Goal: Task Accomplishment & Management: Complete application form

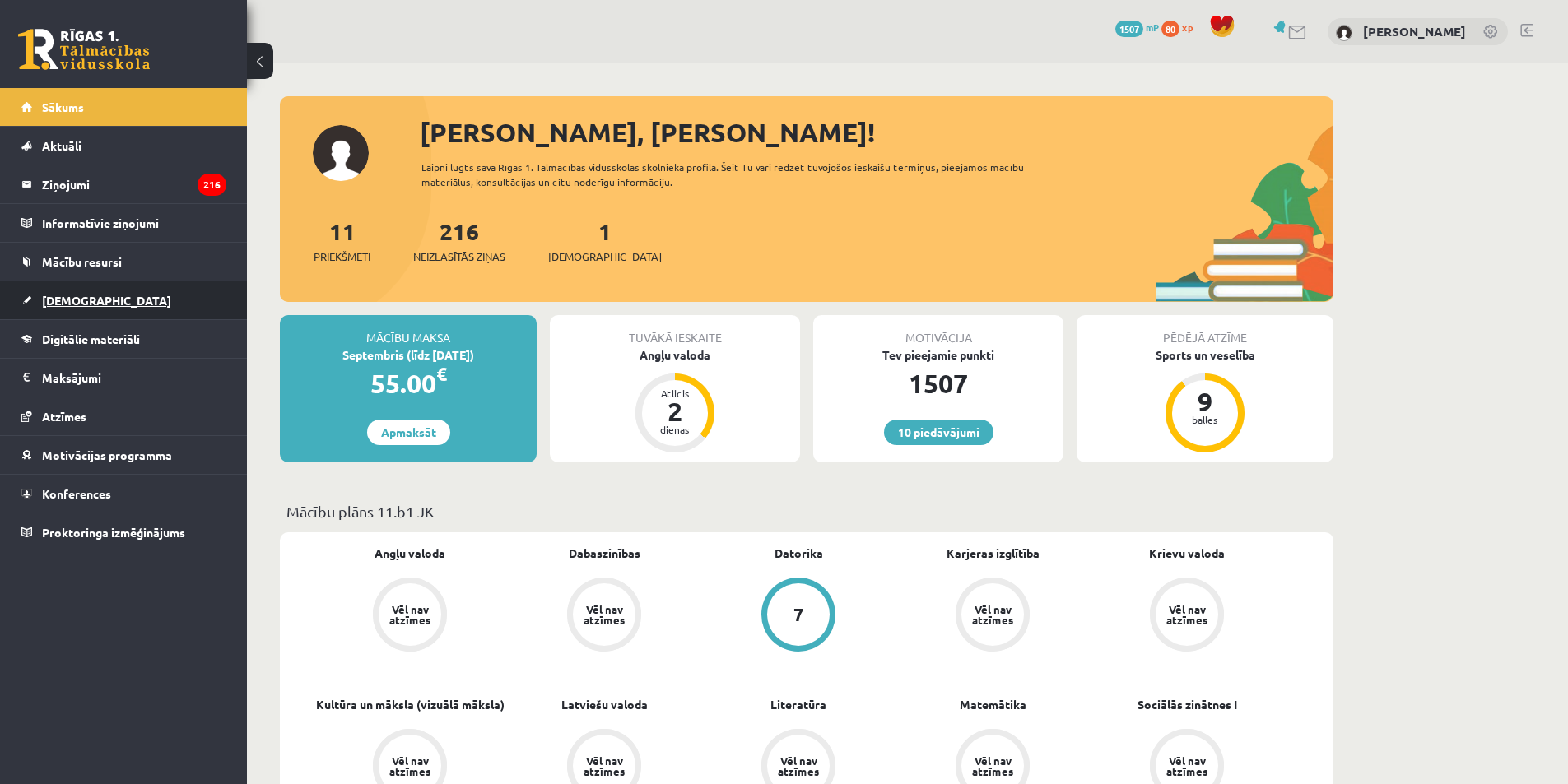
click at [72, 294] on span "[DEMOGRAPHIC_DATA]" at bounding box center [106, 300] width 129 height 15
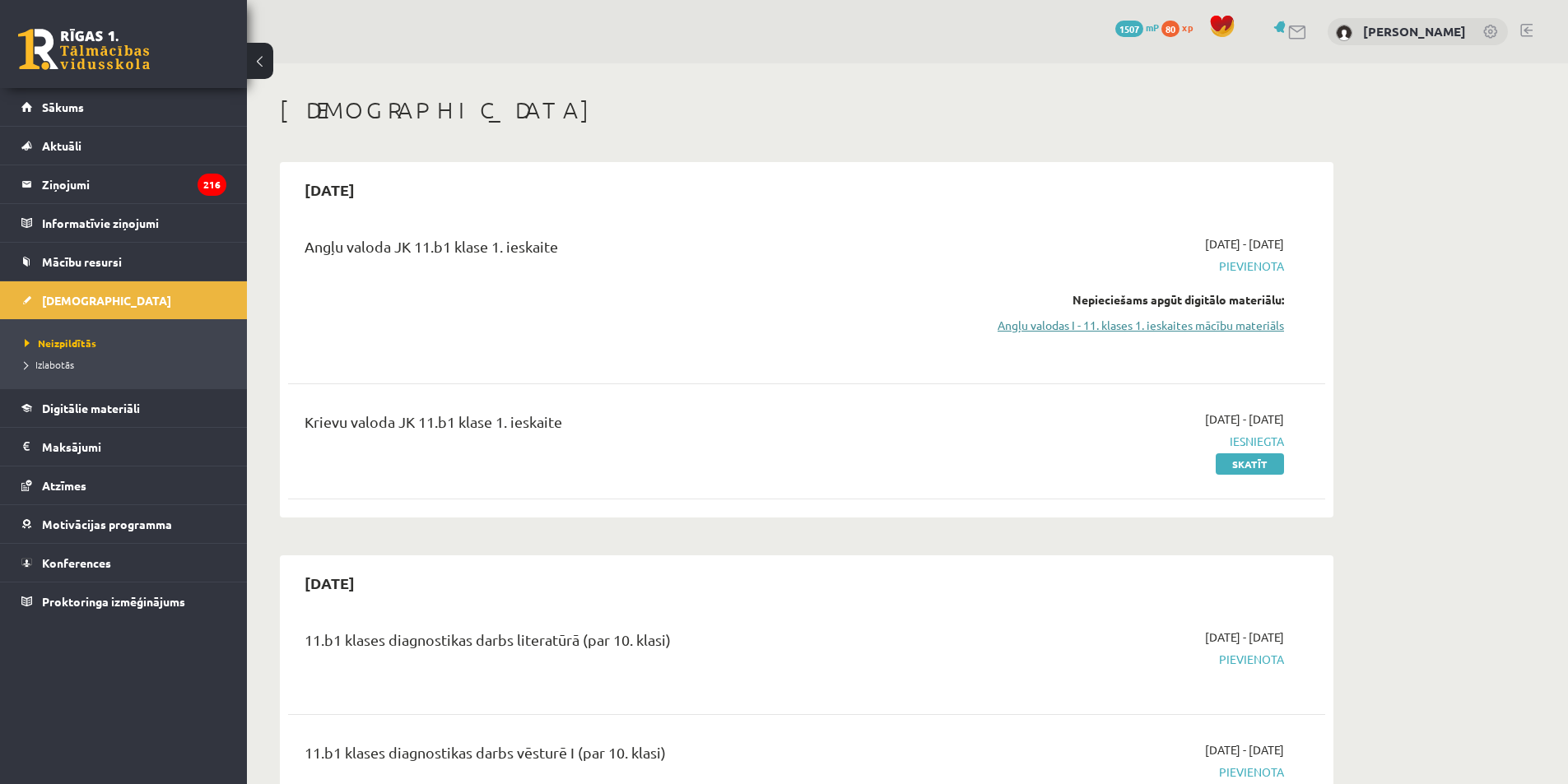
click at [1226, 328] on link "Angļu valodas I - 11. klases 1. ieskaites mācību materiāls" at bounding box center [1129, 325] width 310 height 17
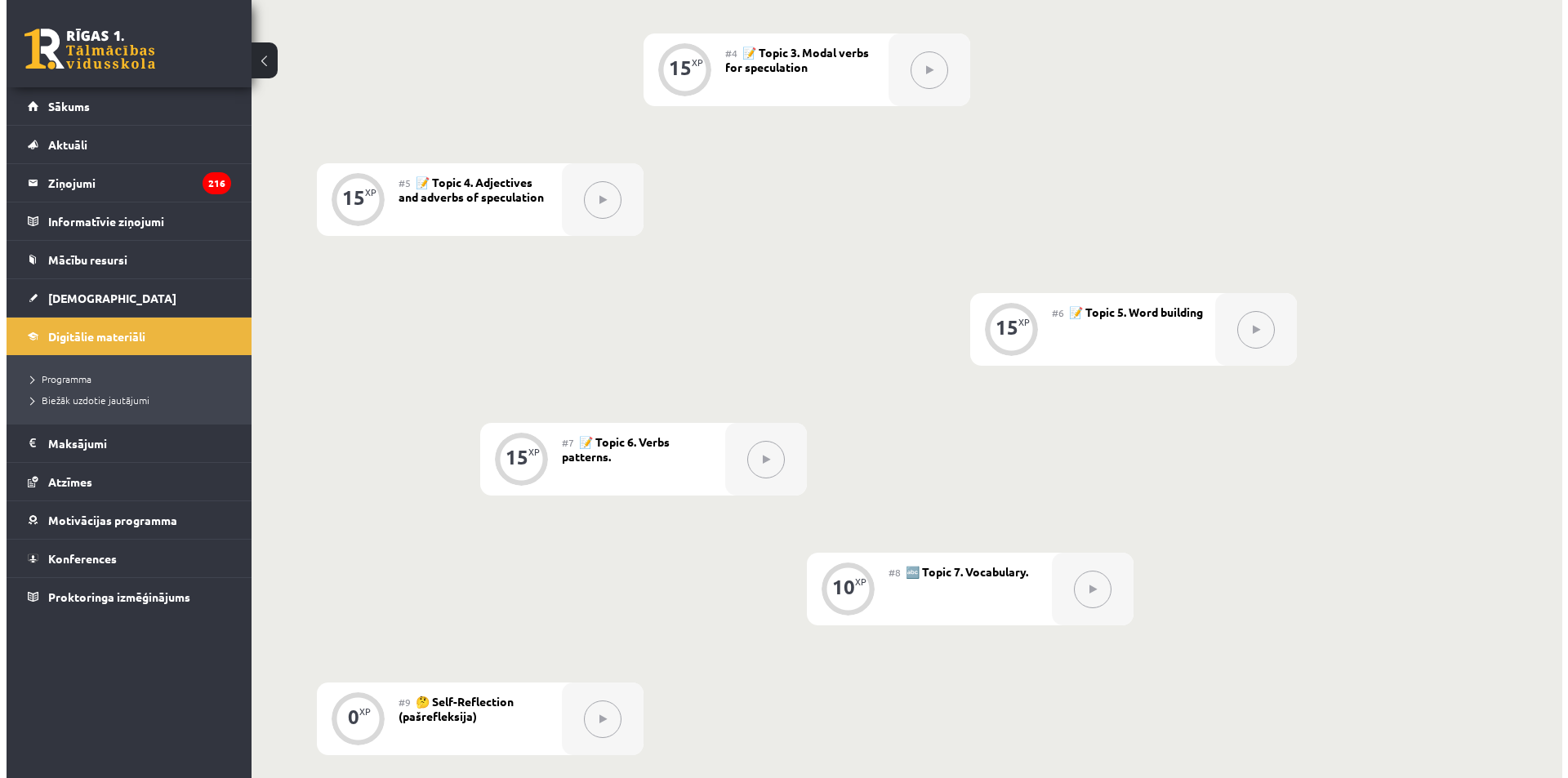
scroll to position [245, 0]
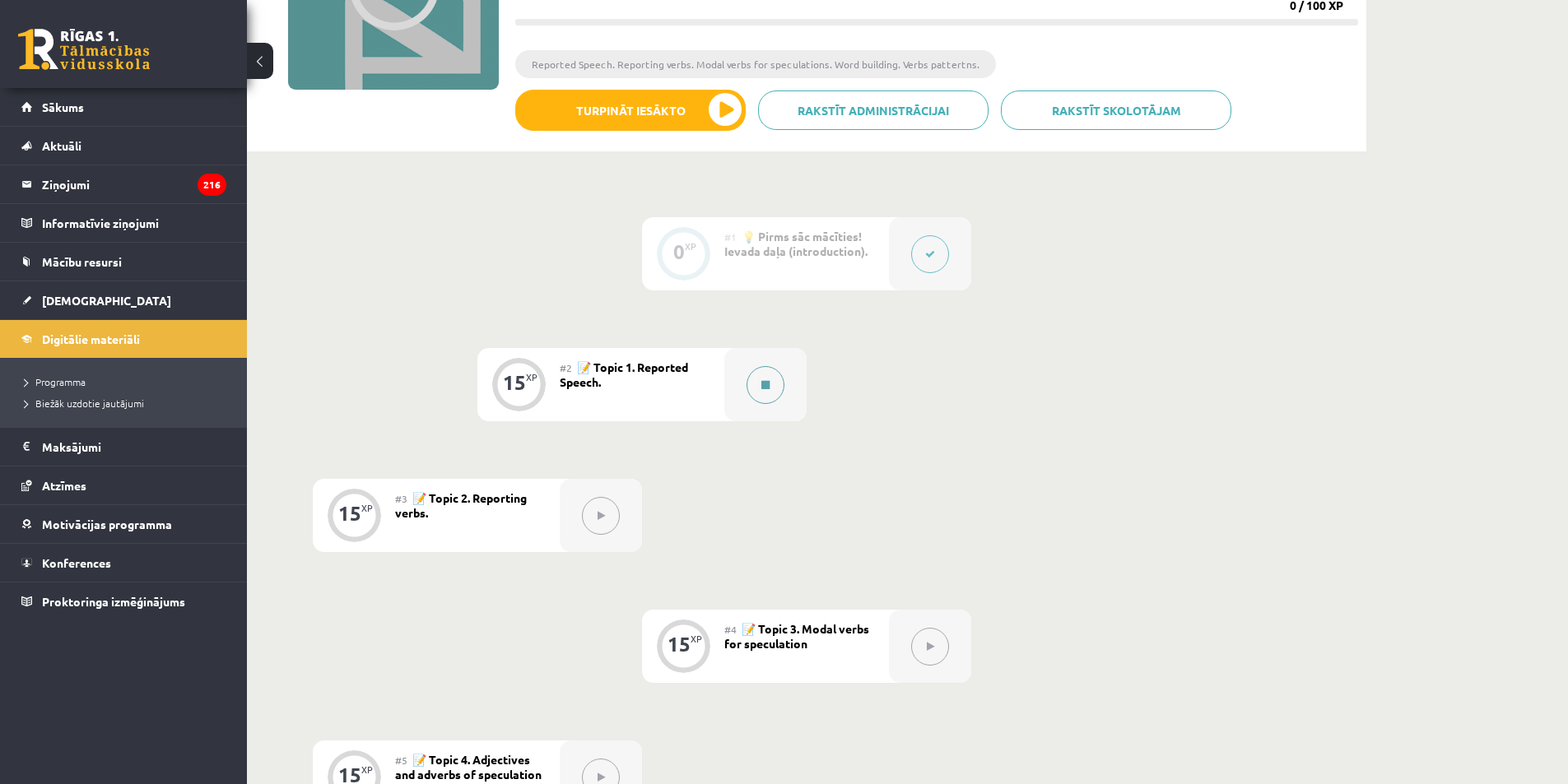
click at [779, 386] on button at bounding box center [766, 386] width 38 height 38
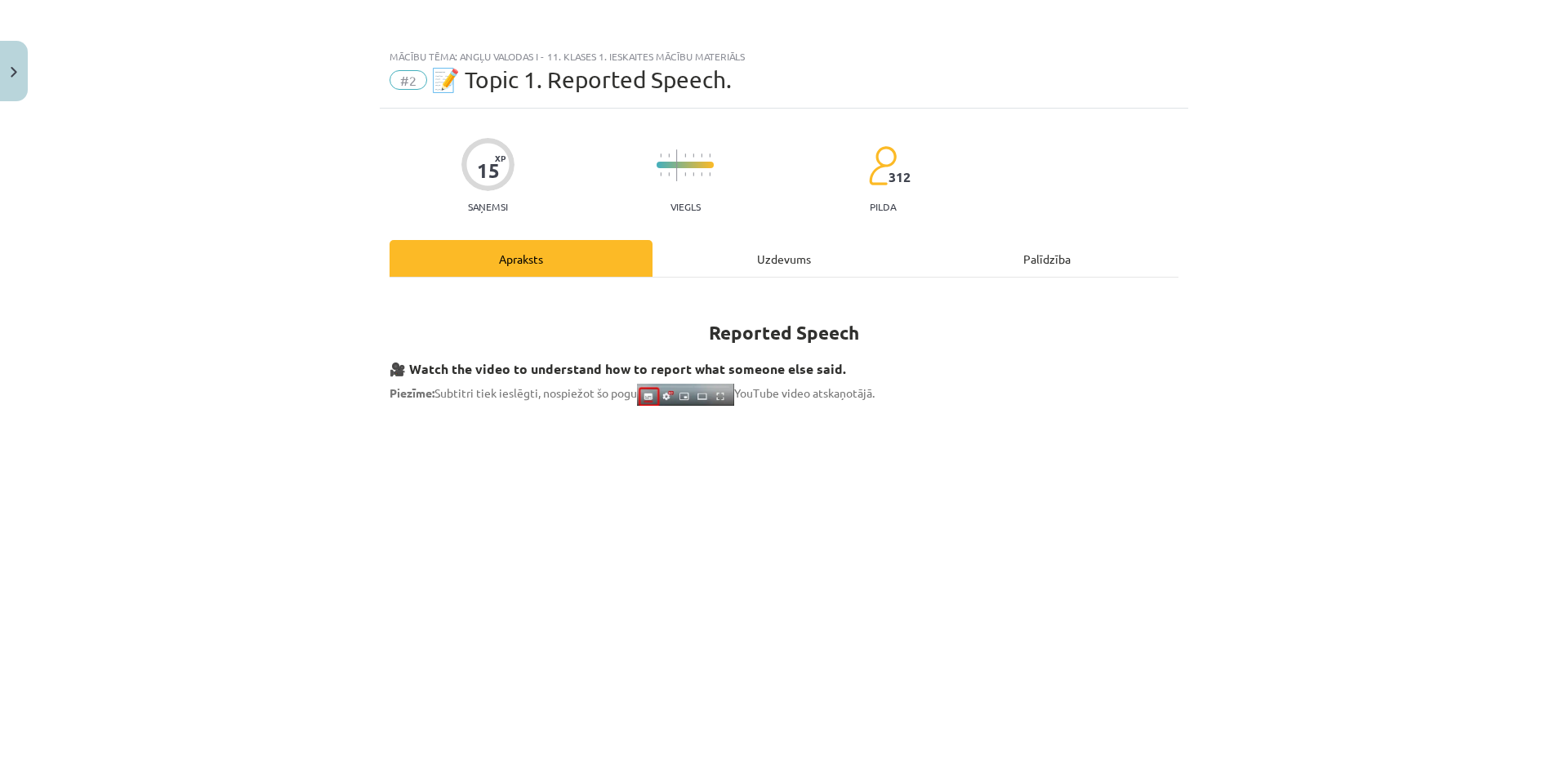
click at [782, 250] on div "Uzdevums" at bounding box center [783, 258] width 263 height 37
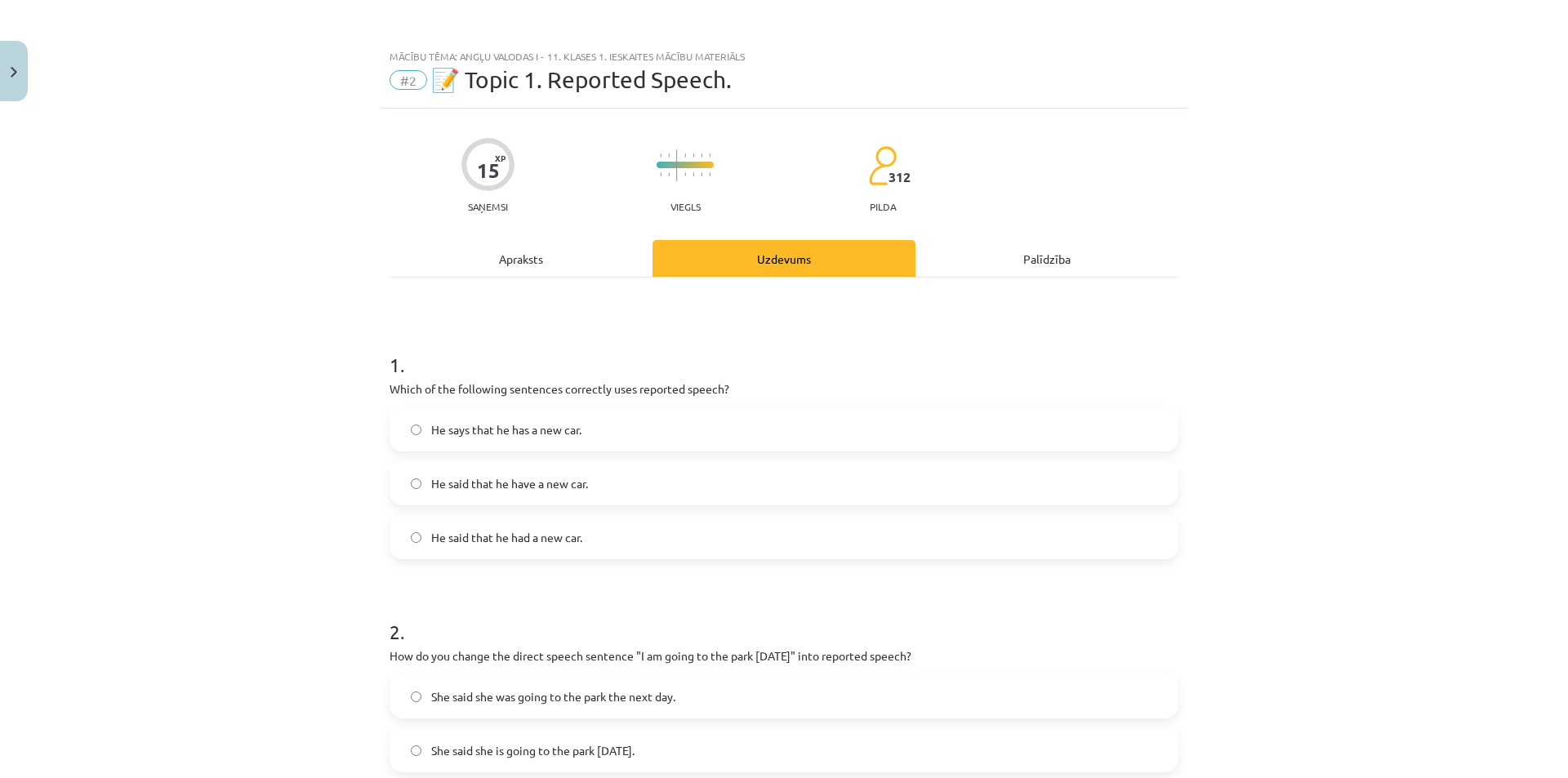
scroll to position [41, 0]
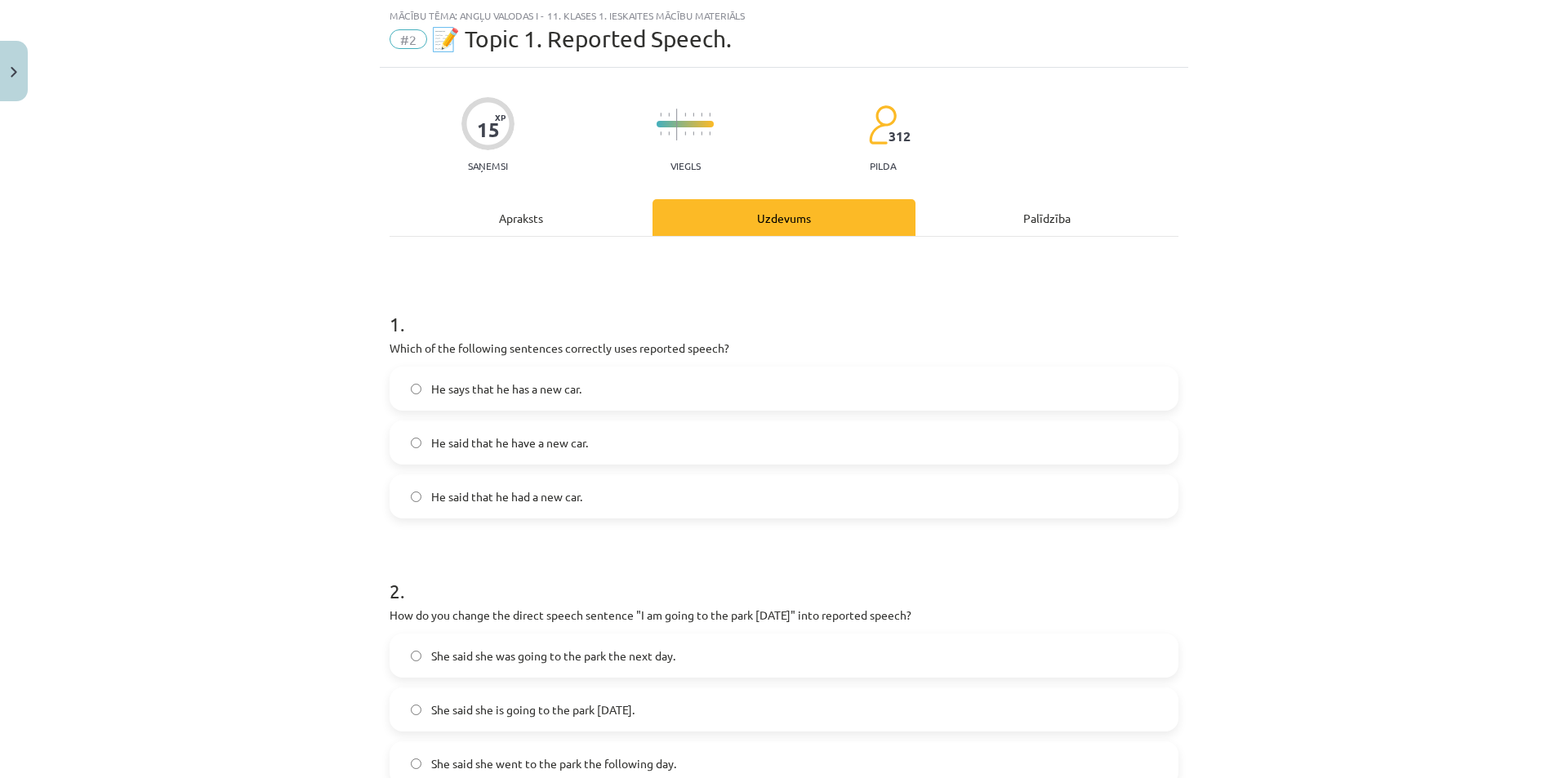
click at [567, 500] on span "He said that he had a new car." at bounding box center [506, 496] width 151 height 17
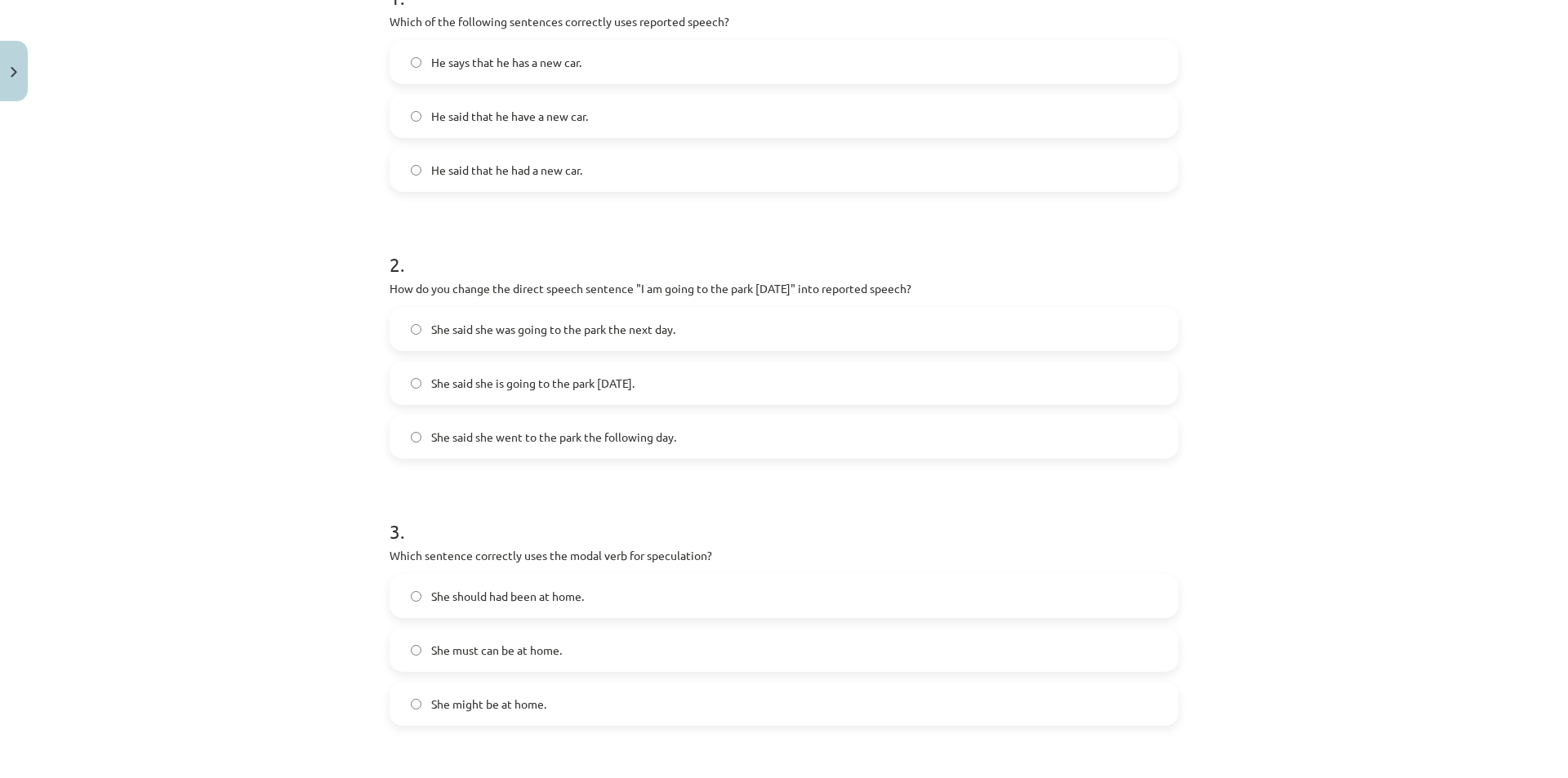
scroll to position [449, 0]
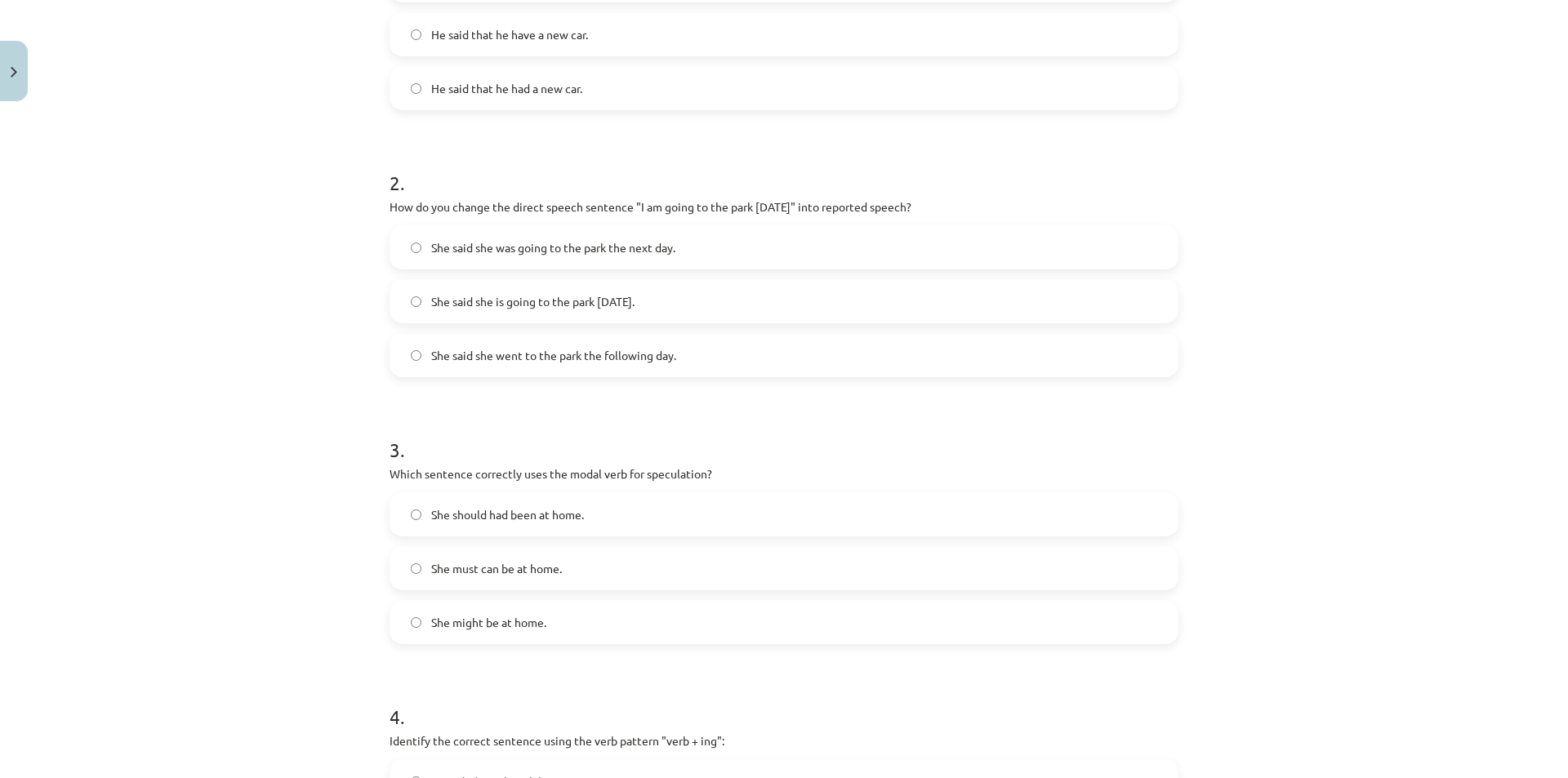
click at [684, 301] on label "She said she is going to the park tomorrow." at bounding box center [784, 301] width 786 height 41
click at [434, 255] on span "She said she was going to the park the next day." at bounding box center [553, 247] width 244 height 17
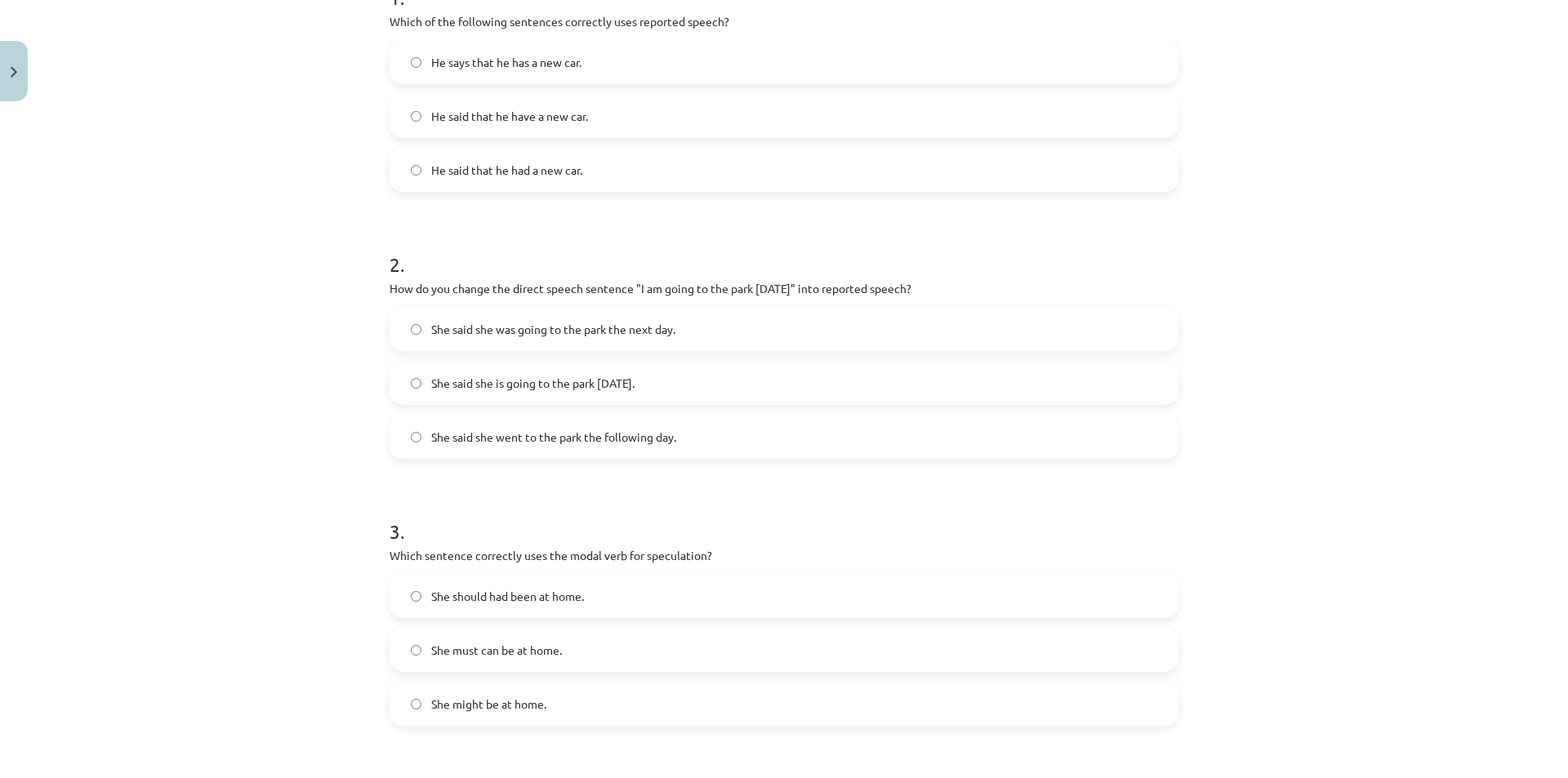
scroll to position [204, 0]
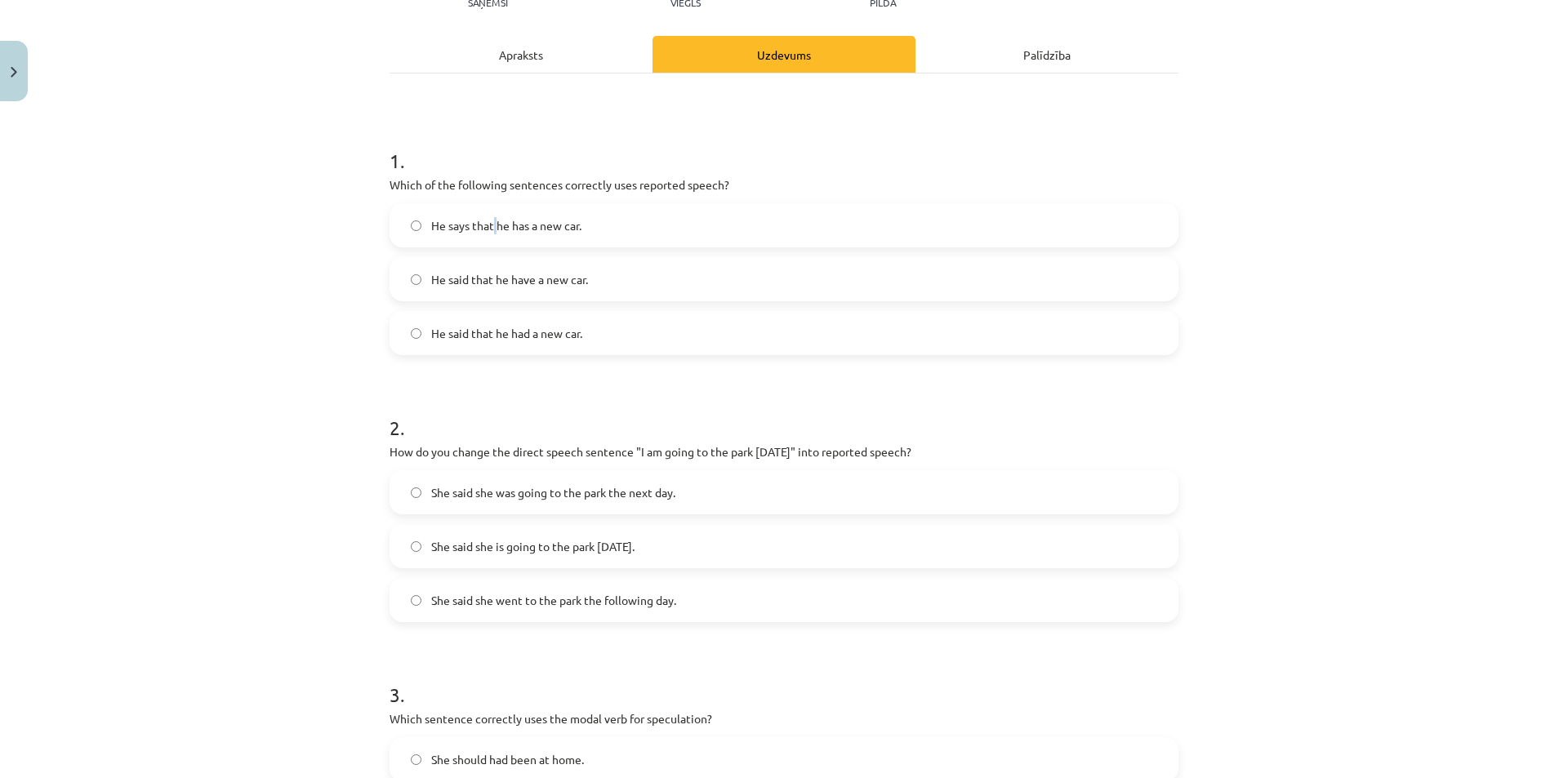
click at [489, 235] on label "He says that he has a new car." at bounding box center [784, 225] width 786 height 41
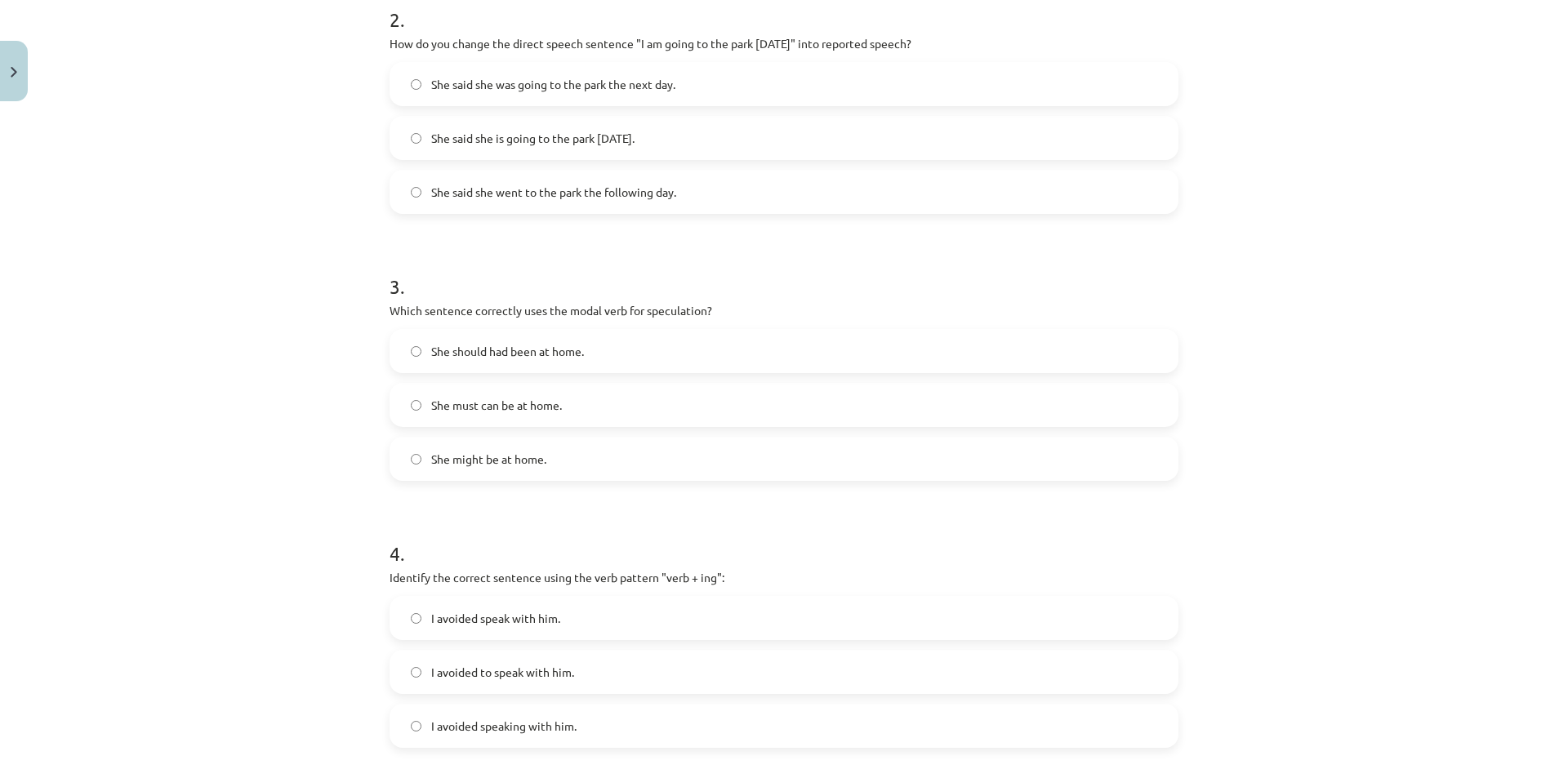
click at [473, 477] on label "She might be at home." at bounding box center [784, 458] width 786 height 41
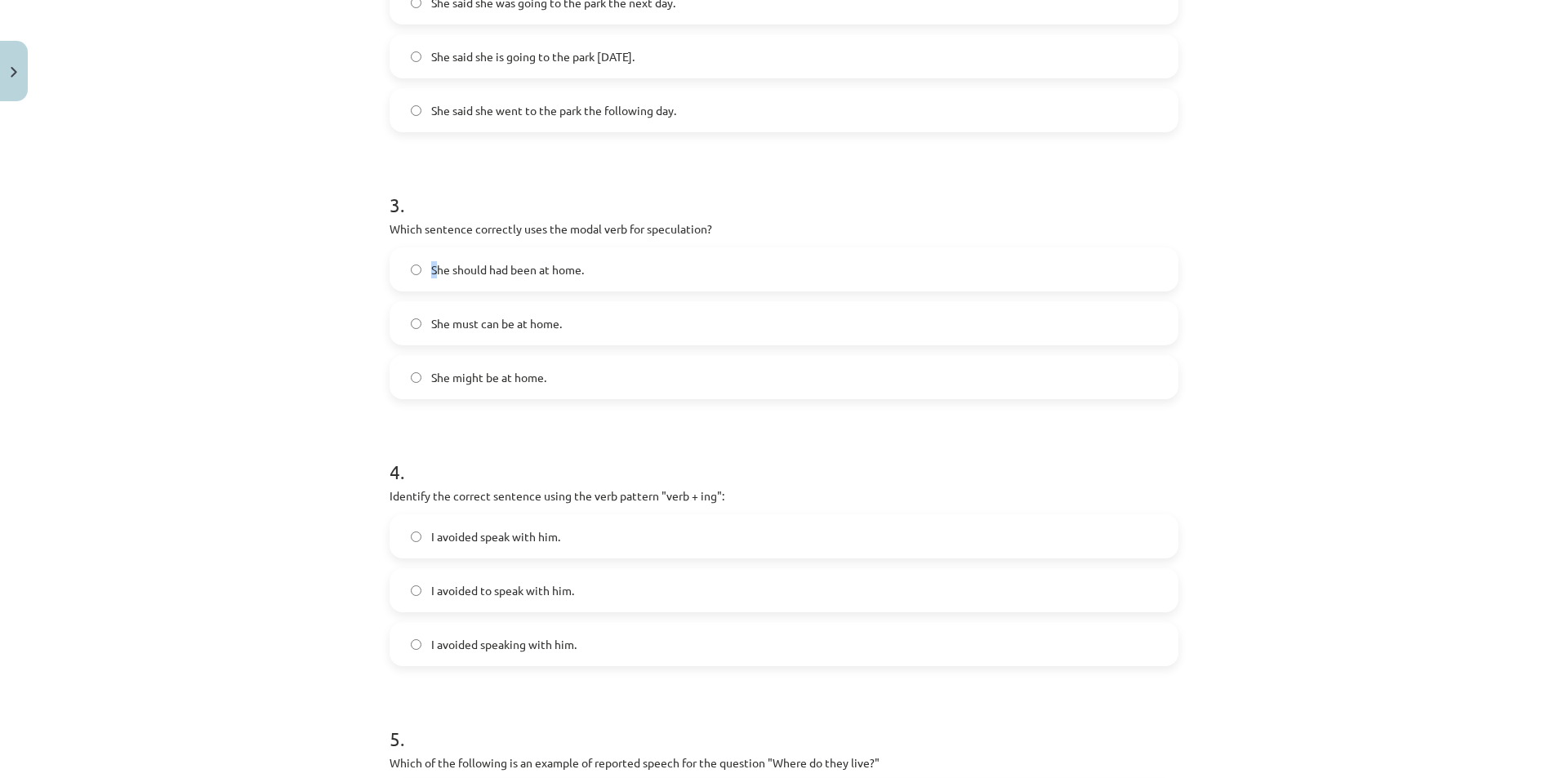
click at [431, 271] on span "She should had been at home." at bounding box center [507, 270] width 152 height 17
click at [555, 263] on span "She should had been at home." at bounding box center [507, 270] width 152 height 17
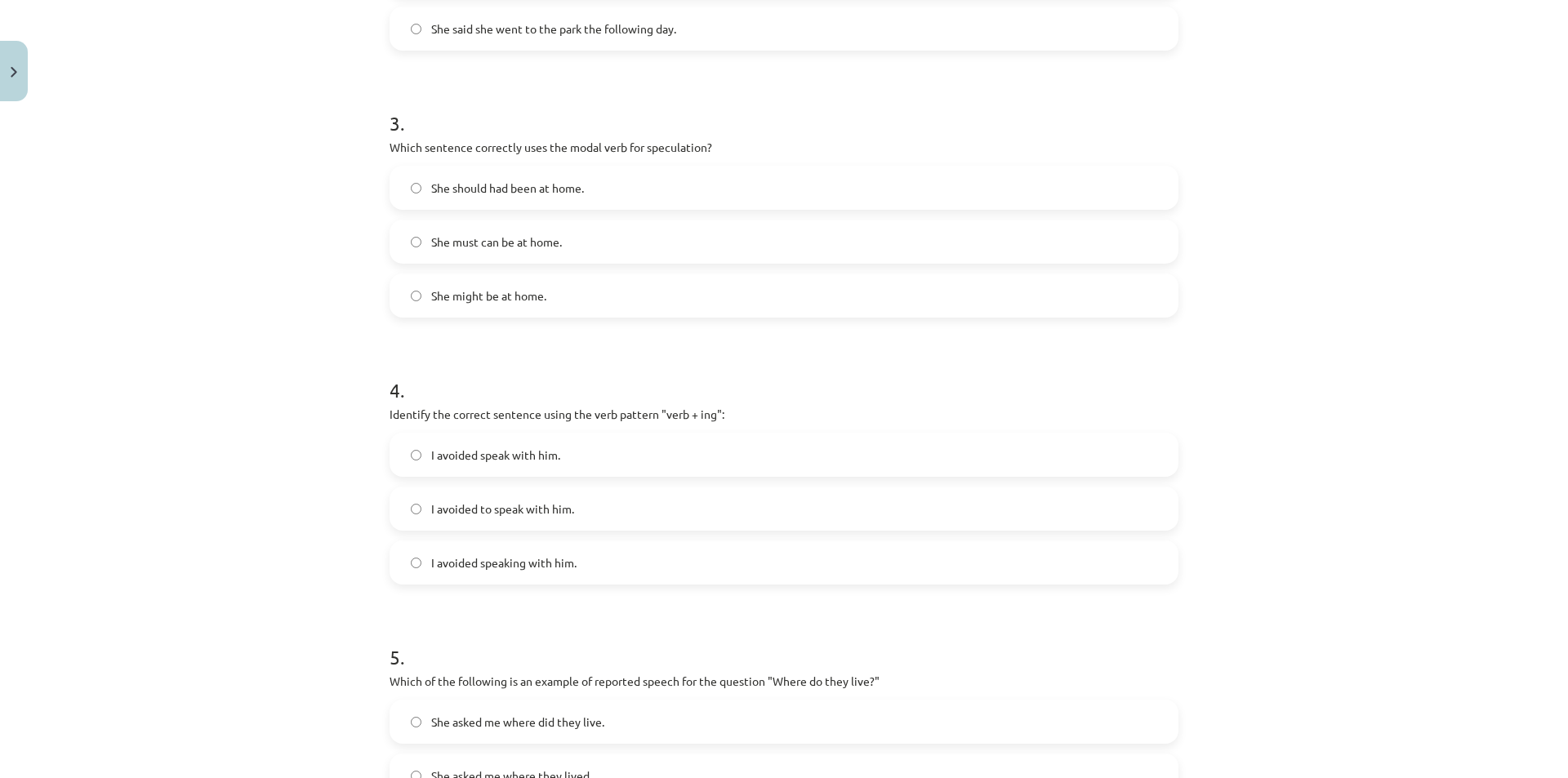
scroll to position [857, 0]
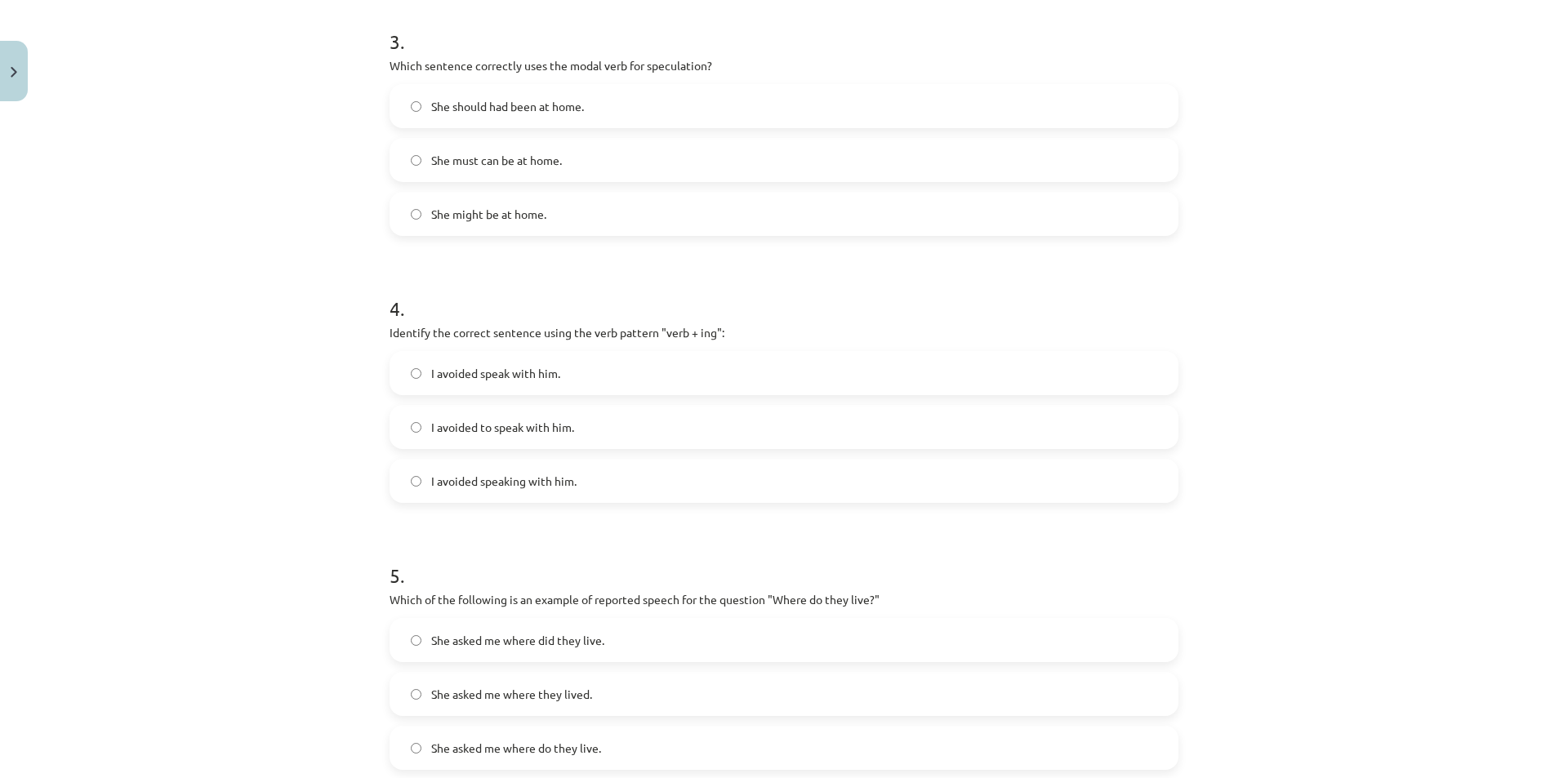
click at [447, 494] on label "I avoided speaking with him." at bounding box center [784, 480] width 786 height 41
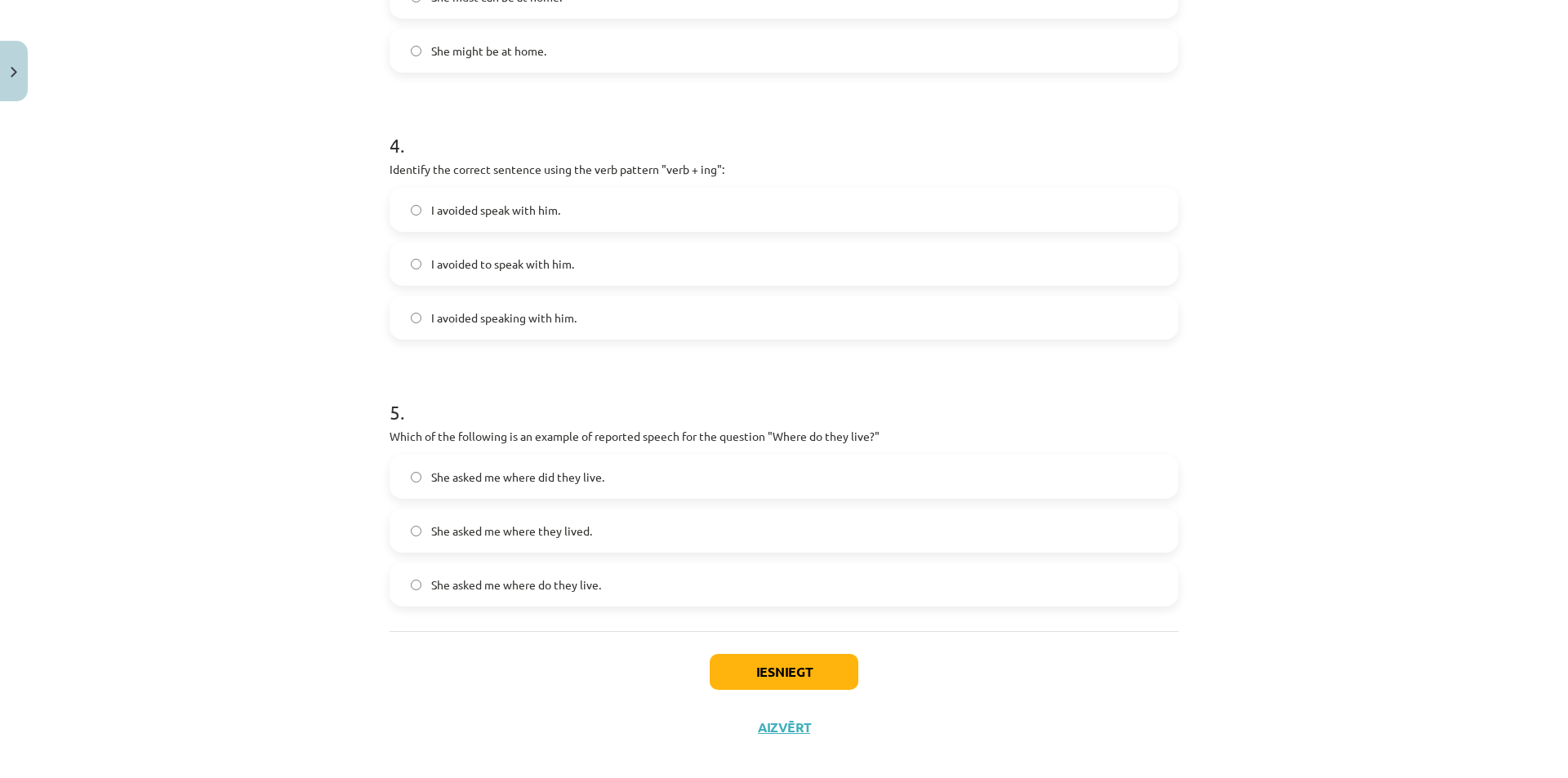
scroll to position [1039, 0]
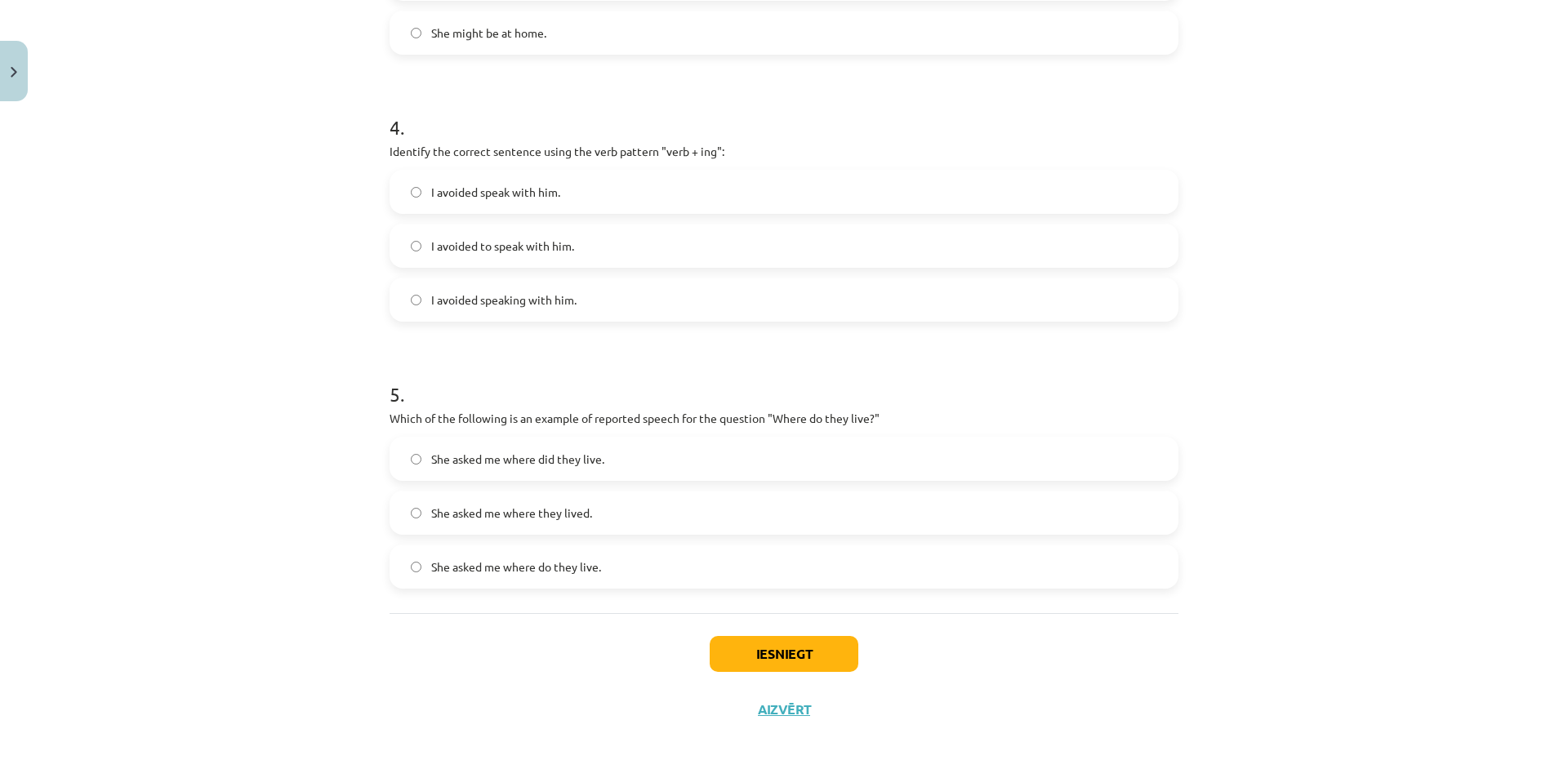
click at [623, 518] on label "She asked me where they lived." at bounding box center [784, 513] width 786 height 41
click at [609, 569] on label "She asked me where do they live." at bounding box center [784, 566] width 786 height 41
click at [778, 650] on button "Iesniegt" at bounding box center [783, 654] width 149 height 36
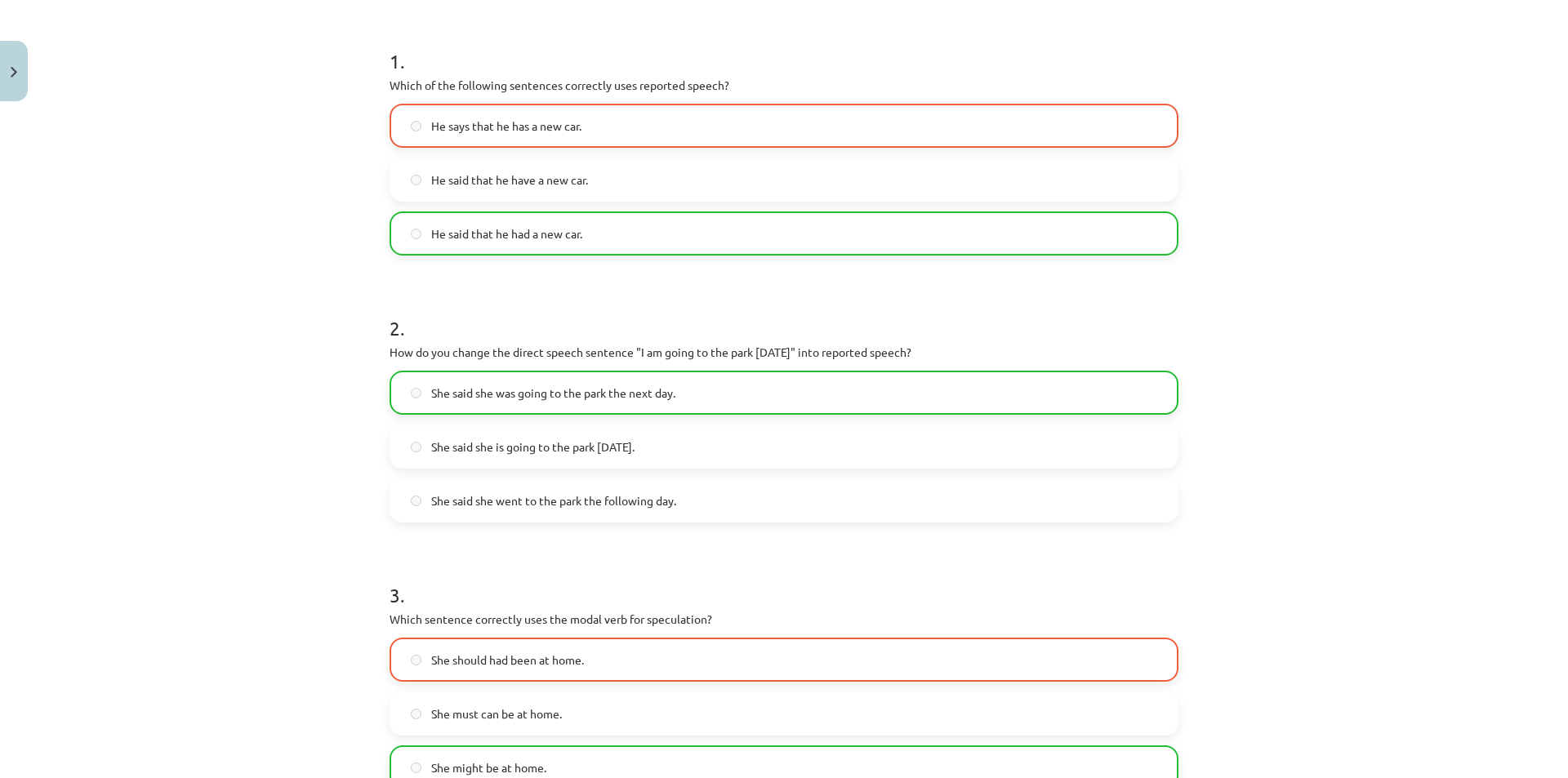
scroll to position [222, 0]
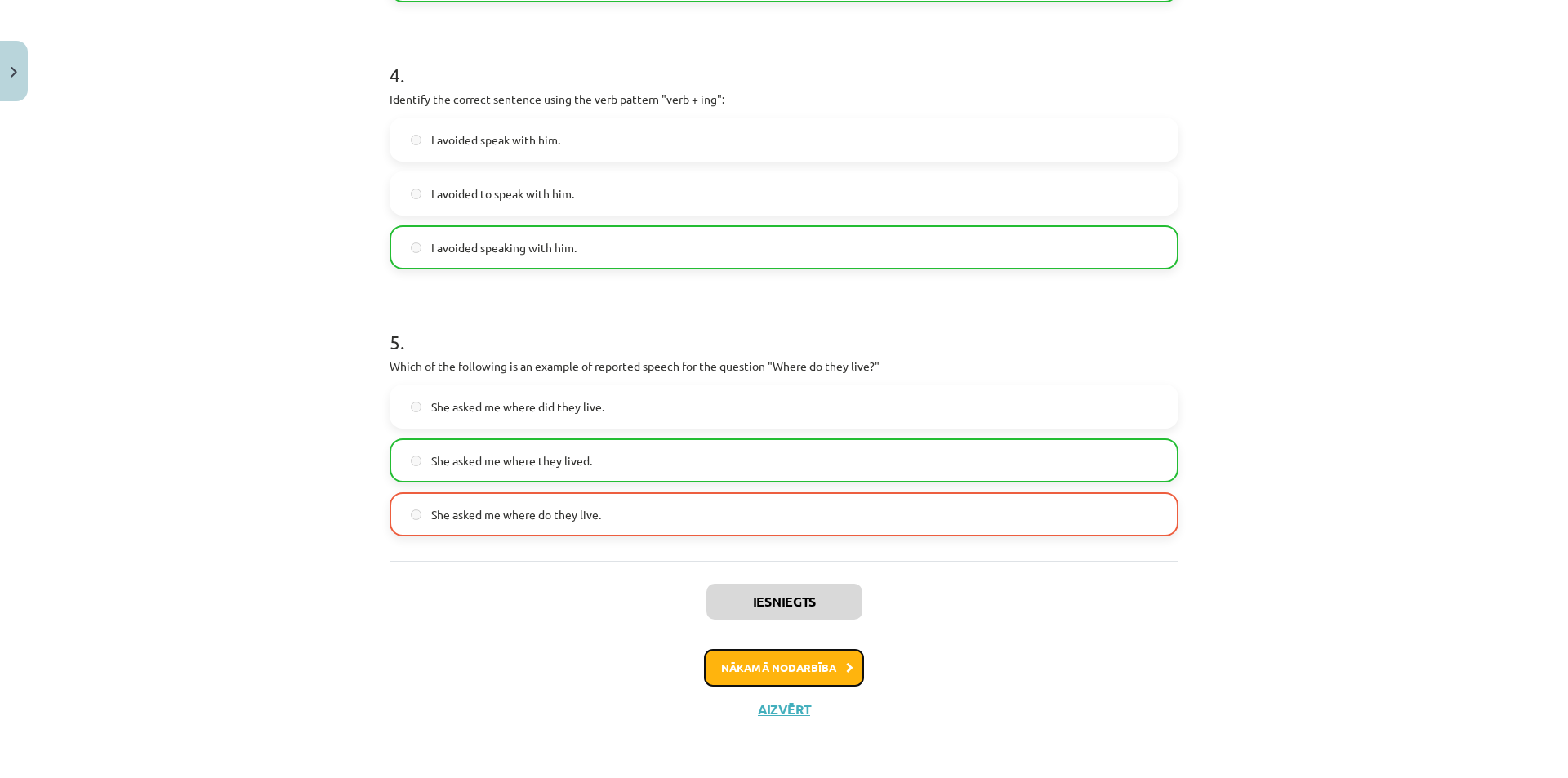
click at [821, 674] on button "Nākamā nodarbība" at bounding box center [783, 668] width 160 height 38
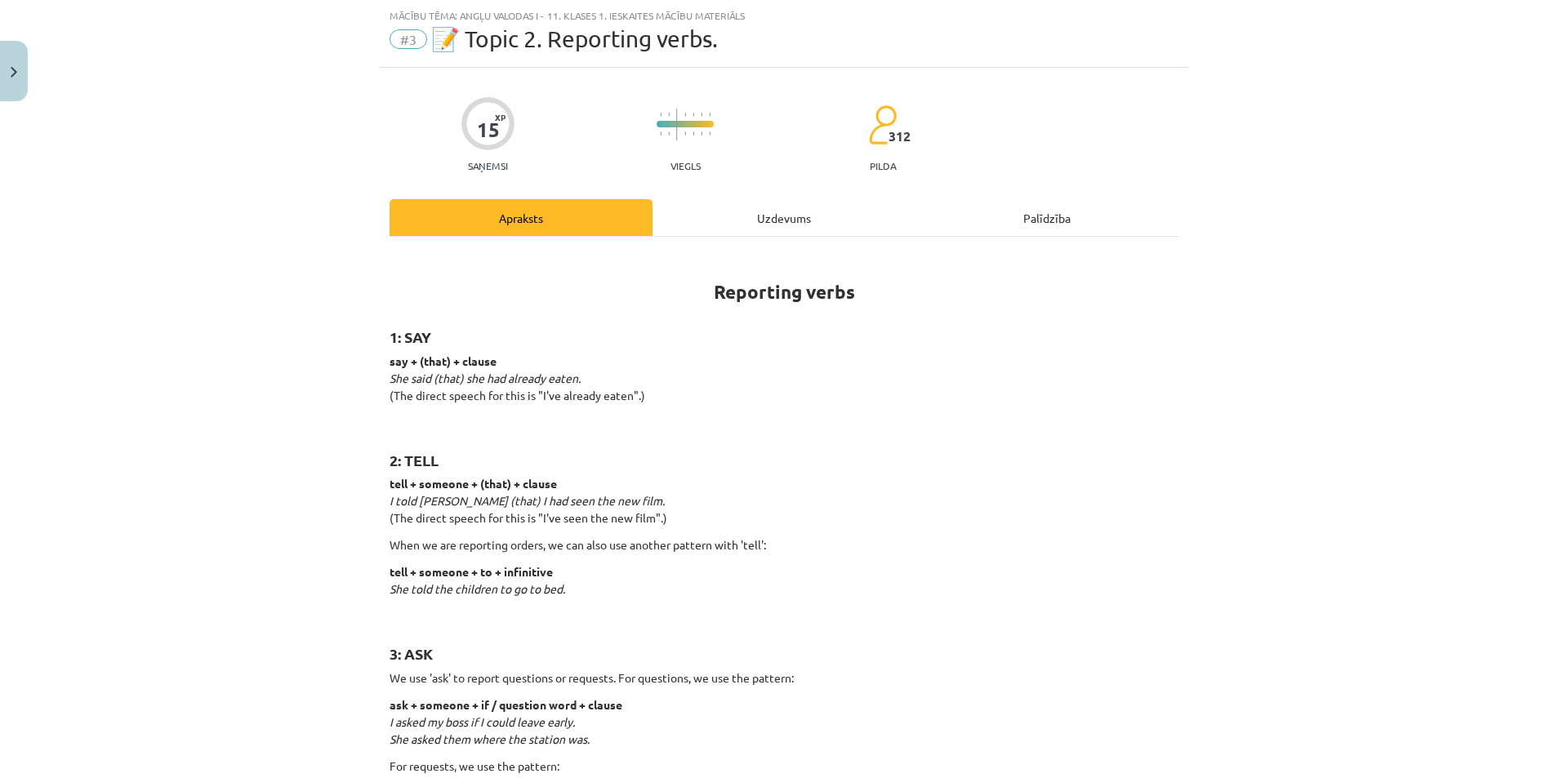
scroll to position [0, 0]
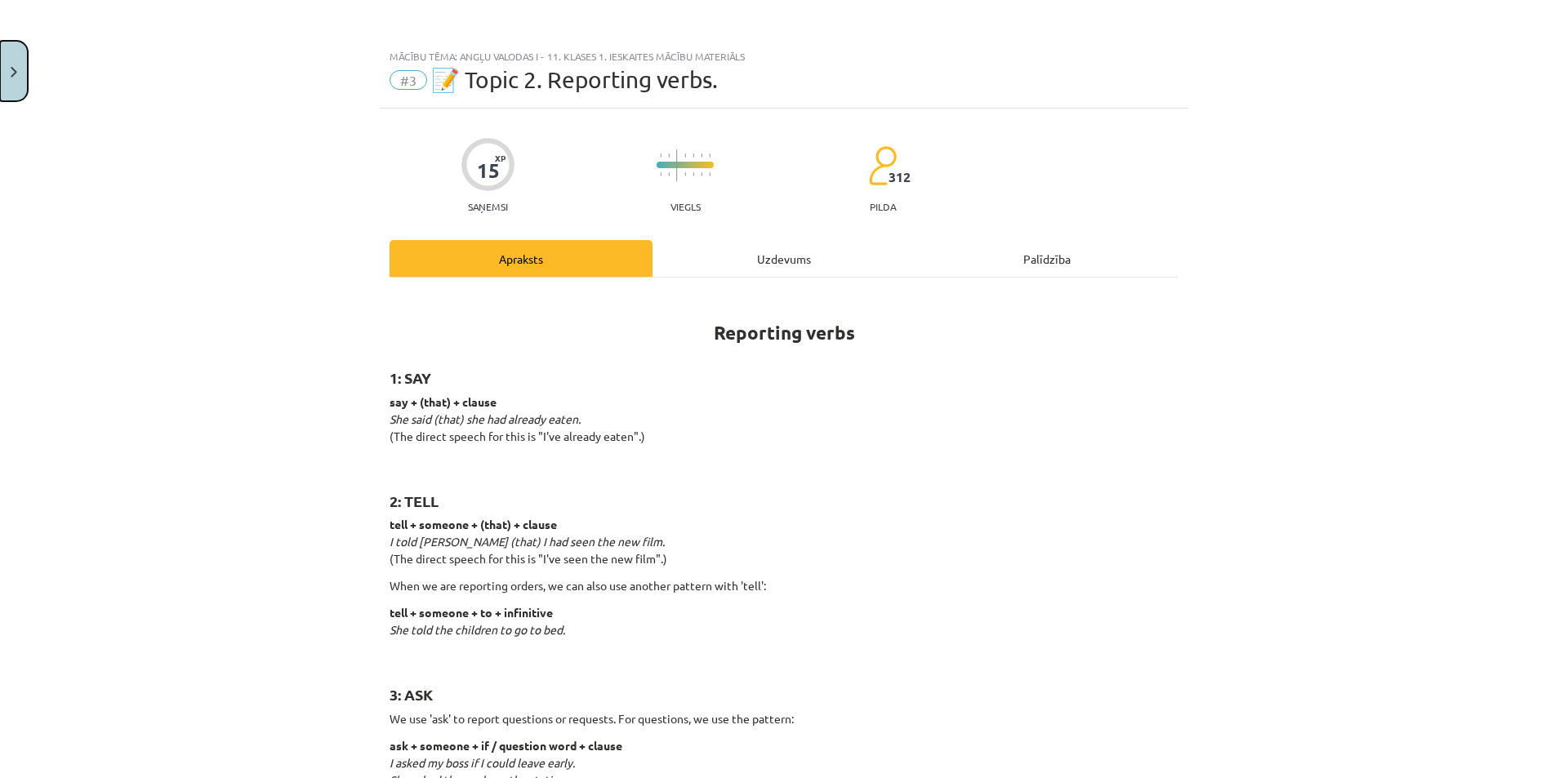
click at [2, 90] on button "Close" at bounding box center [14, 70] width 28 height 60
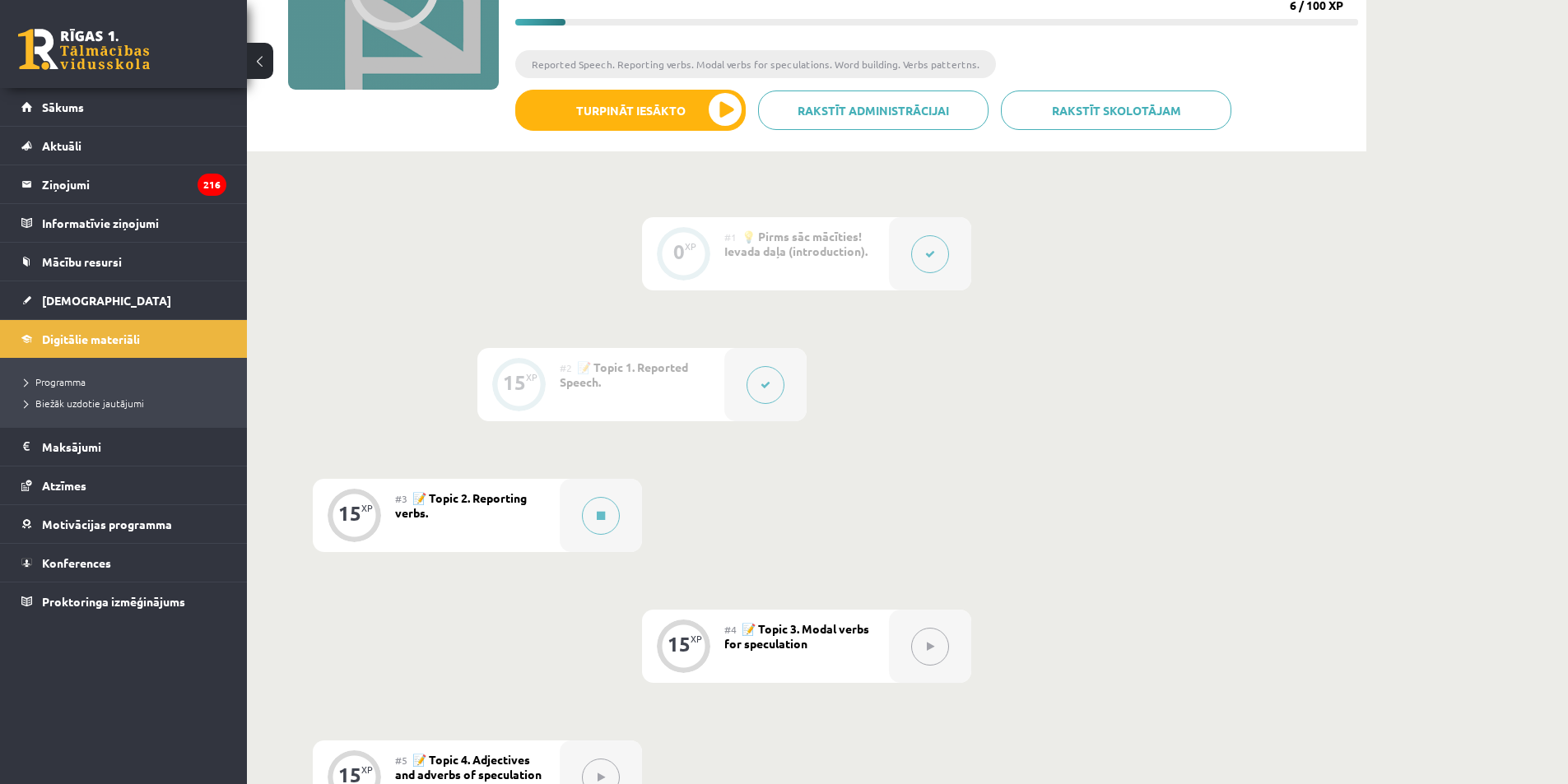
drag, startPoint x: 755, startPoint y: 387, endPoint x: 761, endPoint y: 396, distance: 10.8
click at [761, 396] on button at bounding box center [766, 386] width 38 height 38
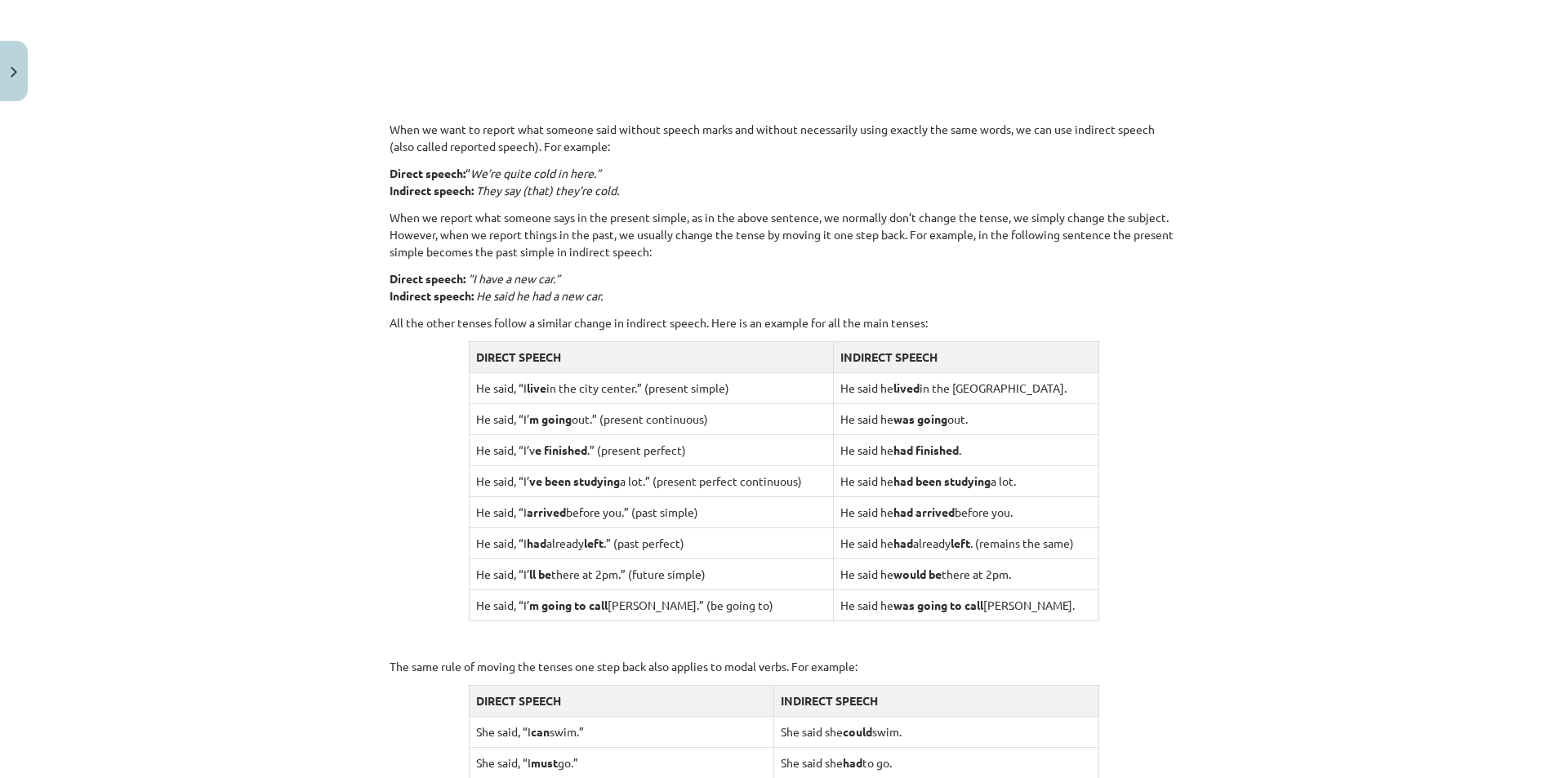
scroll to position [1482, 0]
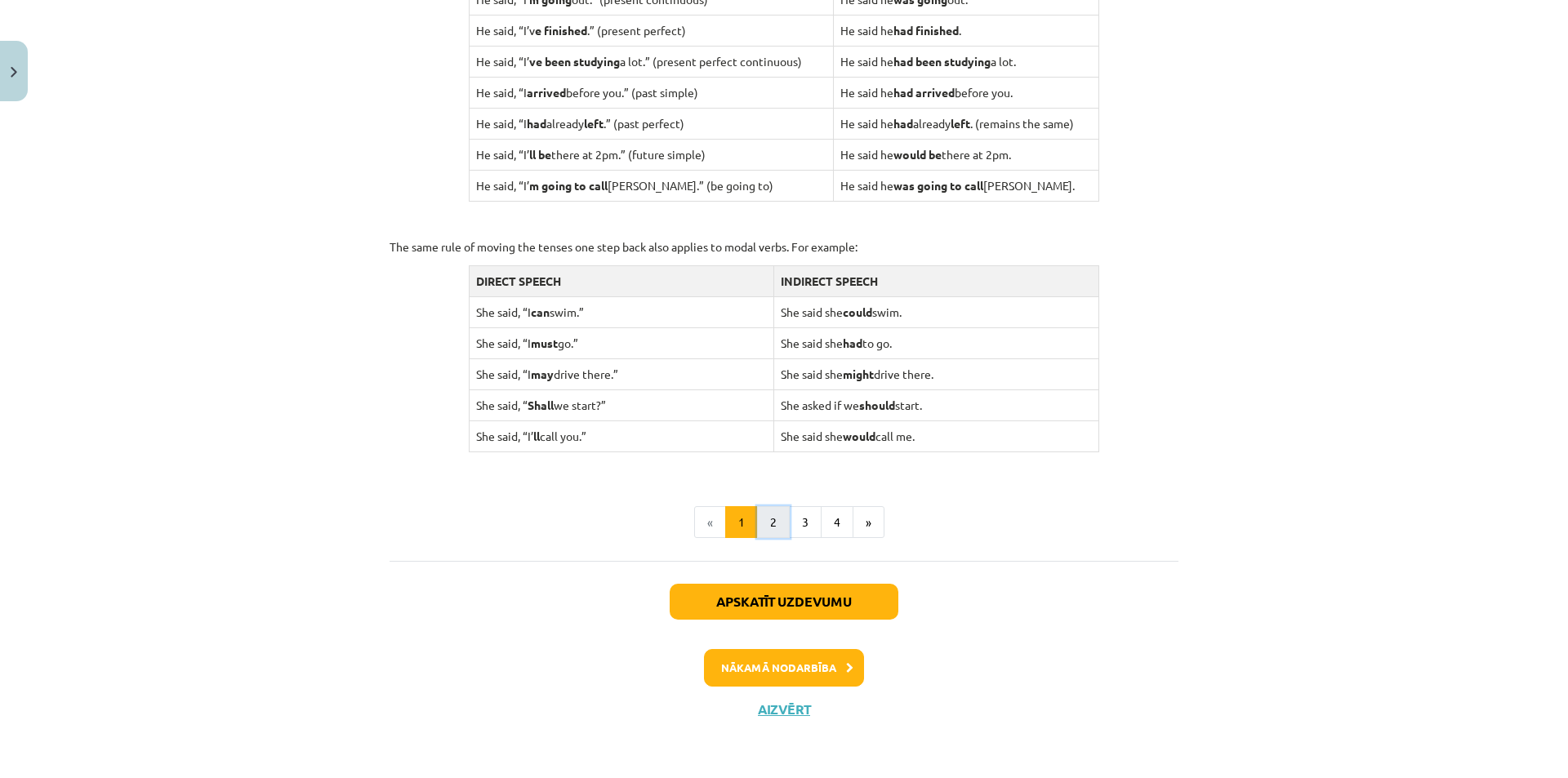
click at [770, 525] on button "2" at bounding box center [773, 523] width 32 height 32
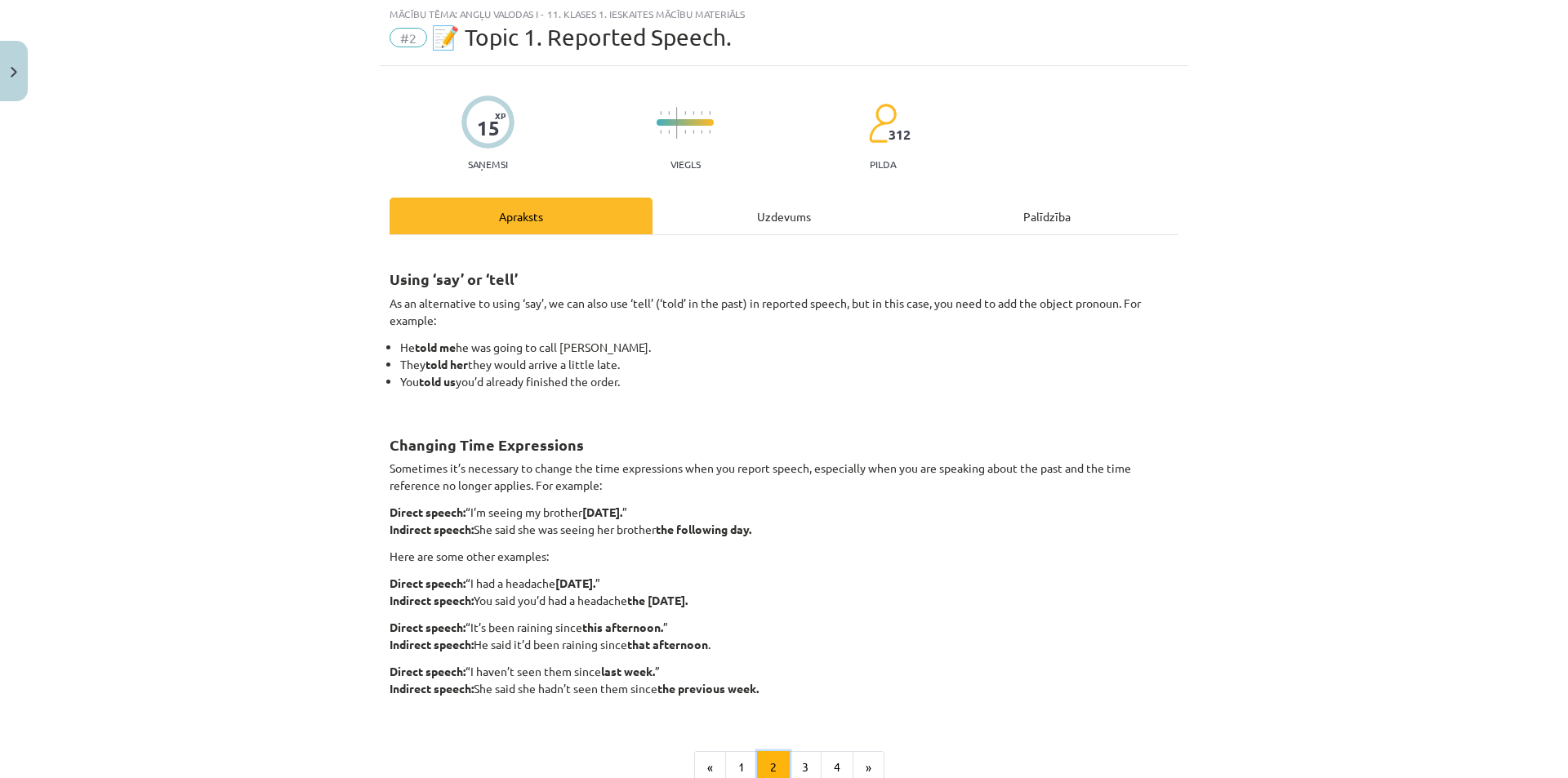
scroll to position [125, 0]
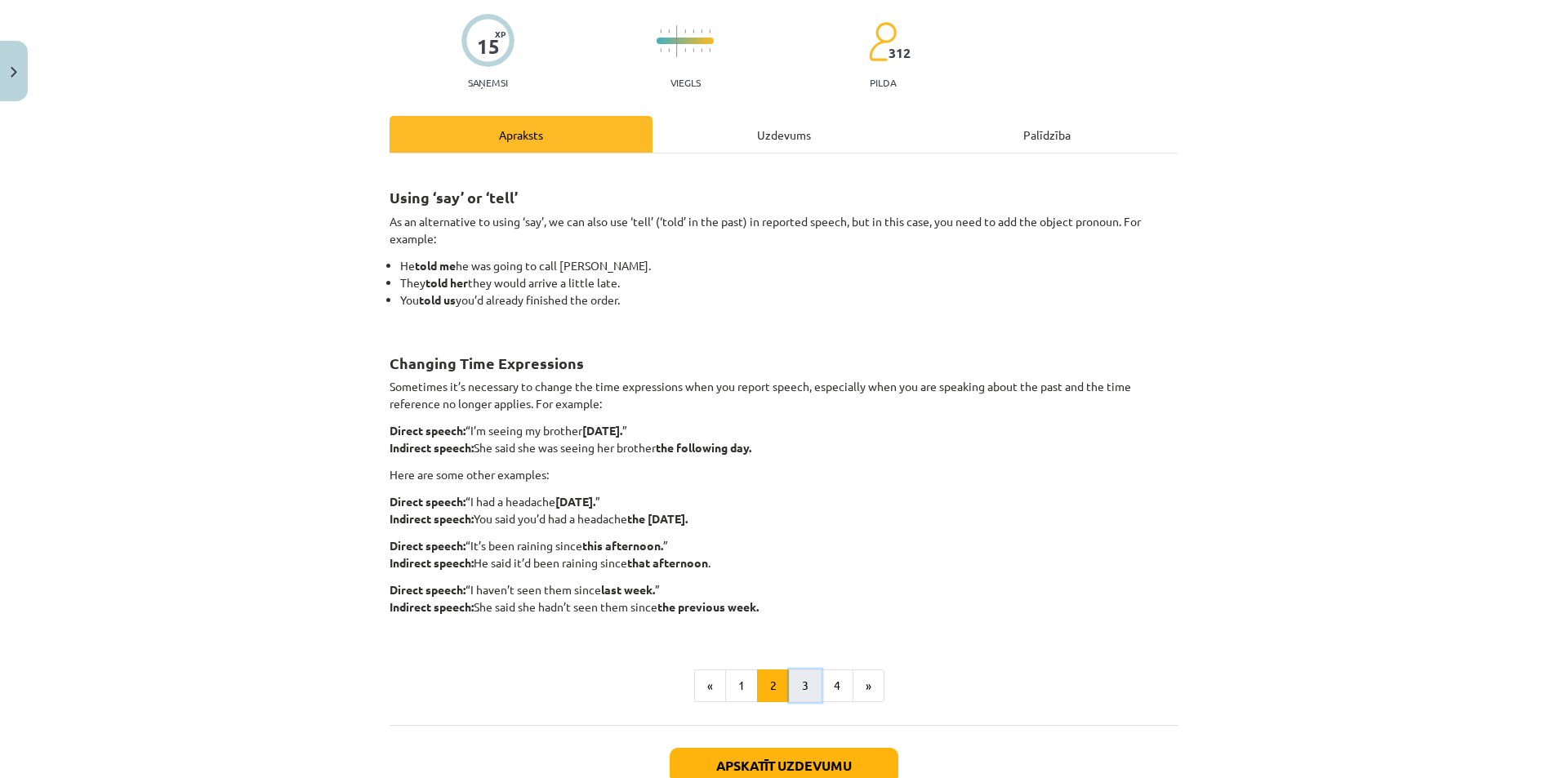
click at [804, 691] on button "3" at bounding box center [805, 686] width 32 height 32
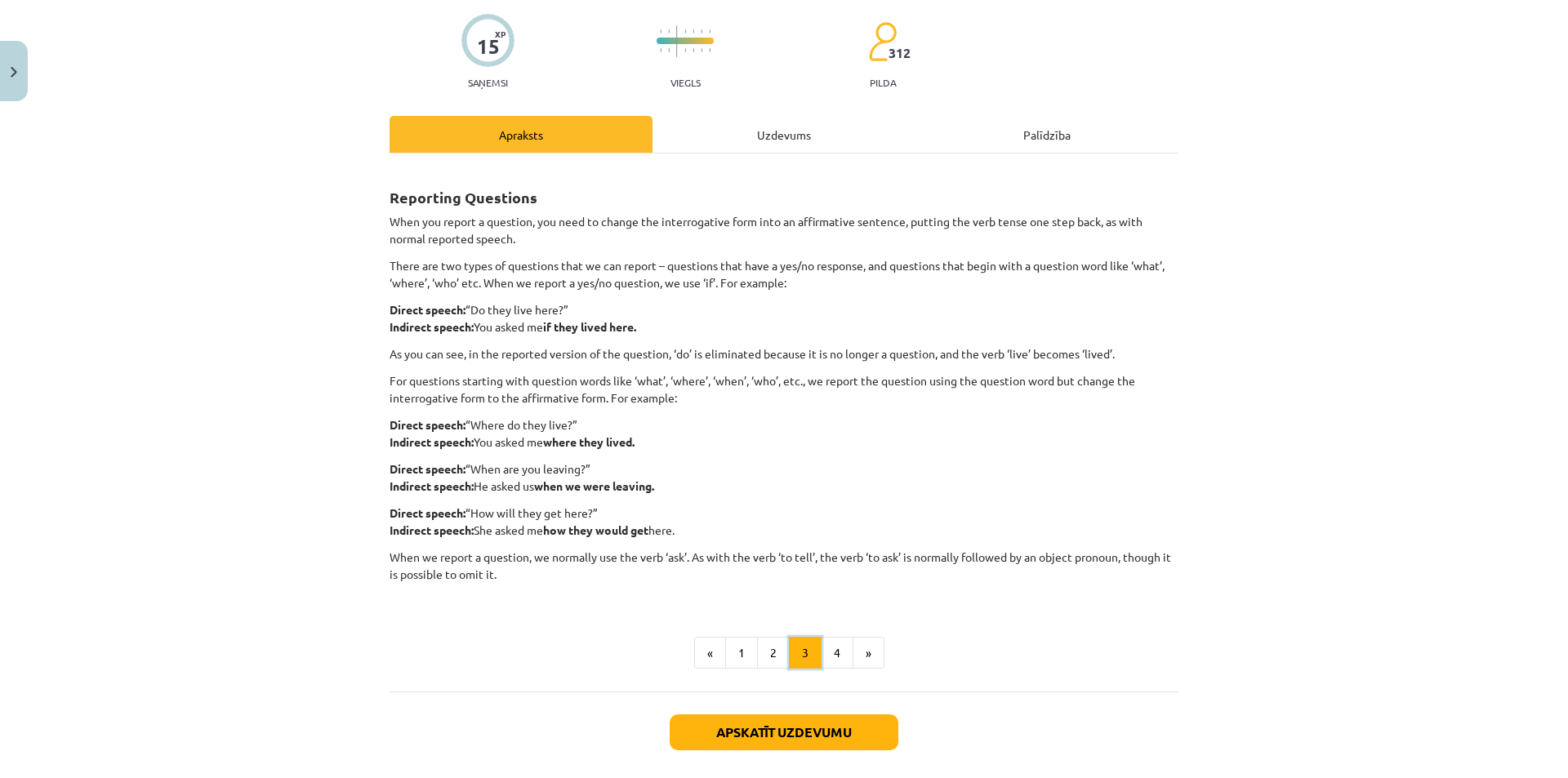
scroll to position [255, 0]
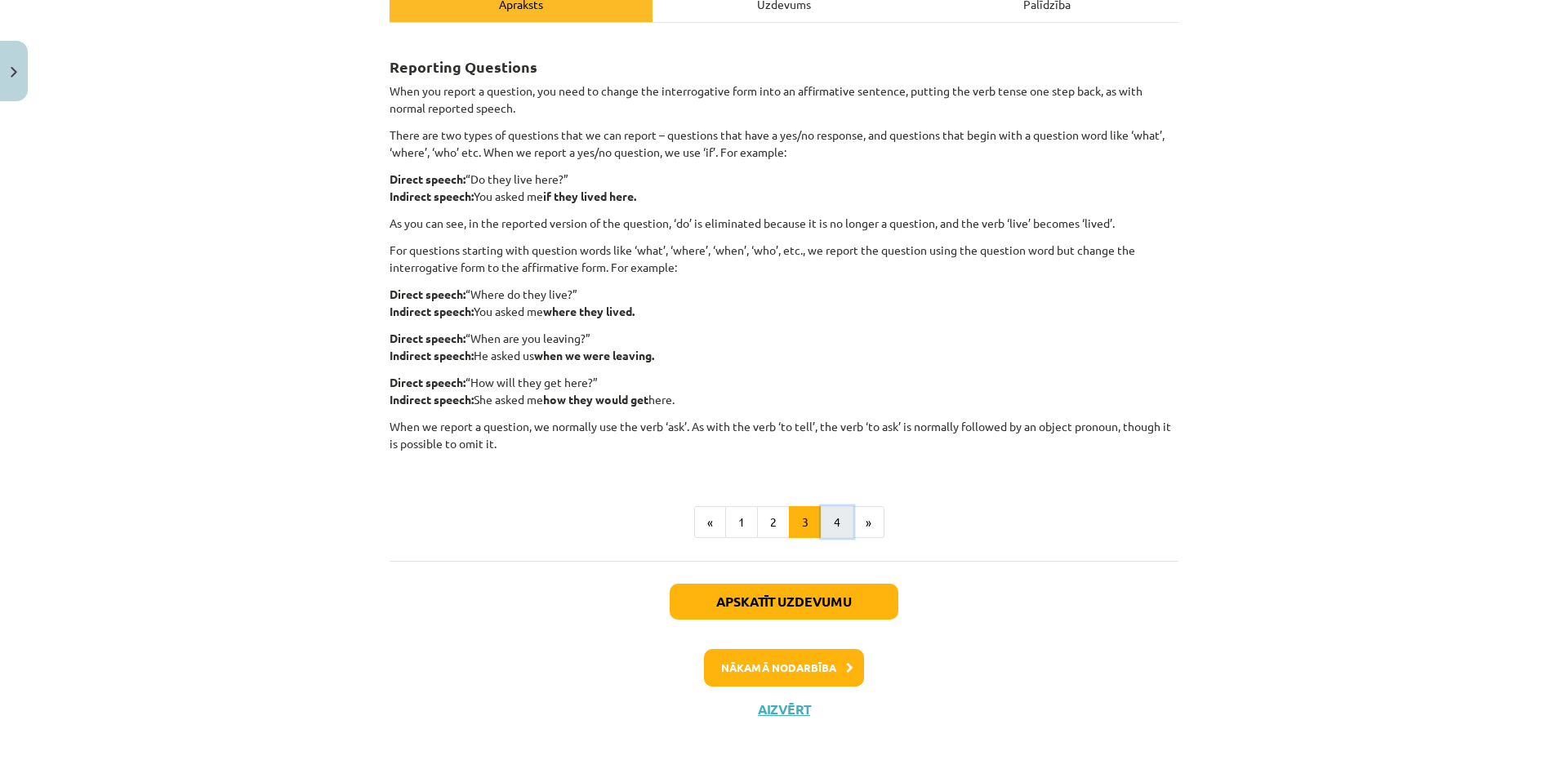
click at [830, 522] on button "4" at bounding box center [837, 523] width 32 height 32
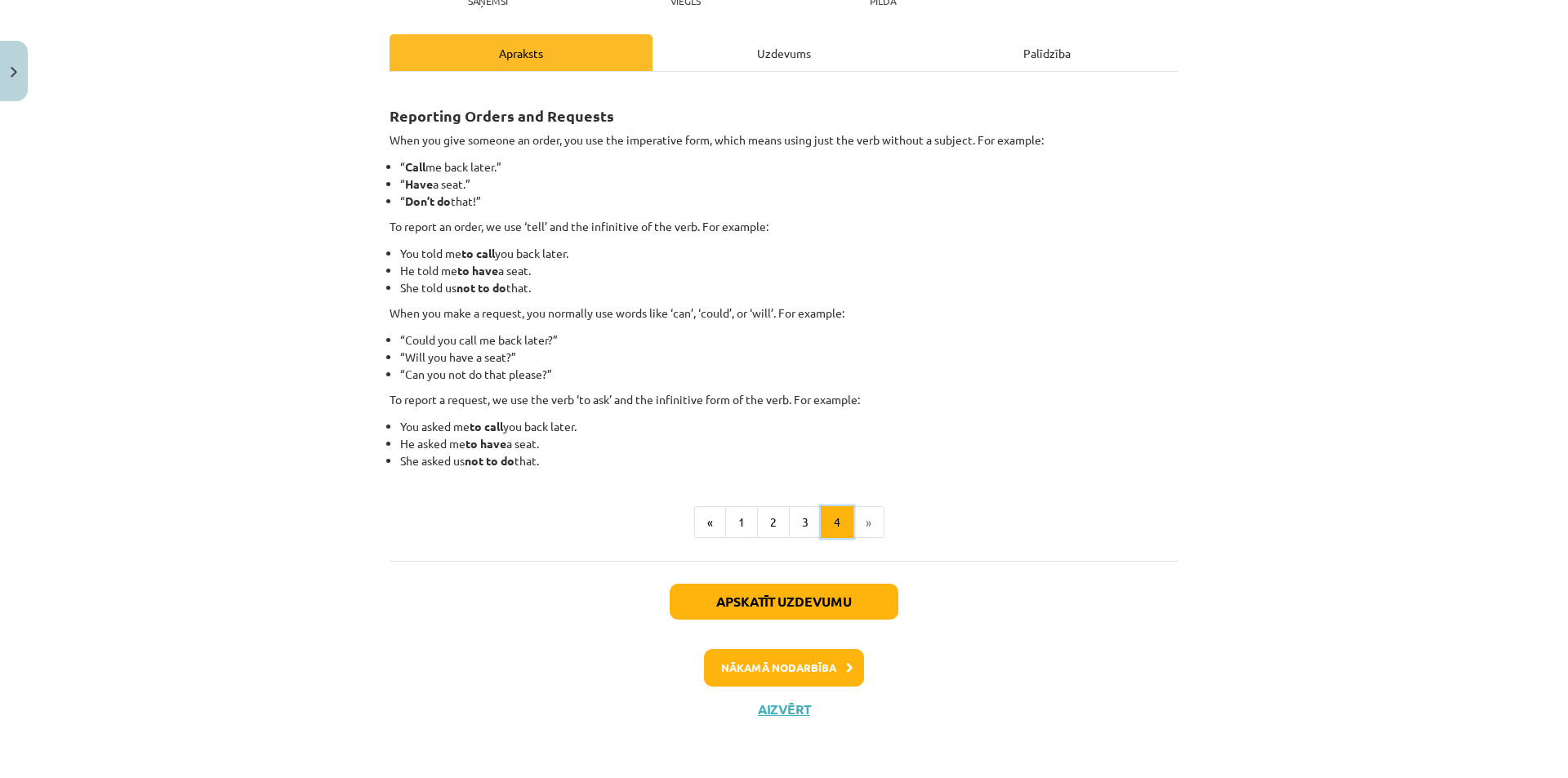
scroll to position [206, 0]
click at [731, 524] on button "1" at bounding box center [742, 523] width 32 height 32
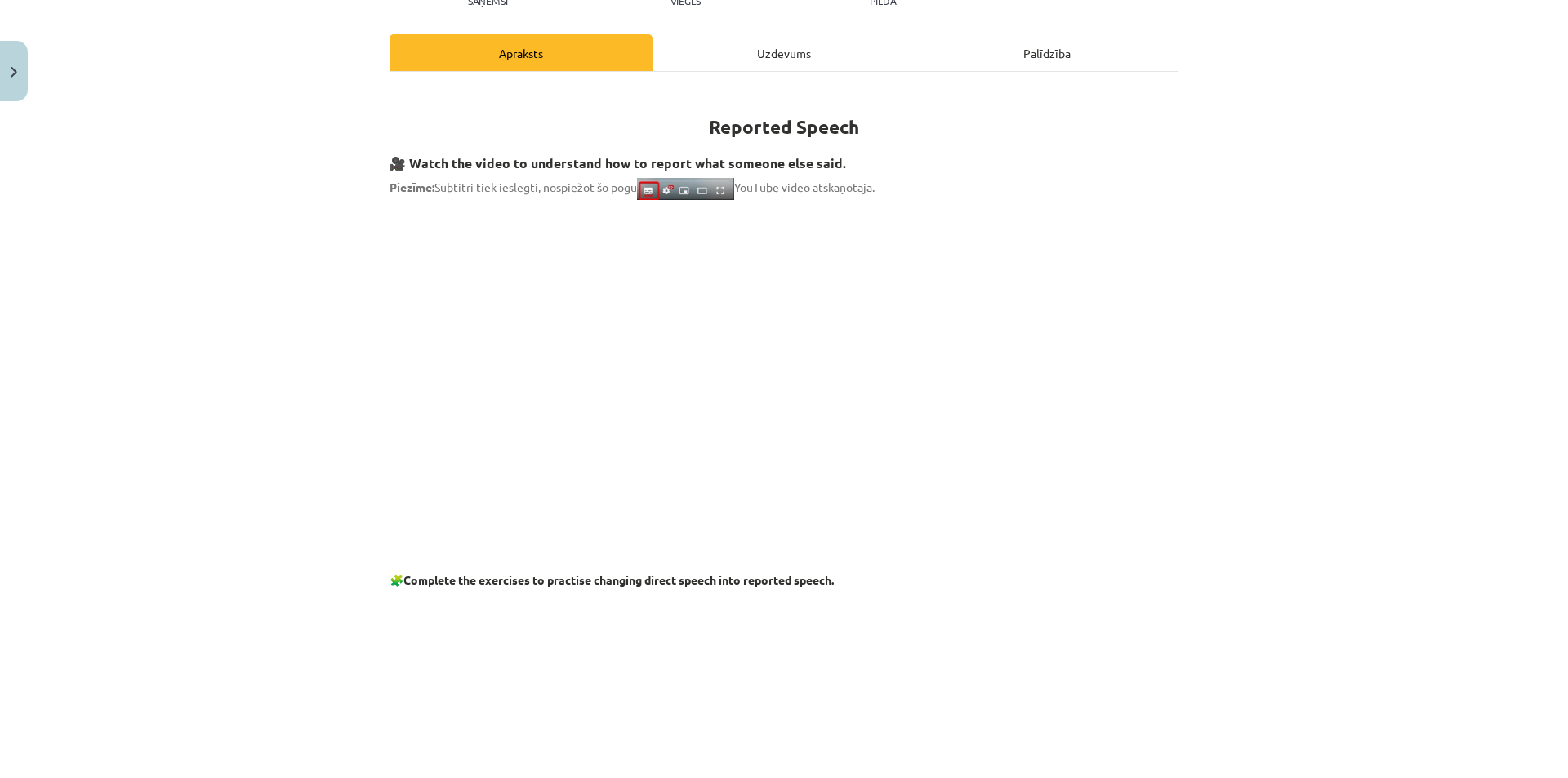
scroll to position [0, 0]
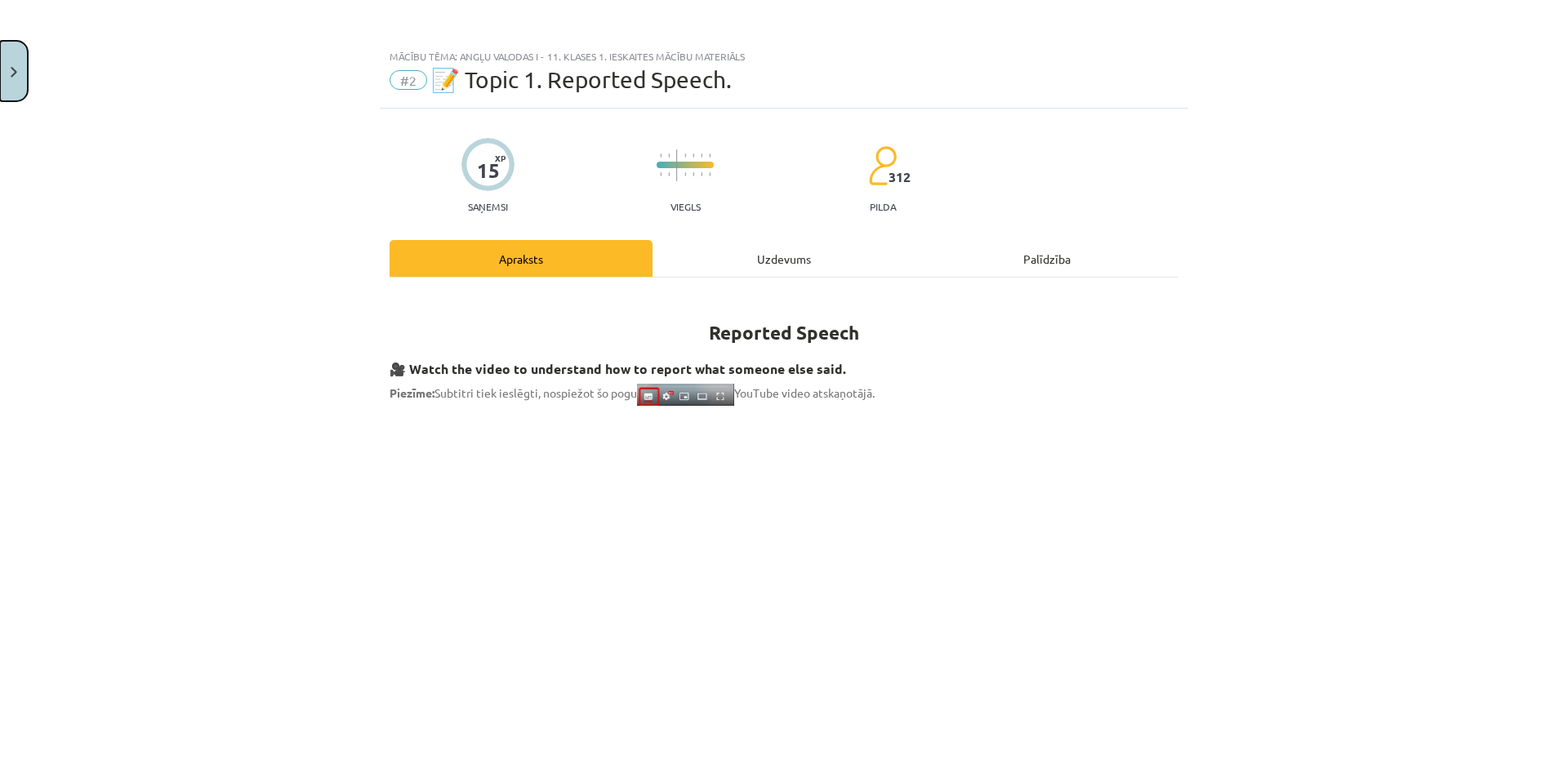
click at [5, 73] on button "Close" at bounding box center [14, 70] width 28 height 60
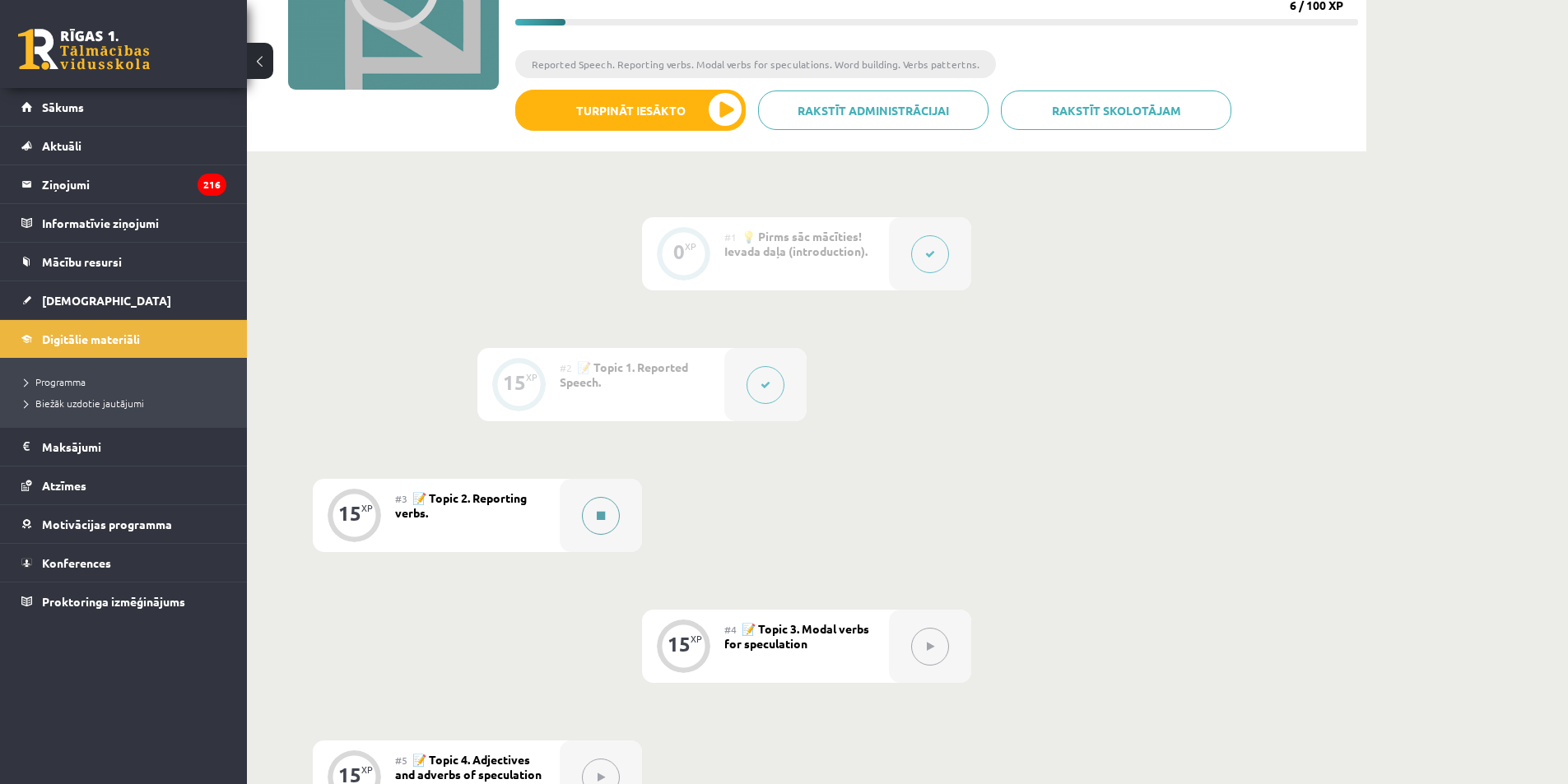
click at [601, 516] on icon at bounding box center [600, 516] width 8 height 10
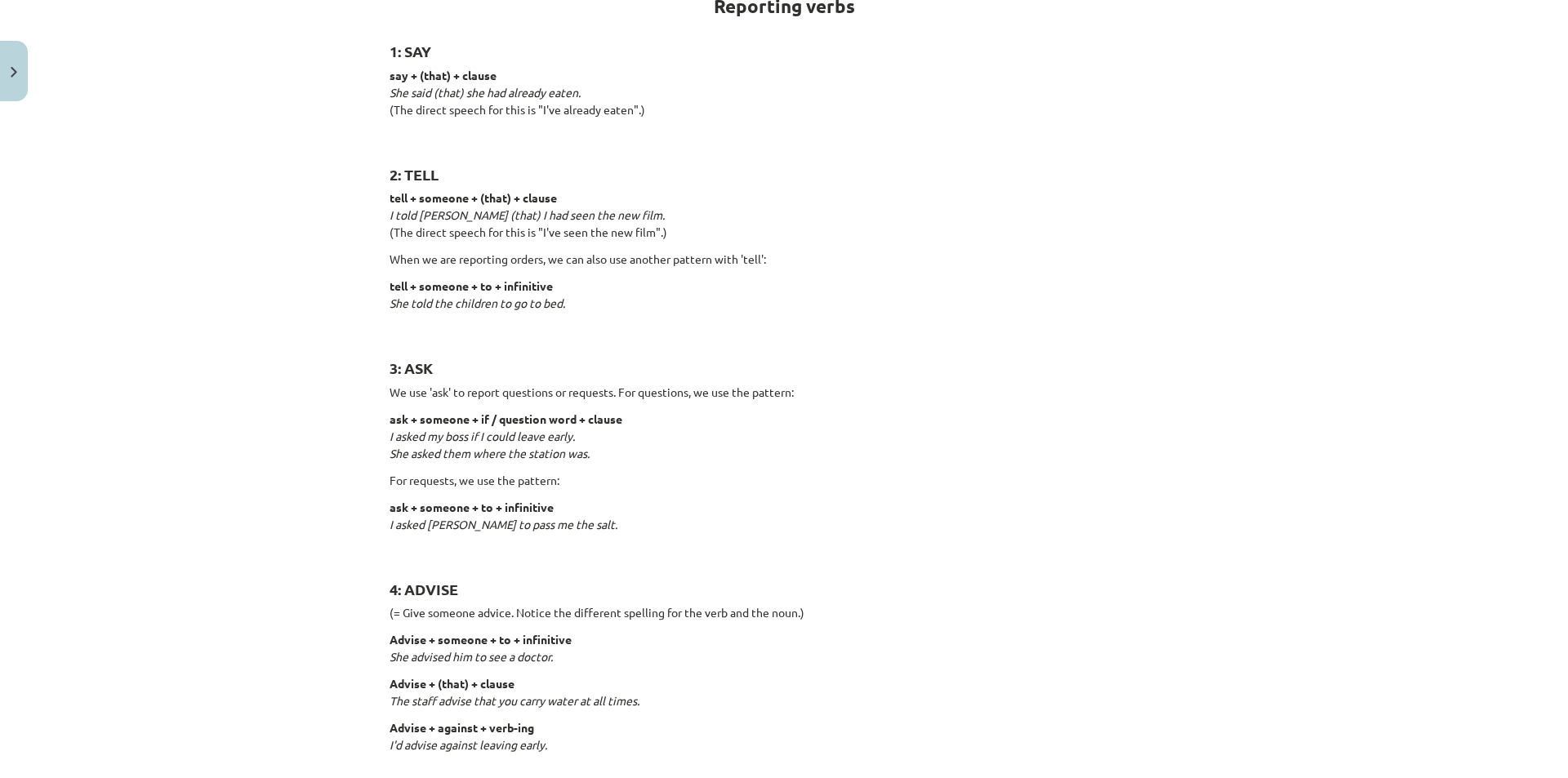
scroll to position [409, 0]
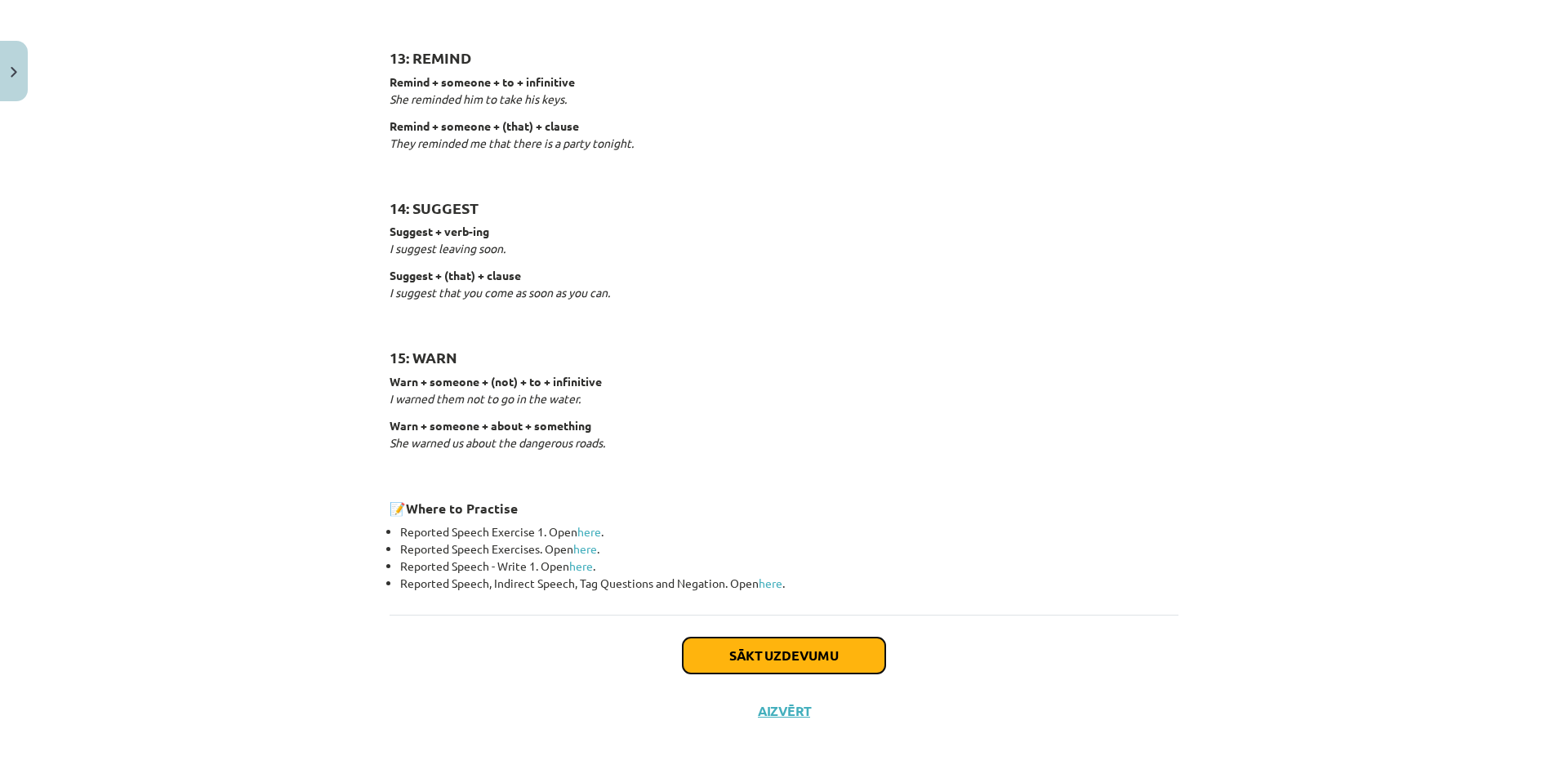
click at [811, 656] on button "Sākt uzdevumu" at bounding box center [784, 656] width 202 height 36
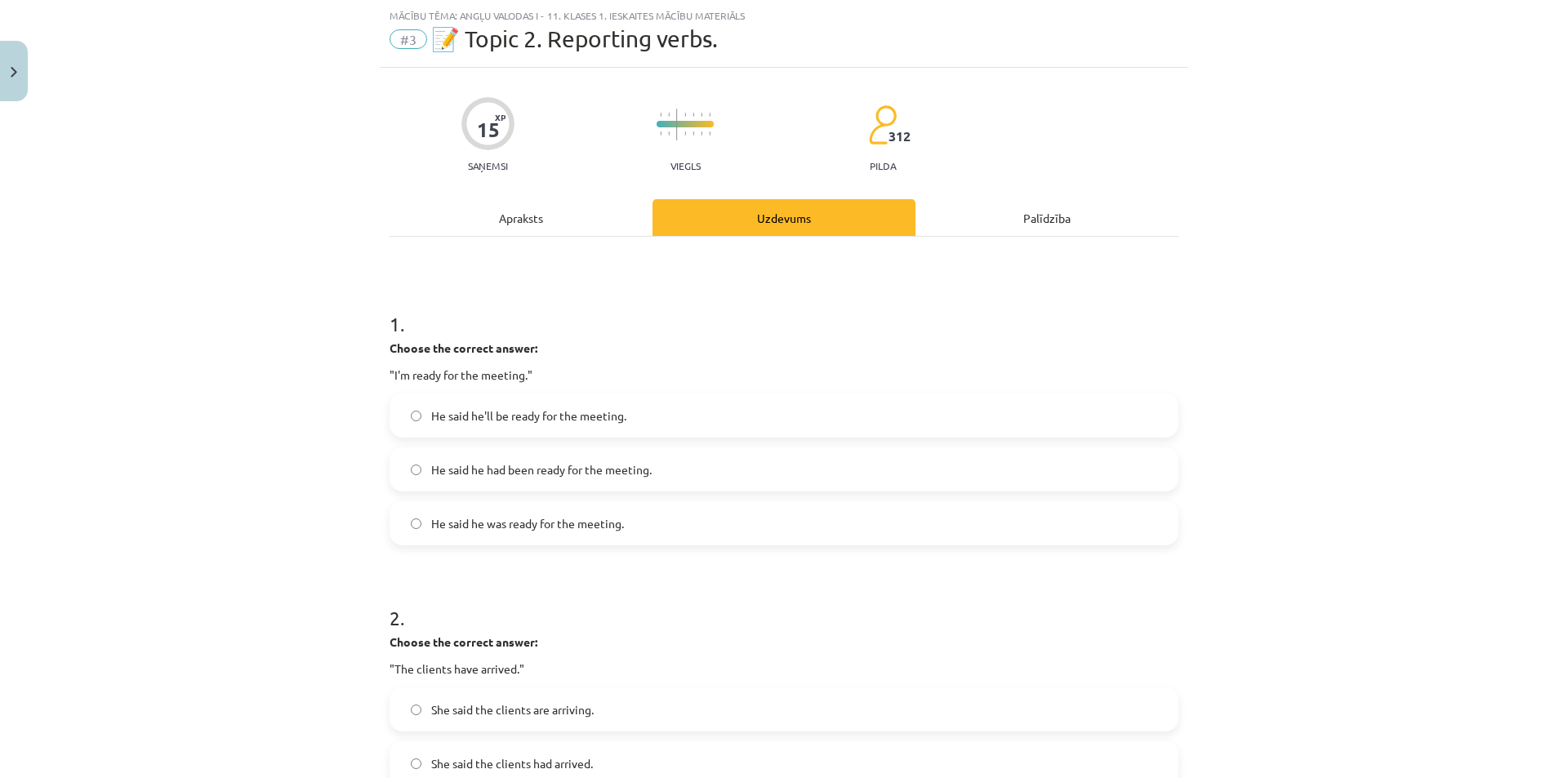
click at [629, 408] on label "He said he'll be ready for the meeting." at bounding box center [784, 415] width 786 height 41
click at [624, 526] on label "He said he was ready for the meeting." at bounding box center [784, 523] width 786 height 41
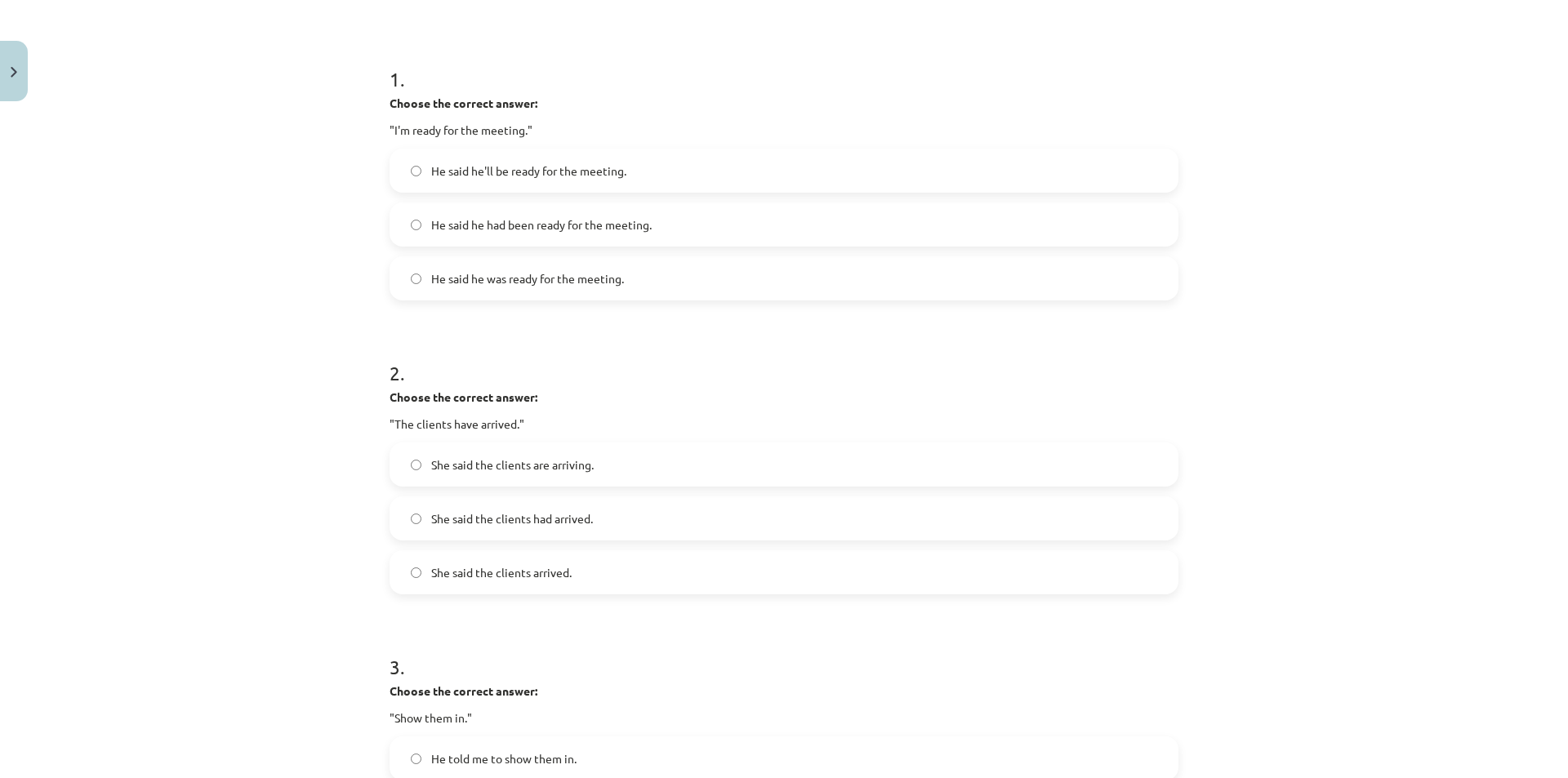
click at [623, 519] on label "She said the clients had arrived." at bounding box center [784, 518] width 786 height 41
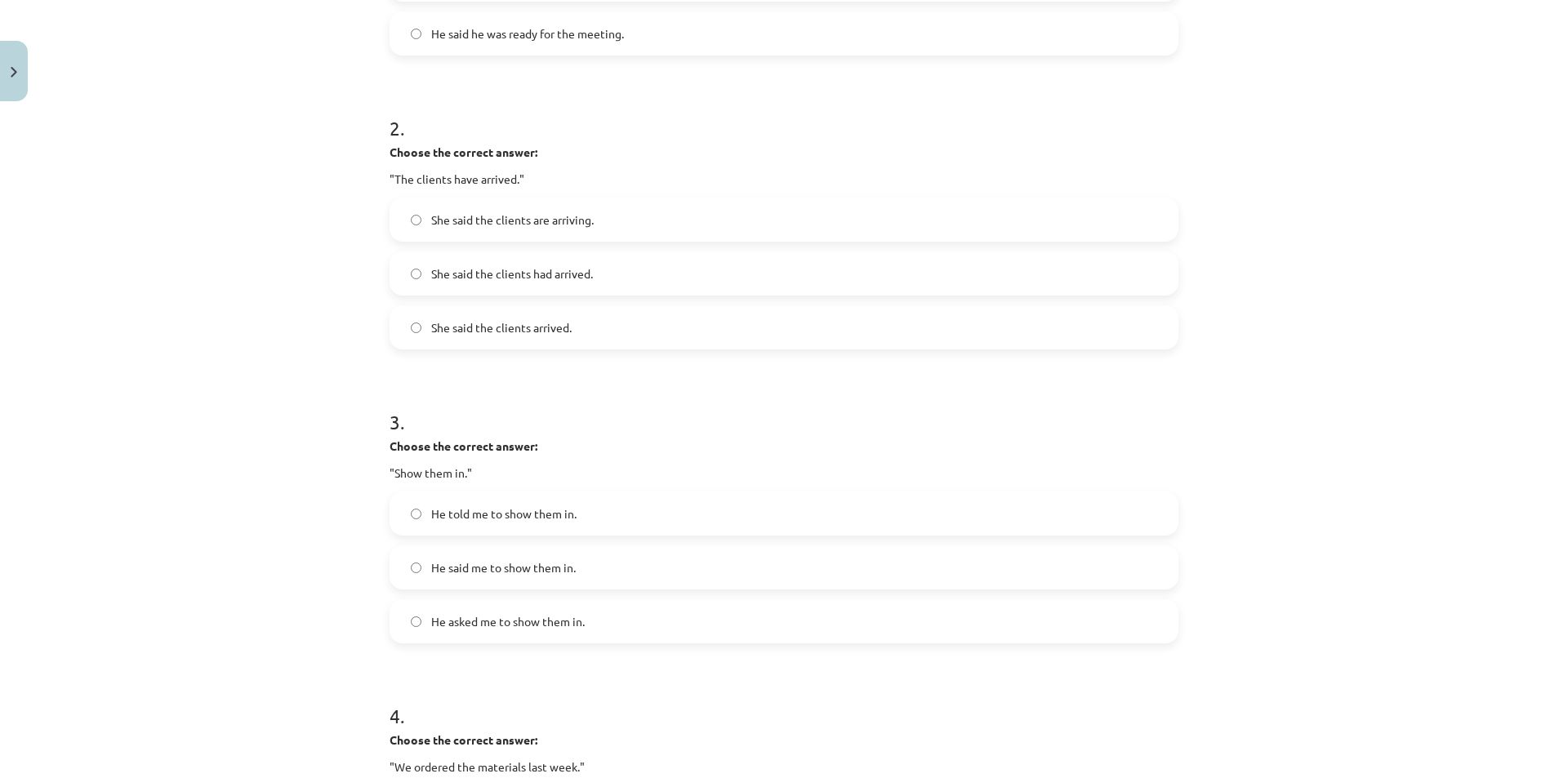
scroll to position [694, 0]
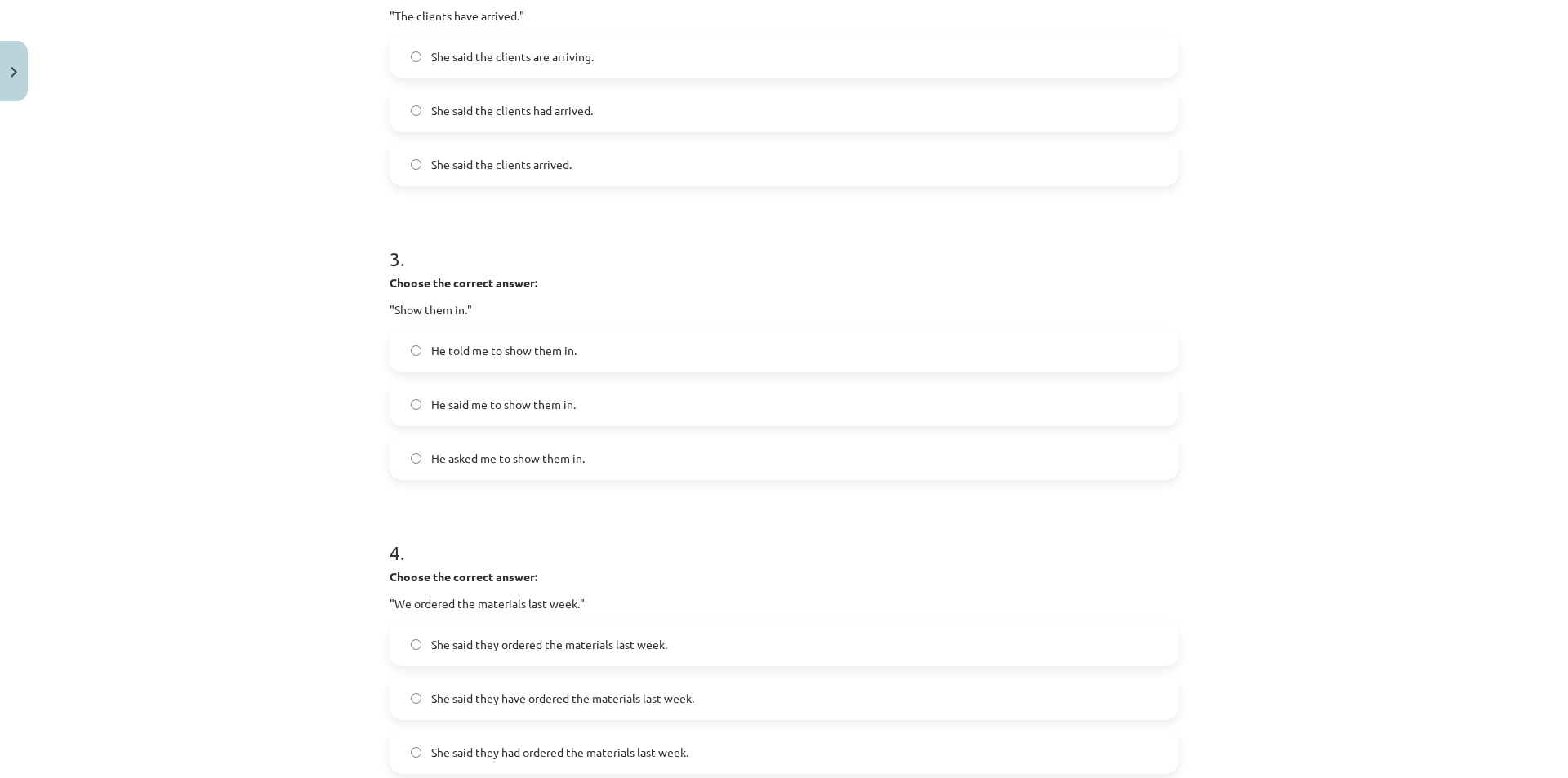
click at [593, 454] on label "He asked me to show them in." at bounding box center [784, 458] width 786 height 41
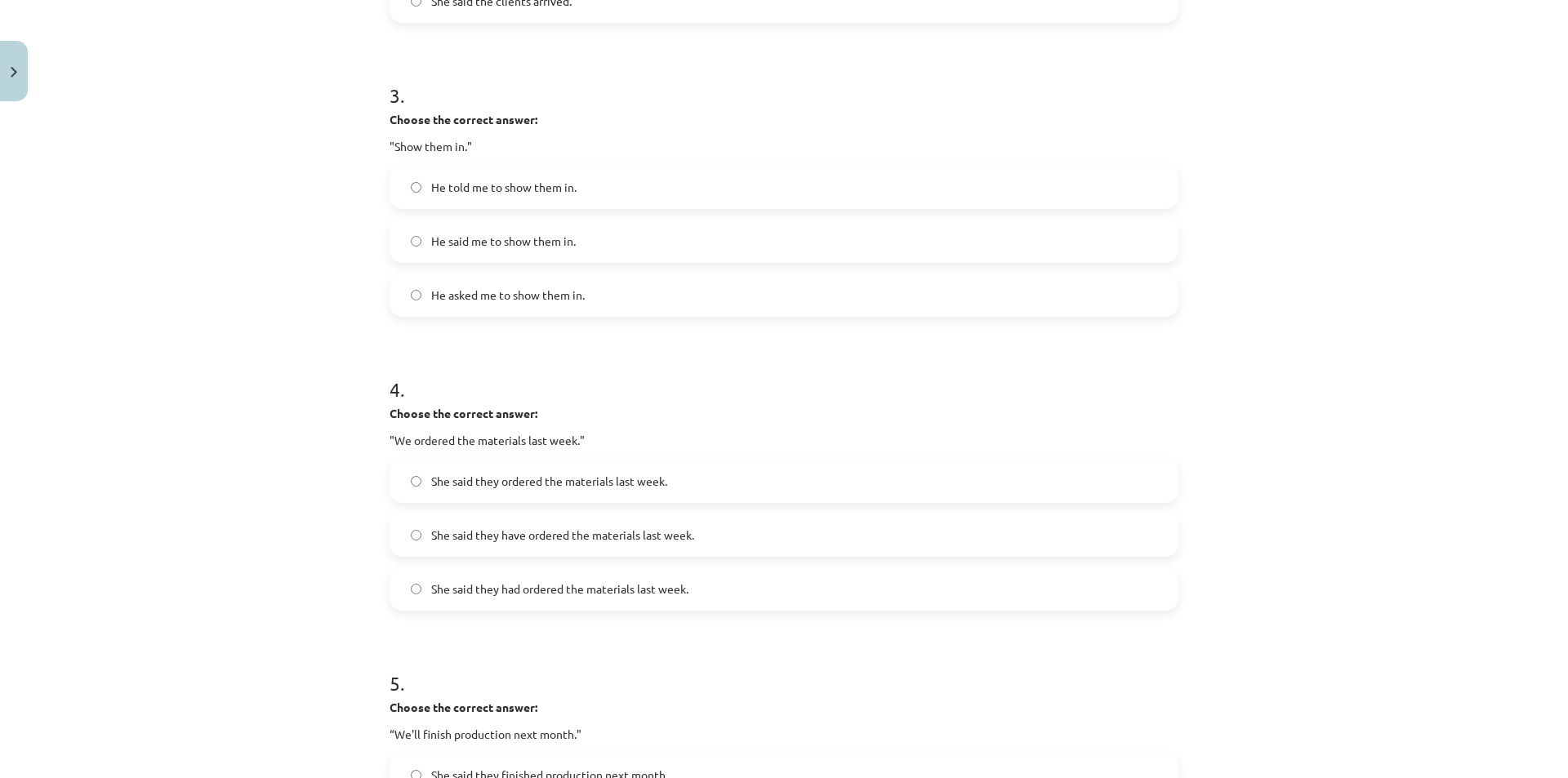
scroll to position [940, 0]
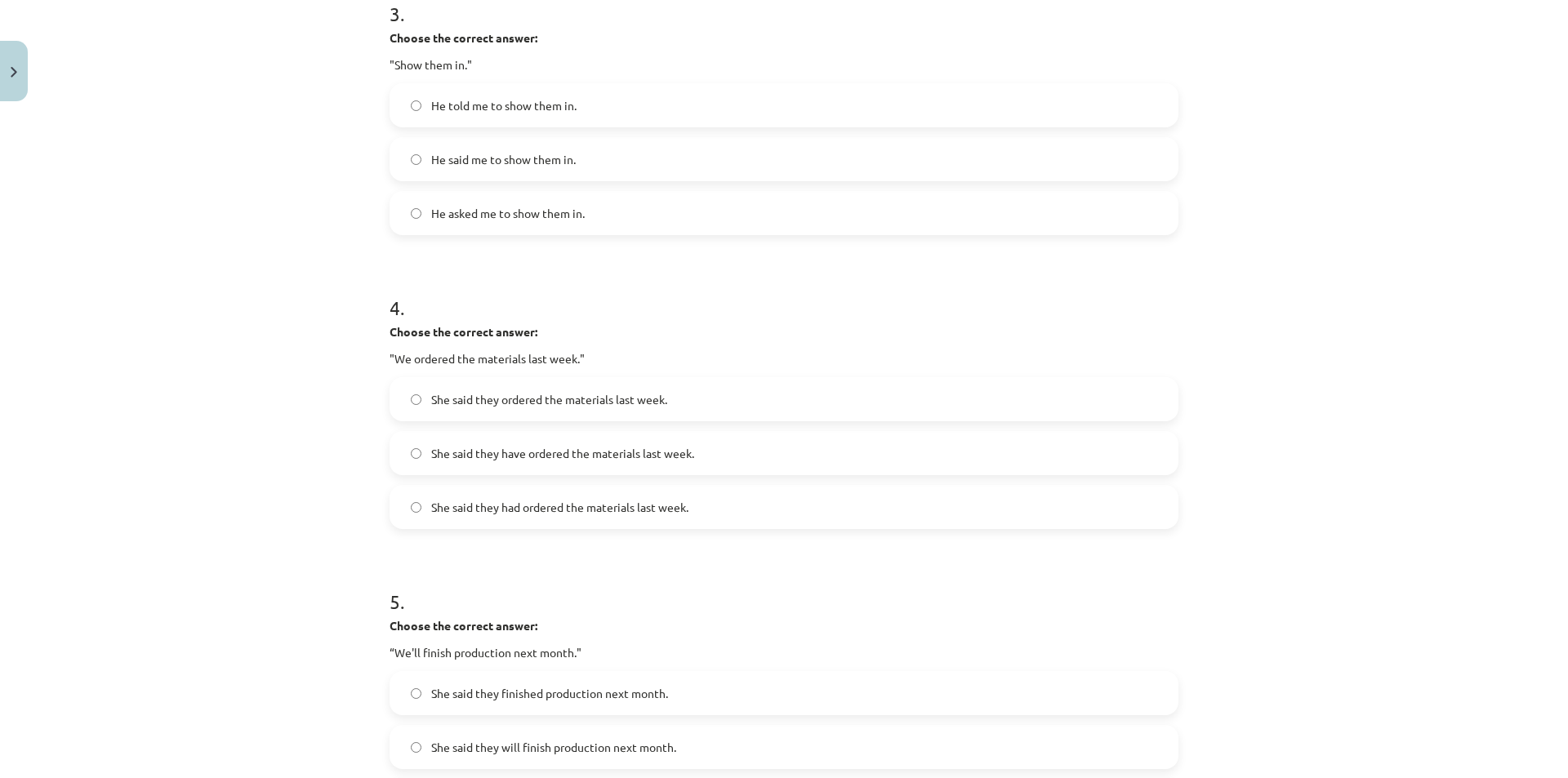
click at [492, 508] on span "She said they had ordered the materials last week." at bounding box center [559, 507] width 257 height 17
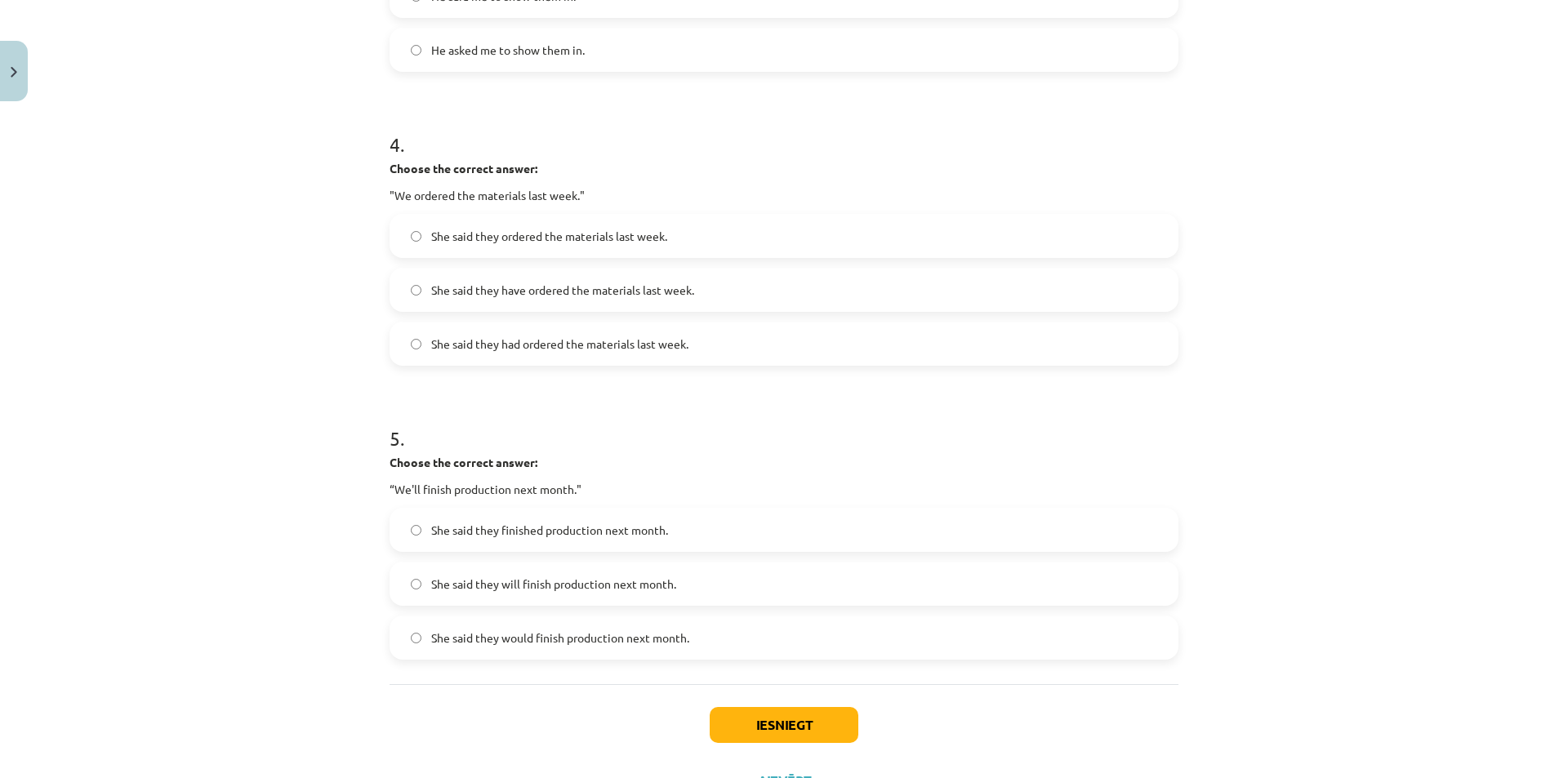
scroll to position [1174, 0]
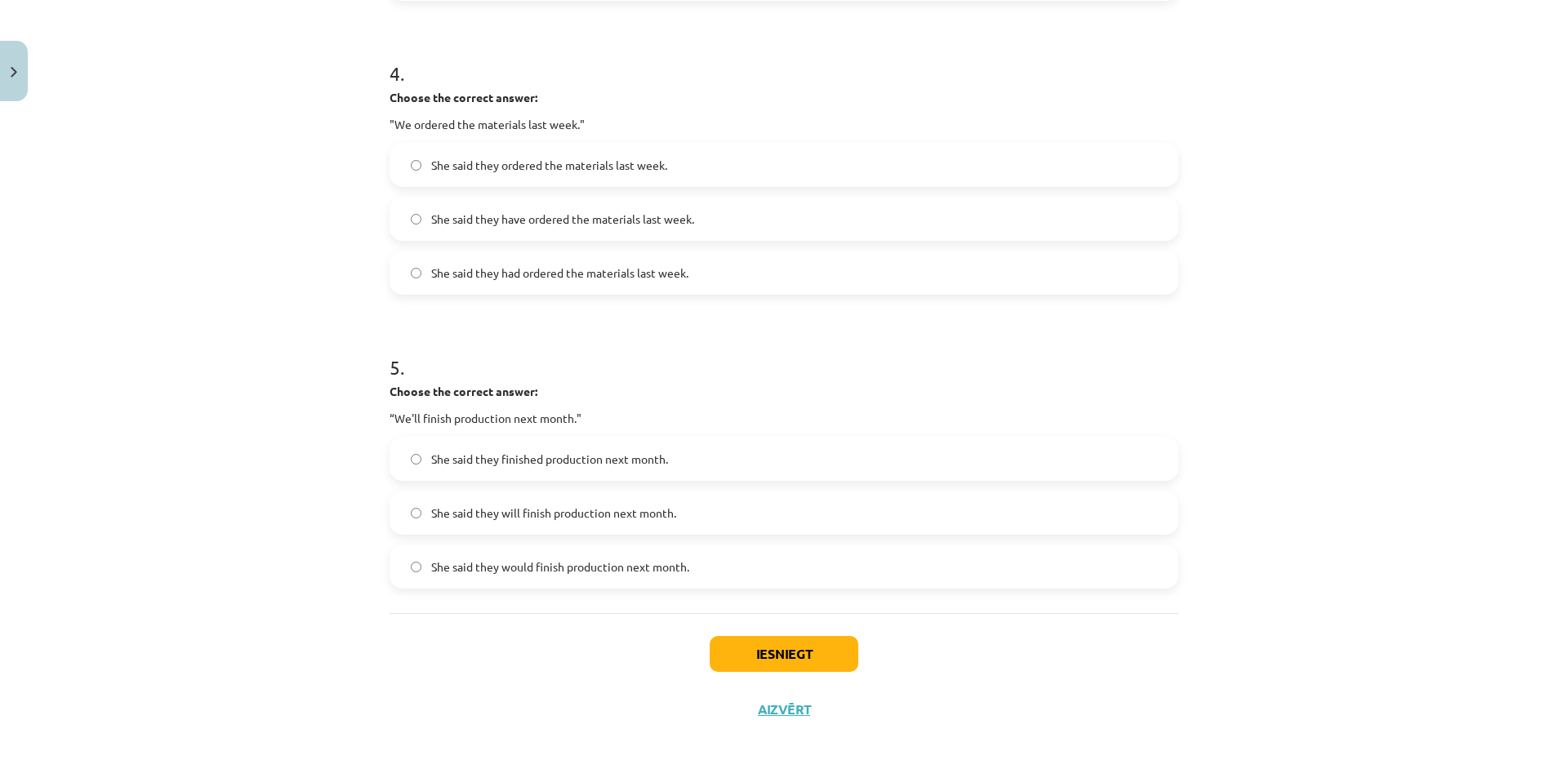
drag, startPoint x: 546, startPoint y: 572, endPoint x: 578, endPoint y: 574, distance: 32.1
click at [546, 572] on span "She said they would finish production next month." at bounding box center [560, 567] width 258 height 17
drag, startPoint x: 726, startPoint y: 625, endPoint x: 734, endPoint y: 635, distance: 12.8
click at [726, 625] on div "Iesniegt Aizvērt" at bounding box center [784, 671] width 789 height 115
click at [740, 644] on button "Iesniegt" at bounding box center [783, 654] width 149 height 36
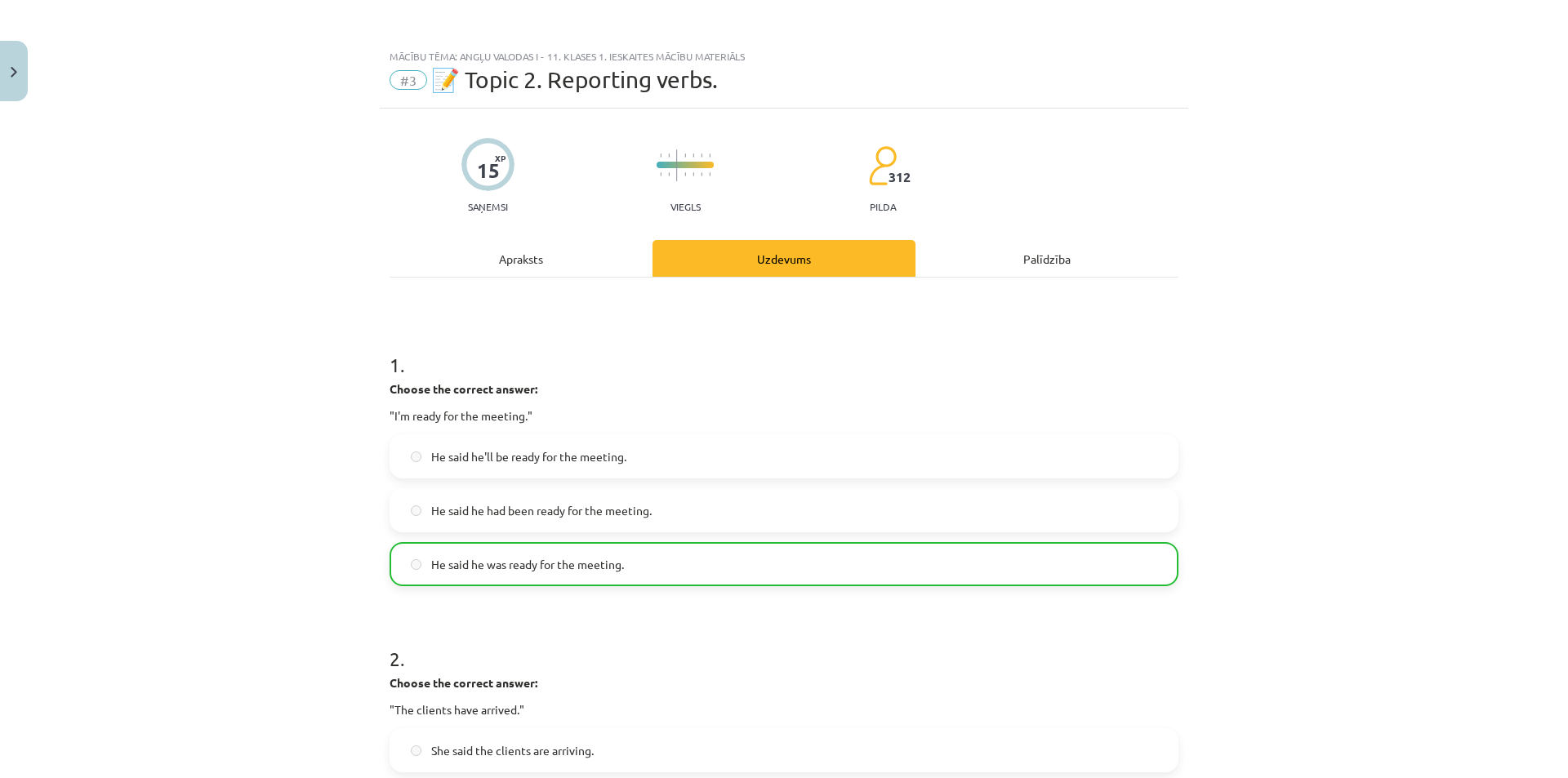
scroll to position [82, 0]
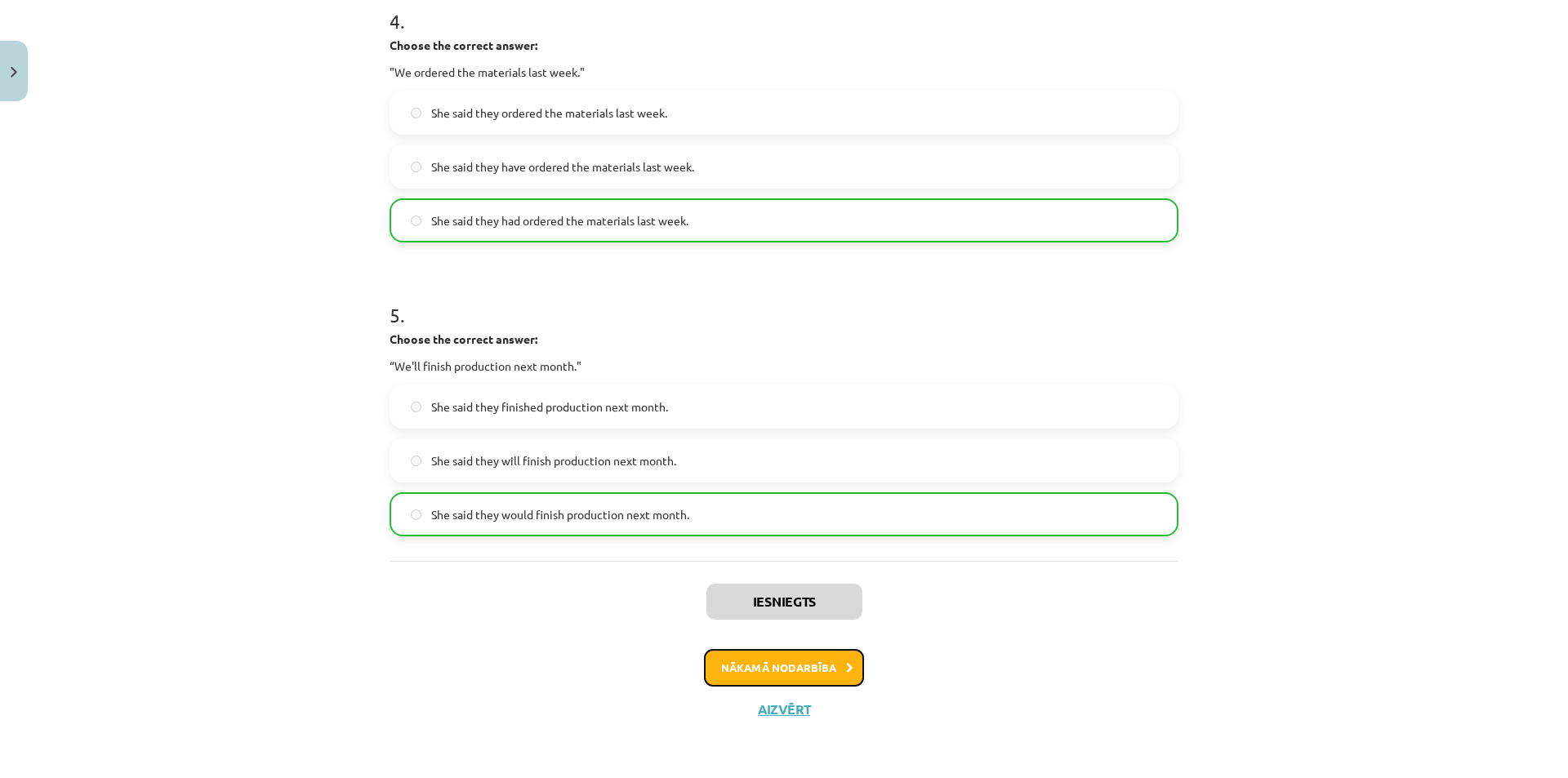
click at [846, 663] on icon at bounding box center [850, 669] width 7 height 11
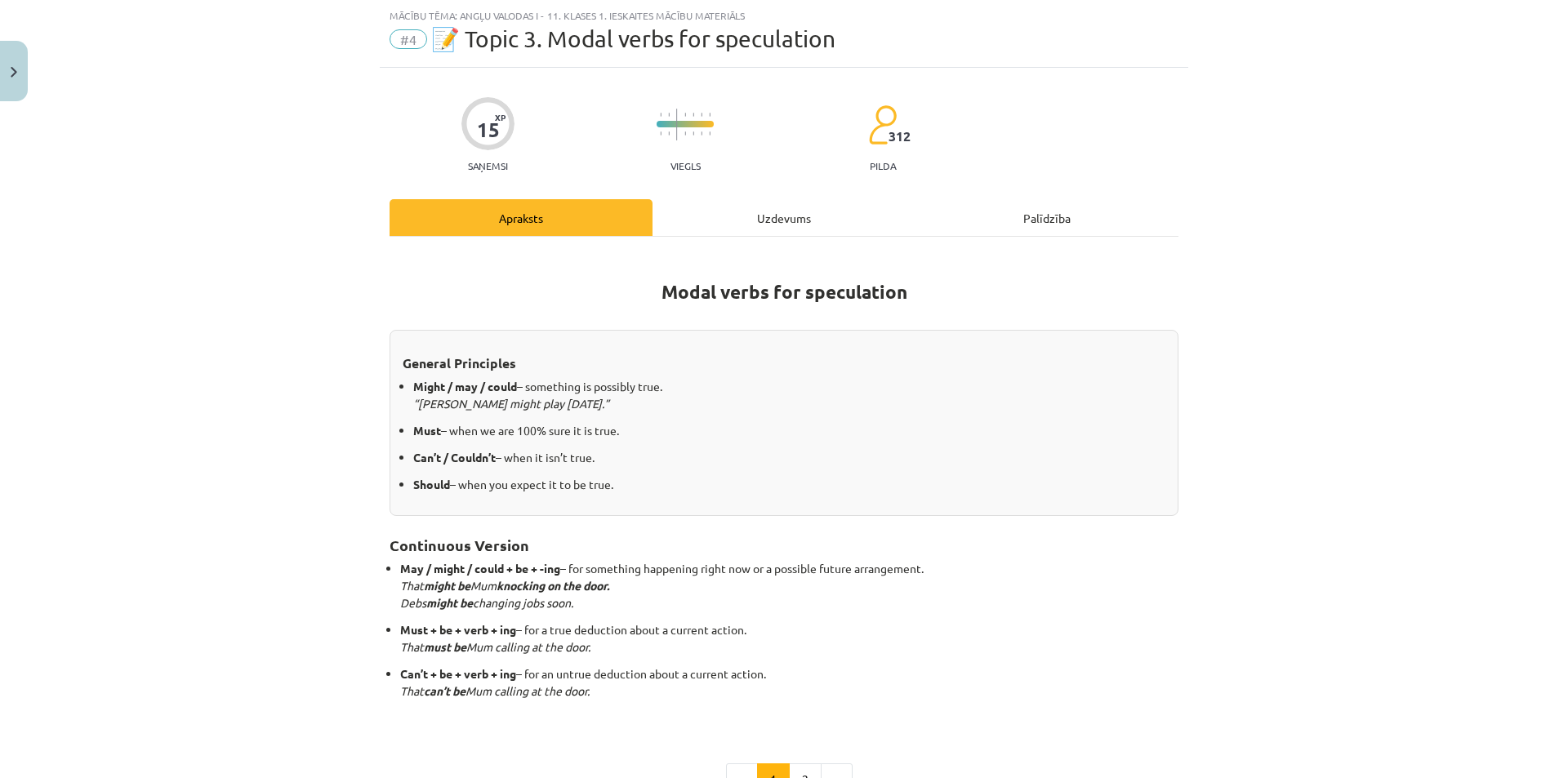
scroll to position [204, 0]
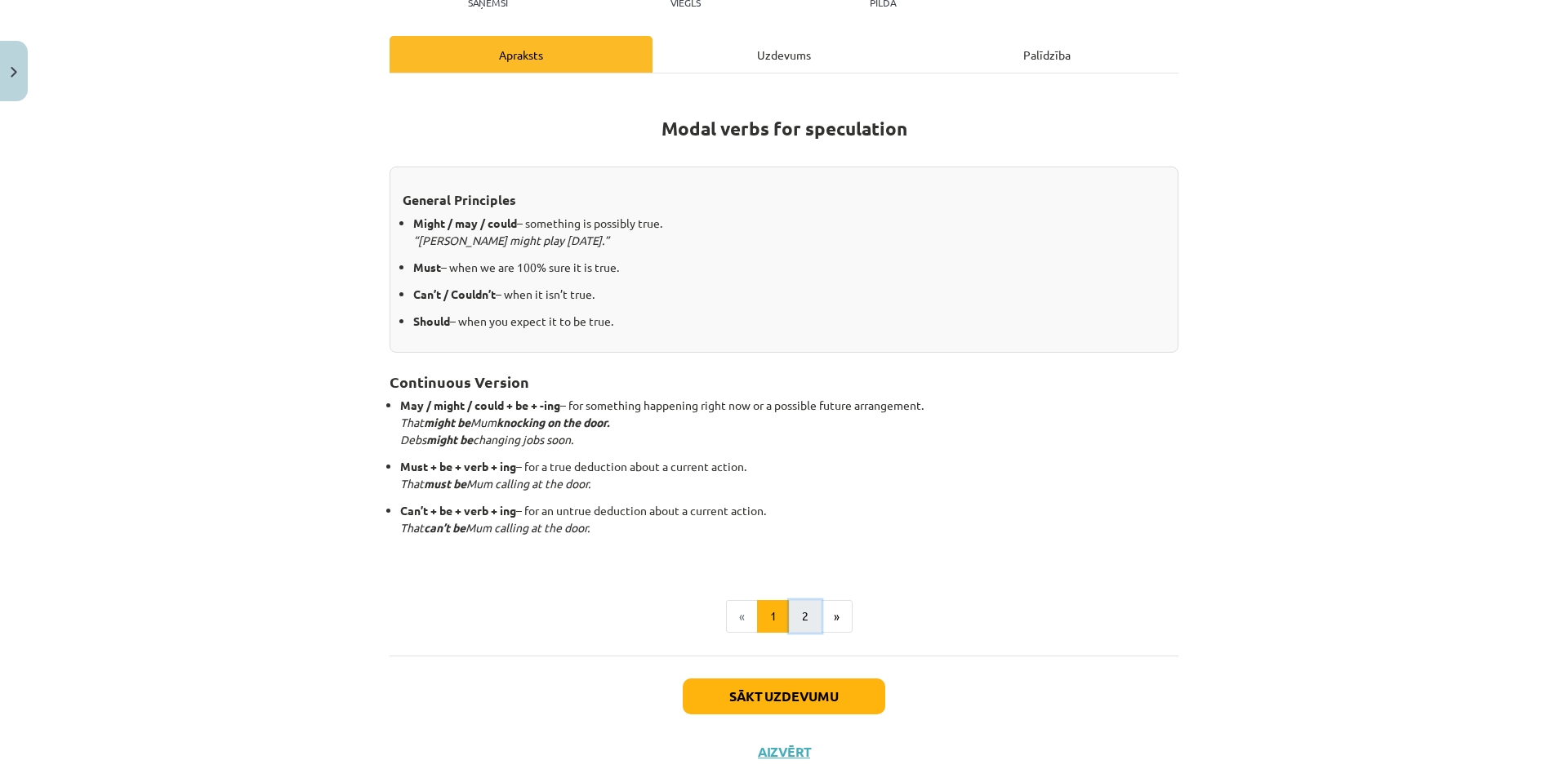
click at [810, 620] on button "2" at bounding box center [805, 616] width 32 height 32
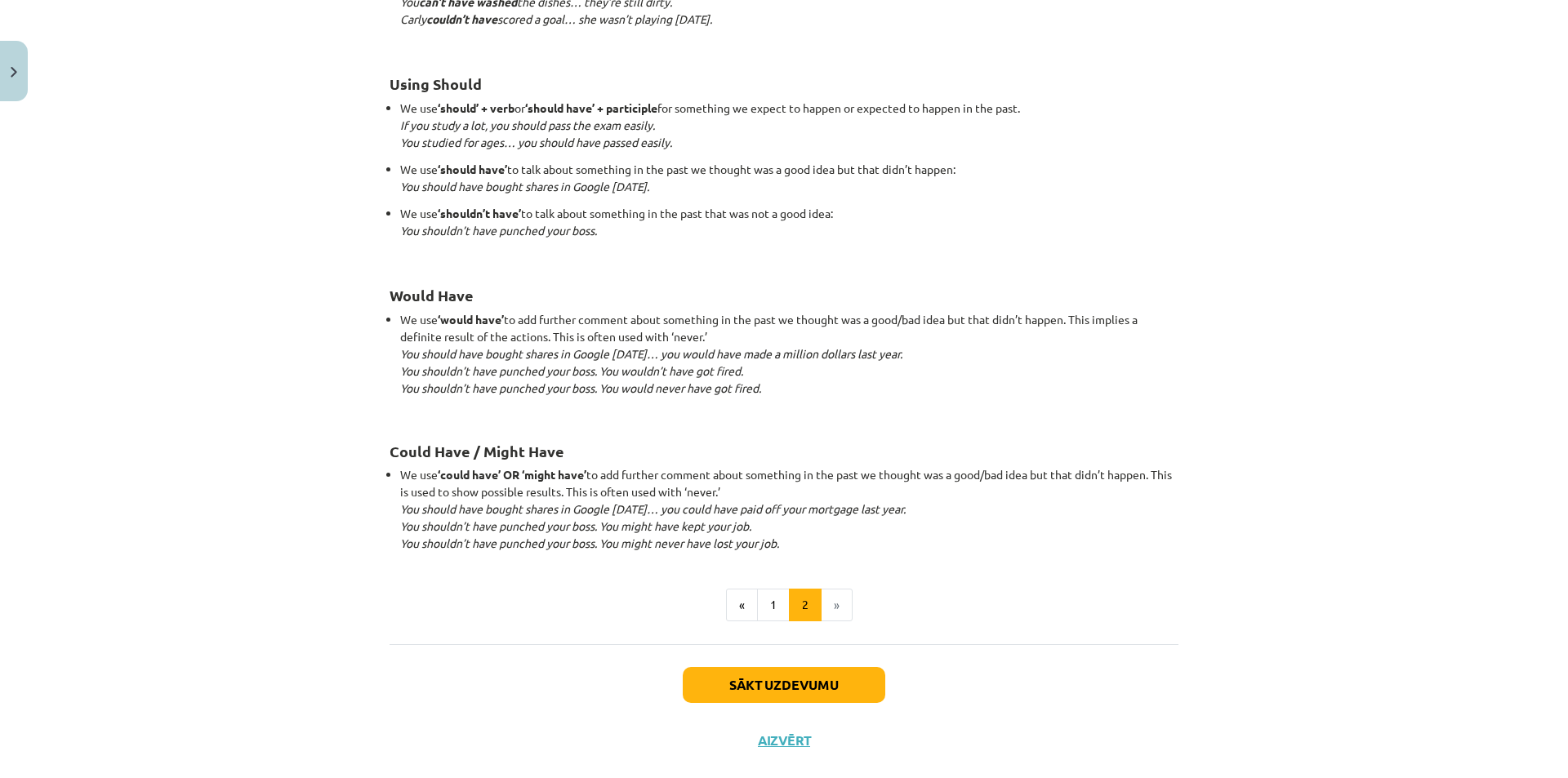
scroll to position [1420, 0]
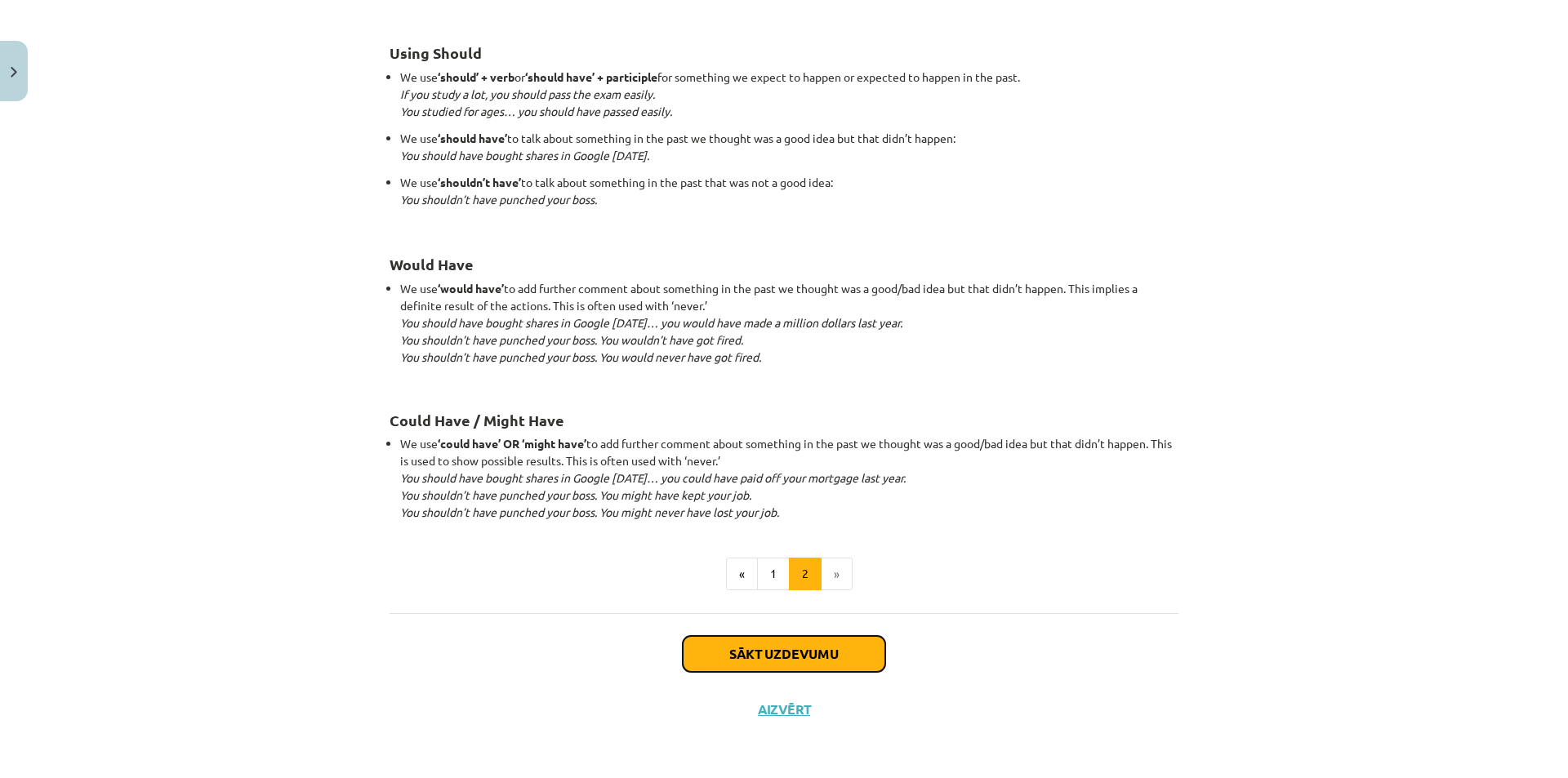
click at [805, 647] on button "Sākt uzdevumu" at bounding box center [784, 654] width 202 height 36
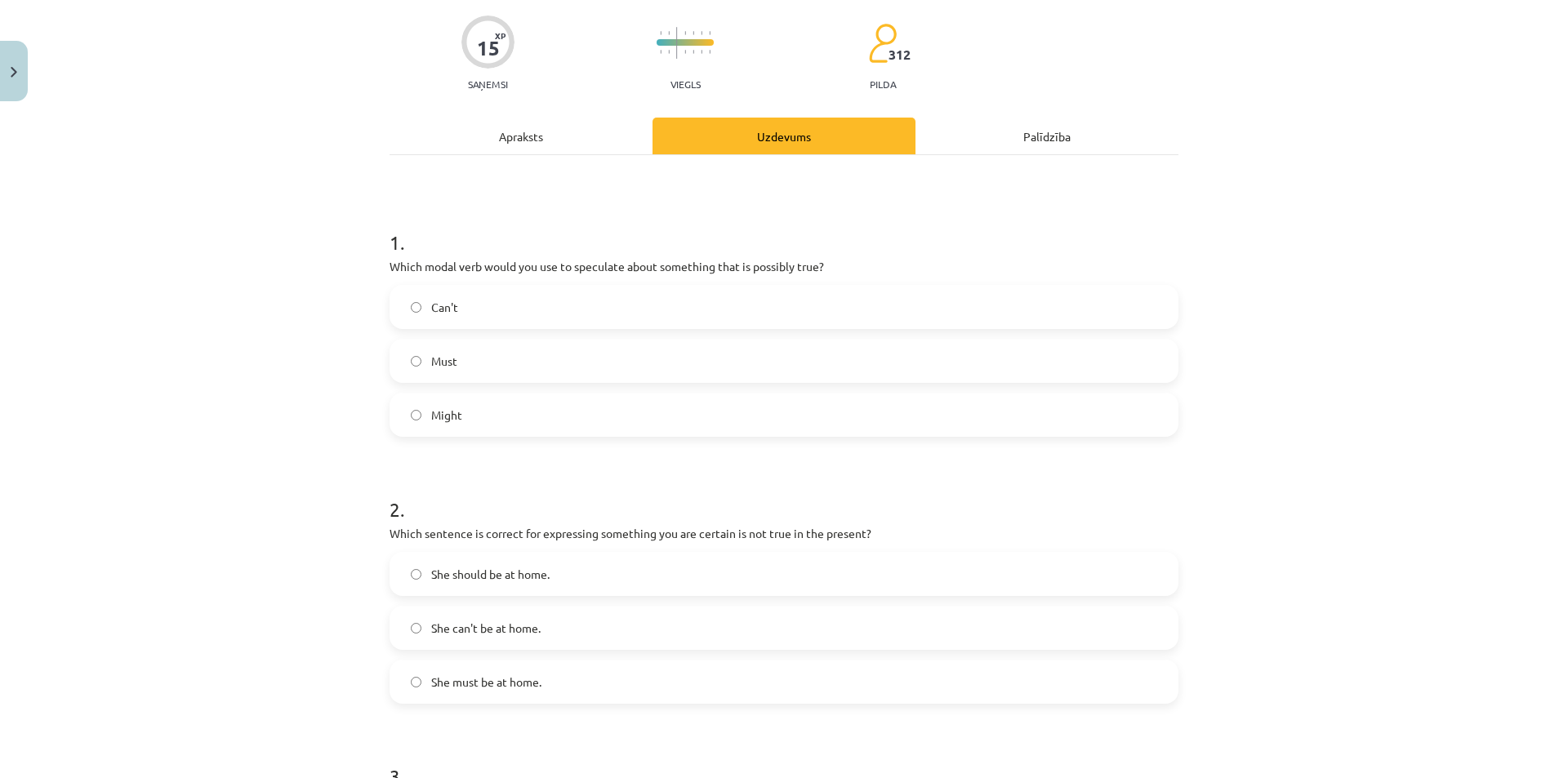
scroll to position [0, 0]
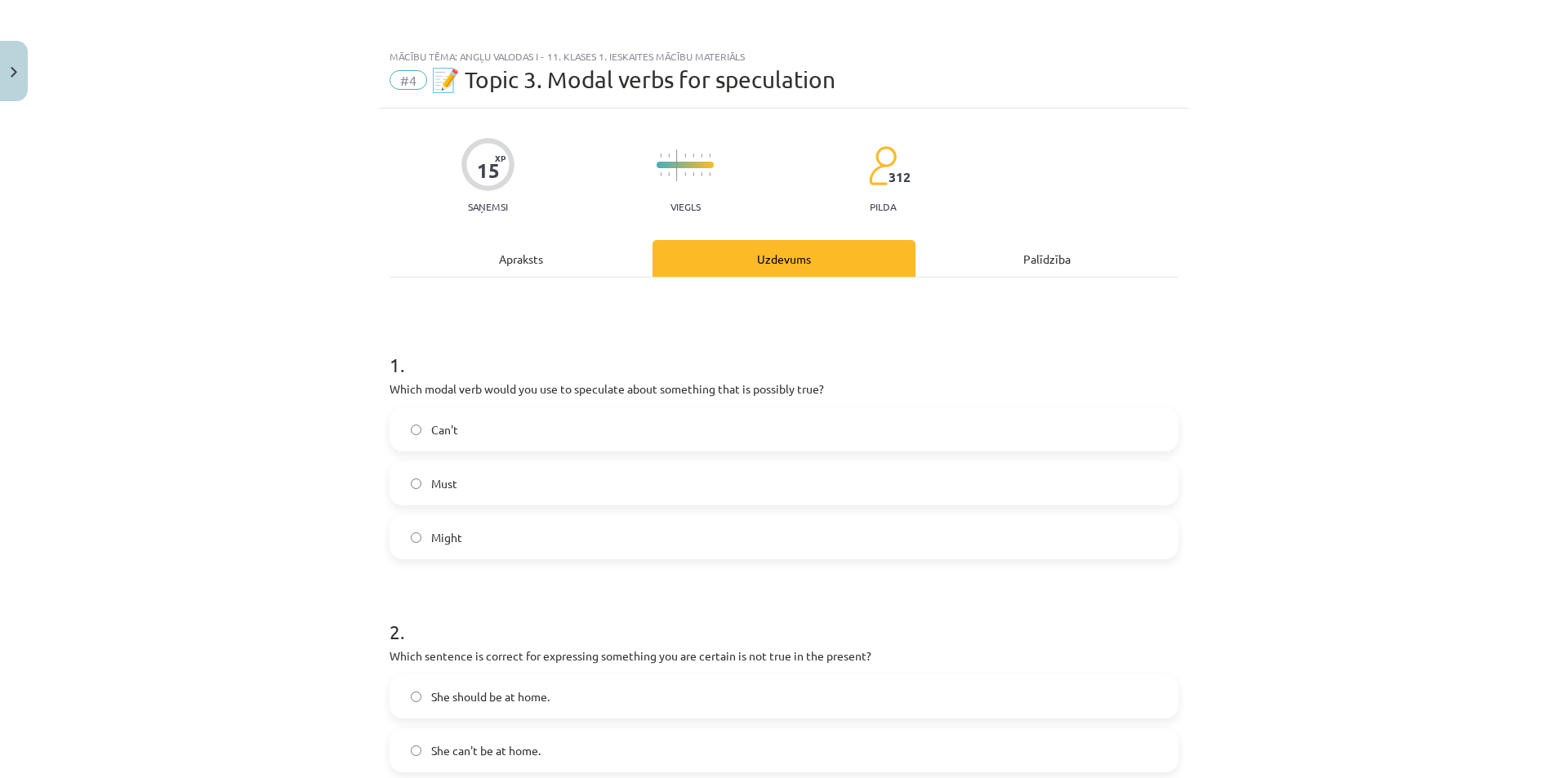
click at [518, 526] on label "Might" at bounding box center [784, 537] width 786 height 41
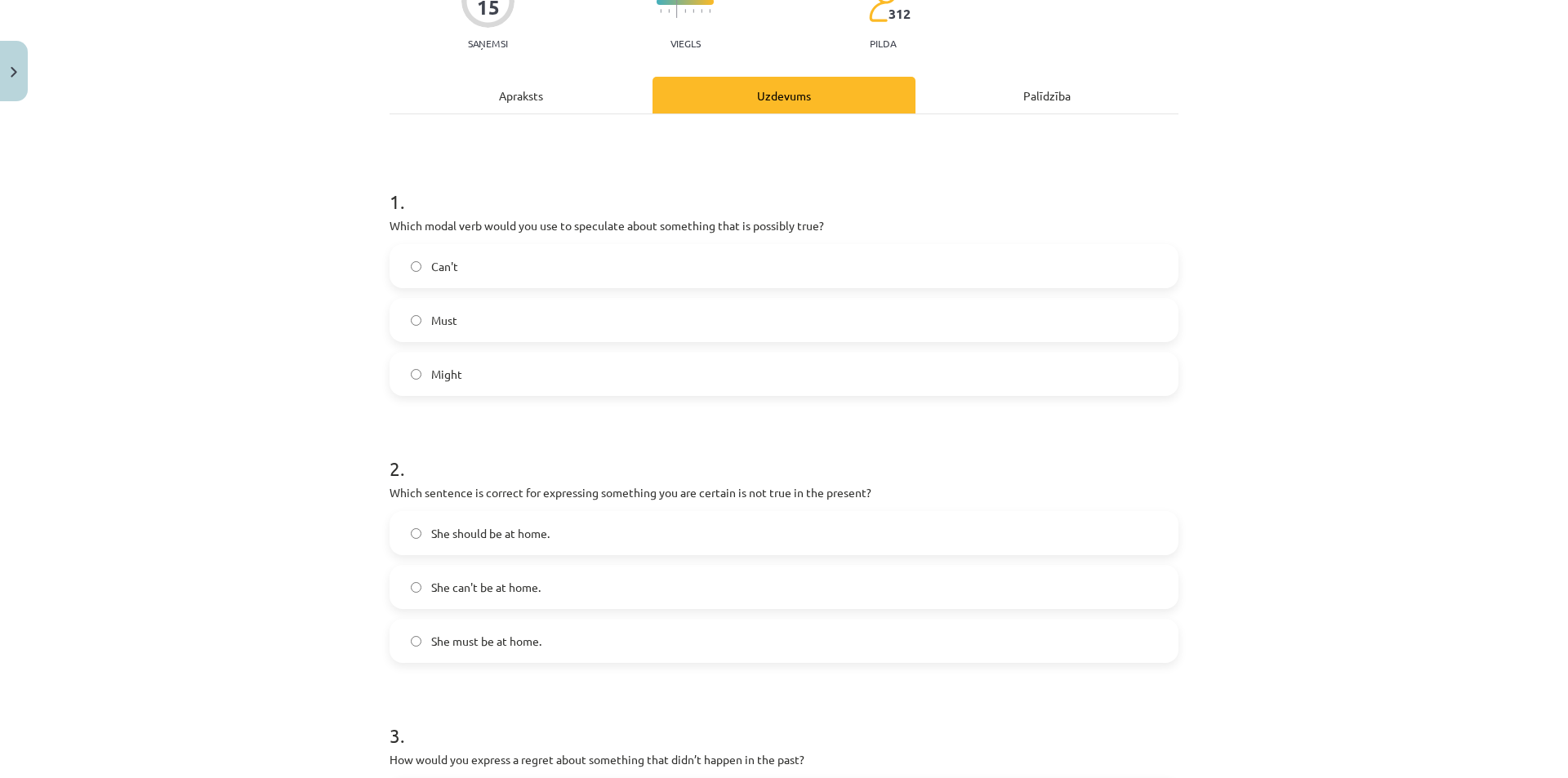
scroll to position [245, 0]
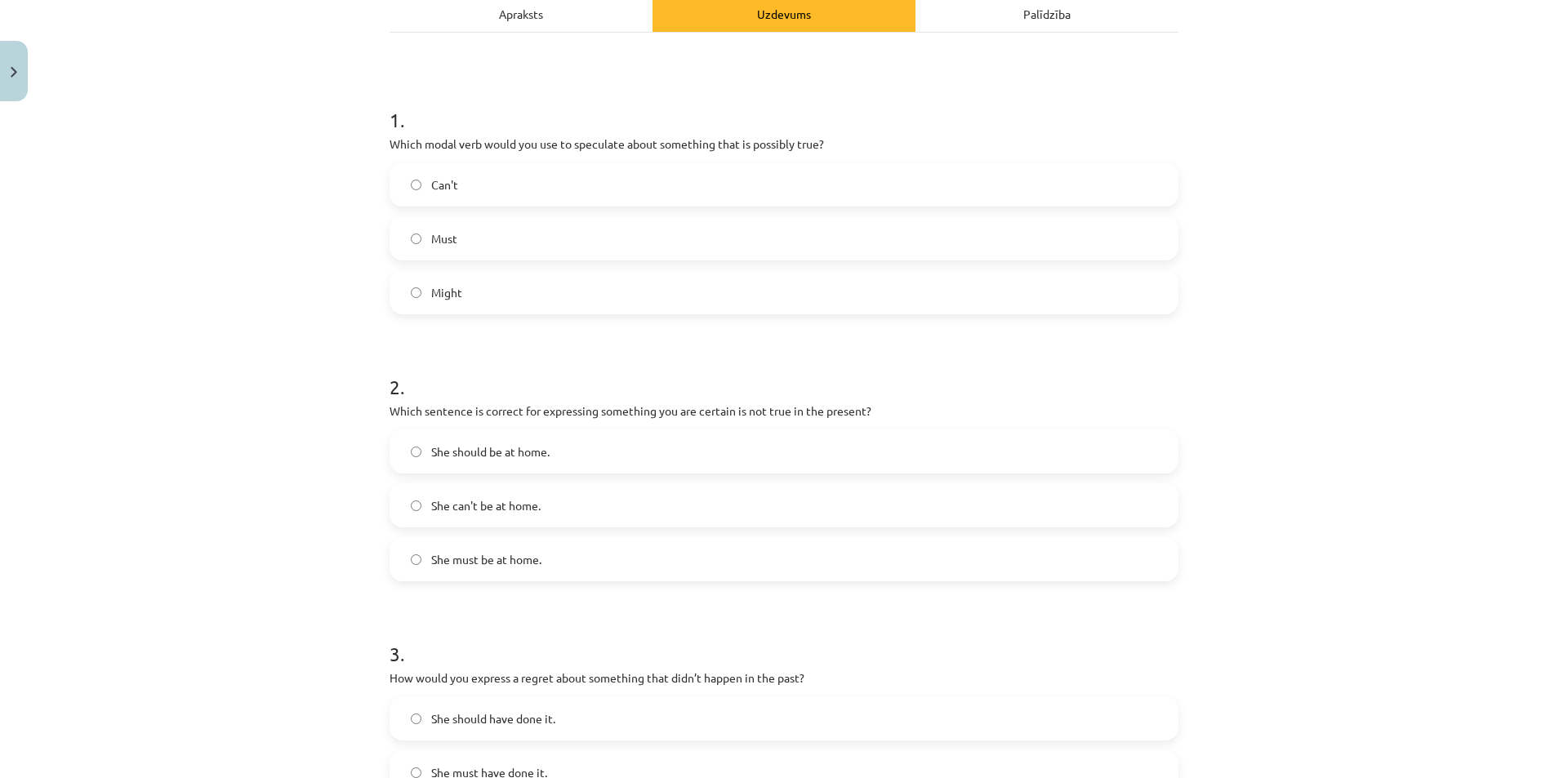
click at [597, 517] on label "She can't be at home." at bounding box center [784, 505] width 786 height 41
click at [580, 563] on label "She must be at home." at bounding box center [784, 559] width 786 height 41
click at [491, 450] on span "She should be at home." at bounding box center [490, 451] width 118 height 17
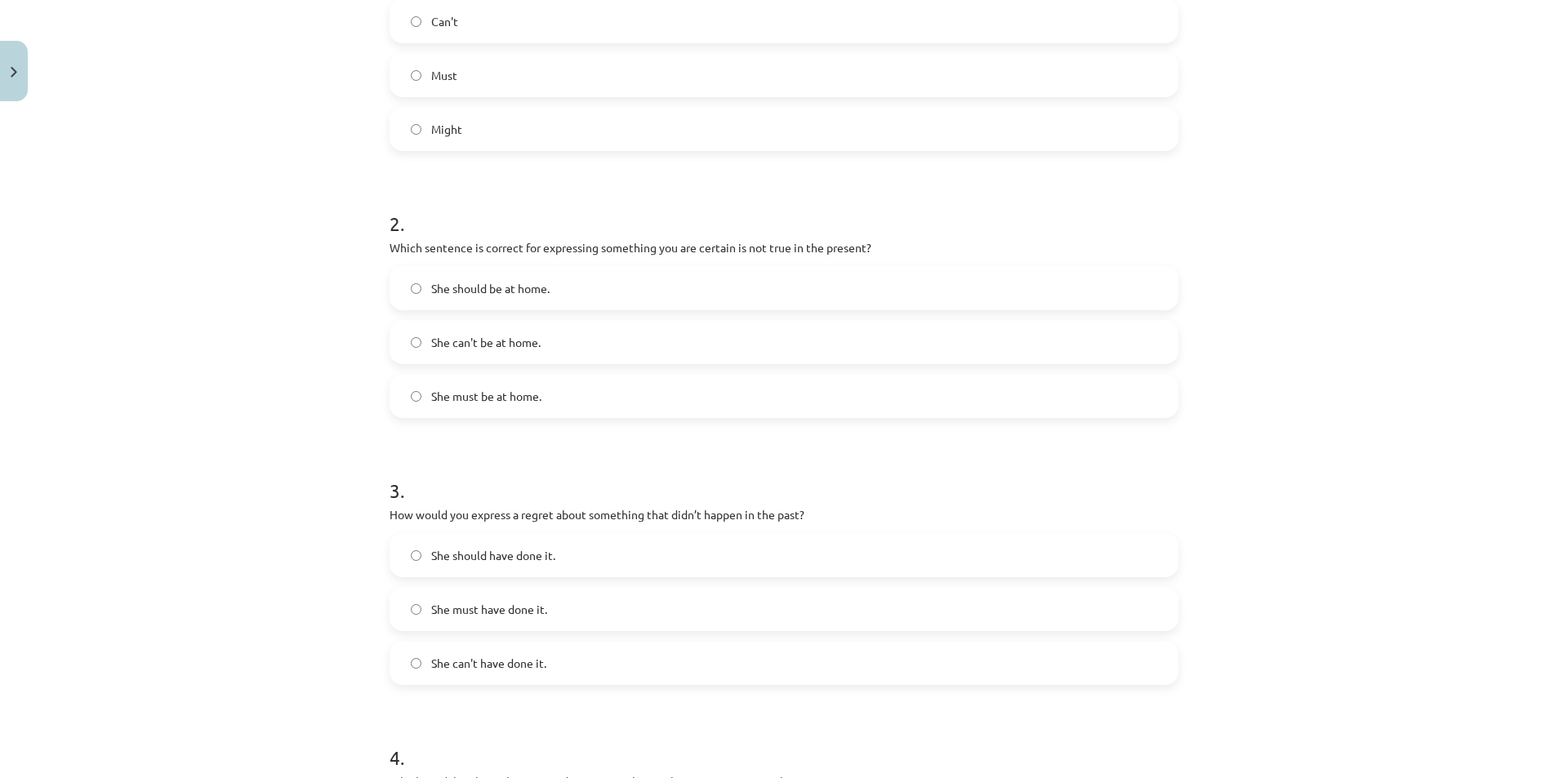
scroll to position [490, 0]
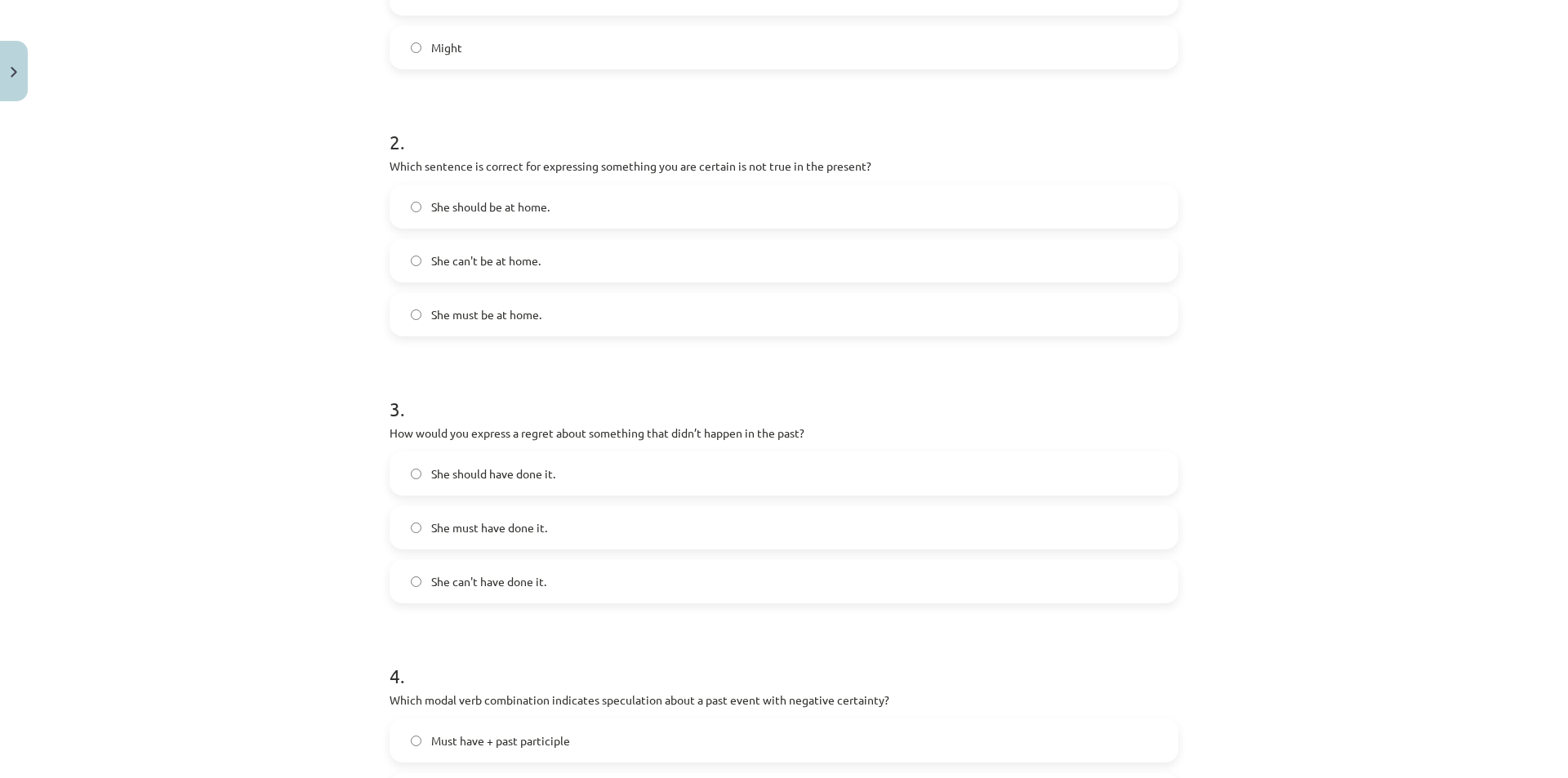
click at [577, 477] on label "She should have done it." at bounding box center [784, 473] width 786 height 41
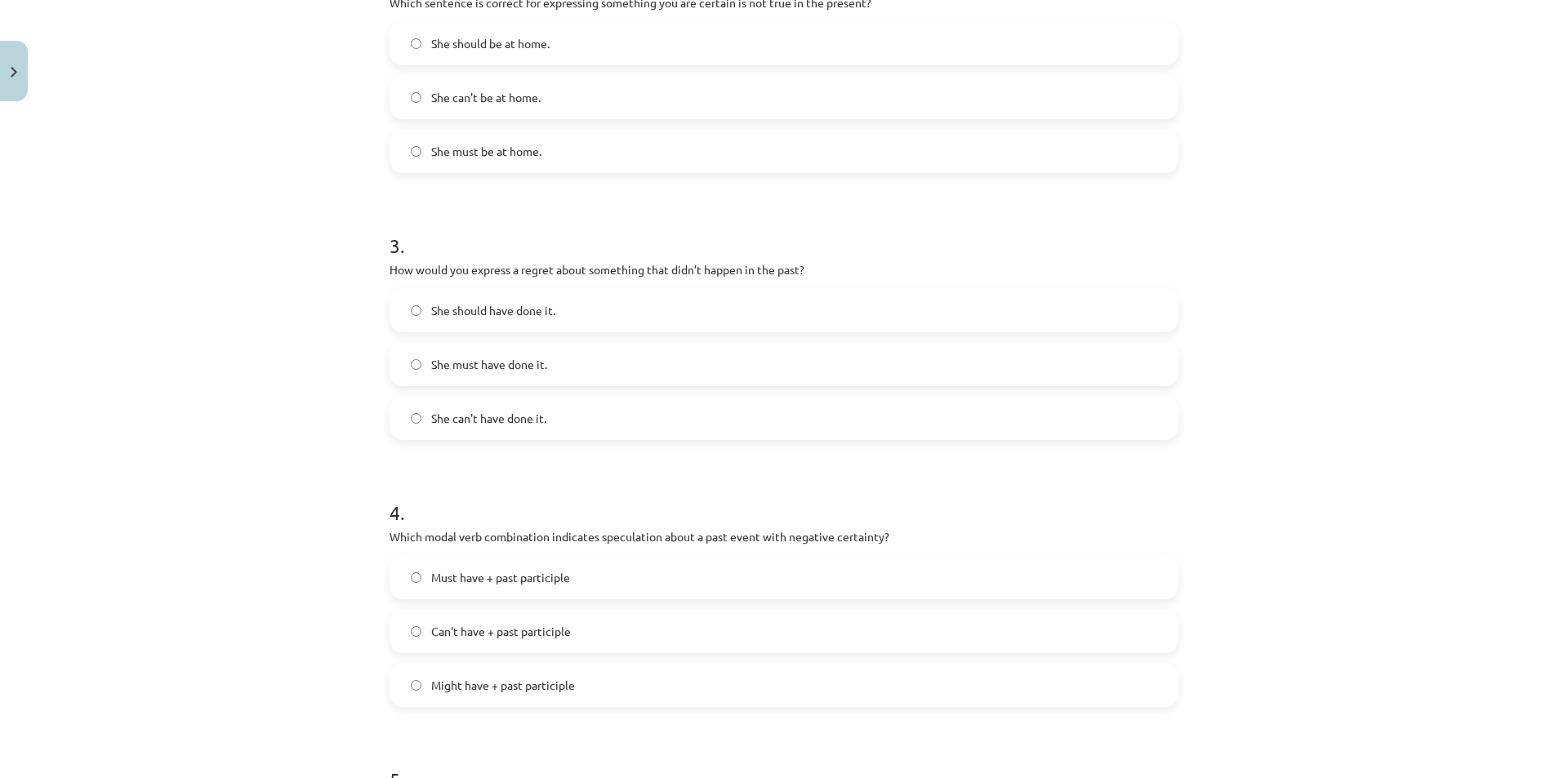
scroll to position [736, 0]
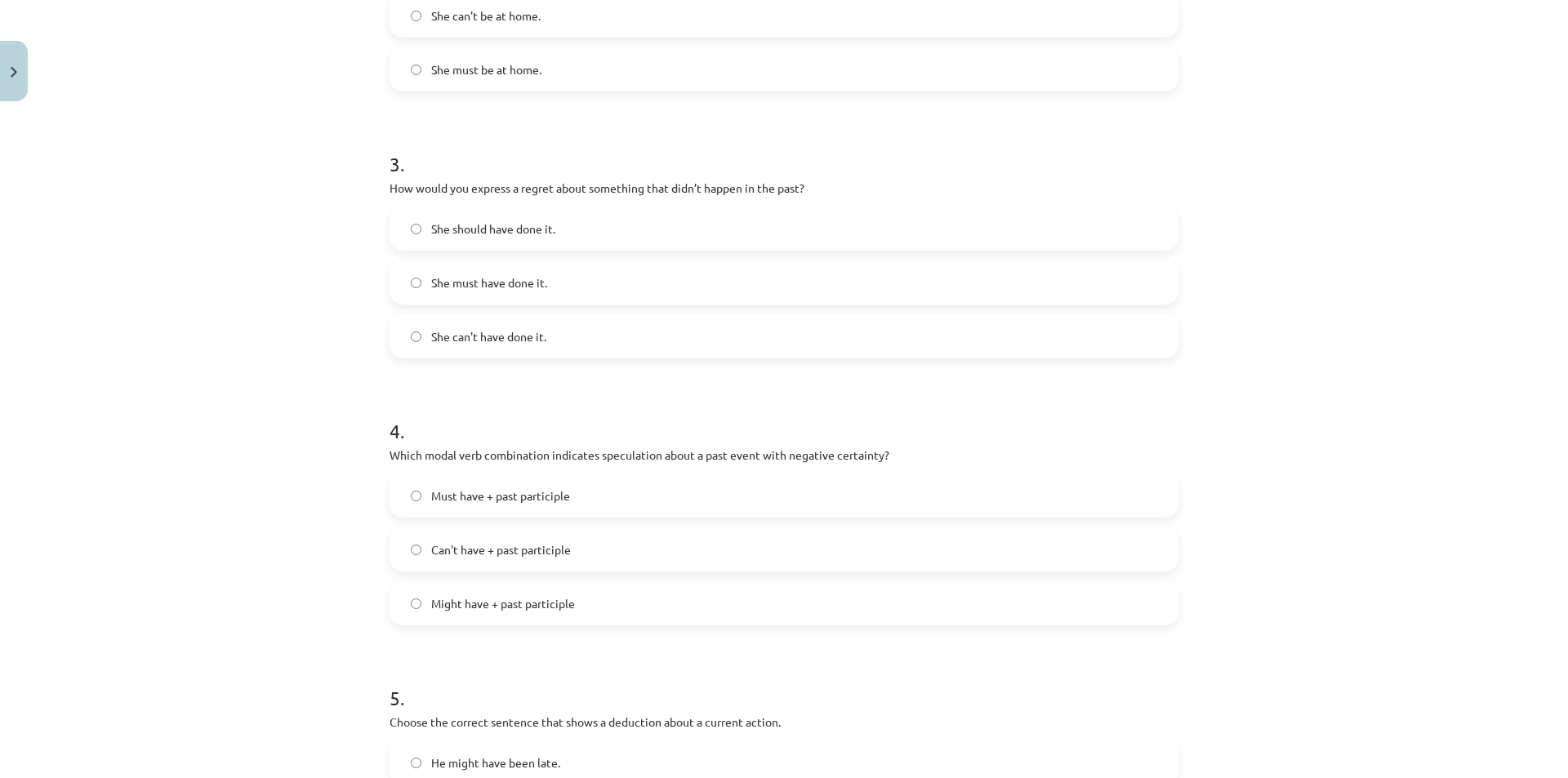
click at [449, 554] on span "Can't have + past participle" at bounding box center [501, 550] width 140 height 17
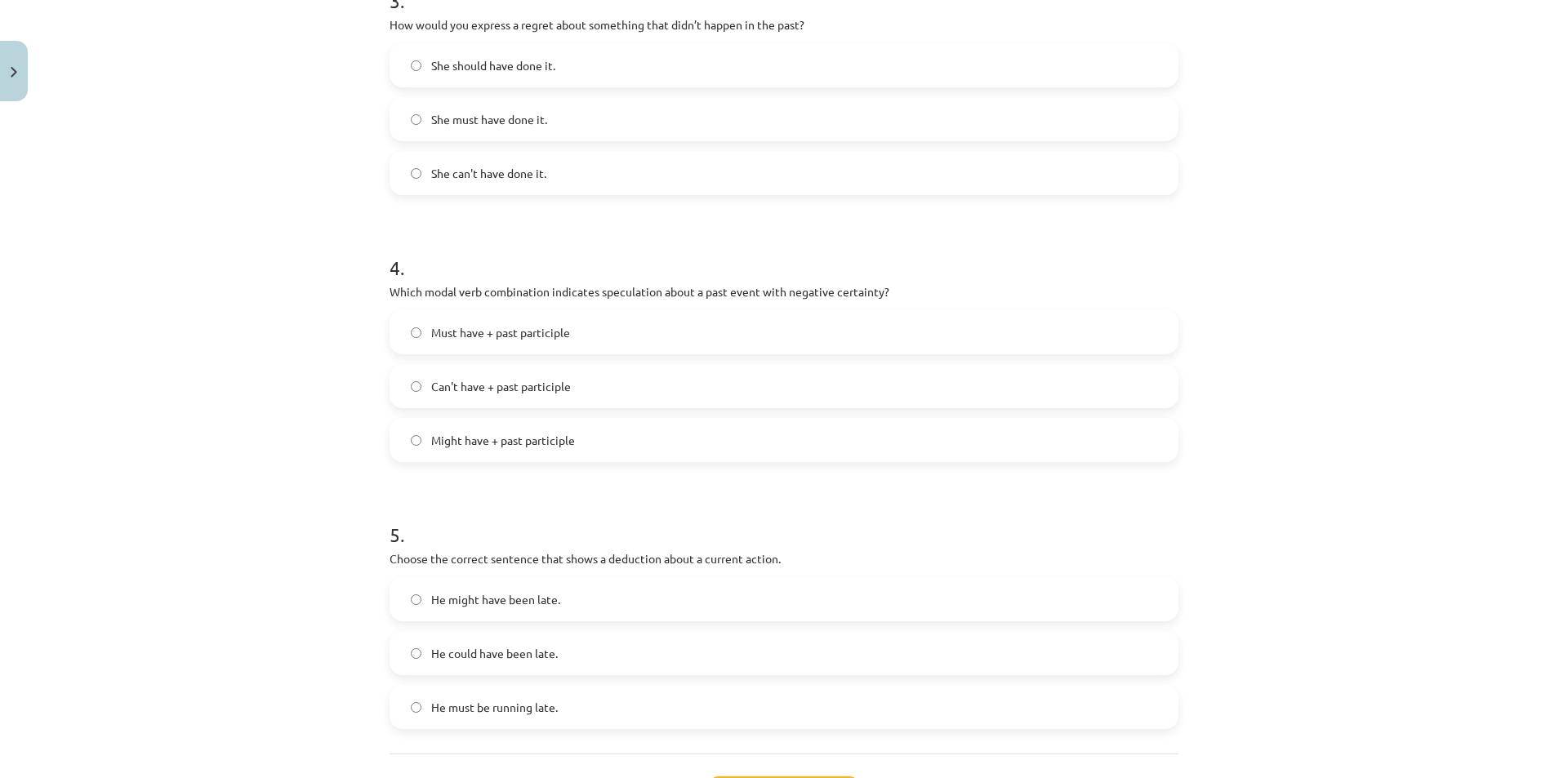
scroll to position [980, 0]
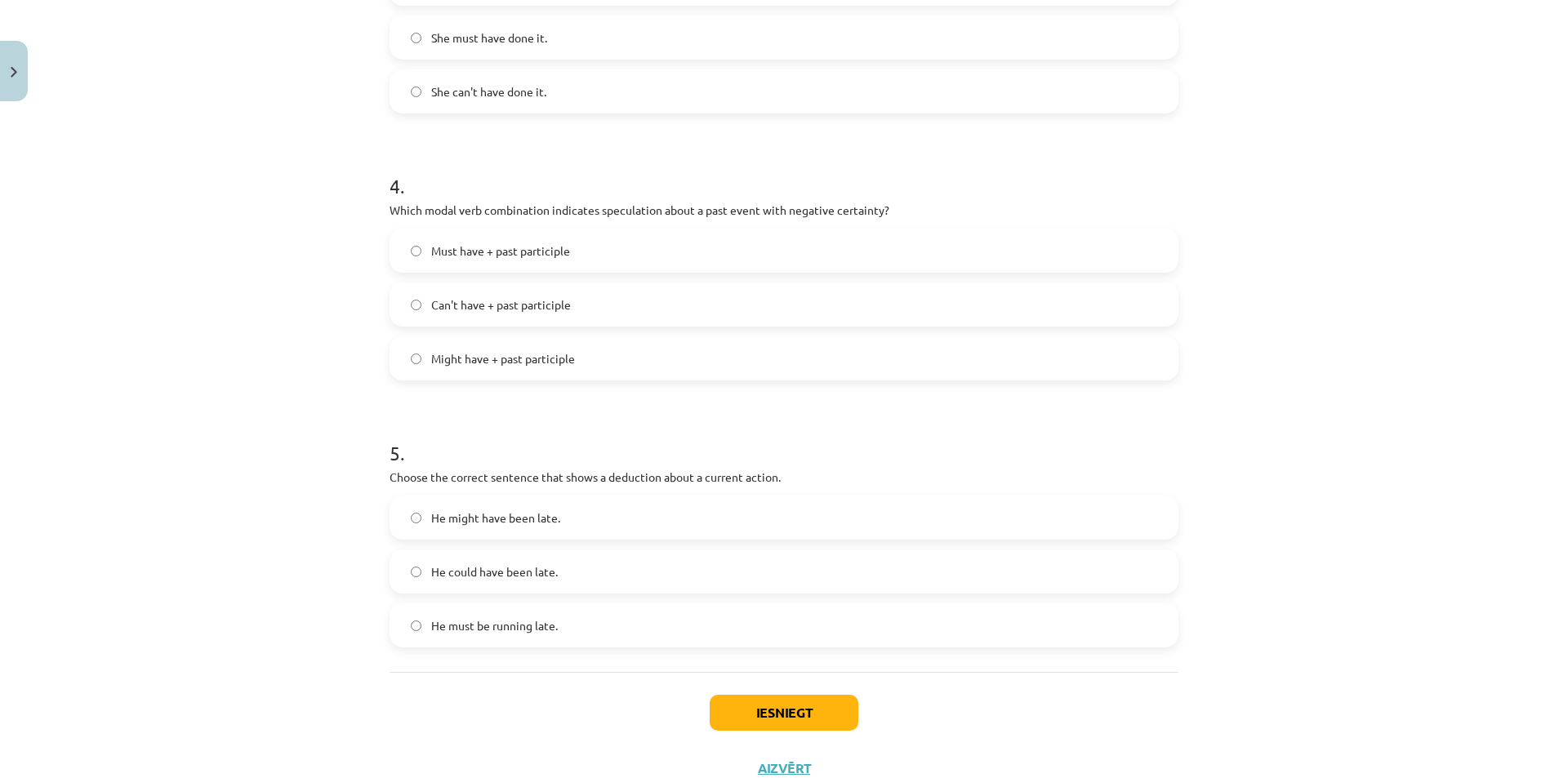
click at [484, 622] on span "He must be running late." at bounding box center [494, 625] width 126 height 17
click at [780, 713] on button "Iesniegt" at bounding box center [783, 713] width 149 height 36
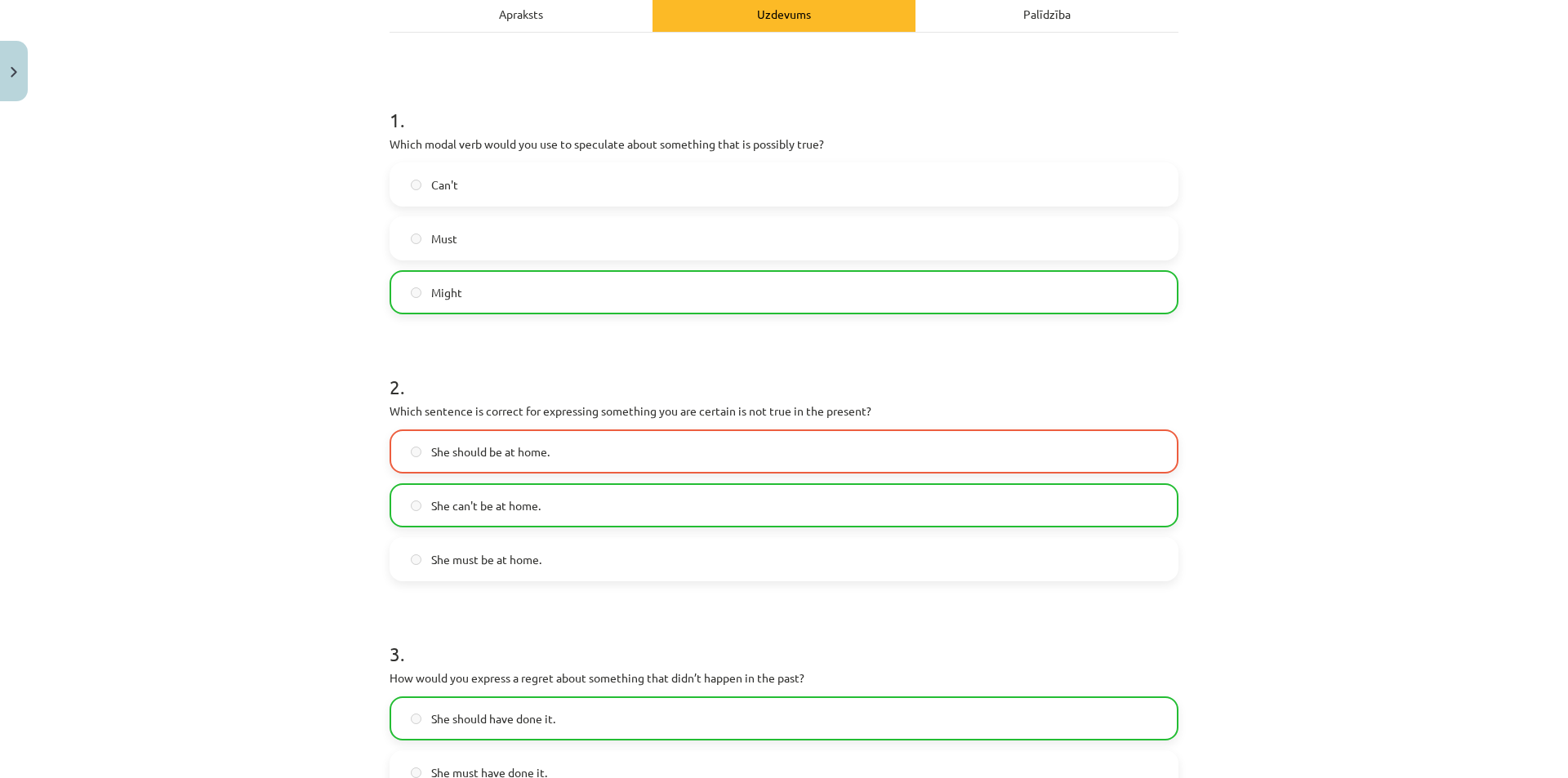
scroll to position [163, 0]
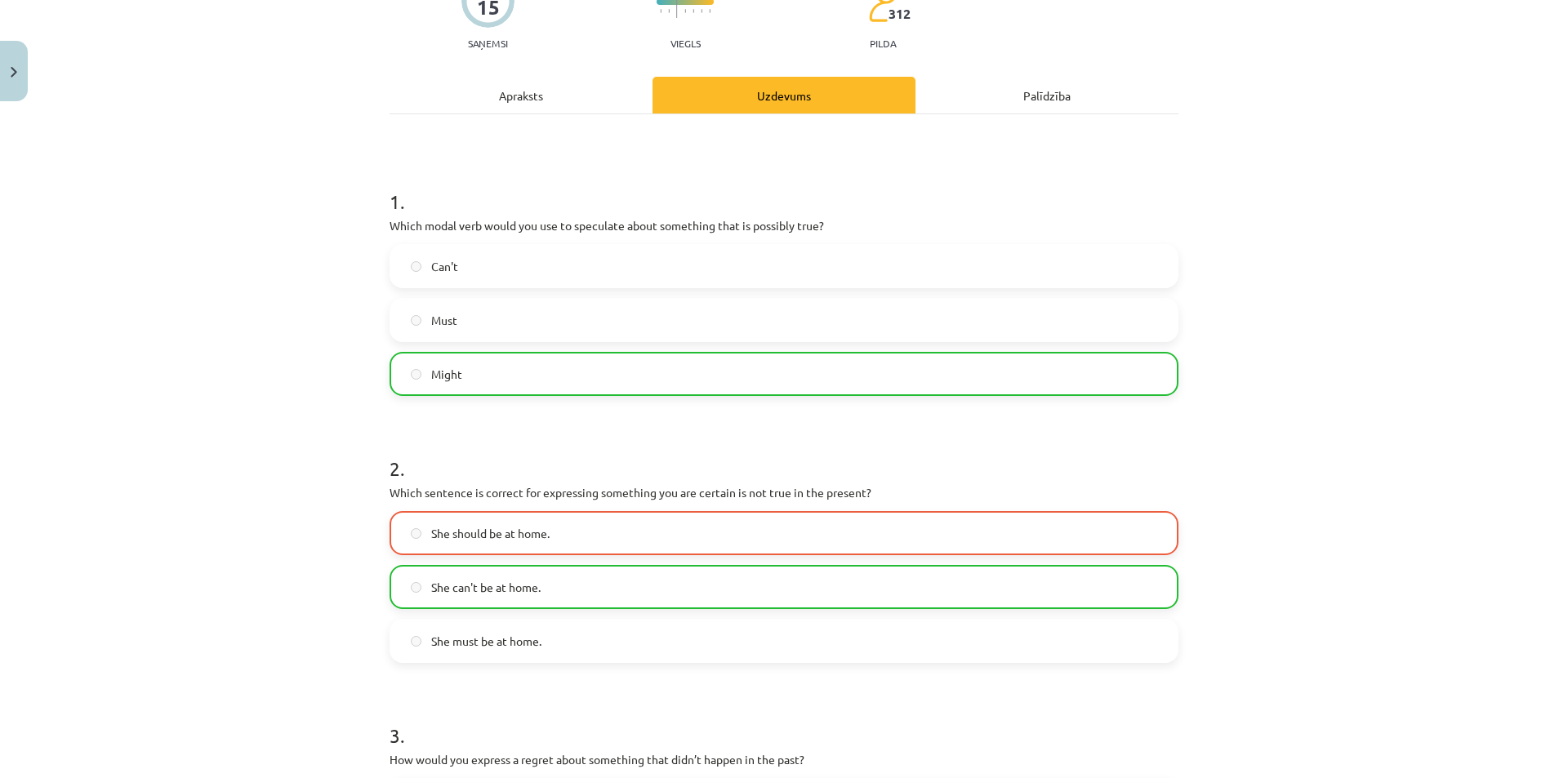
drag, startPoint x: 259, startPoint y: 375, endPoint x: 112, endPoint y: 245, distance: 196.2
click at [112, 245] on div "Mācību tēma: Angļu valodas i - 11. klases 1. ieskaites mācību materiāls #4 📝 To…" at bounding box center [784, 389] width 1568 height 778
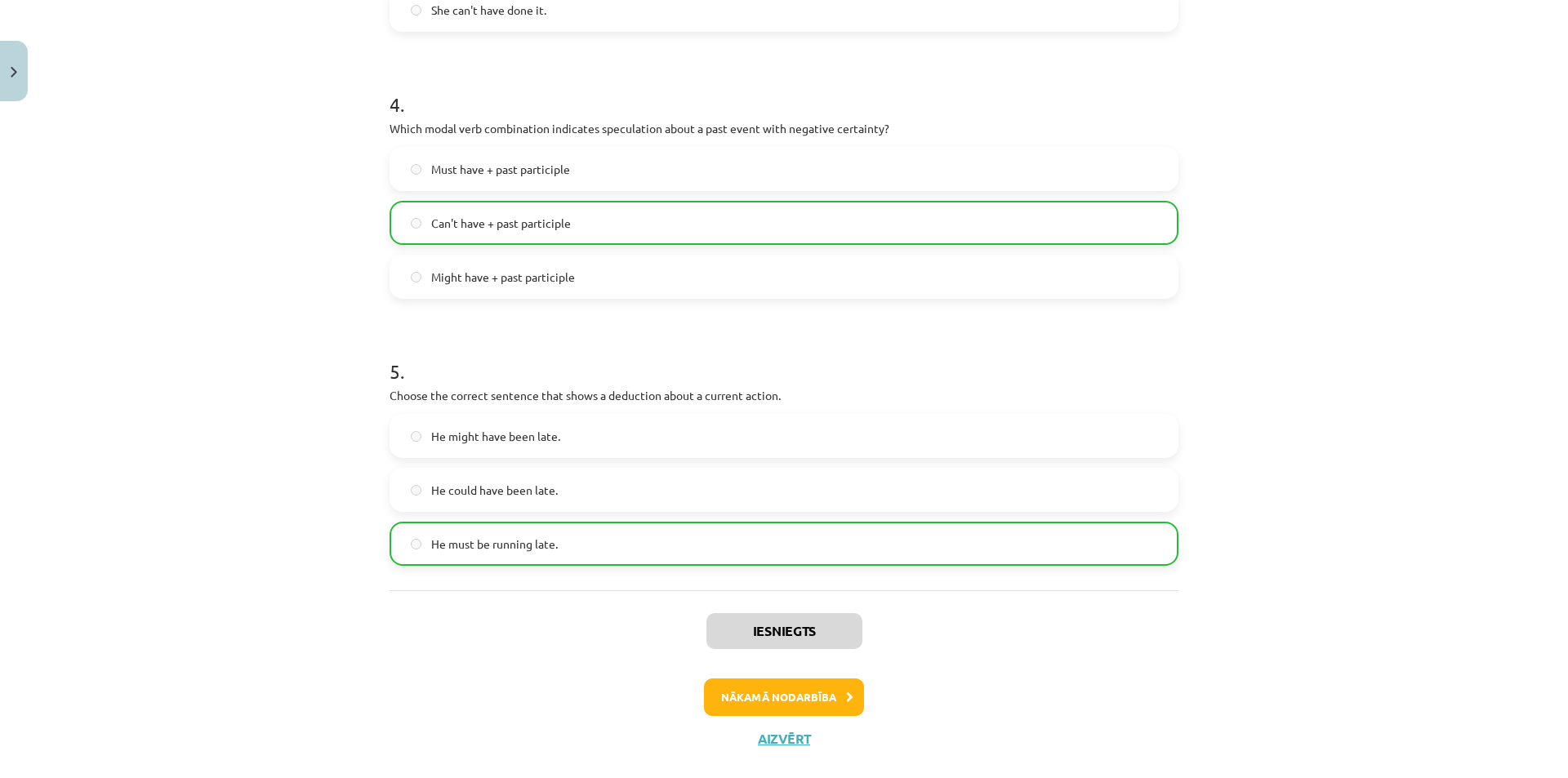
scroll to position [1091, 0]
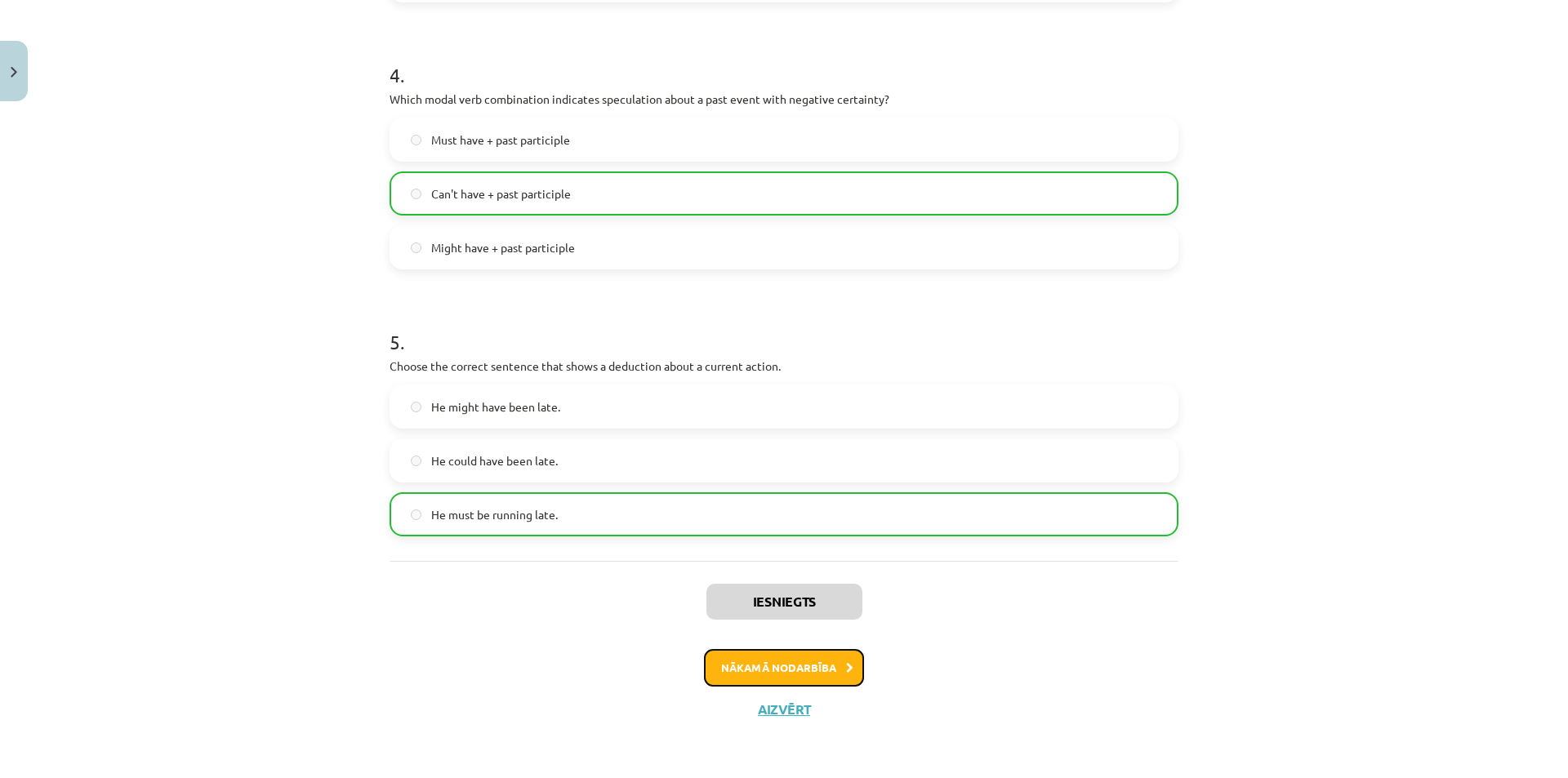
click at [801, 675] on button "Nākamā nodarbība" at bounding box center [783, 668] width 160 height 38
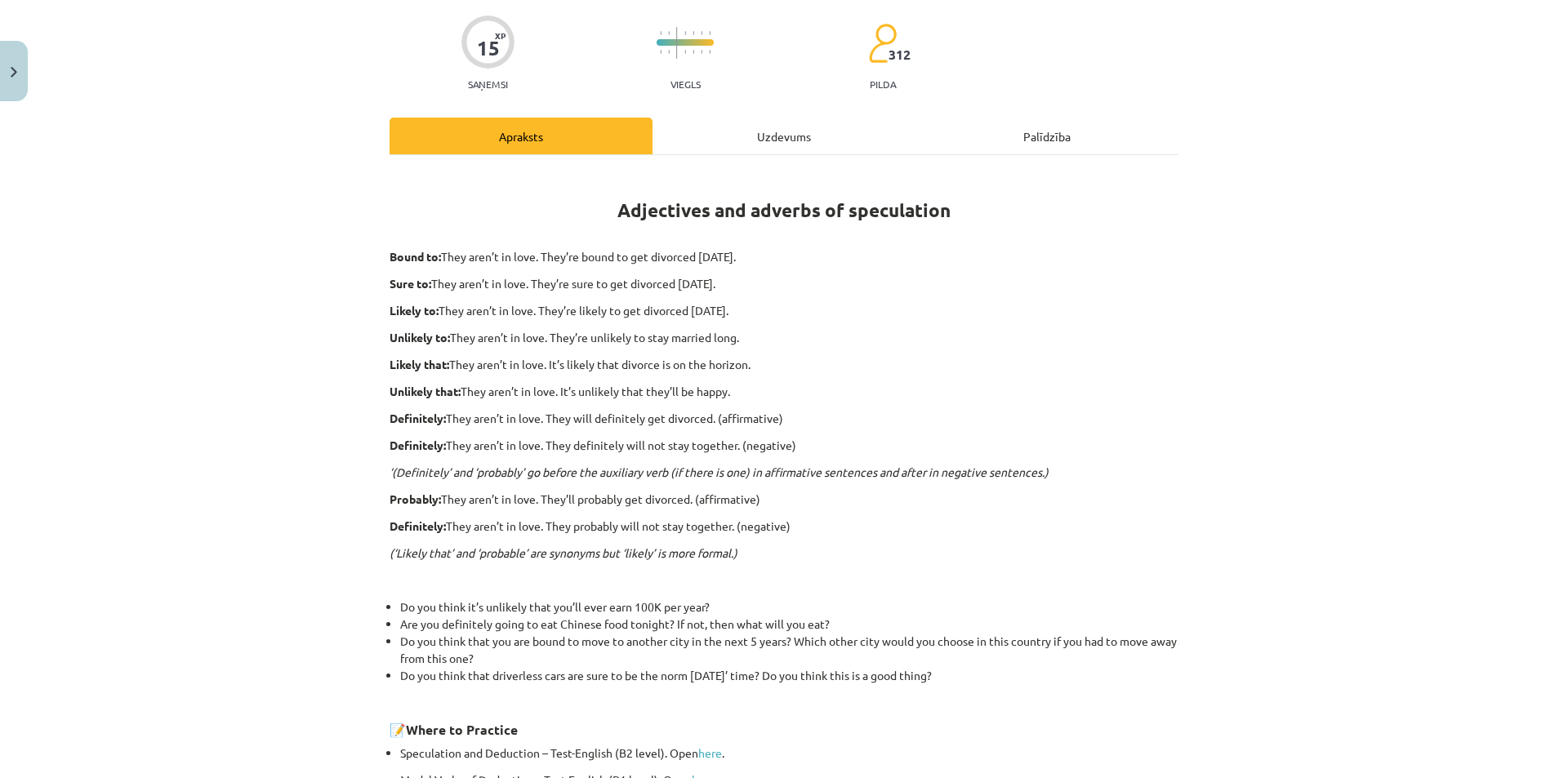
scroll to position [348, 0]
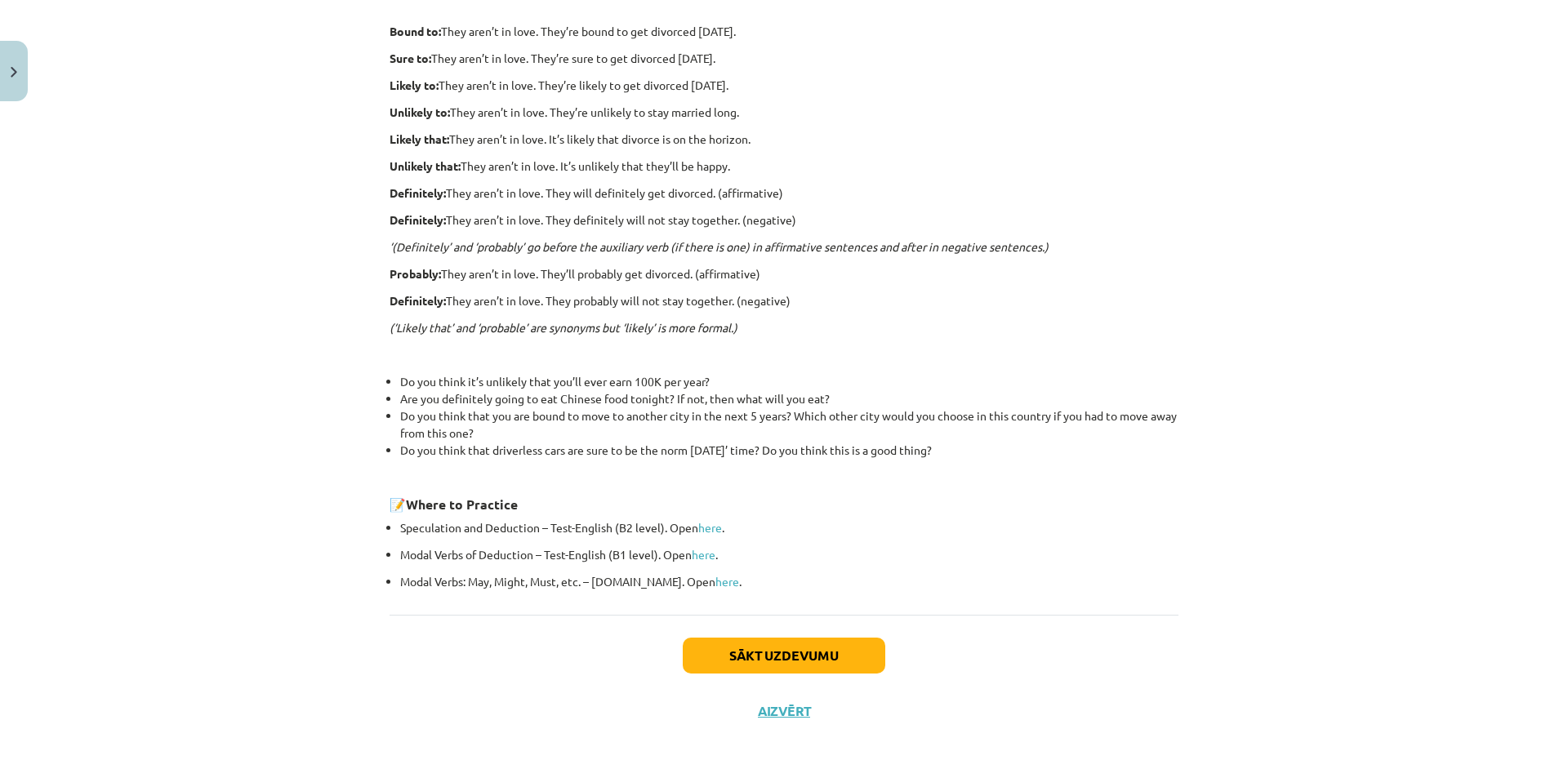
click at [772, 629] on div "Sākt uzdevumu Aizvērt" at bounding box center [784, 671] width 789 height 115
click at [766, 642] on button "Sākt uzdevumu" at bounding box center [784, 656] width 202 height 36
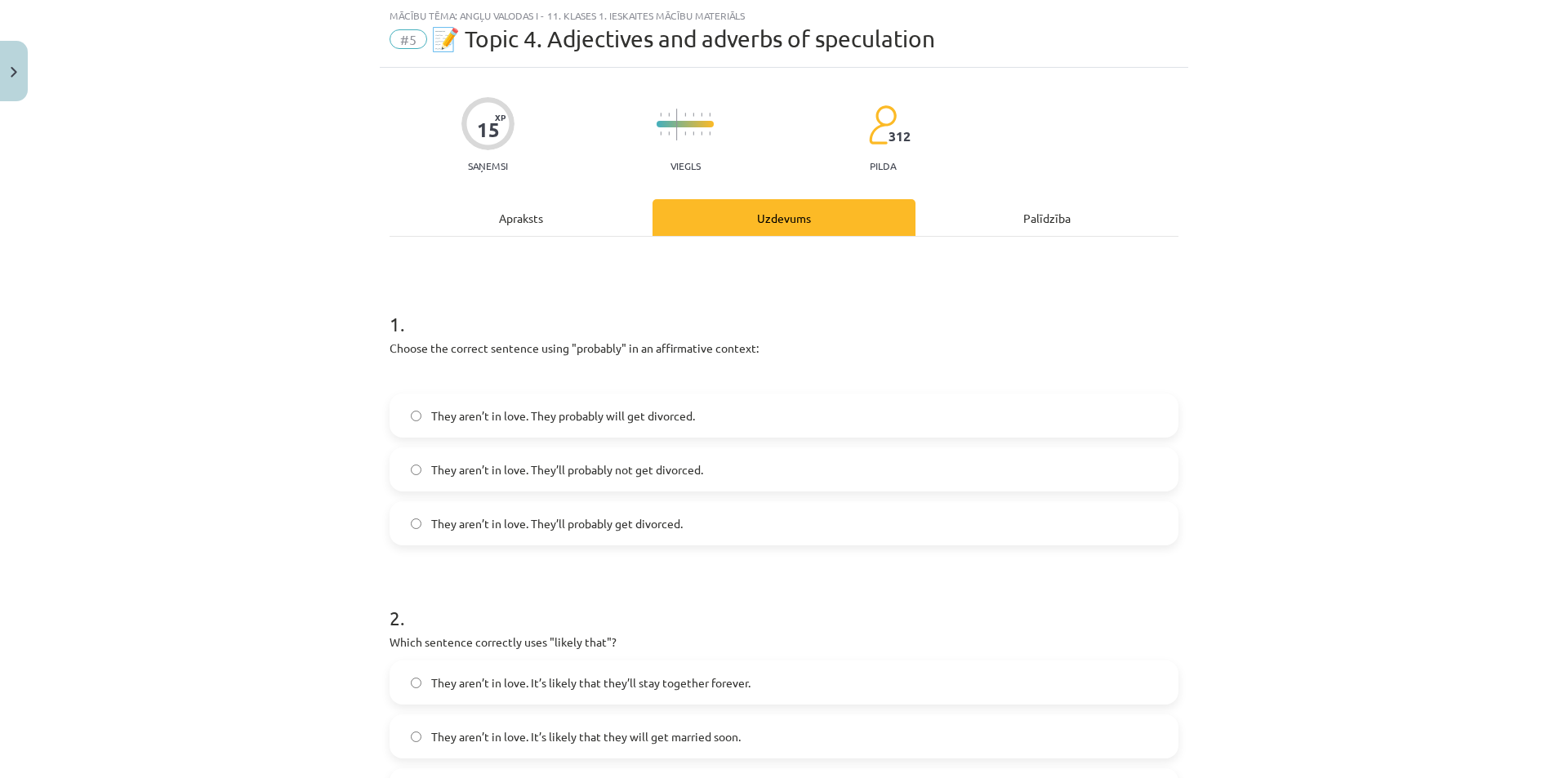
click at [548, 208] on div "Apraksts" at bounding box center [521, 218] width 263 height 37
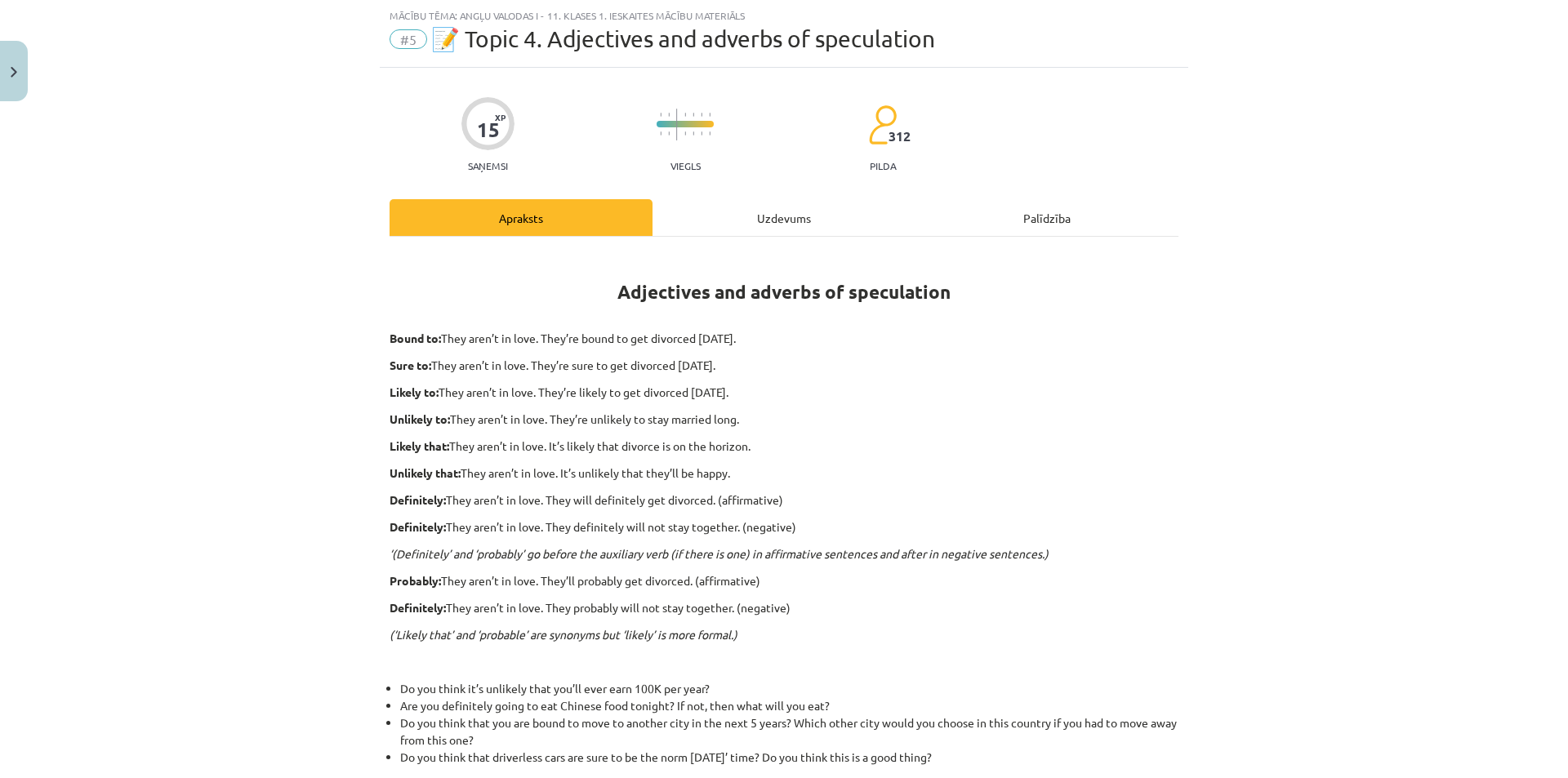
click at [692, 206] on div "Uzdevums" at bounding box center [783, 218] width 263 height 37
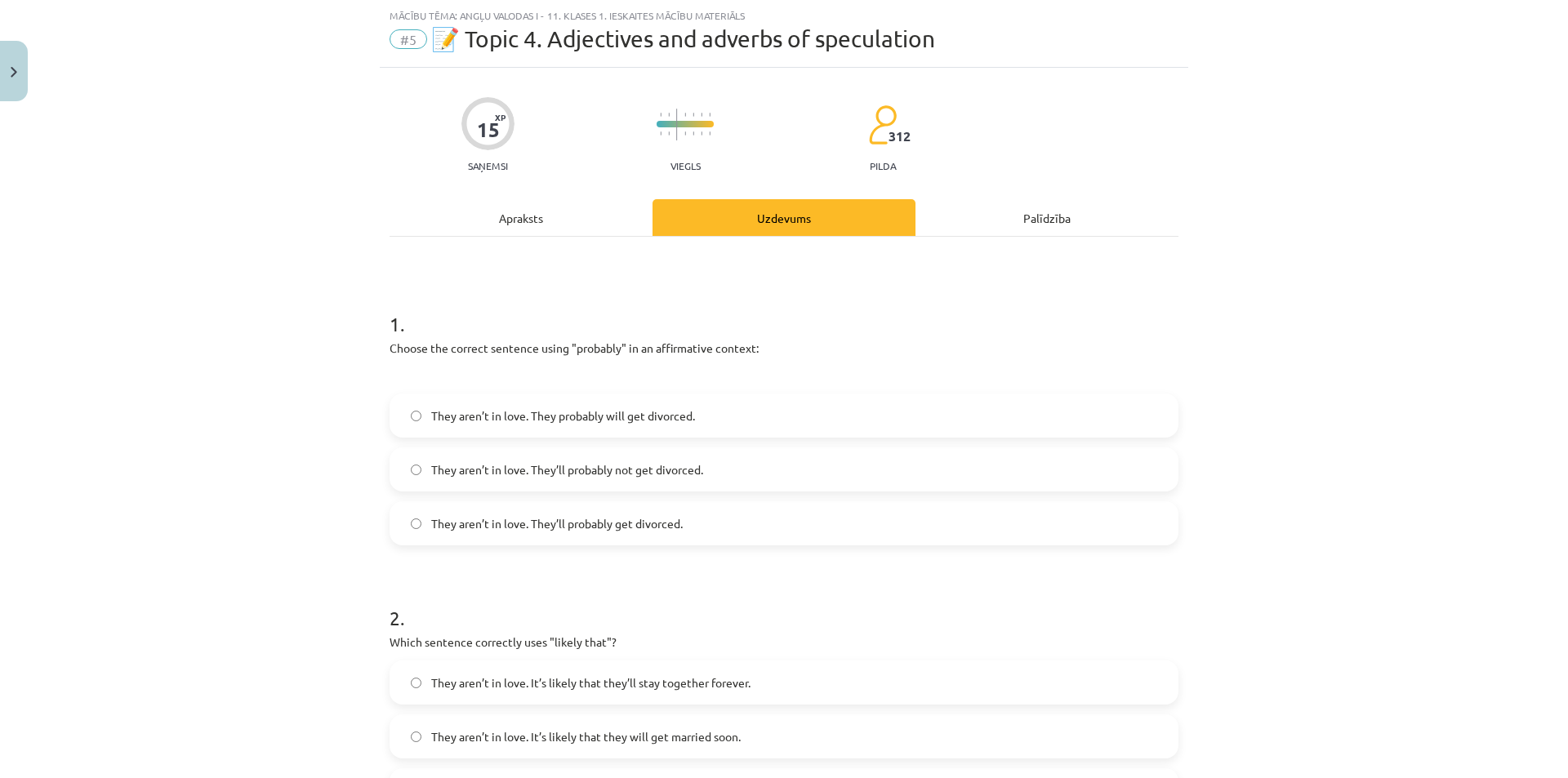
click at [573, 538] on label "They aren’t in love. They’ll probably get divorced." at bounding box center [784, 523] width 786 height 41
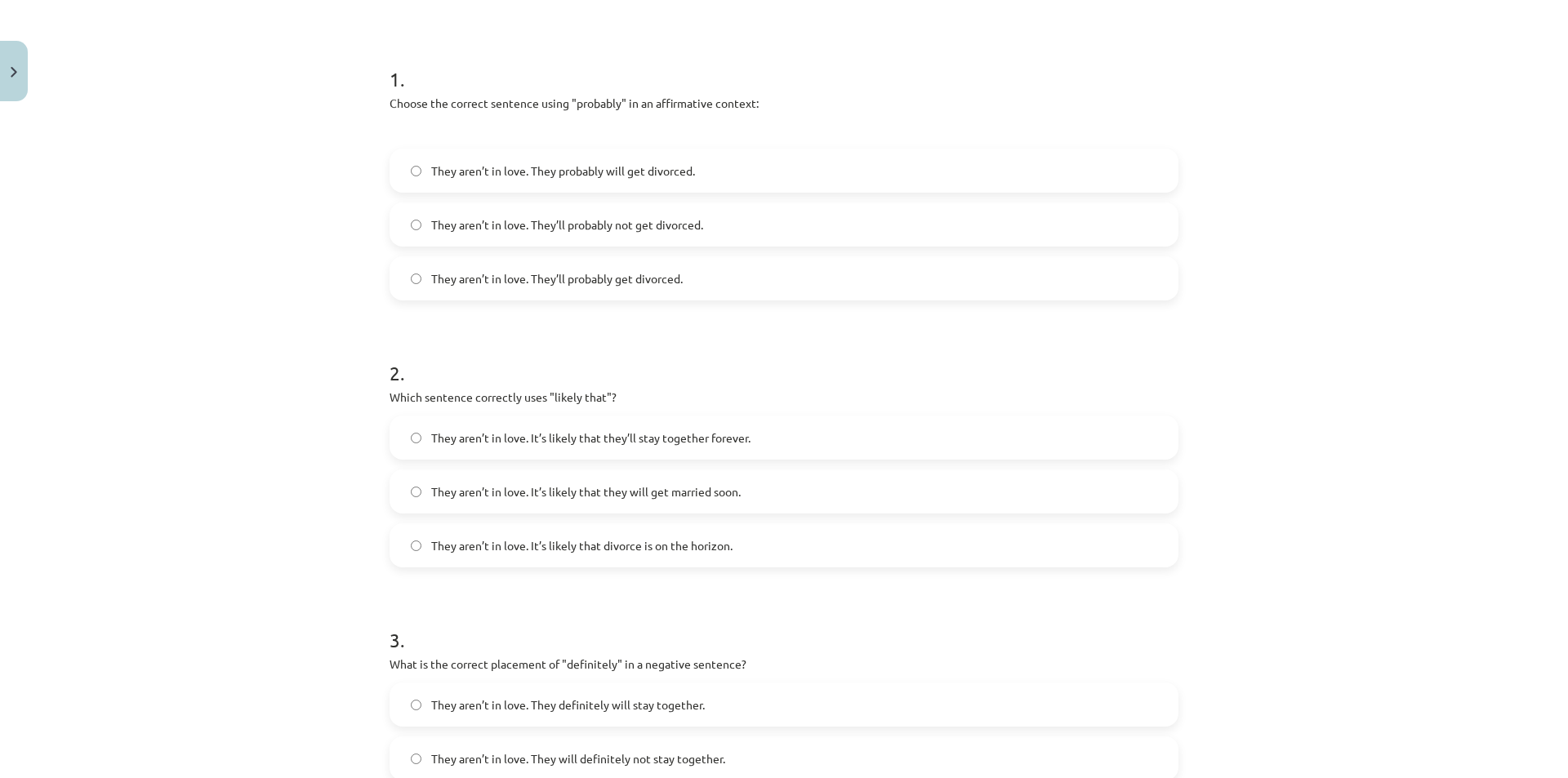
scroll to position [204, 0]
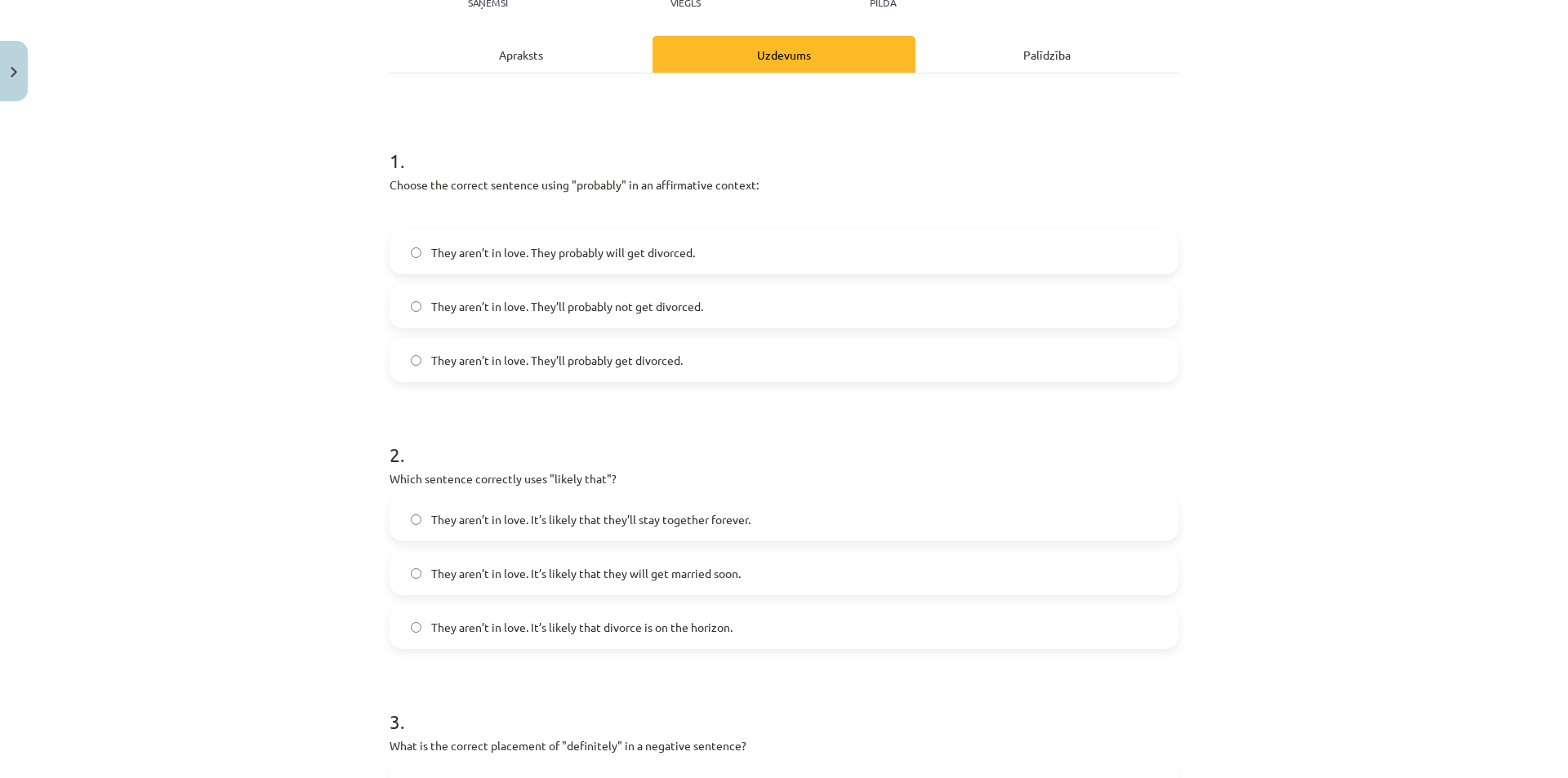
click at [614, 635] on span "They aren’t in love. It’s likely that divorce is on the horizon." at bounding box center [582, 627] width 301 height 17
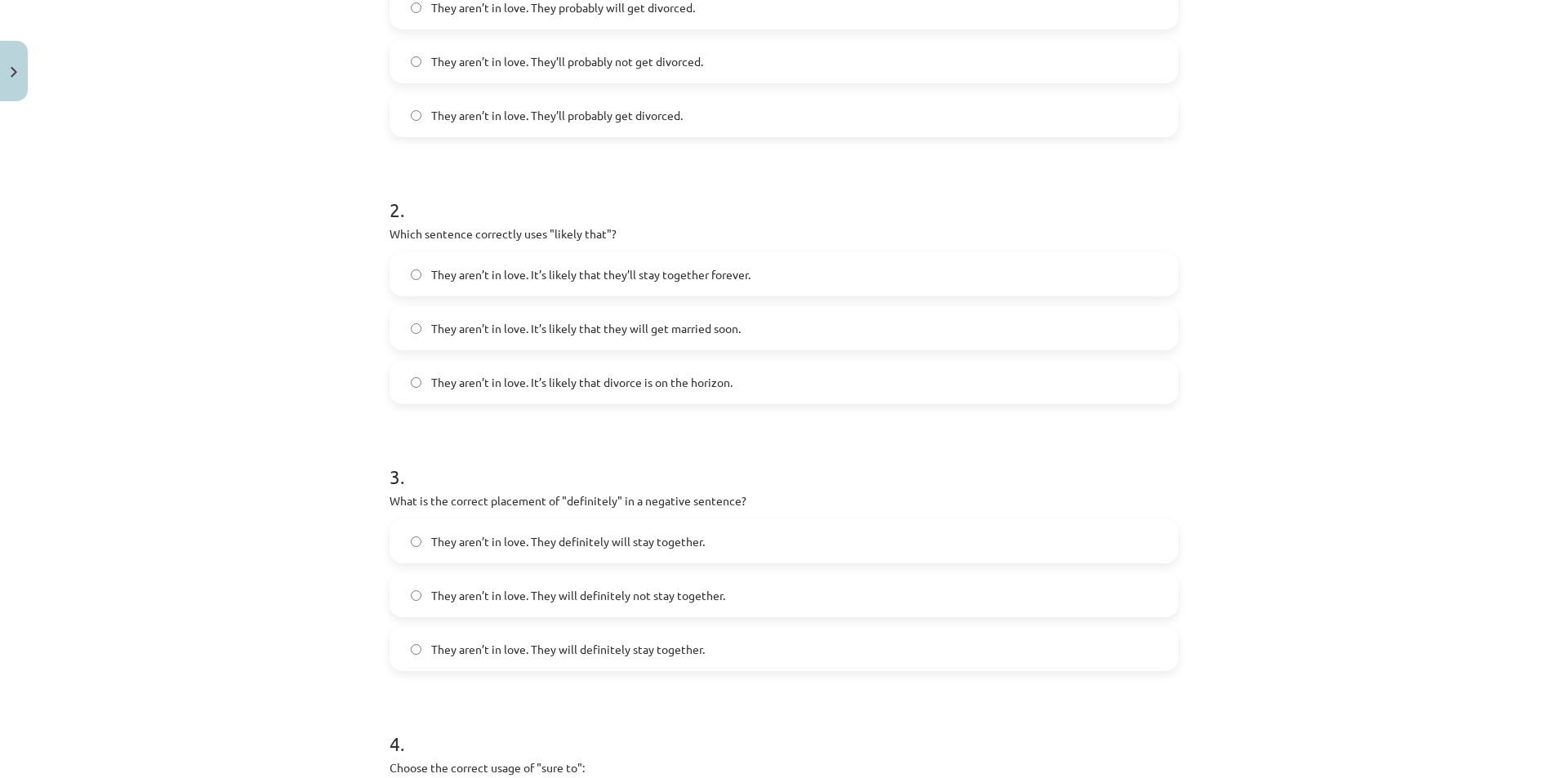
scroll to position [531, 0]
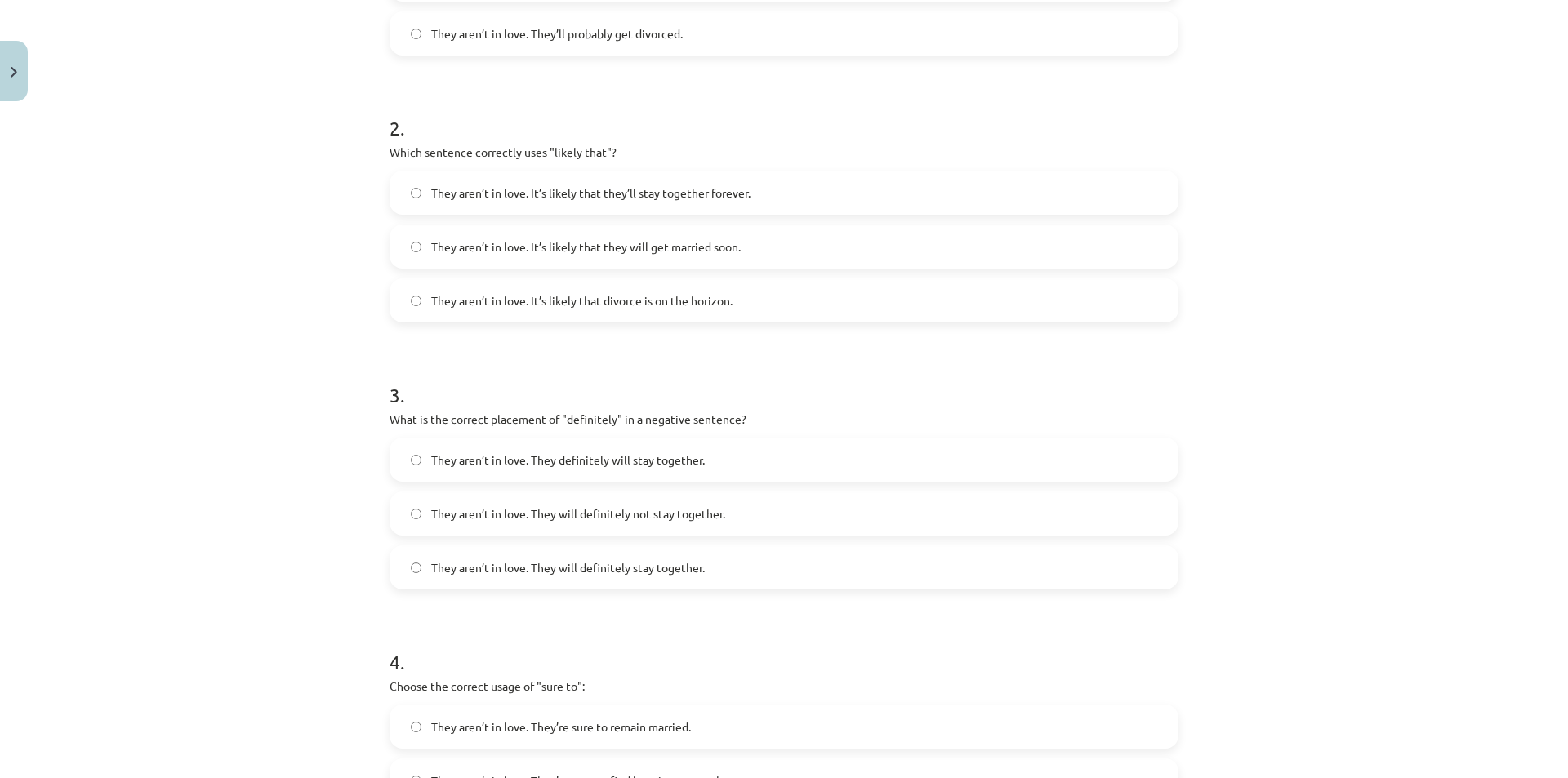
click at [466, 509] on span "They aren’t in love. They will definitely not stay together." at bounding box center [578, 514] width 294 height 17
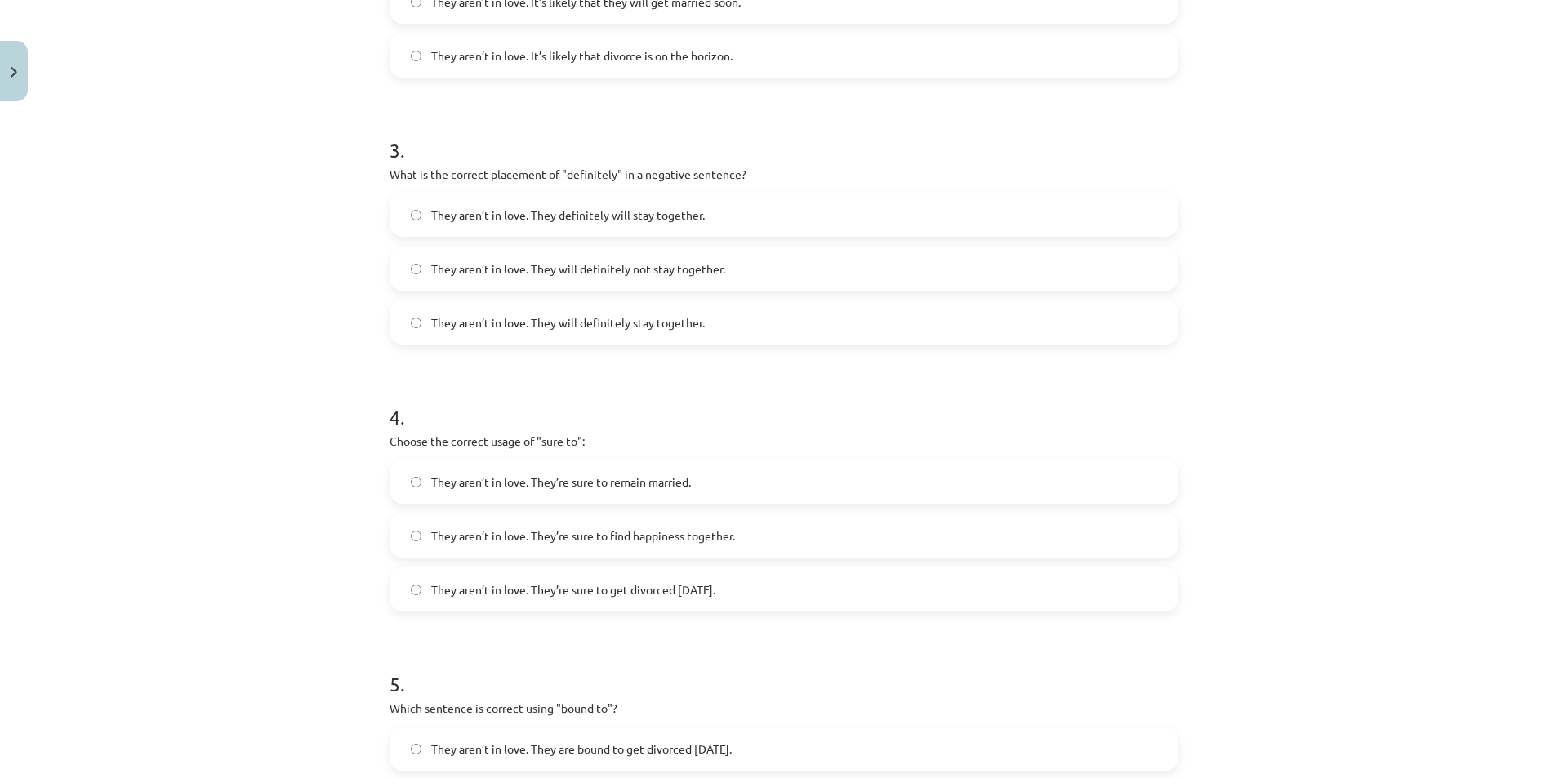
click at [478, 596] on span "They aren’t in love. They’re sure to get divorced within six months." at bounding box center [573, 589] width 284 height 17
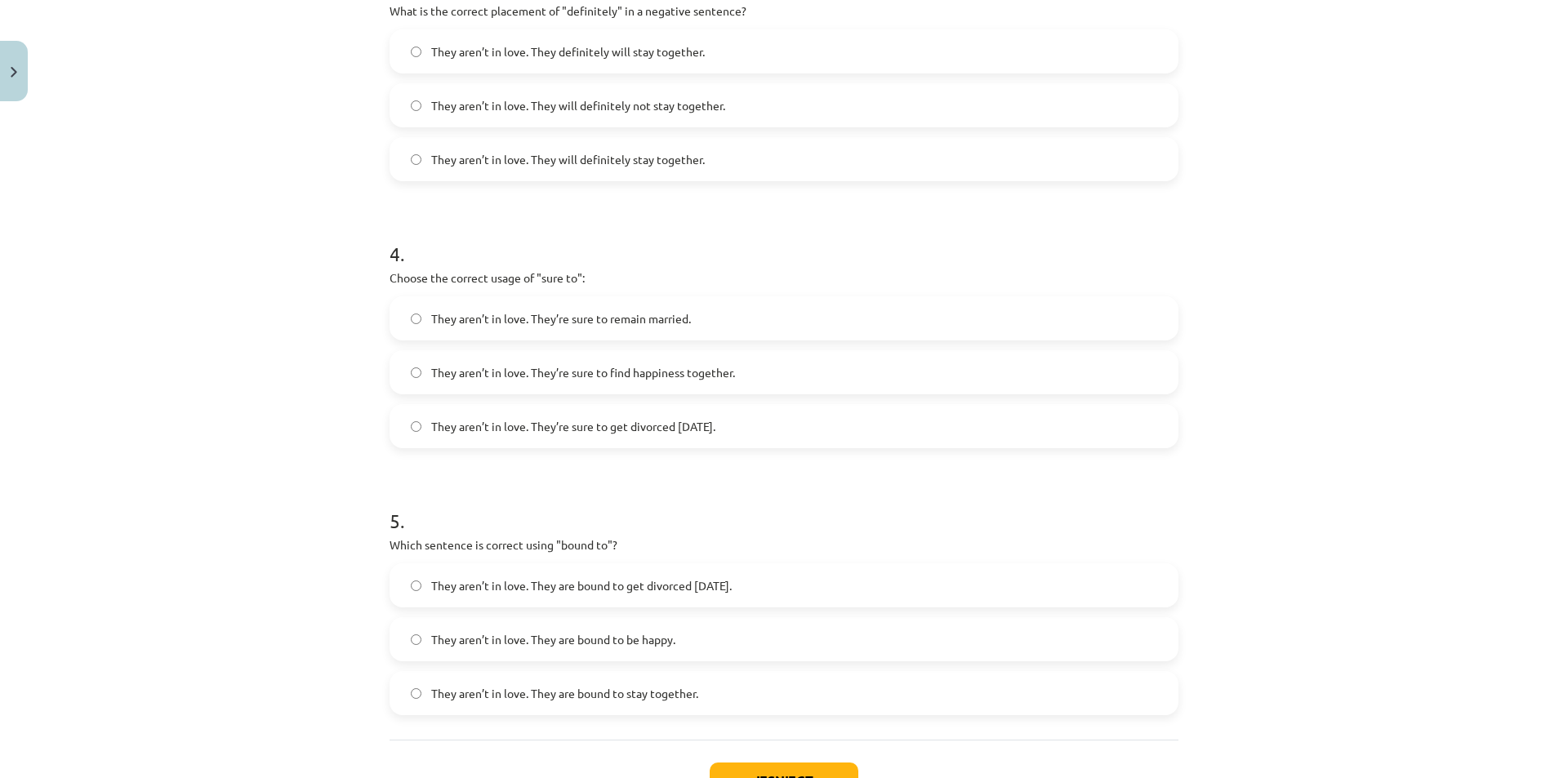
scroll to position [1021, 0]
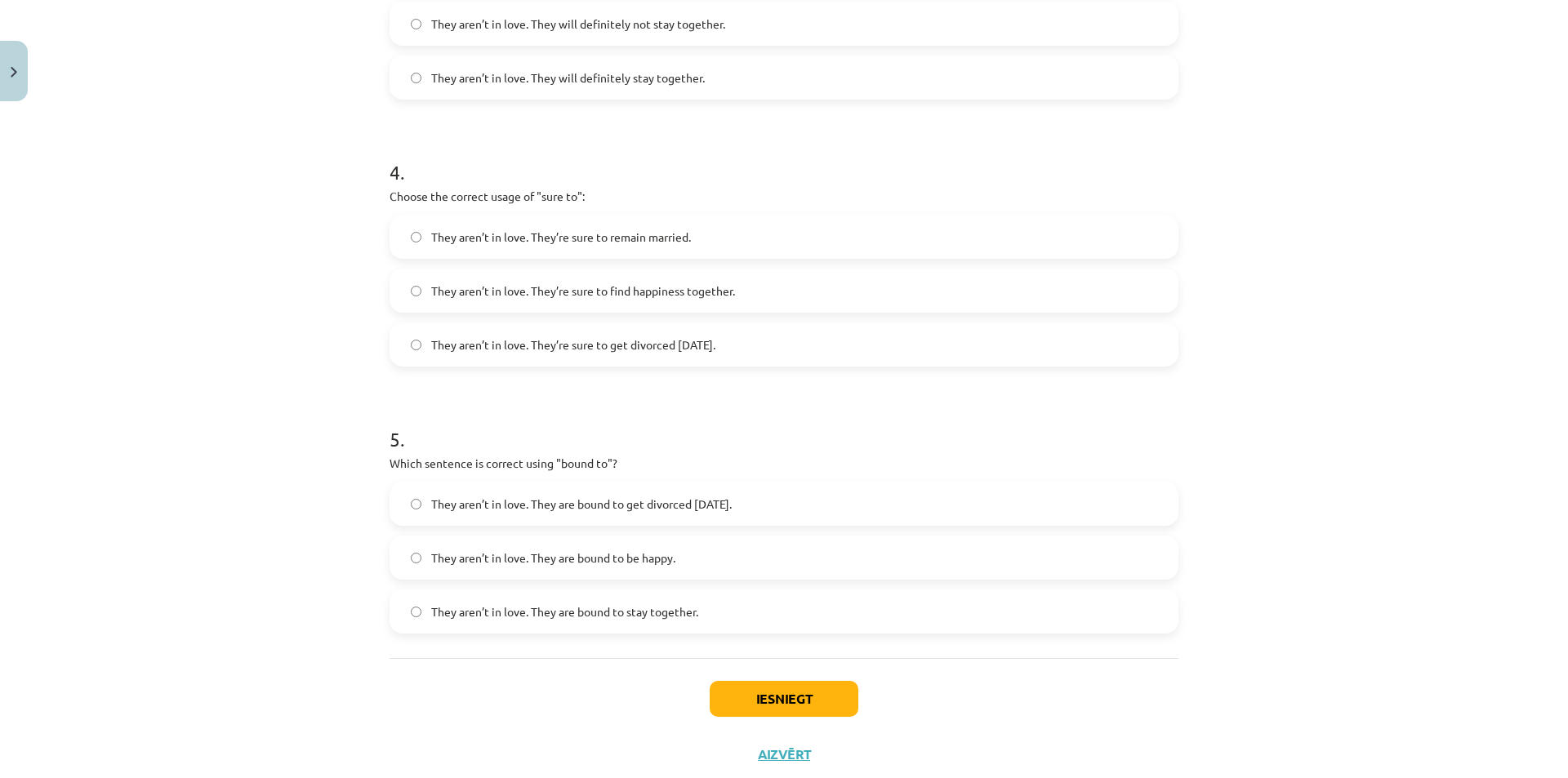
click at [454, 503] on span "They aren’t in love. They are bound to get divorced within six months." at bounding box center [581, 504] width 300 height 17
click at [736, 708] on button "Iesniegt" at bounding box center [783, 699] width 149 height 36
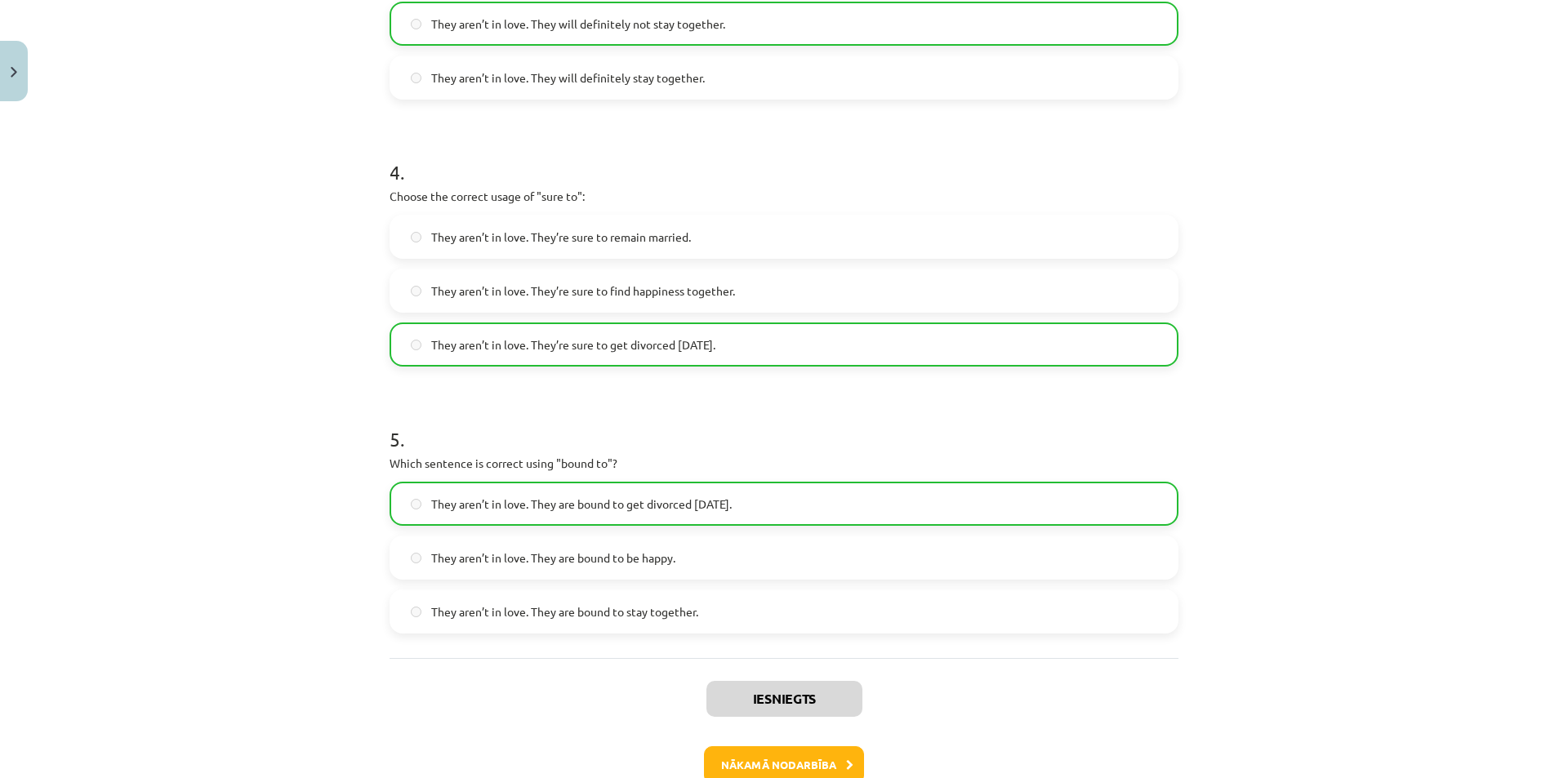
scroll to position [0, 0]
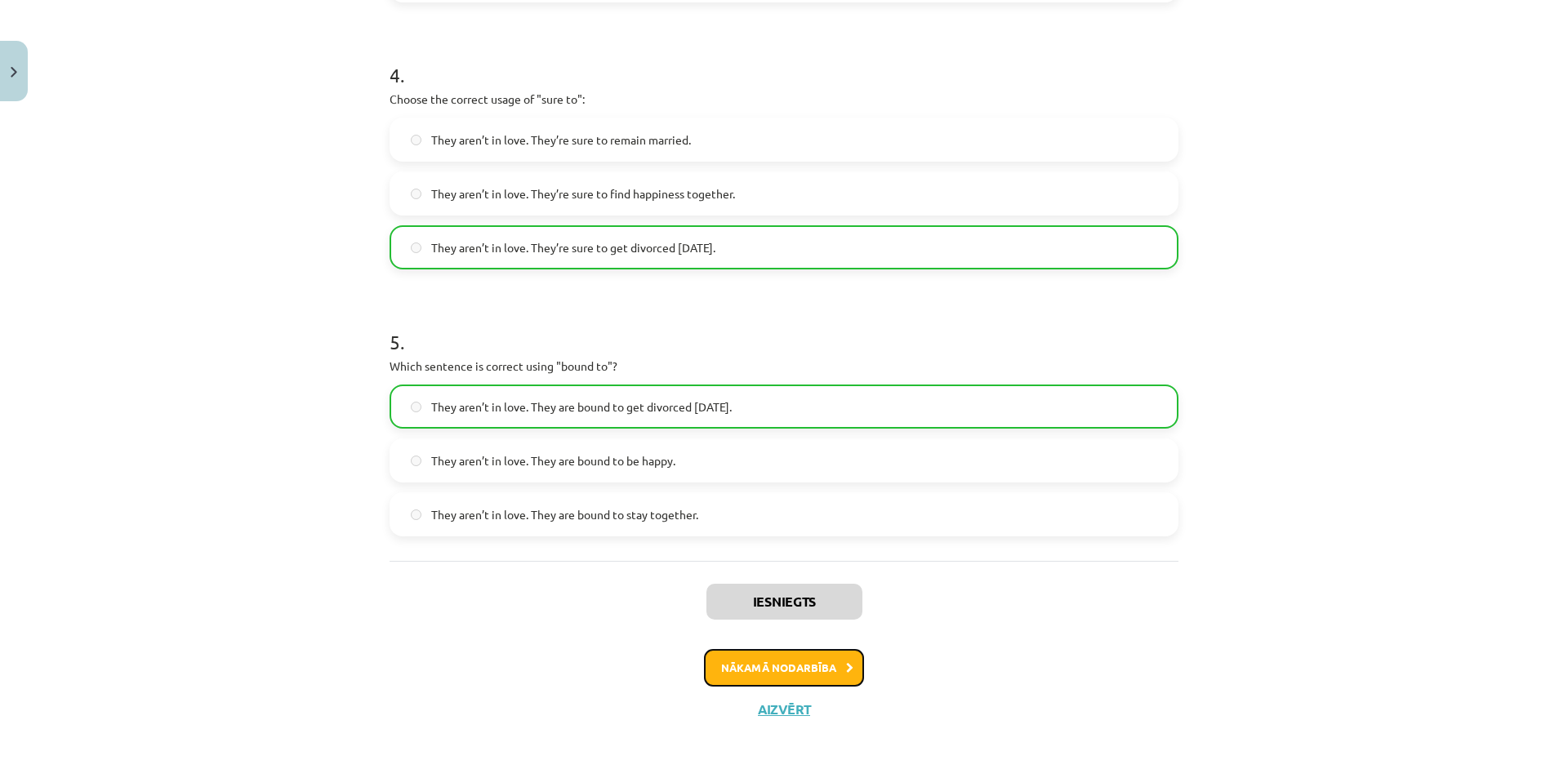
click at [838, 676] on button "Nākamā nodarbība" at bounding box center [783, 668] width 160 height 38
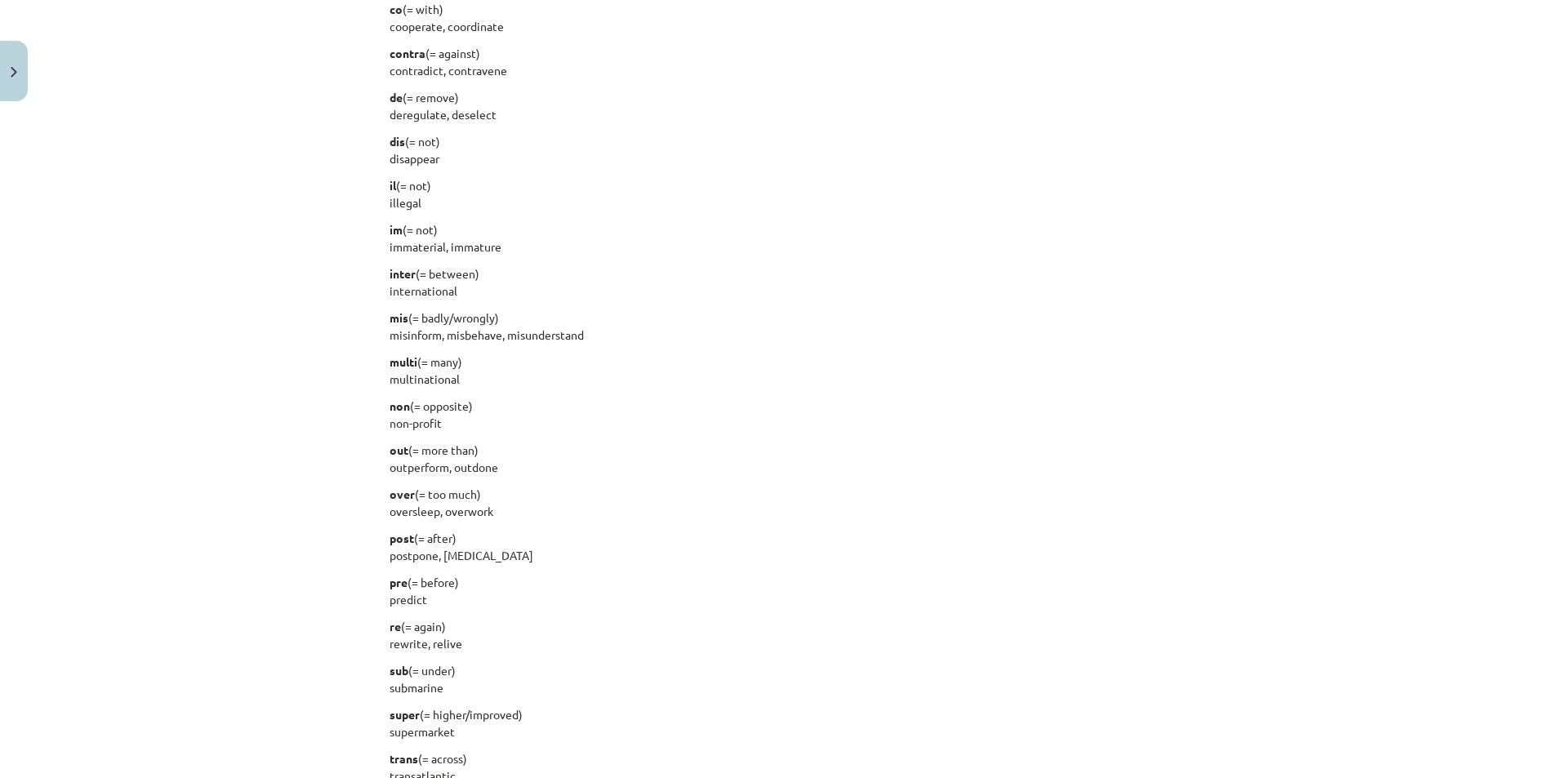
scroll to position [1889, 0]
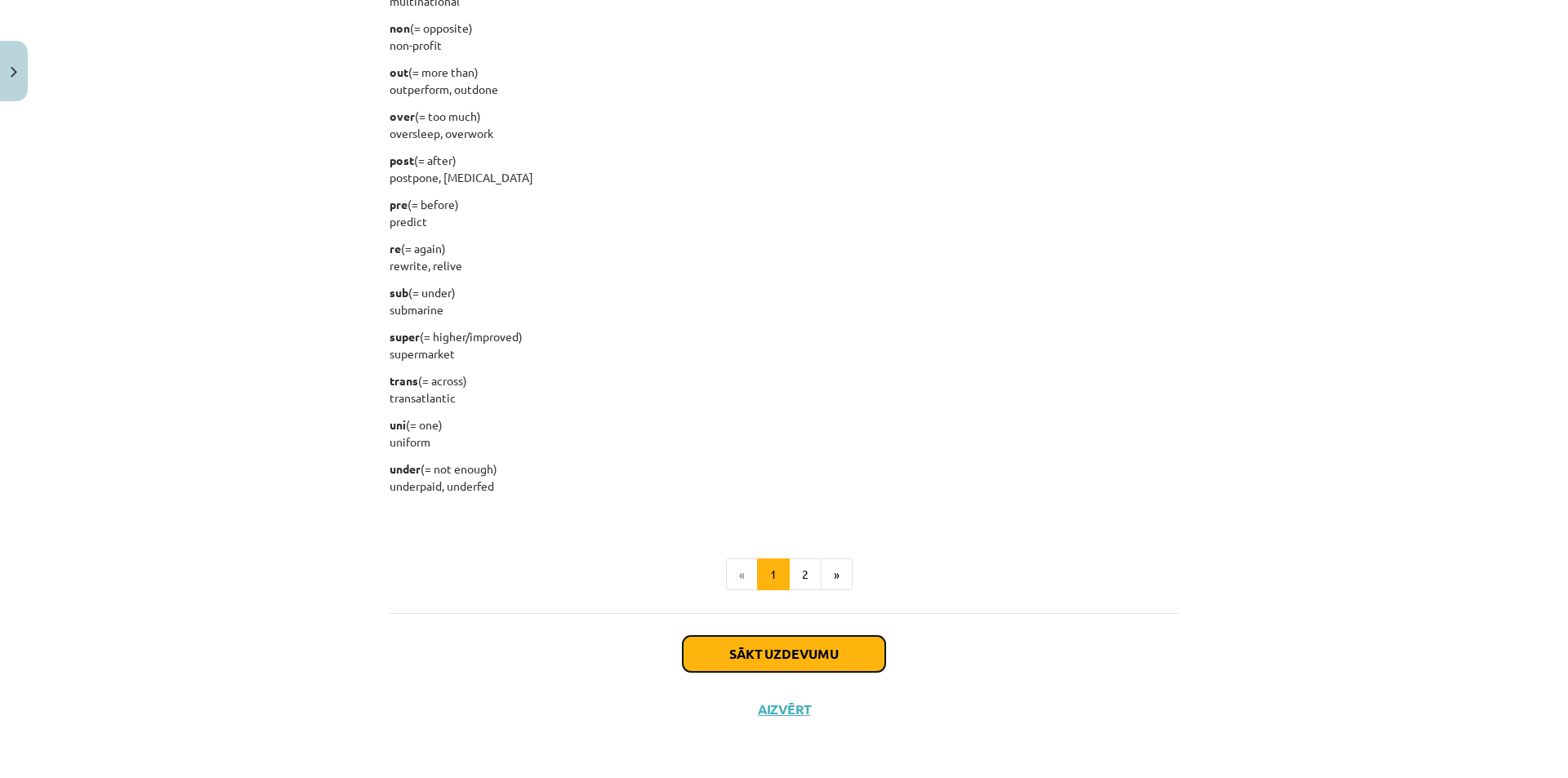
click at [799, 648] on button "Sākt uzdevumu" at bounding box center [784, 654] width 202 height 36
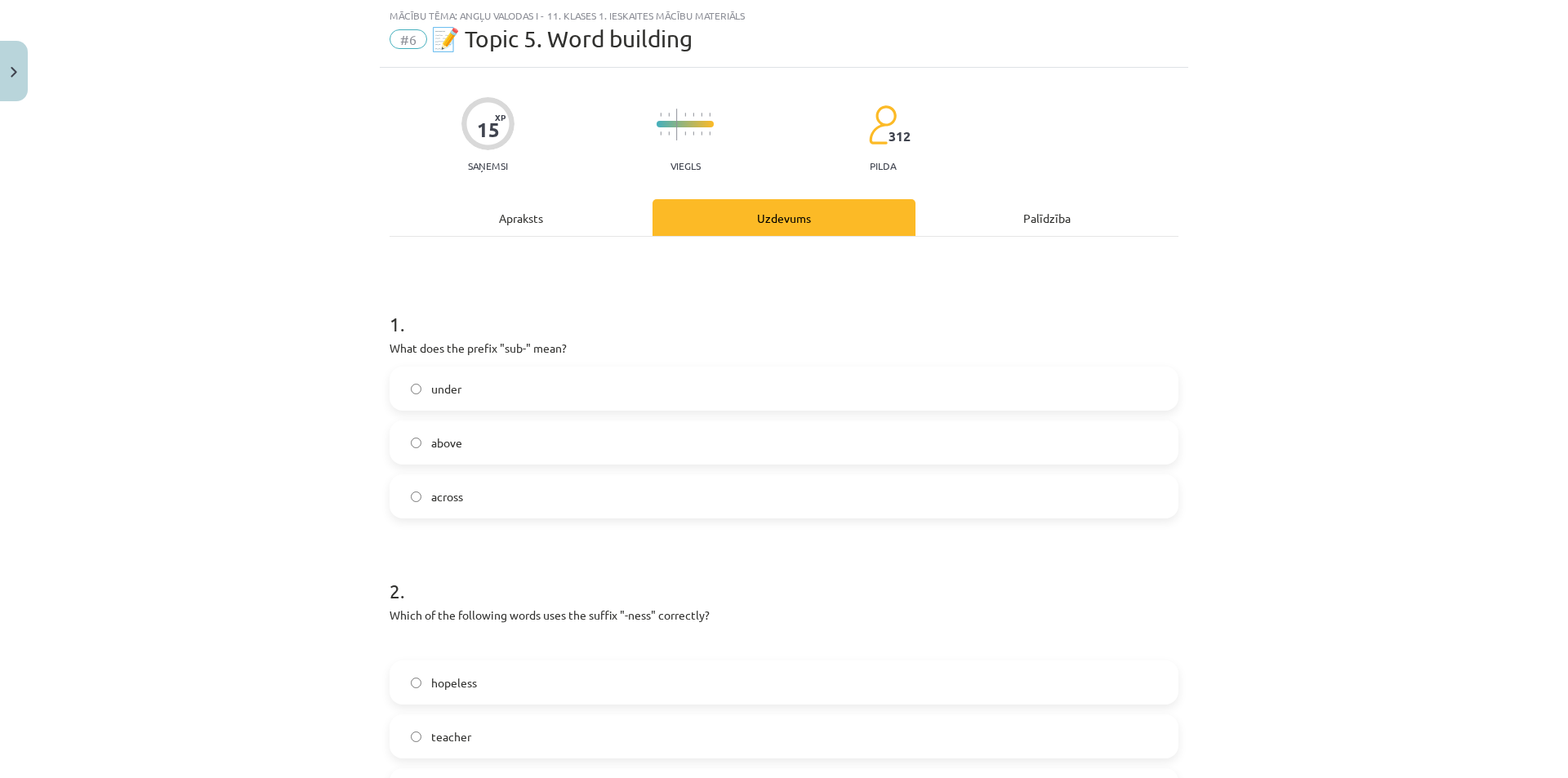
click at [549, 204] on div "Apraksts" at bounding box center [521, 218] width 263 height 37
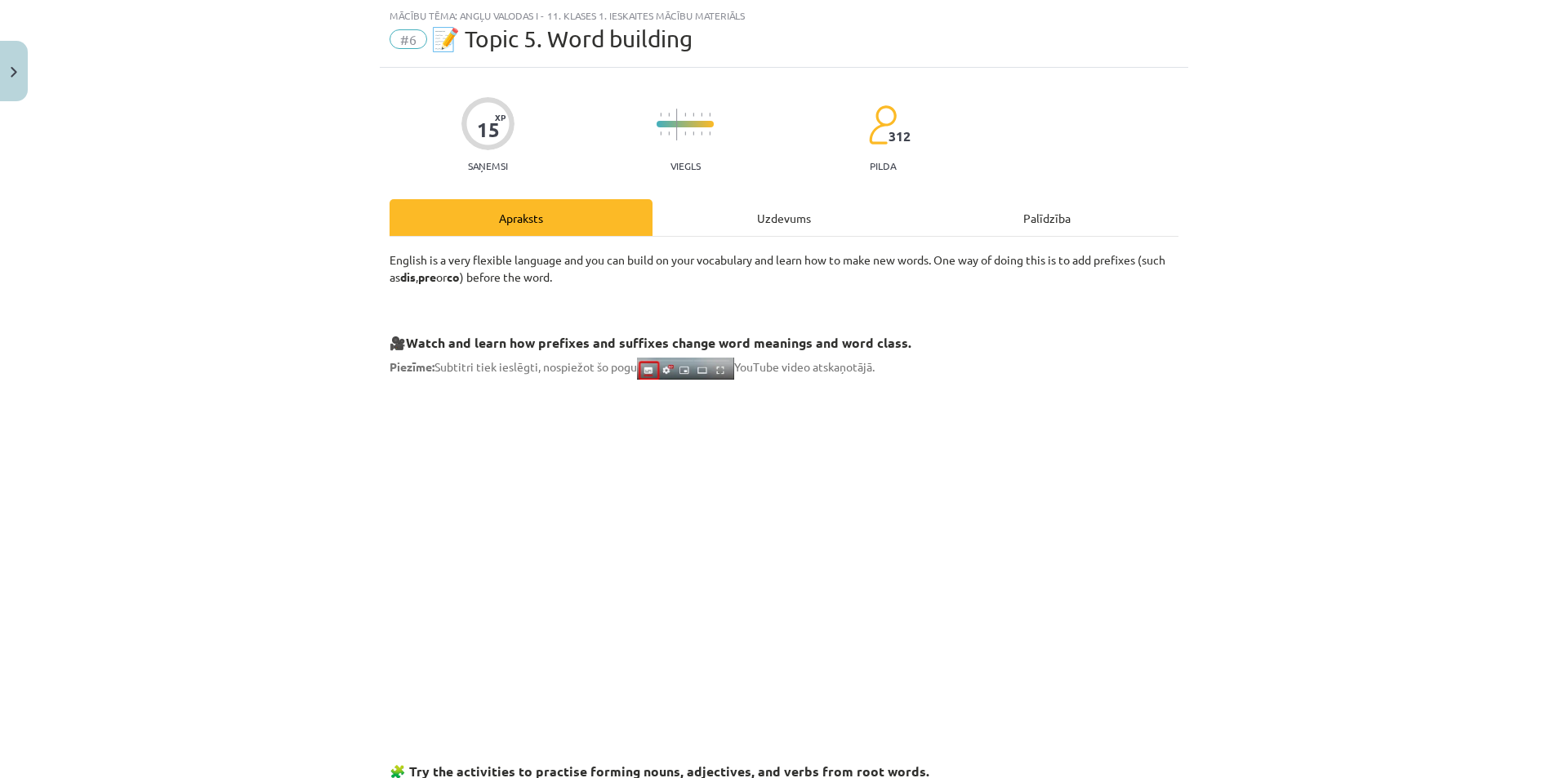
click at [692, 223] on div "Uzdevums" at bounding box center [783, 218] width 263 height 37
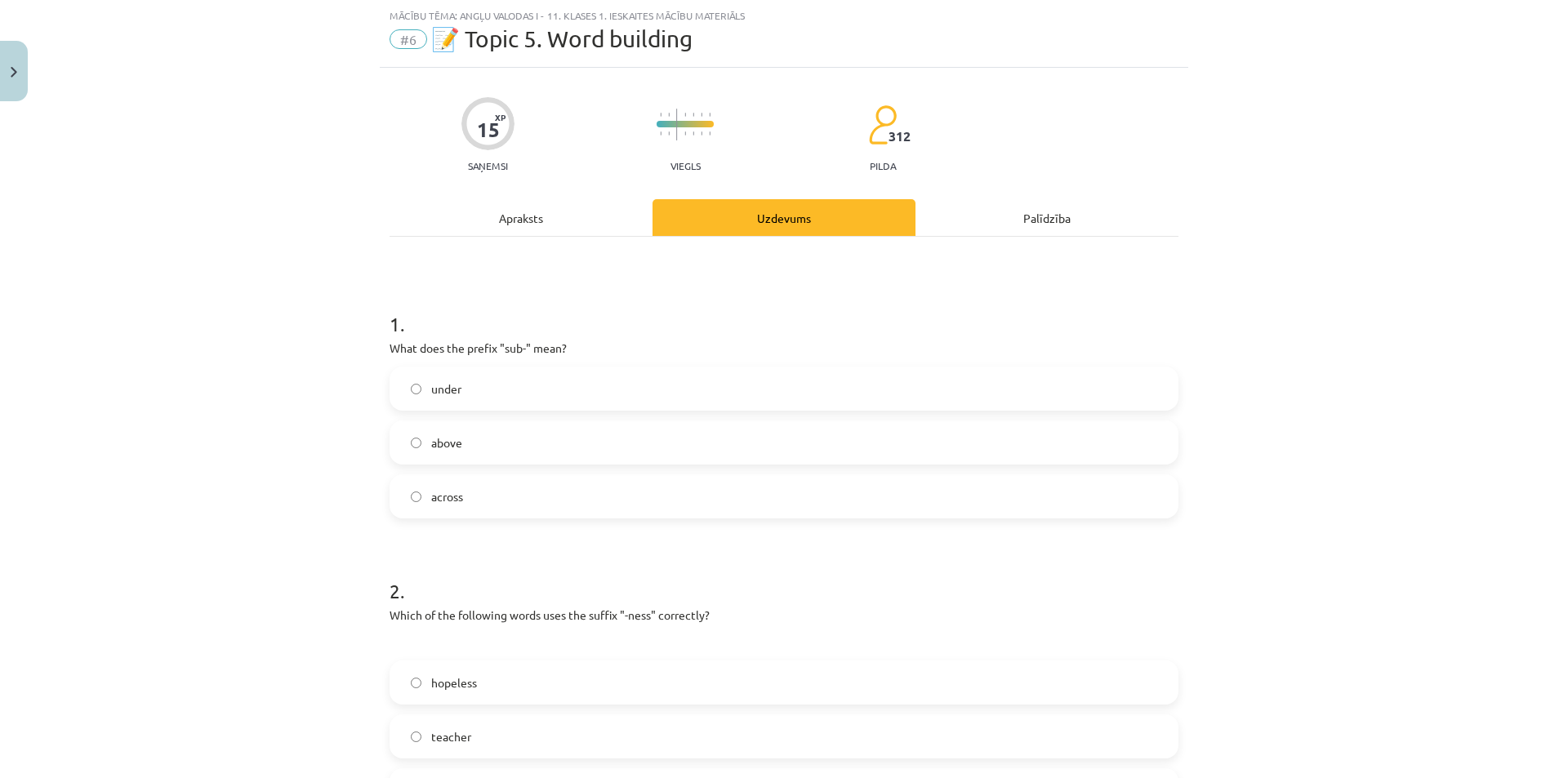
click at [540, 401] on label "under" at bounding box center [784, 388] width 786 height 41
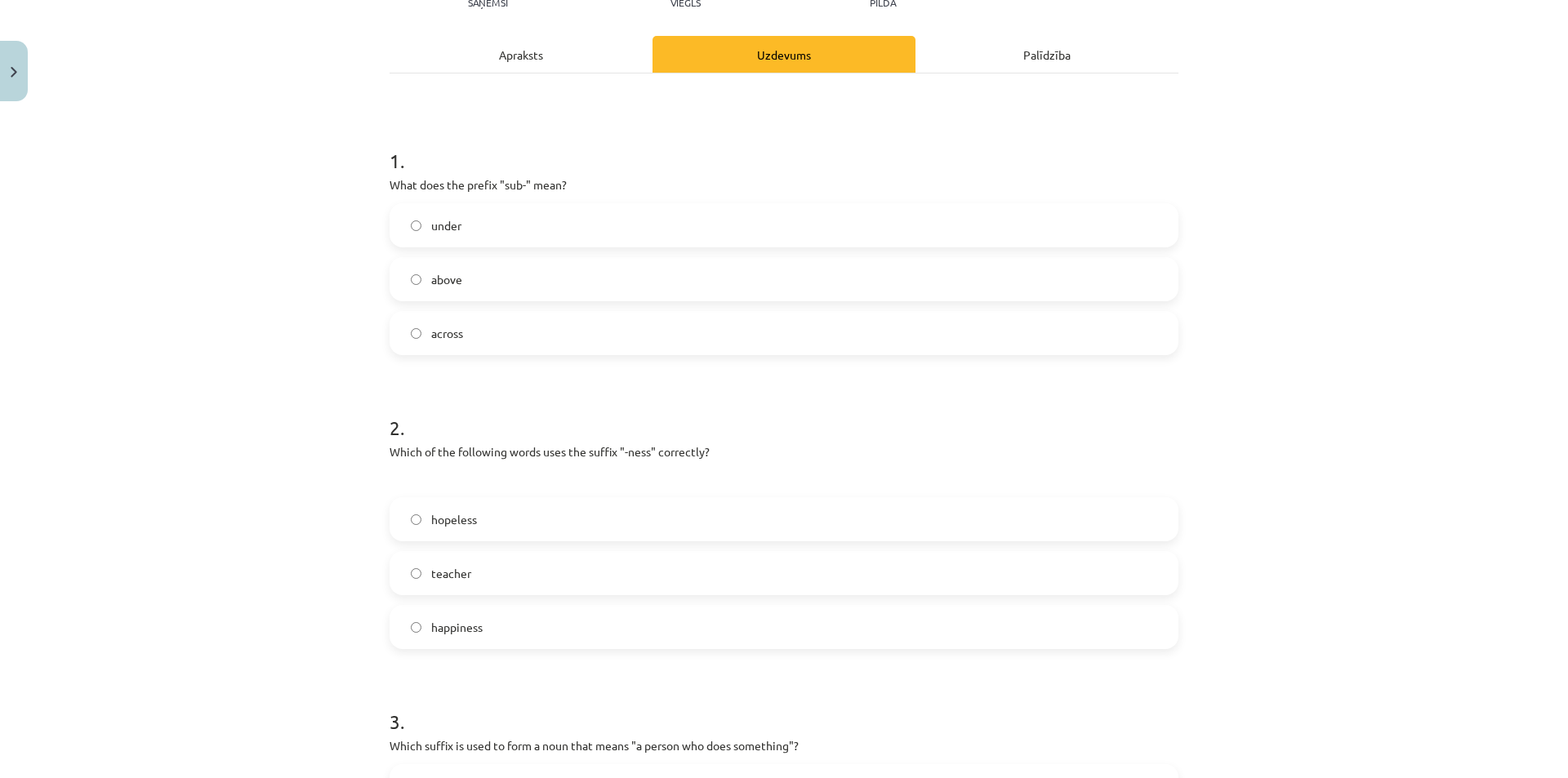
scroll to position [286, 0]
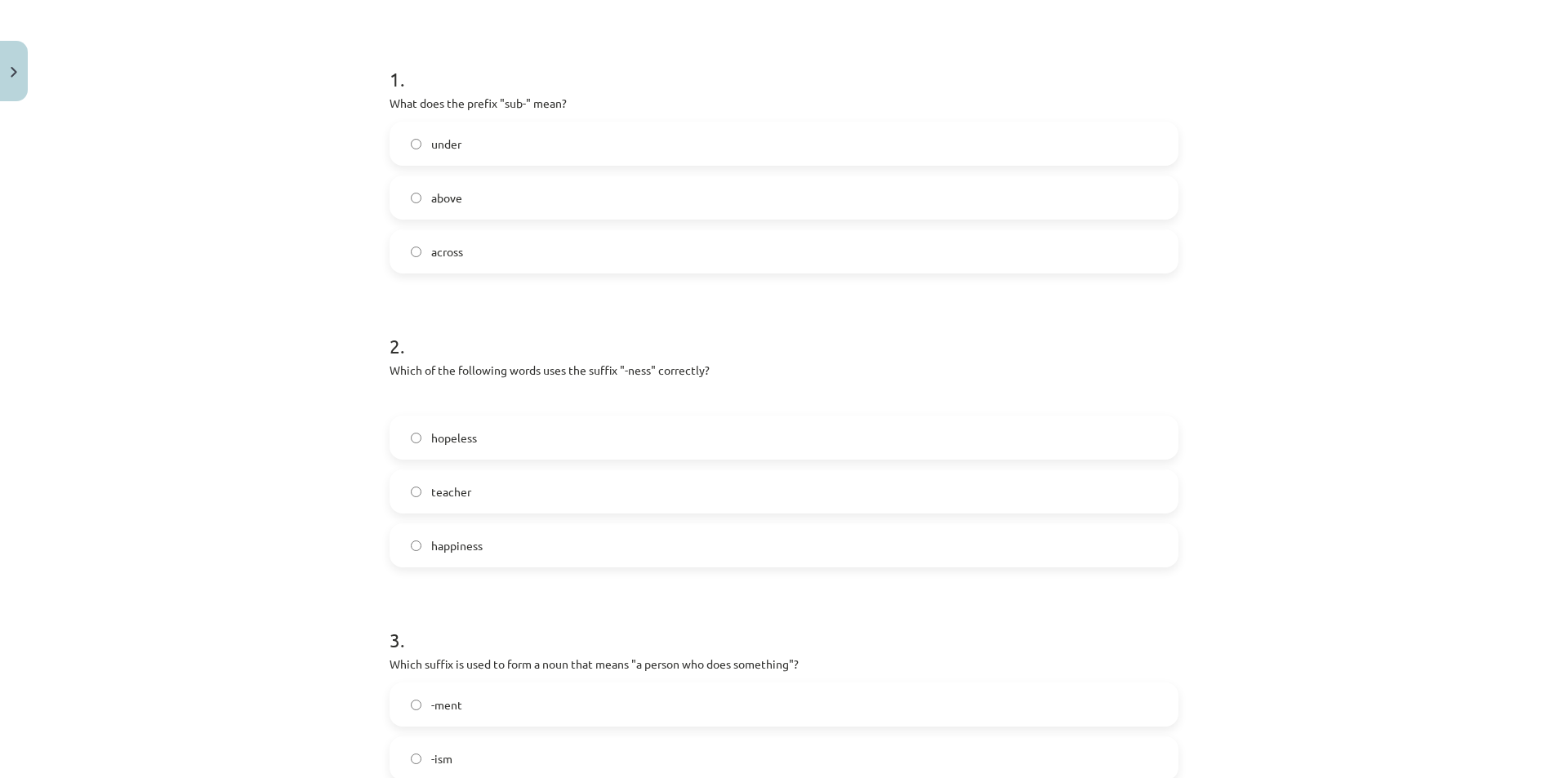
click at [523, 556] on label "happiness" at bounding box center [784, 545] width 786 height 41
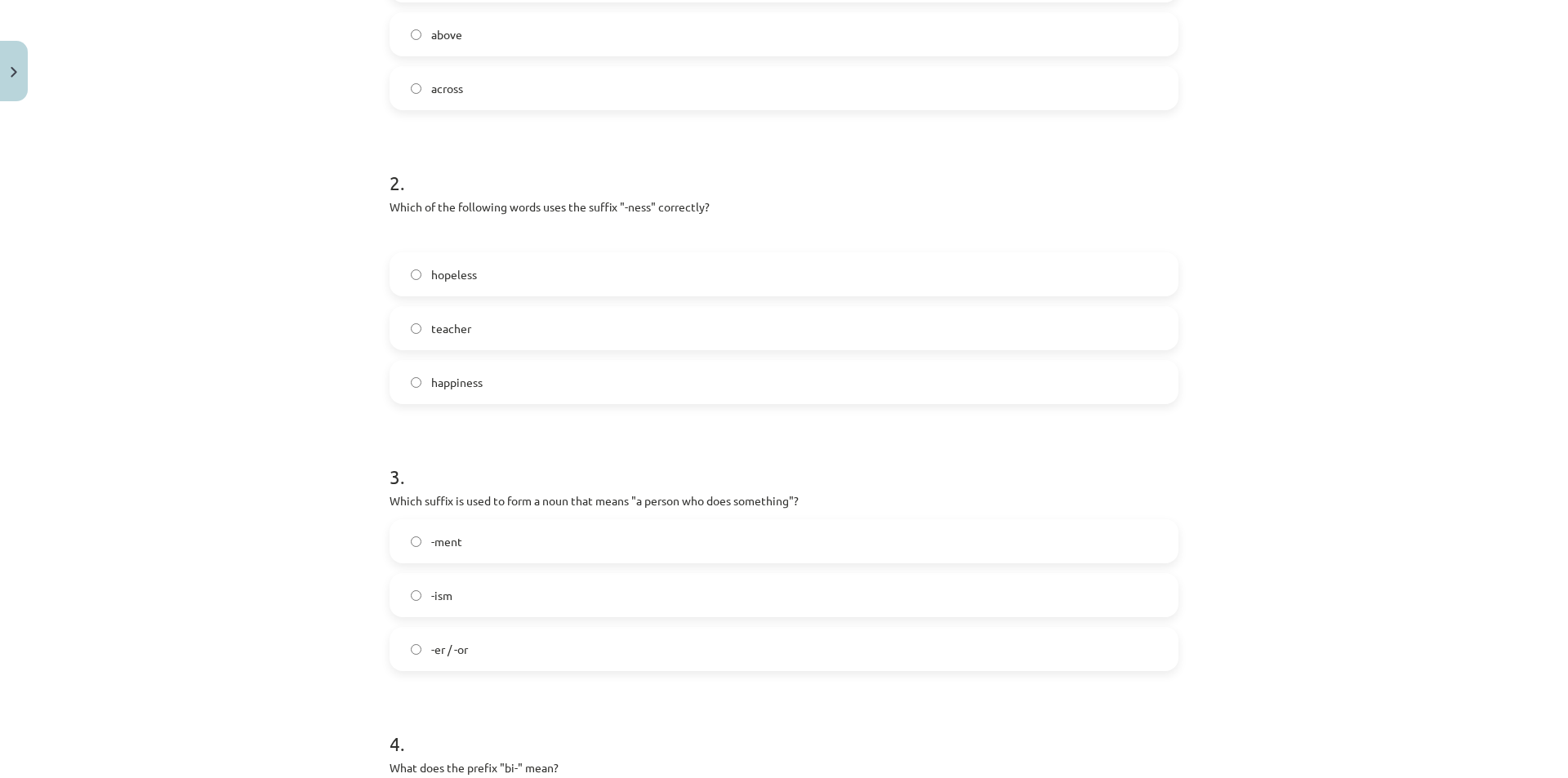
click at [495, 546] on label "-ment" at bounding box center [784, 541] width 786 height 41
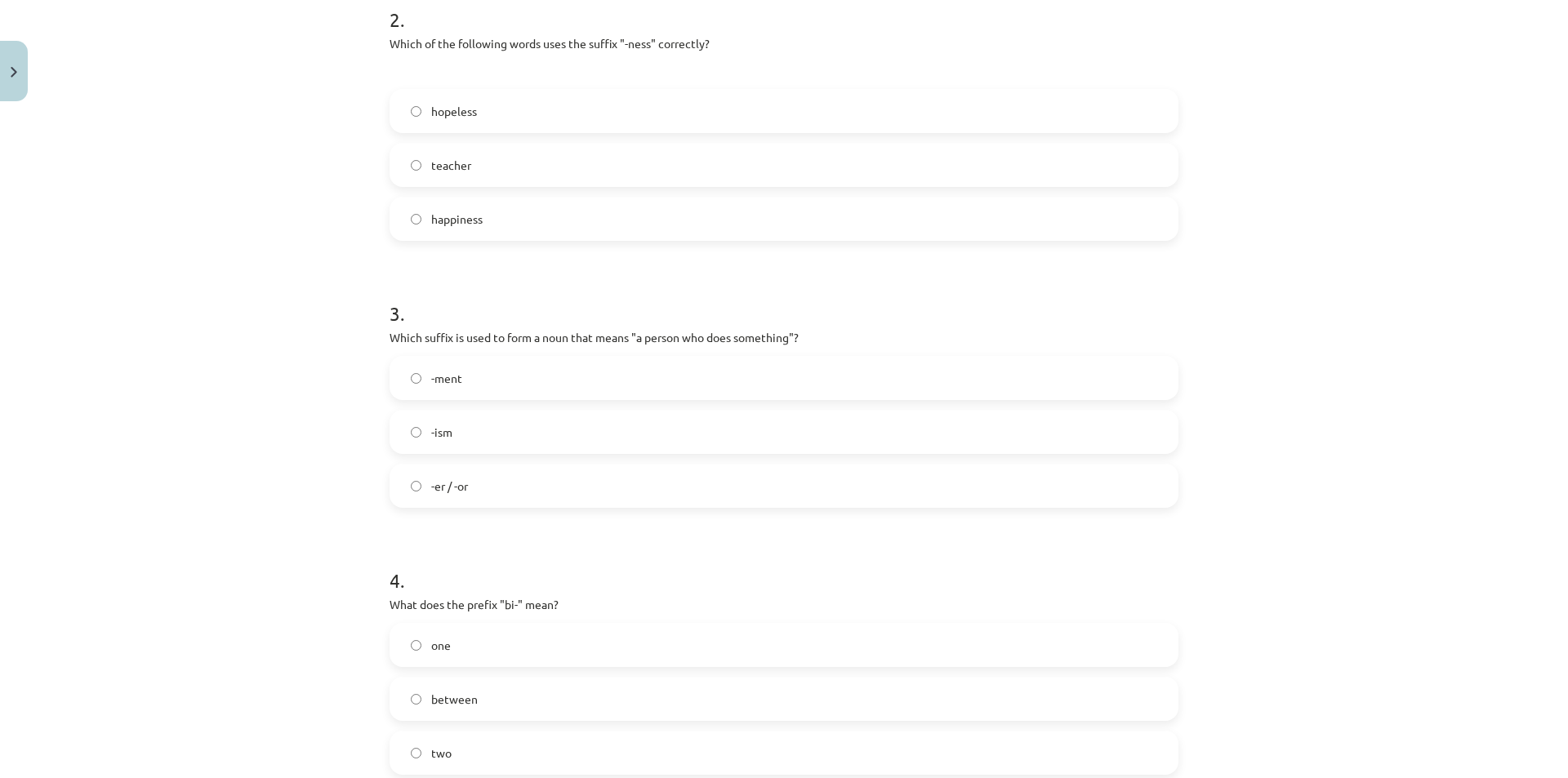
scroll to position [694, 0]
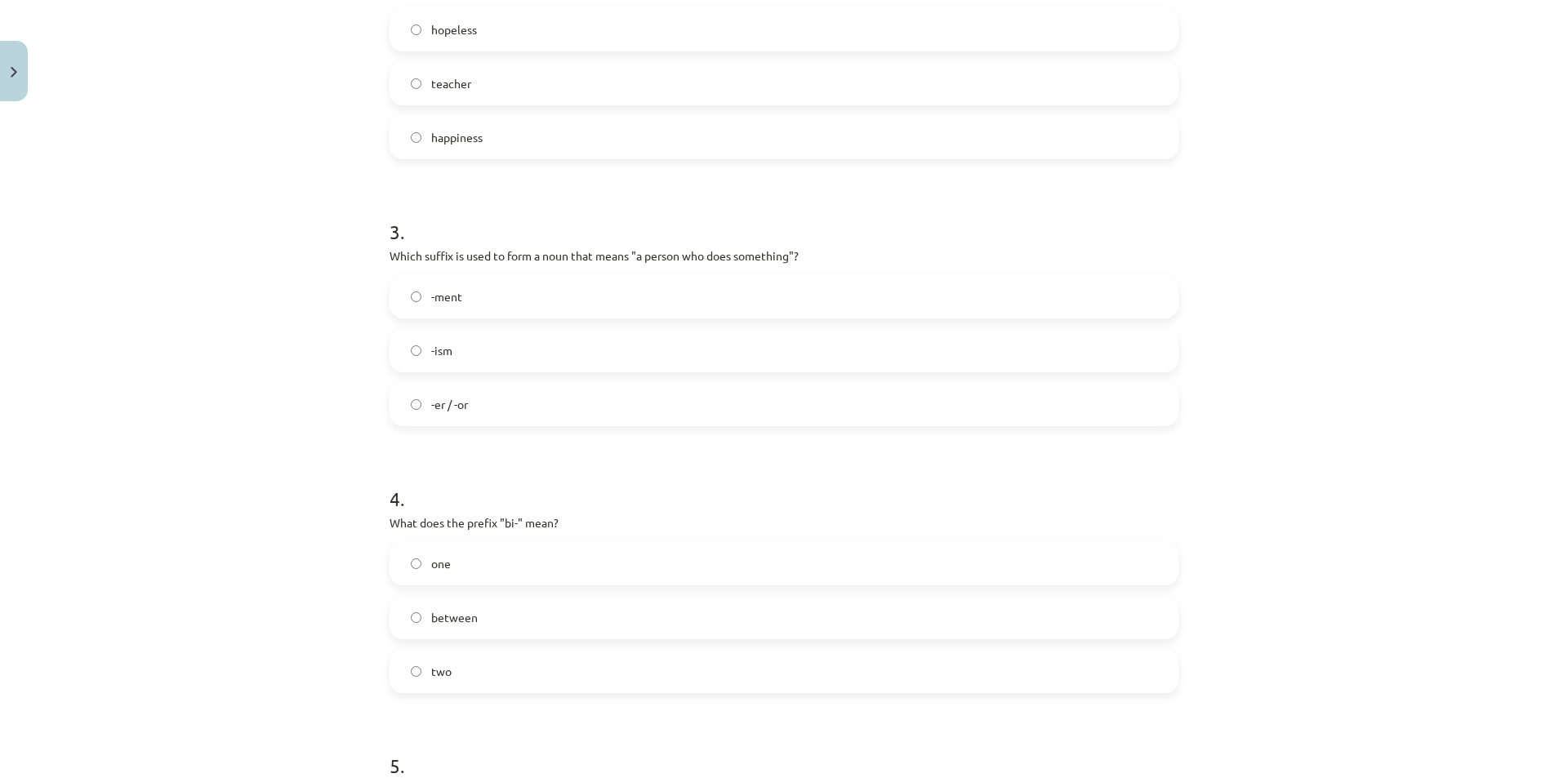
click at [466, 563] on label "one" at bounding box center [784, 563] width 786 height 41
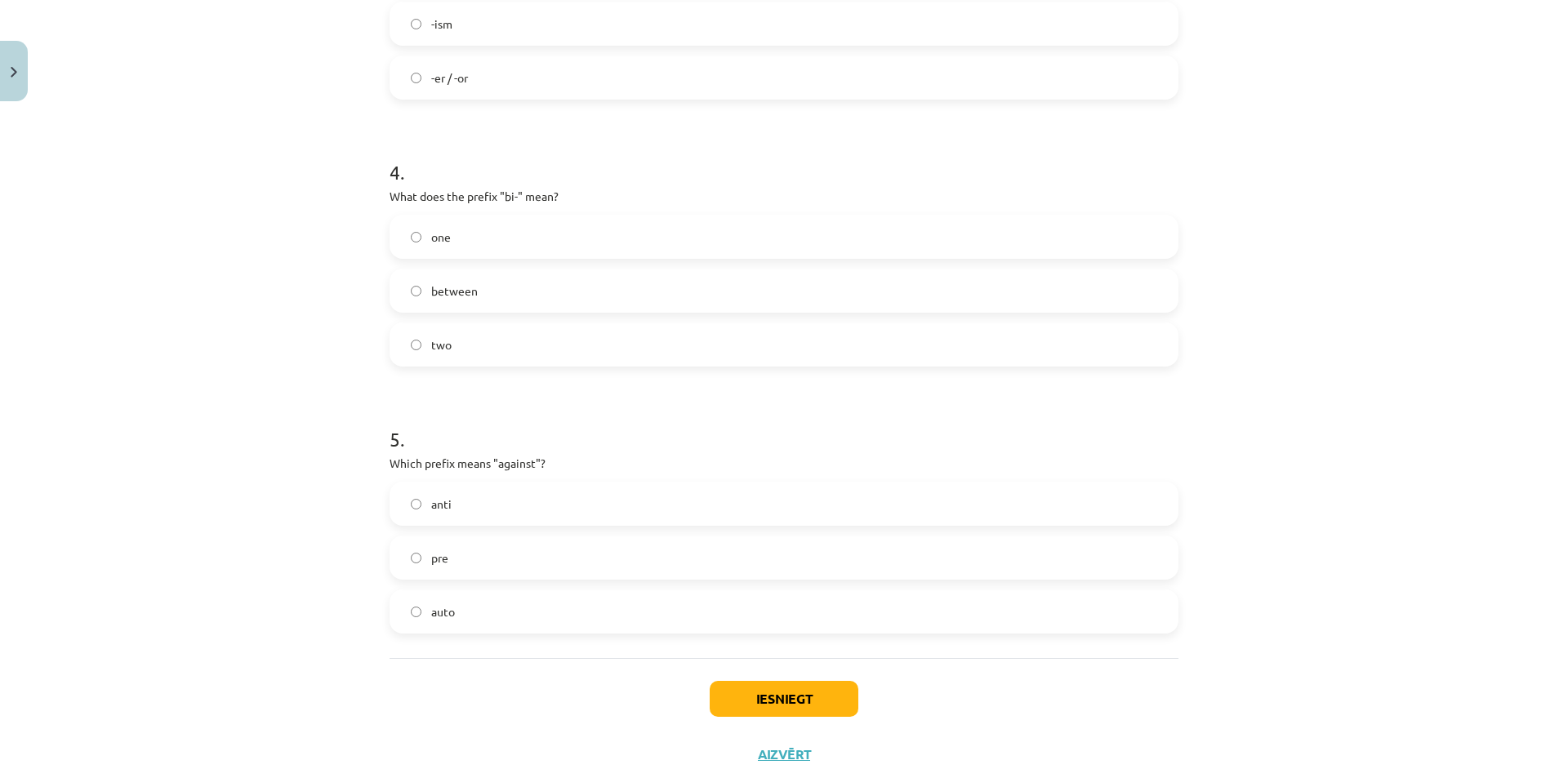
scroll to position [1066, 0]
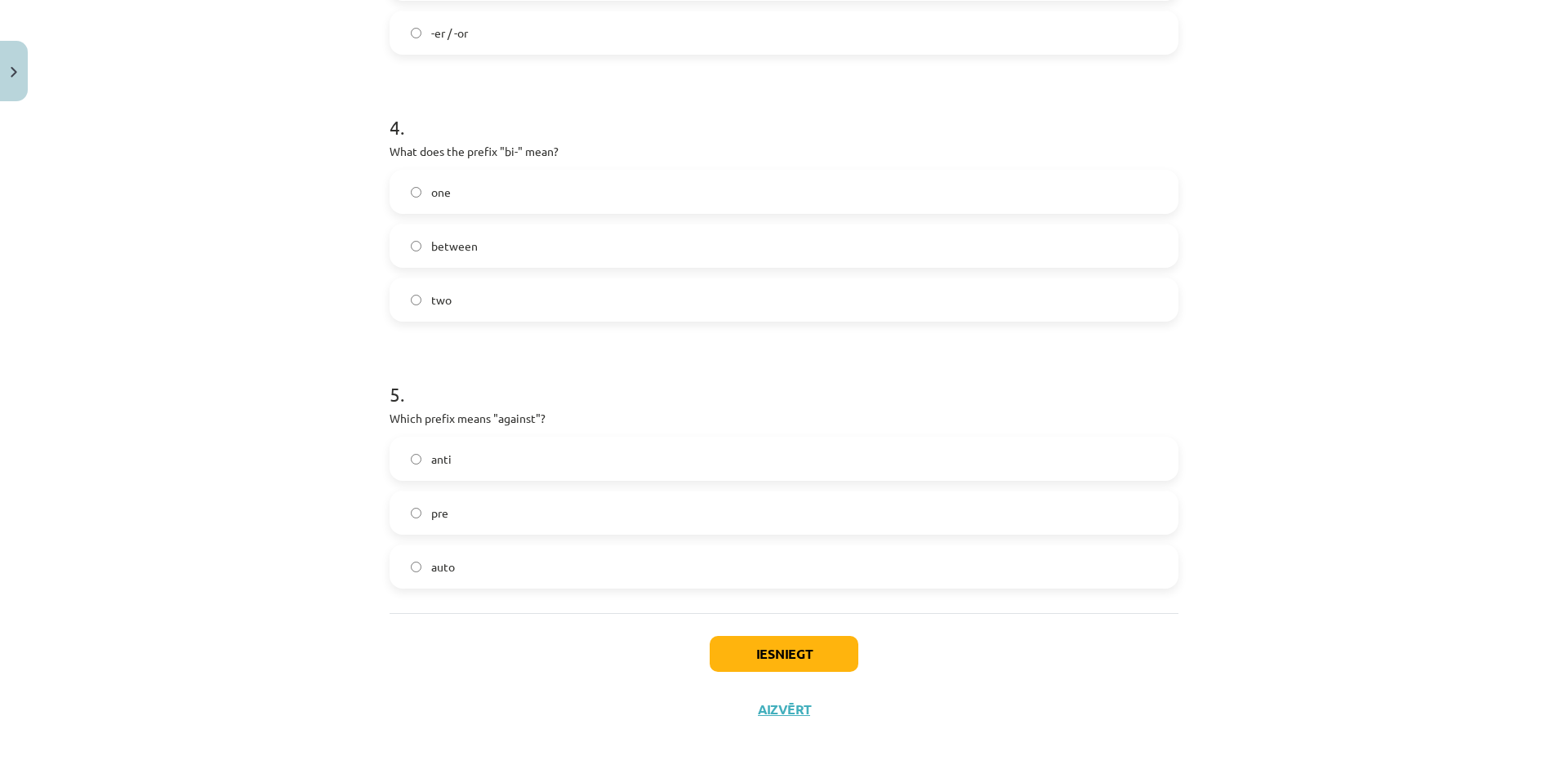
click at [464, 453] on label "anti" at bounding box center [784, 458] width 786 height 41
click at [709, 645] on button "Iesniegt" at bounding box center [783, 654] width 149 height 36
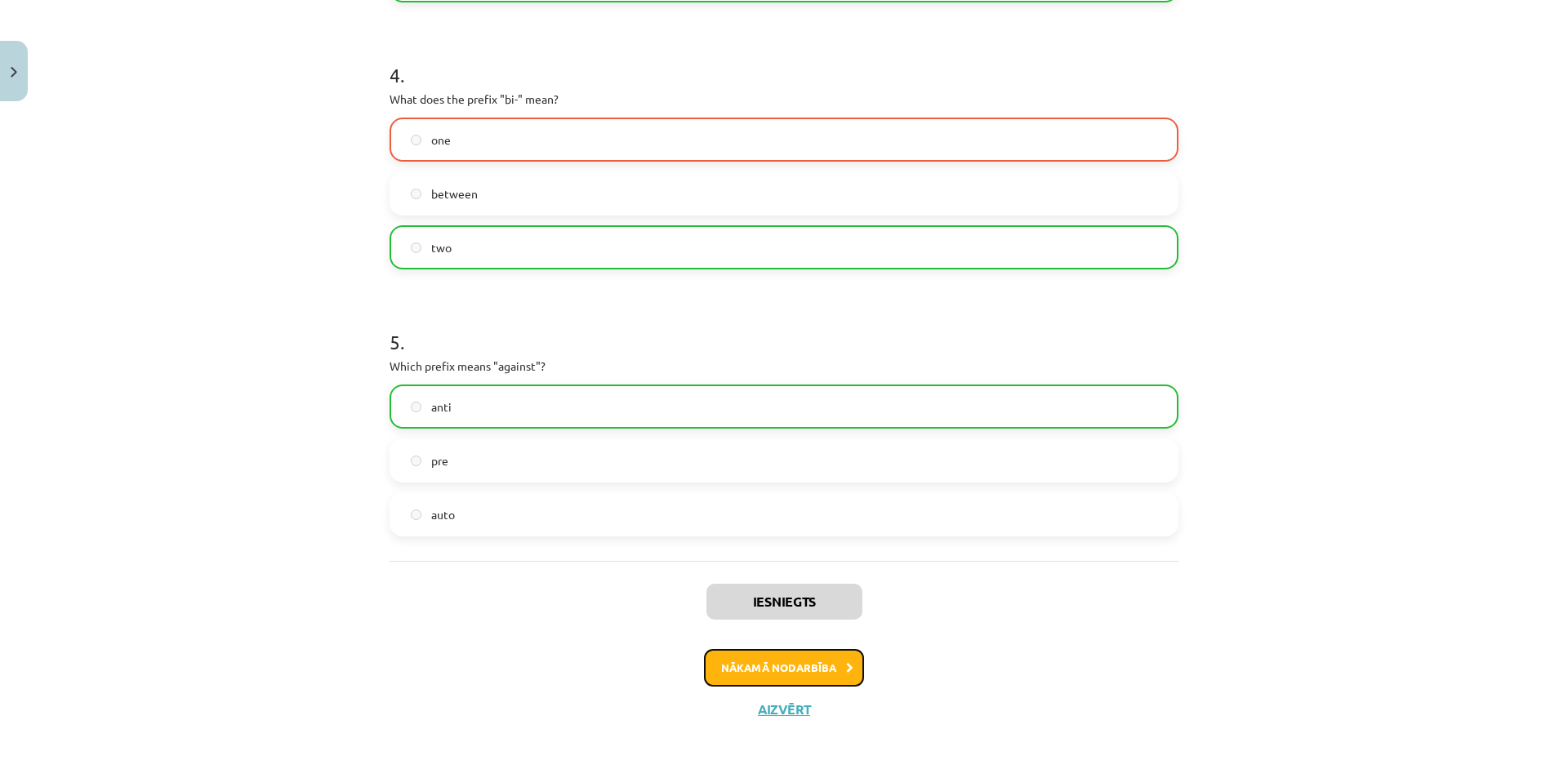
click at [796, 663] on button "Nākamā nodarbība" at bounding box center [783, 668] width 160 height 38
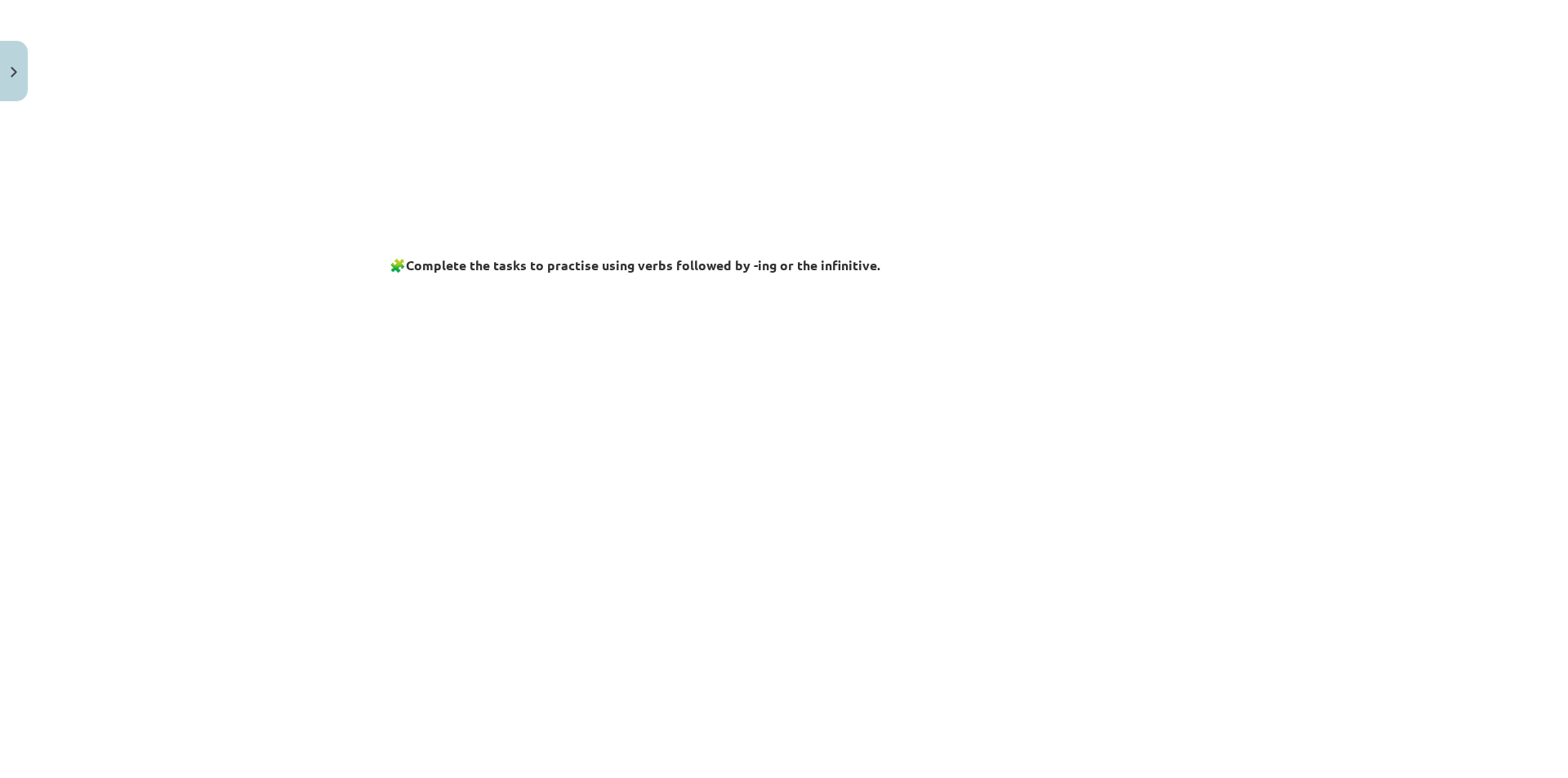
scroll to position [41, 0]
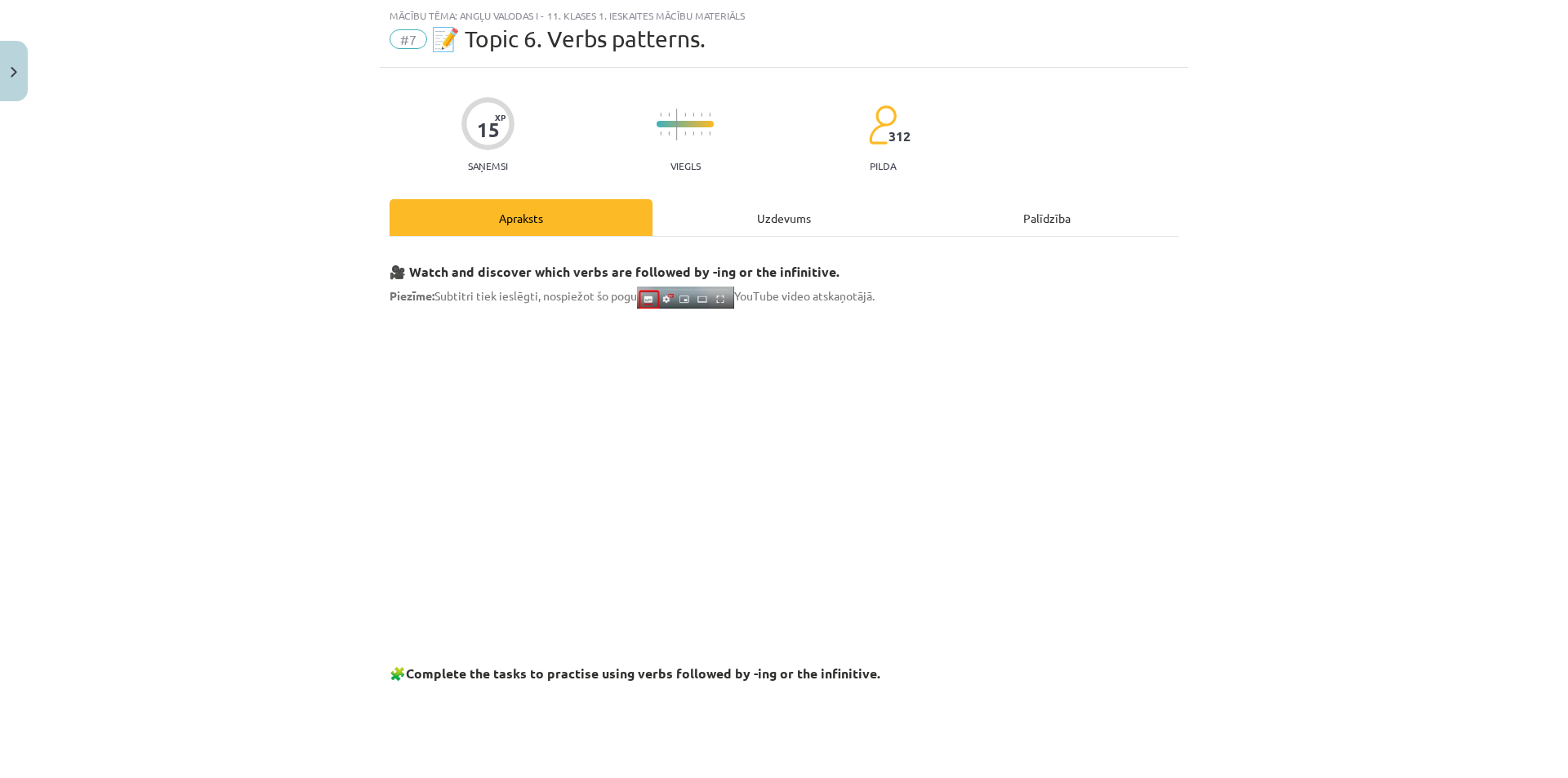
click at [752, 224] on div "Uzdevums" at bounding box center [783, 218] width 263 height 37
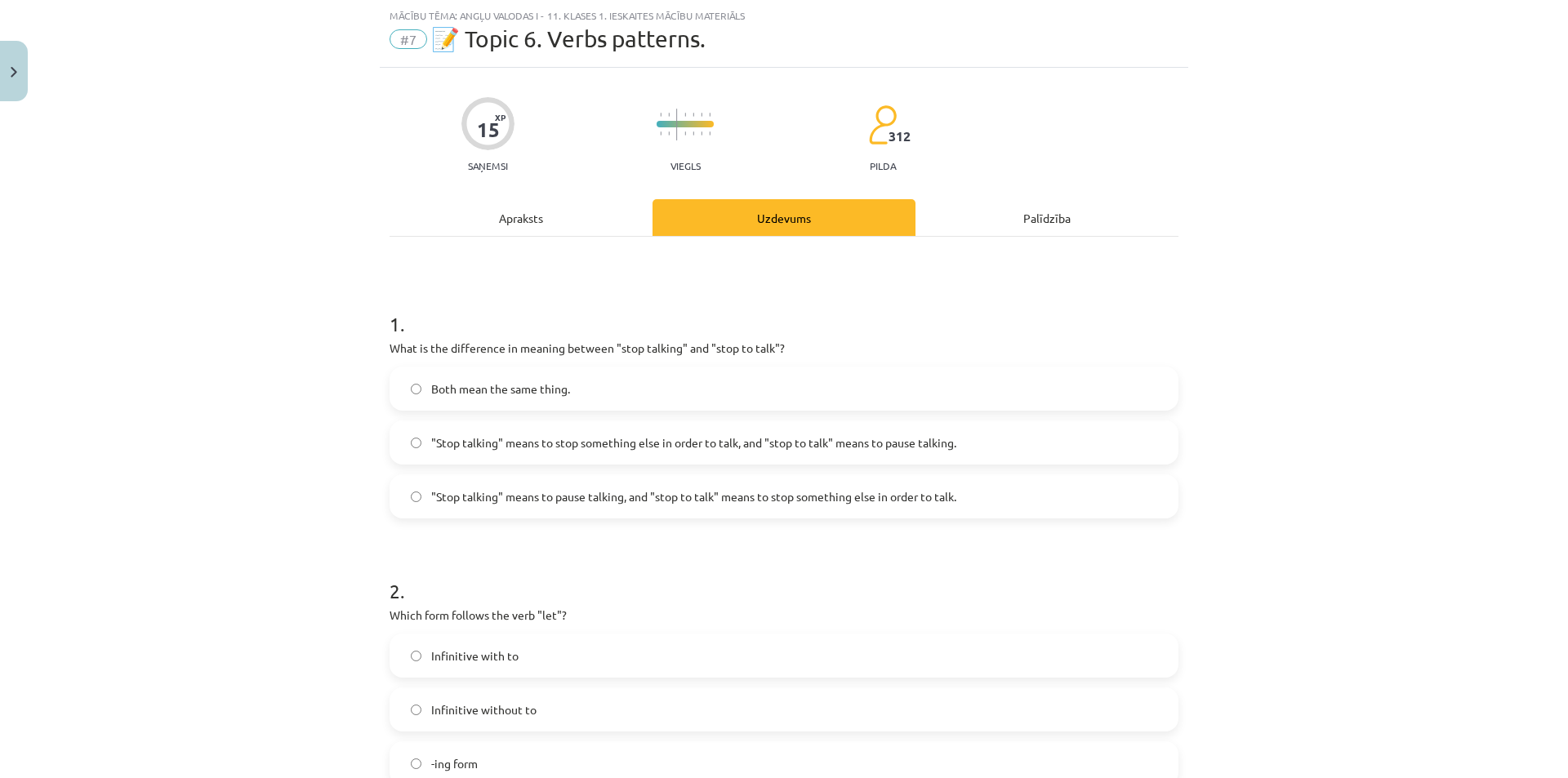
drag, startPoint x: 598, startPoint y: 456, endPoint x: 266, endPoint y: 437, distance: 332.5
click at [266, 437] on div "Mācību tēma: Angļu valodas i - 11. klases 1. ieskaites mācību materiāls #7 📝 To…" at bounding box center [784, 389] width 1568 height 778
drag, startPoint x: 597, startPoint y: 508, endPoint x: 597, endPoint y: 542, distance: 34.0
click at [627, 499] on span ""Stop talking" means to pause talking, and "stop to talk" means to stop somethi…" at bounding box center [694, 496] width 525 height 17
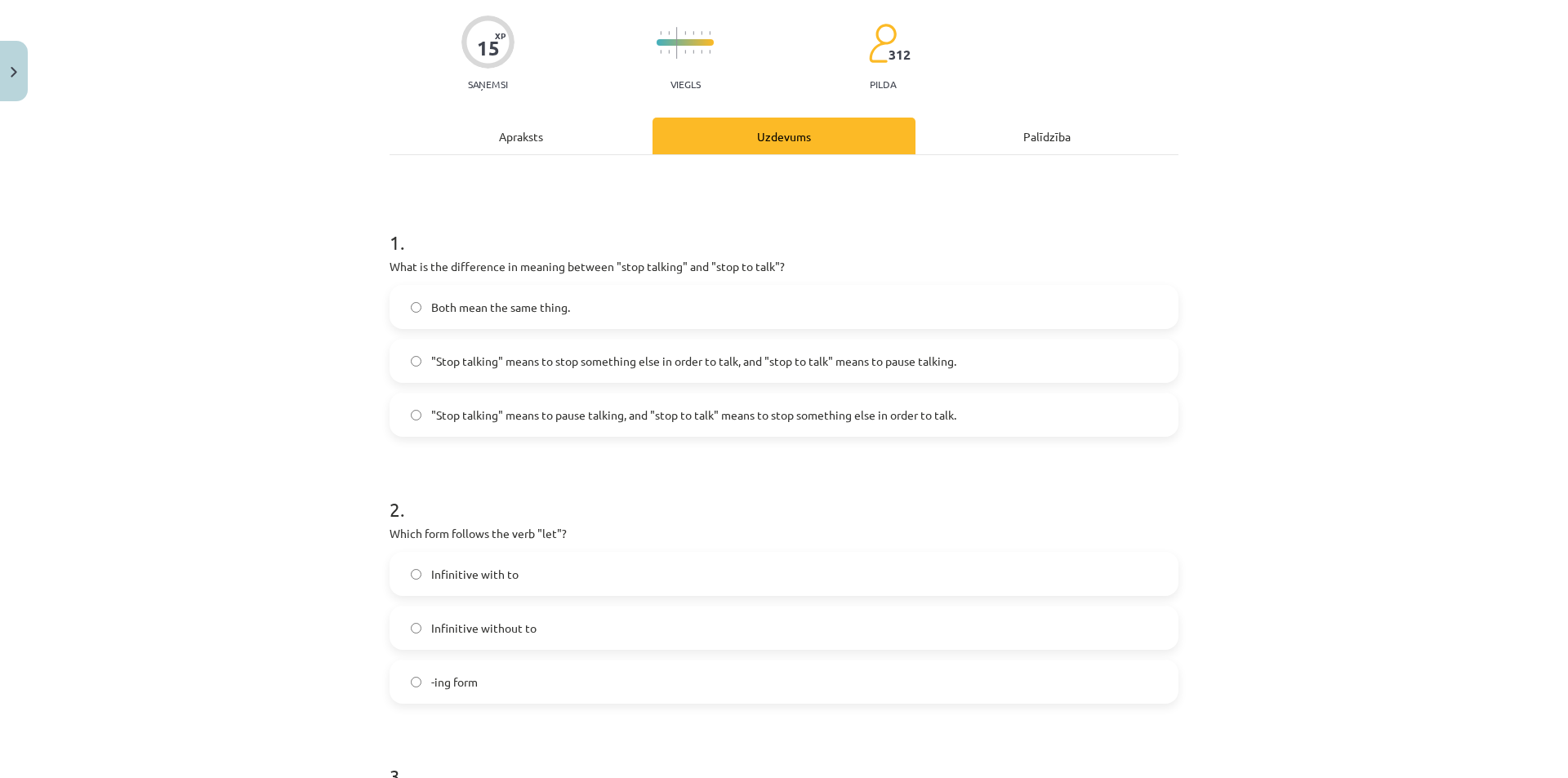
scroll to position [204, 0]
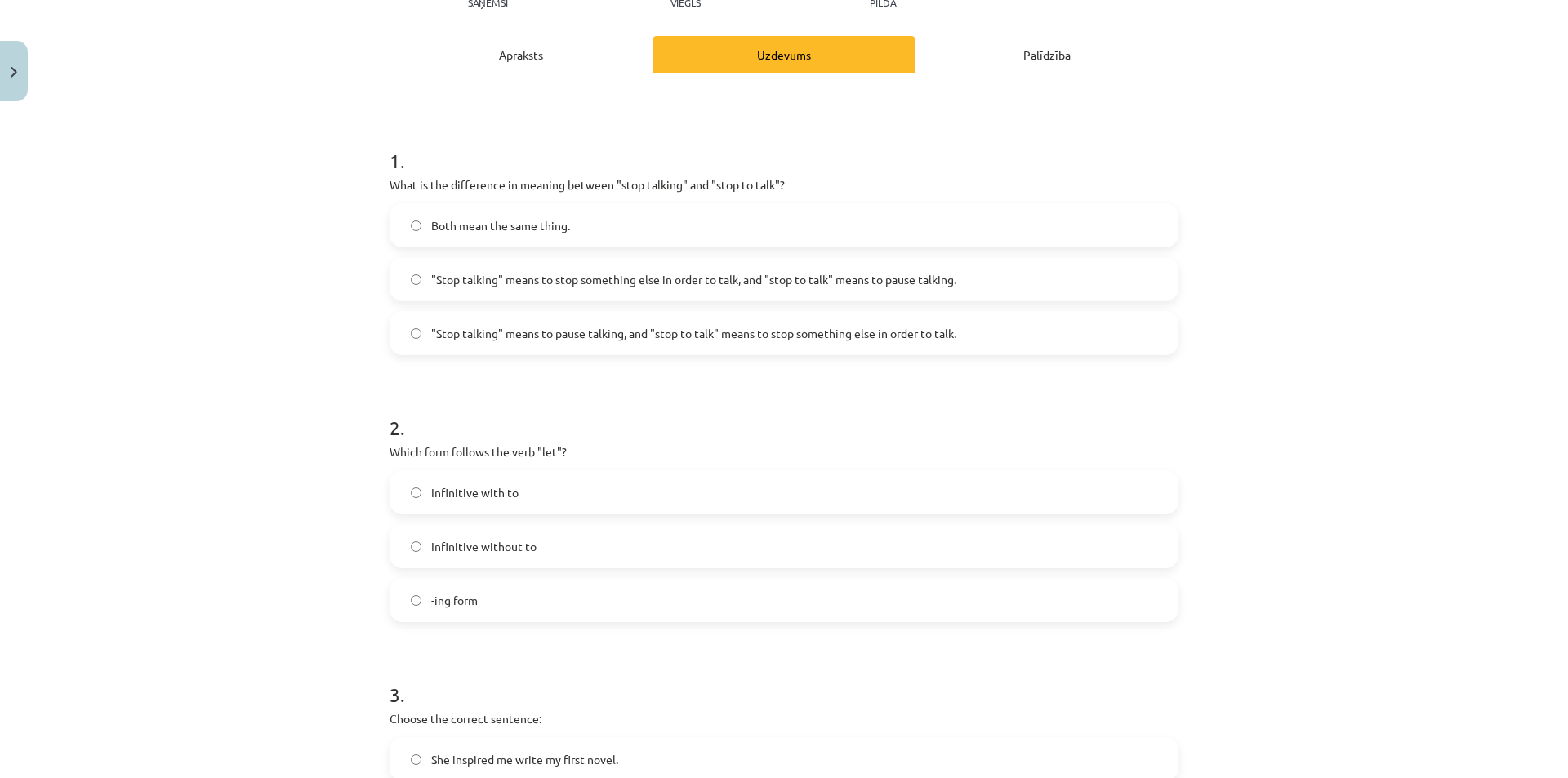
click at [508, 607] on label "-ing form" at bounding box center [784, 600] width 786 height 41
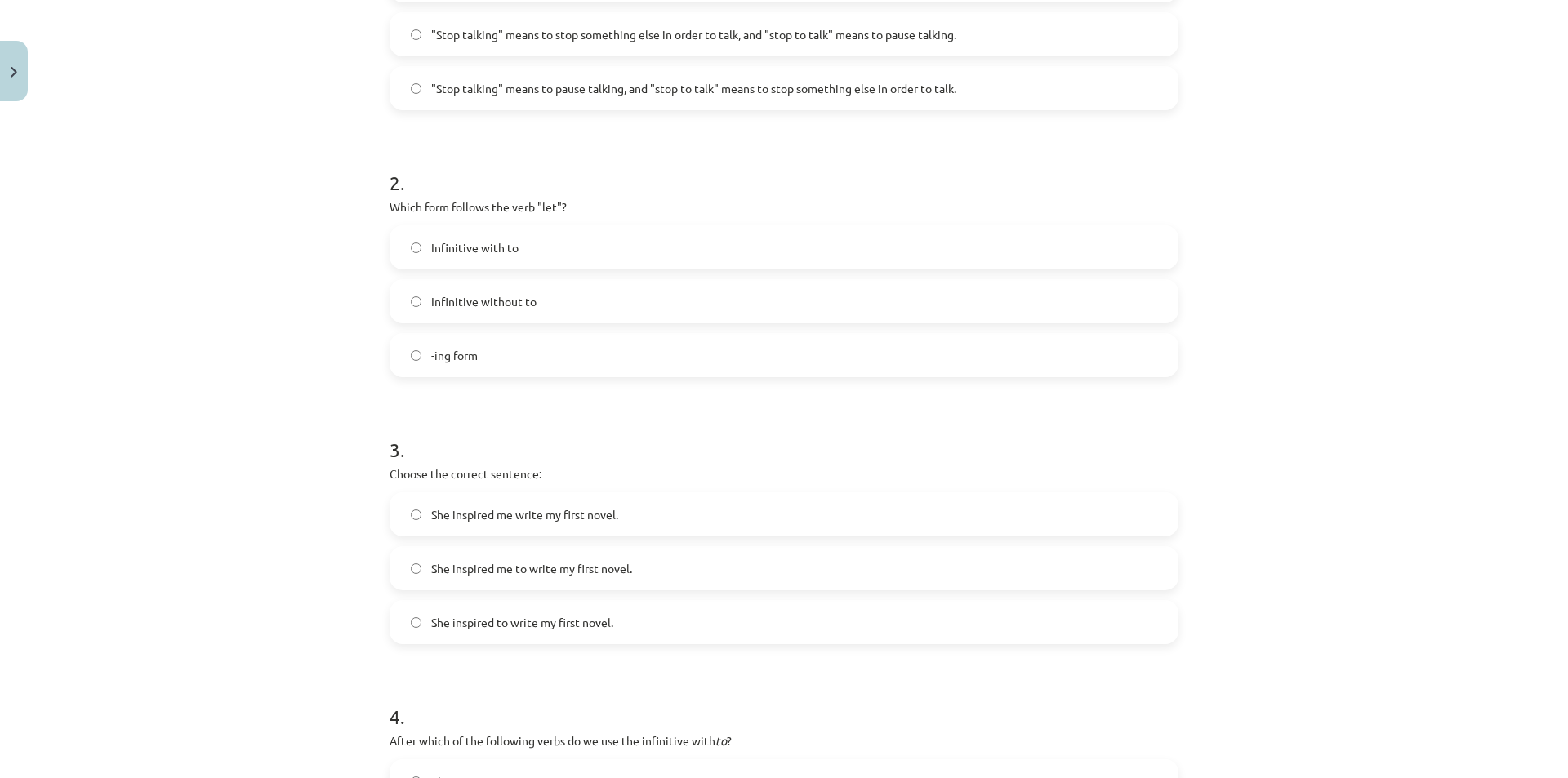
scroll to position [531, 0]
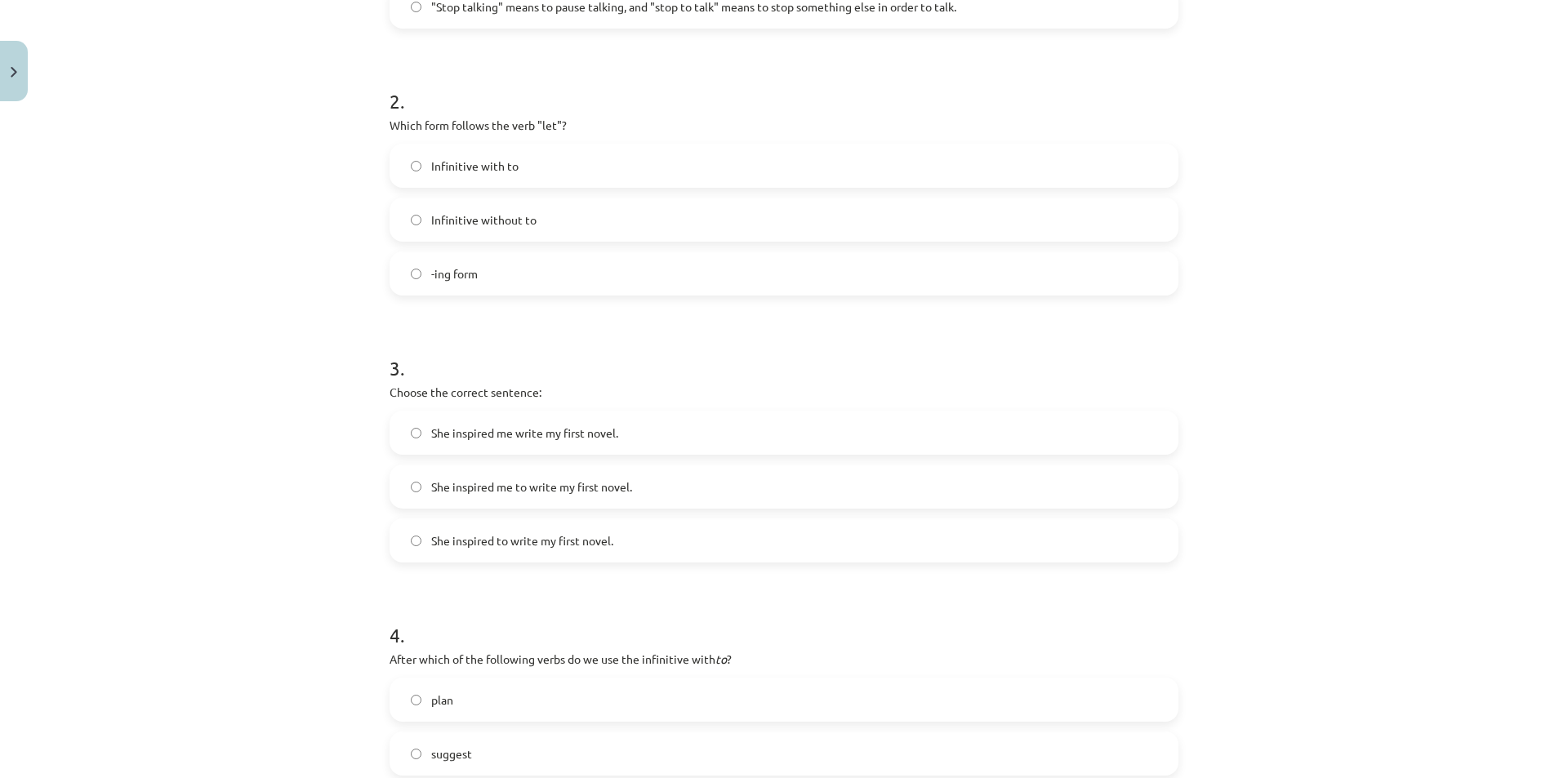
click at [497, 480] on span "She inspired me to write my first novel." at bounding box center [531, 486] width 201 height 17
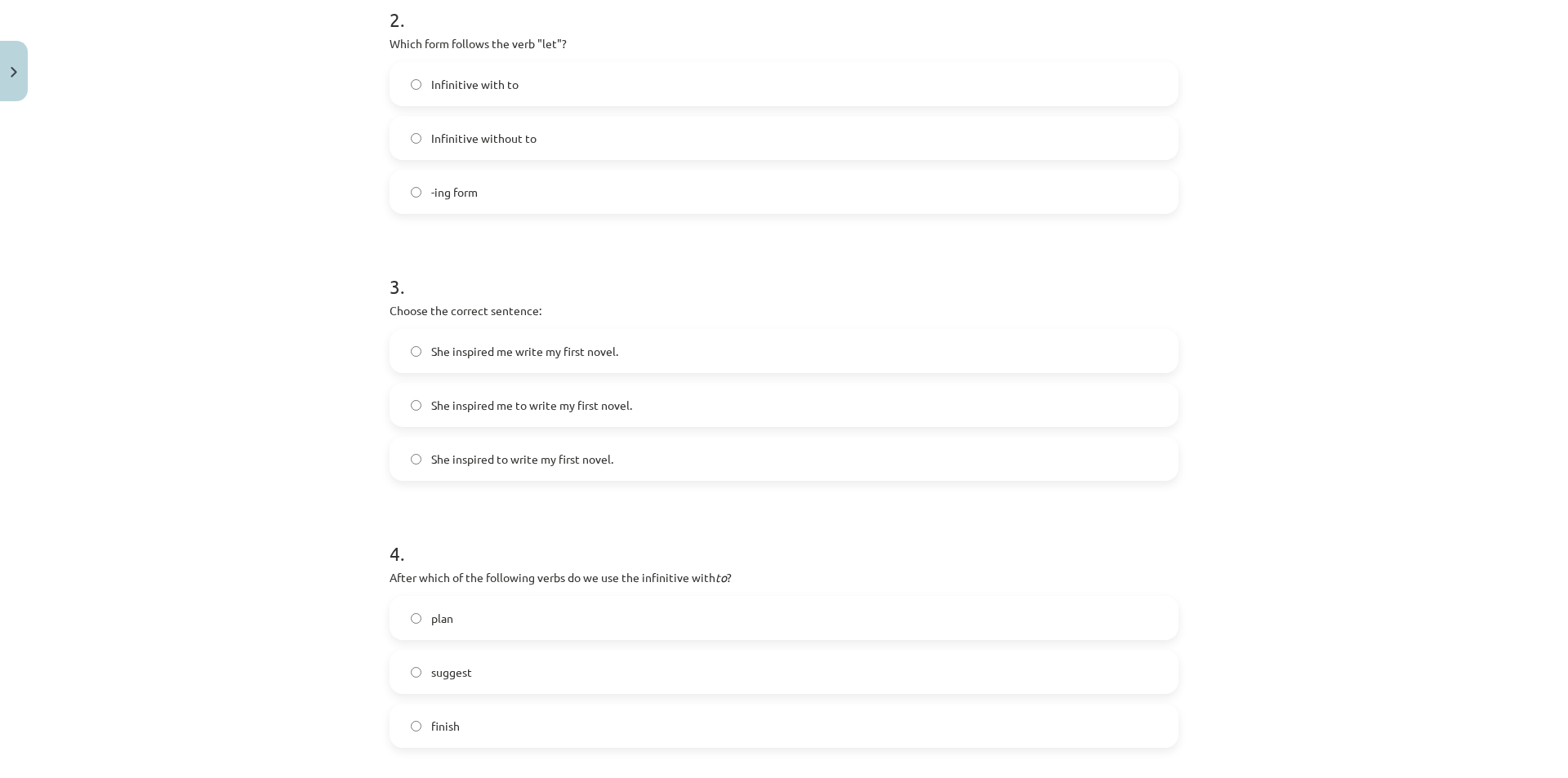
scroll to position [776, 0]
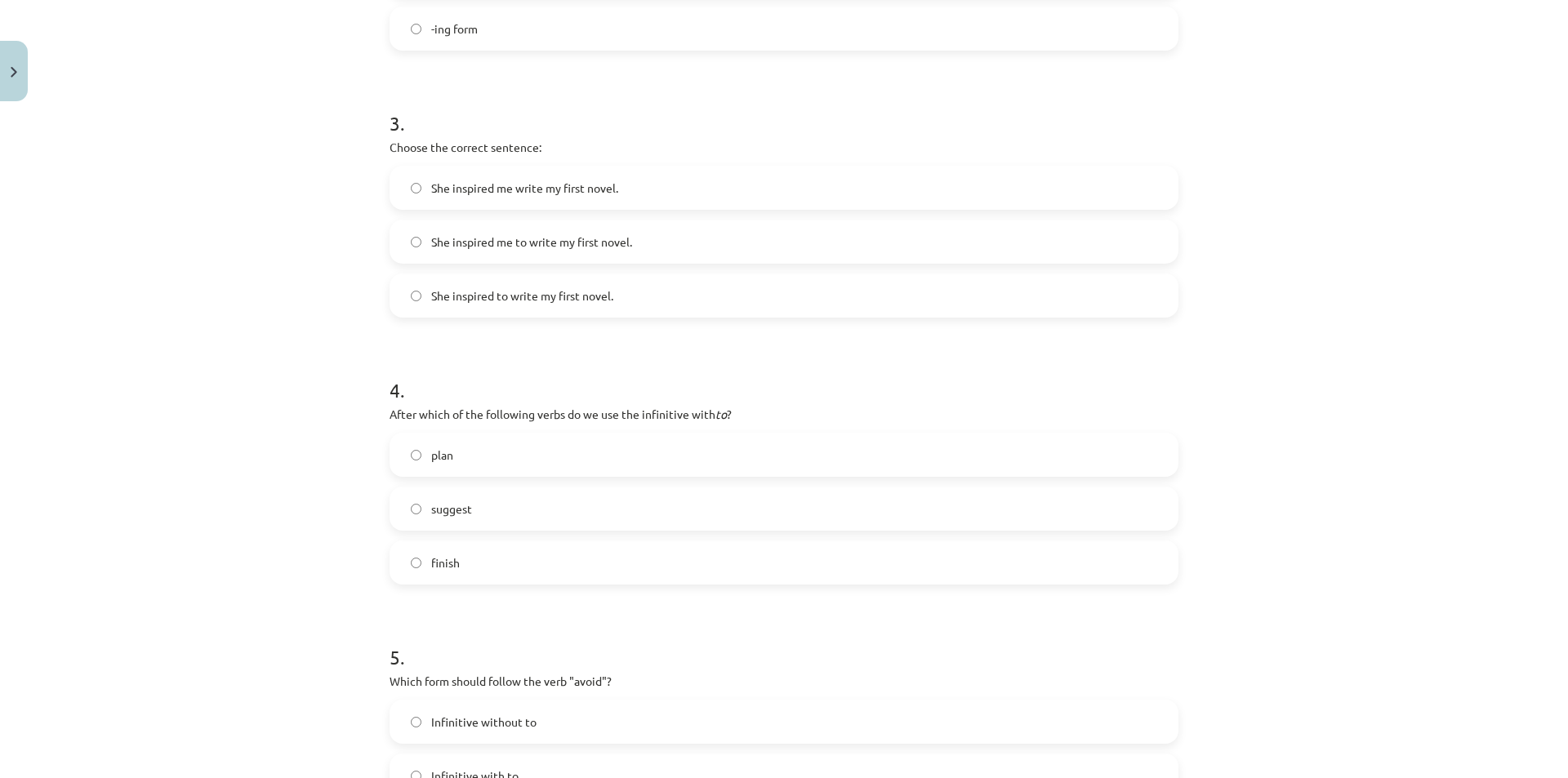
click at [520, 517] on label "suggest" at bounding box center [784, 508] width 786 height 41
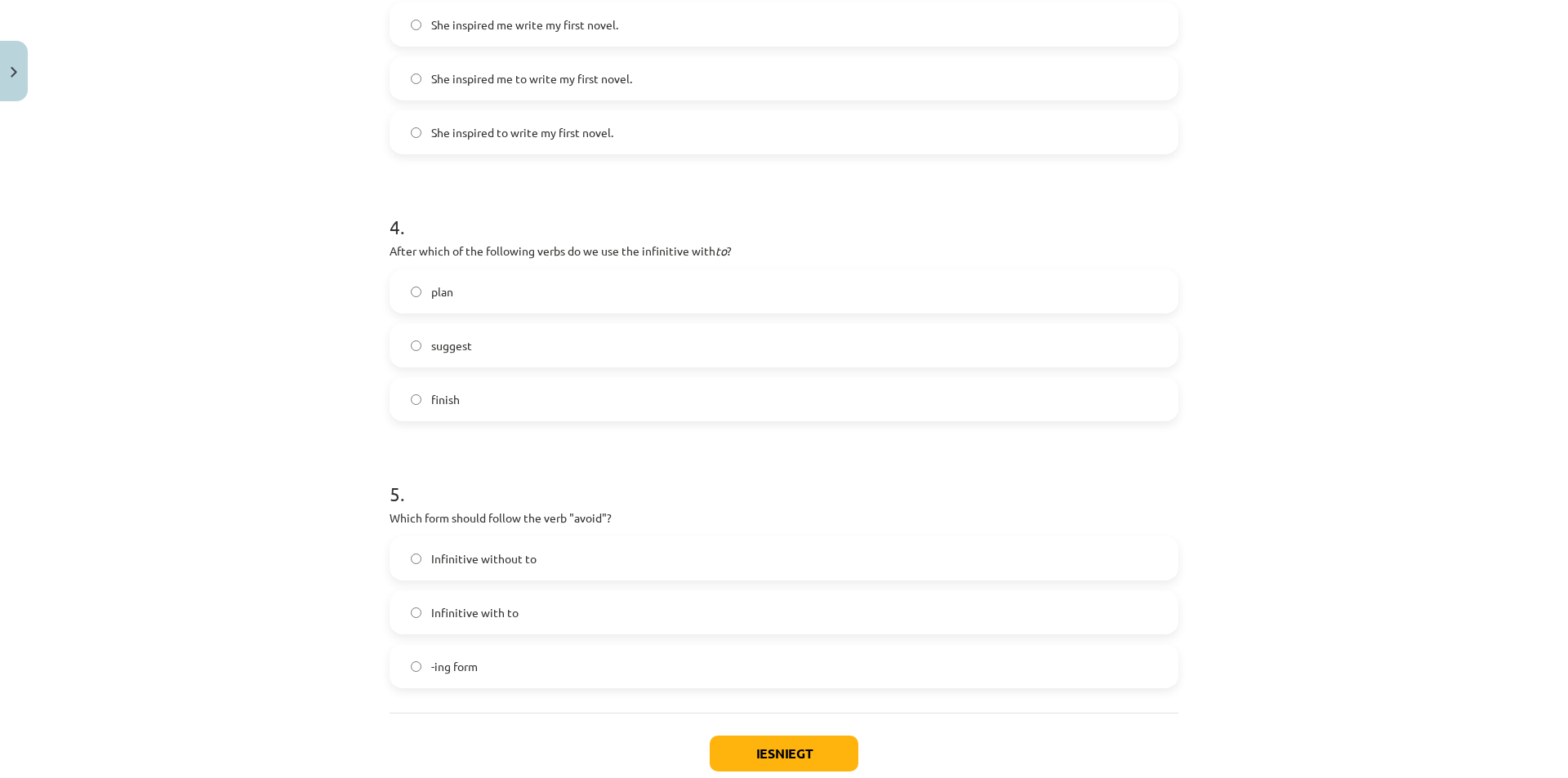
scroll to position [1021, 0]
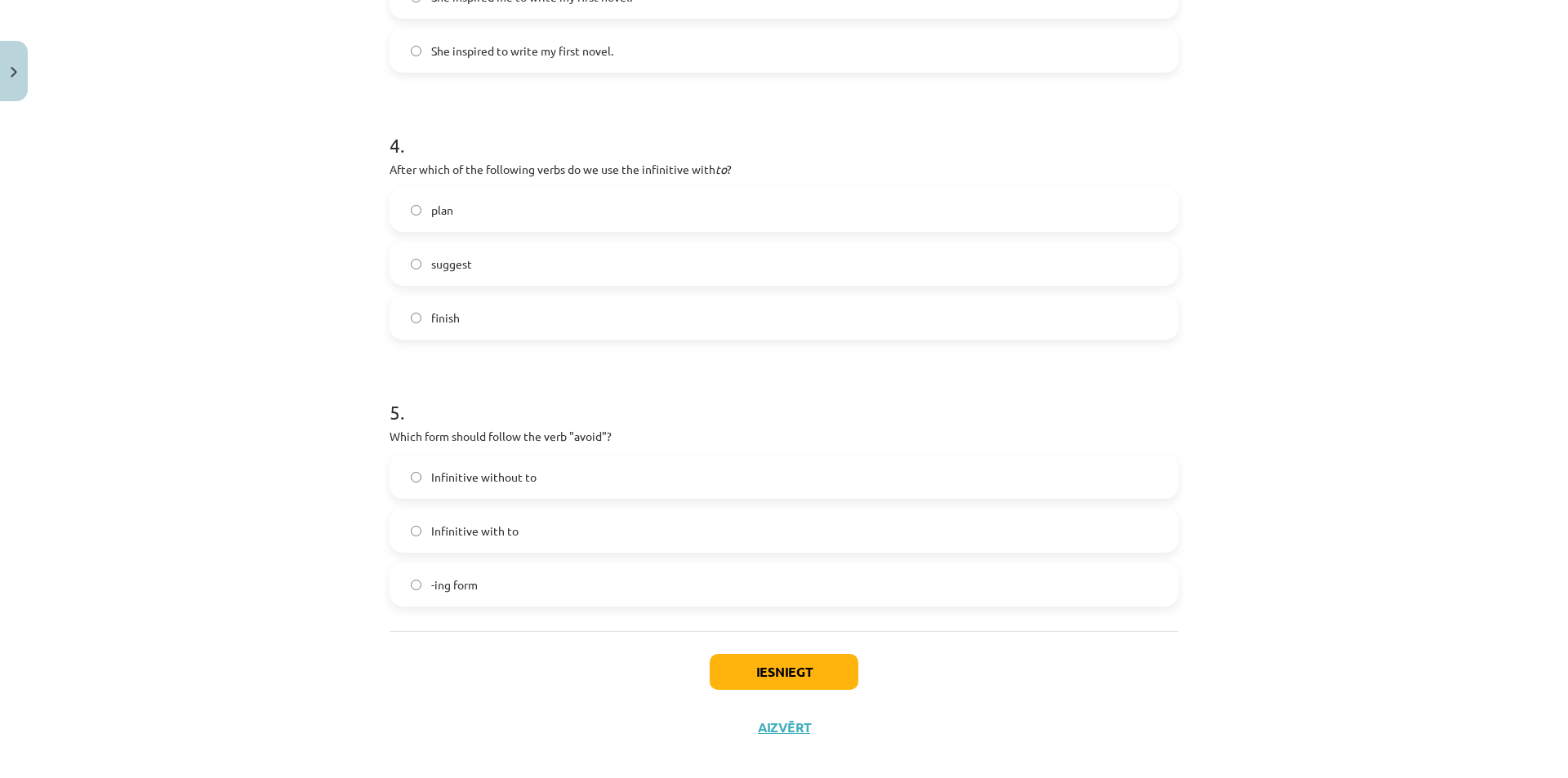
click at [562, 472] on label "Infinitive without to" at bounding box center [784, 477] width 786 height 41
click at [743, 672] on button "Iesniegt" at bounding box center [783, 672] width 149 height 36
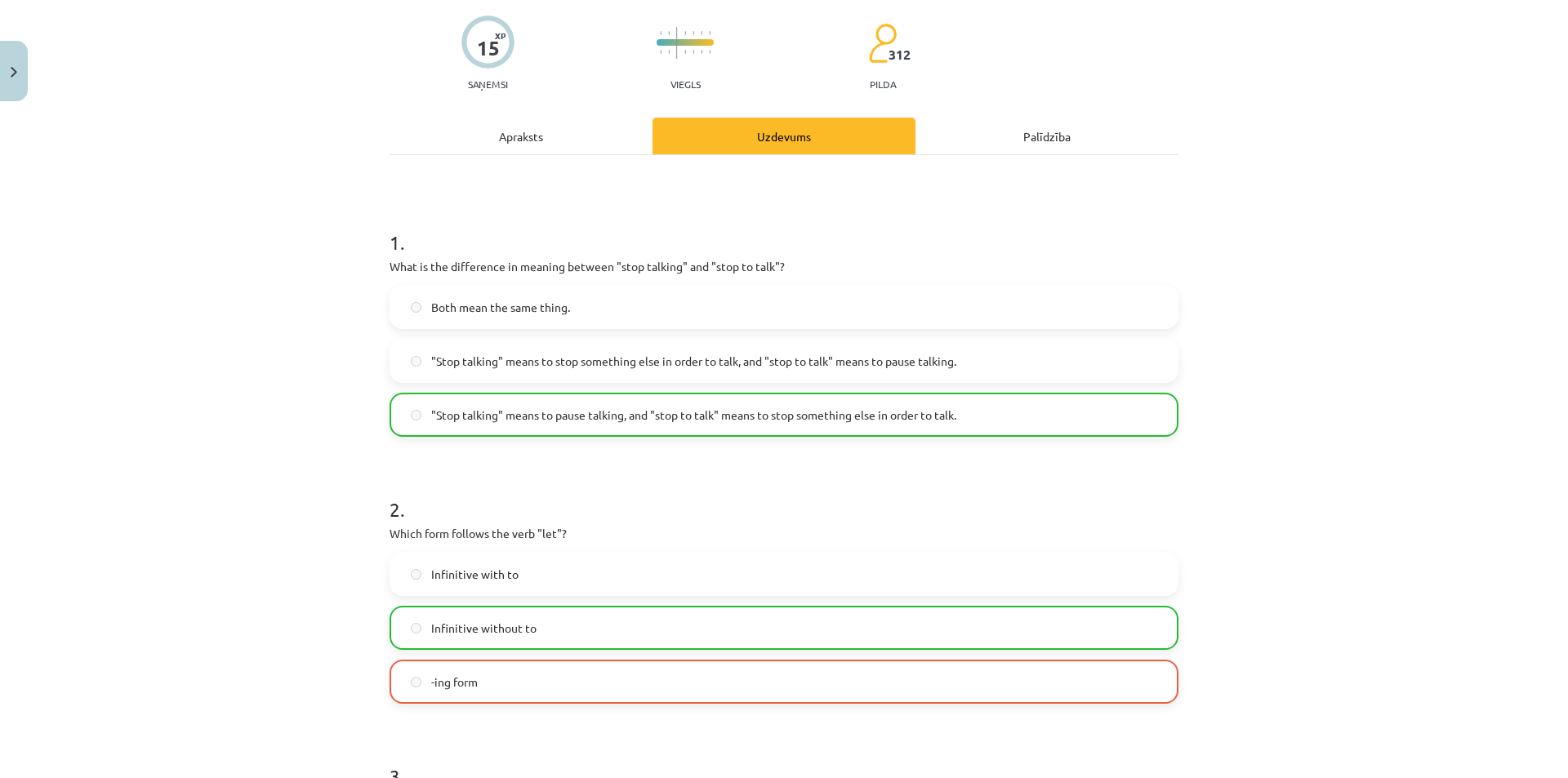
scroll to position [0, 0]
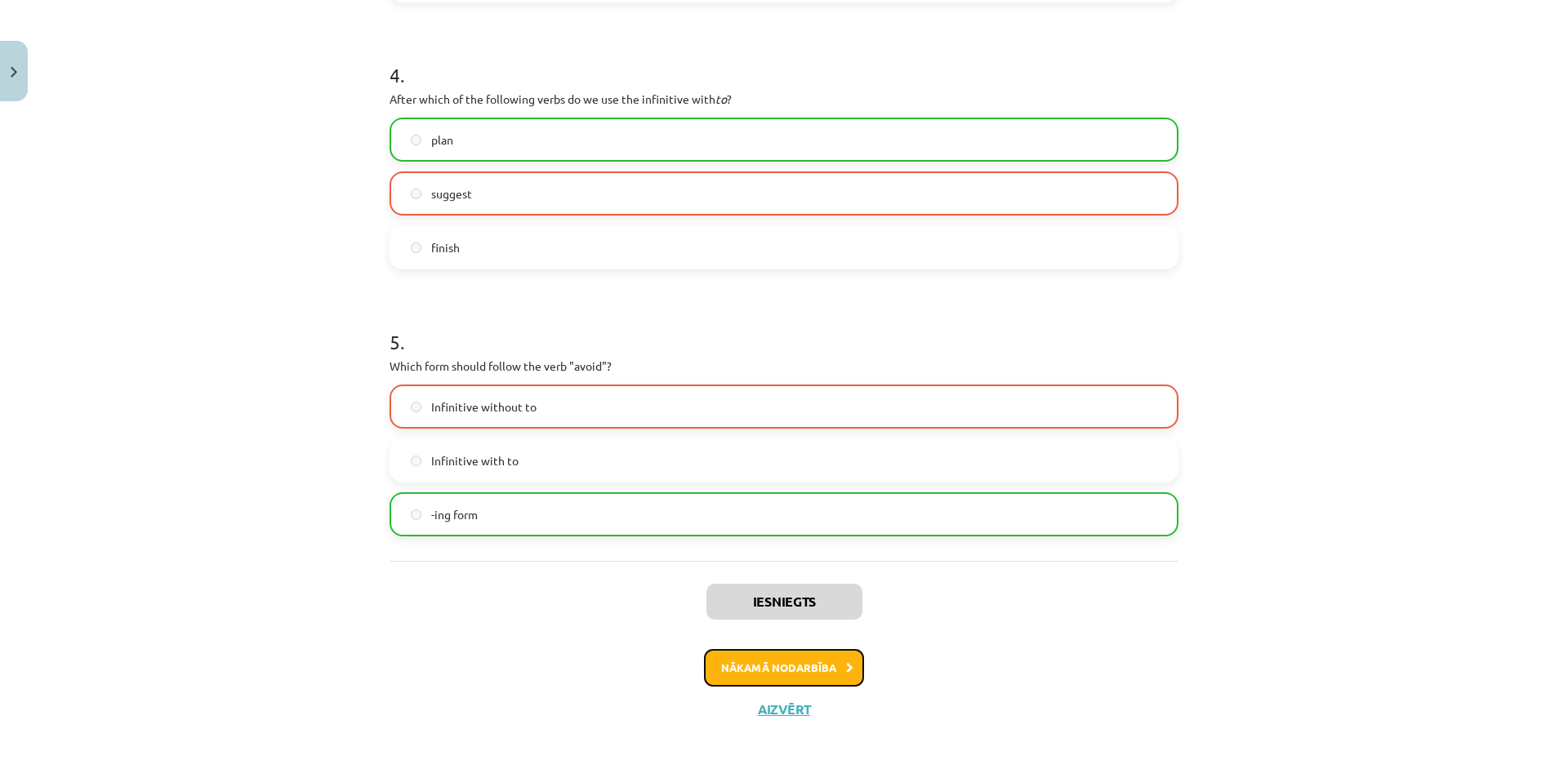
click at [787, 661] on button "Nākamā nodarbība" at bounding box center [783, 668] width 160 height 38
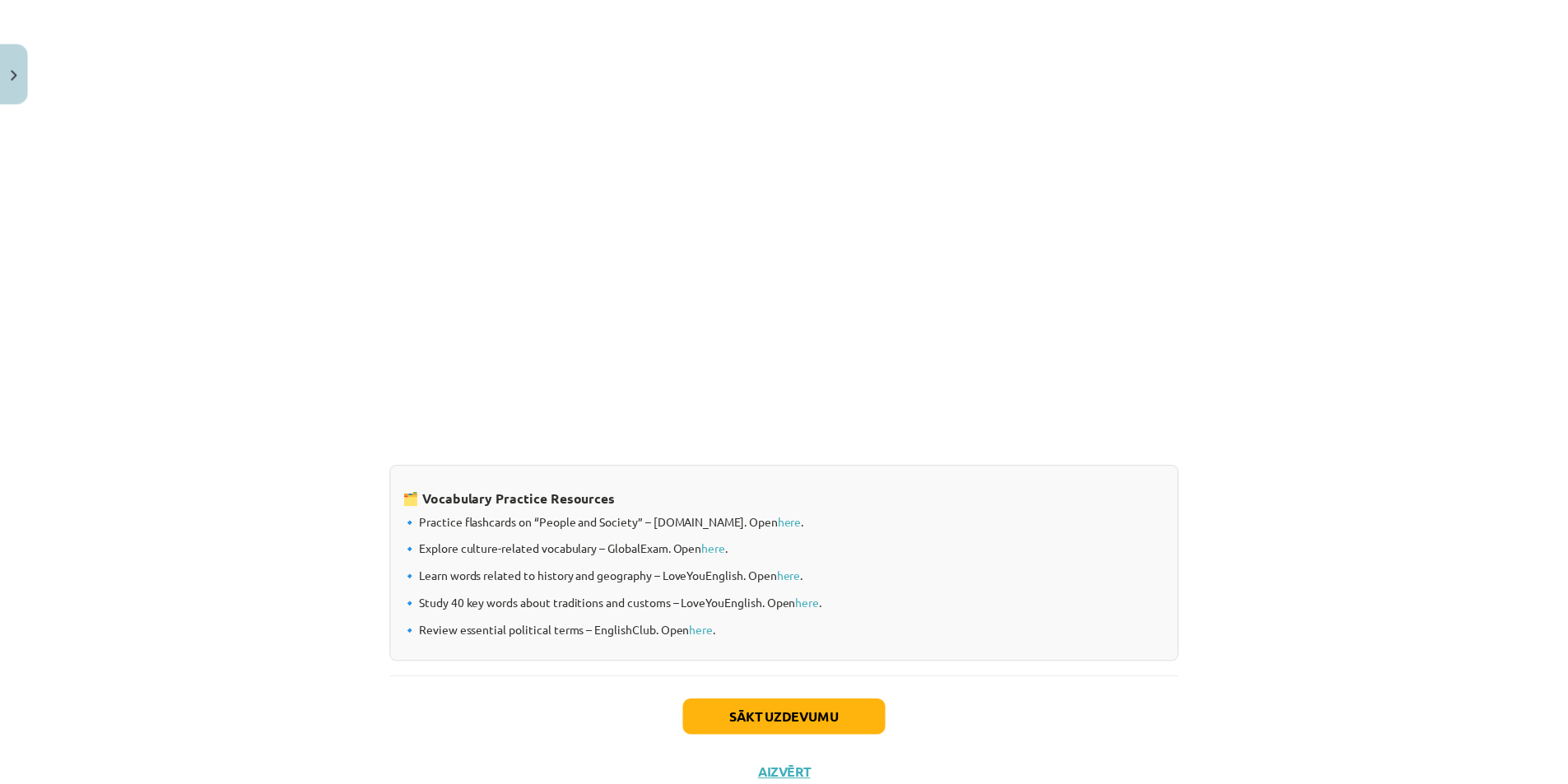
scroll to position [41, 0]
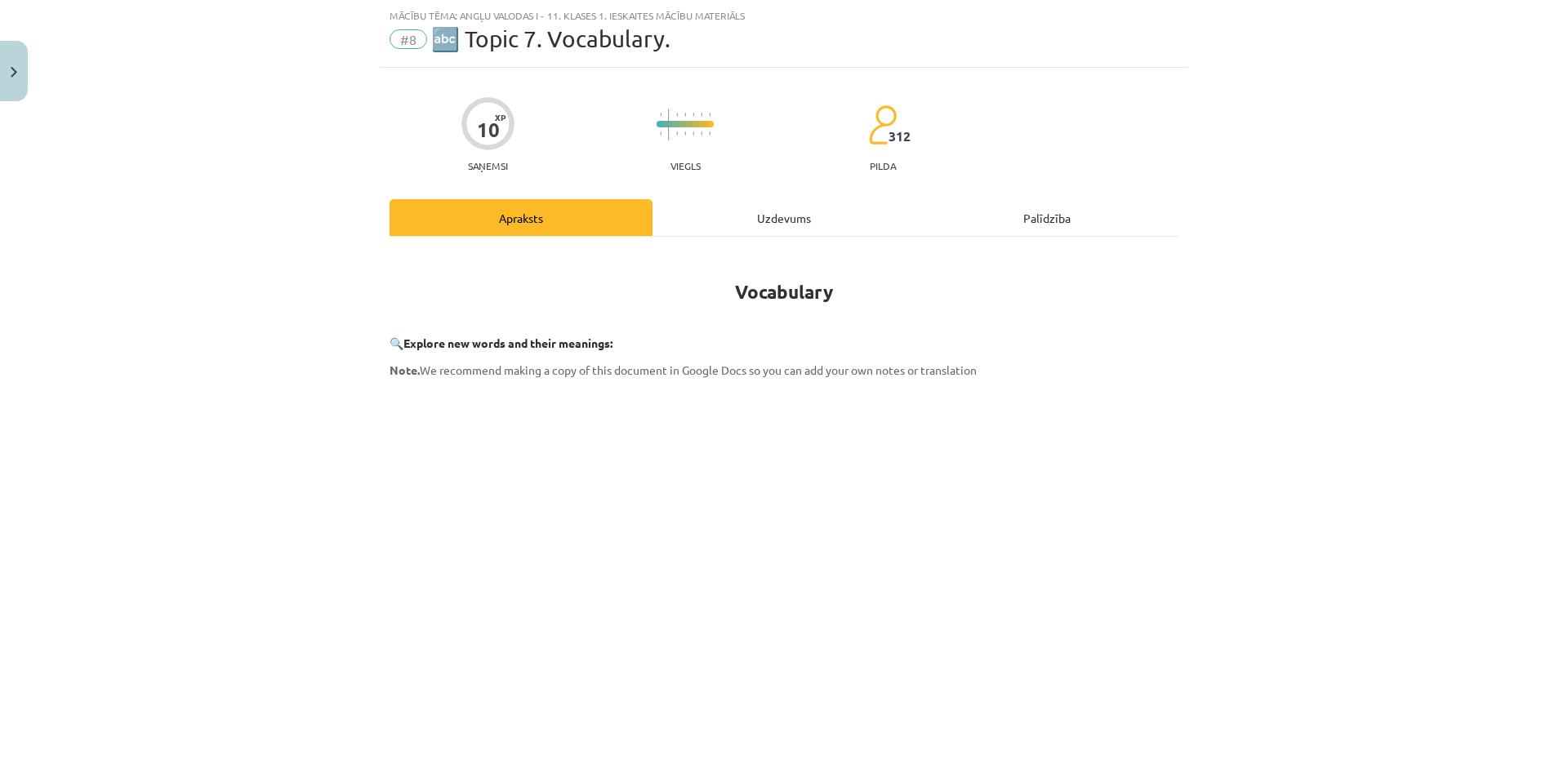
click at [1, 66] on button "Close" at bounding box center [14, 70] width 28 height 60
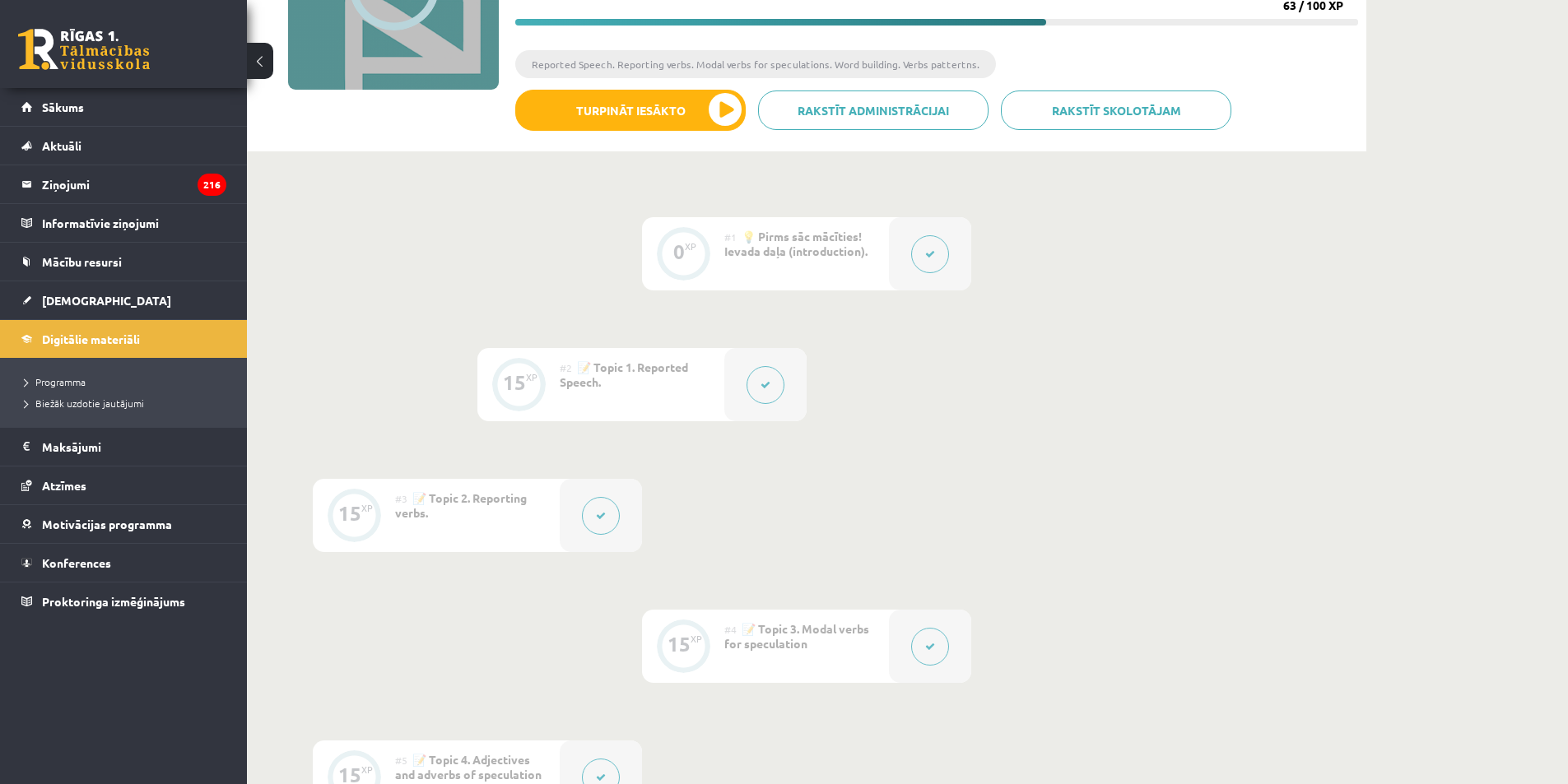
scroll to position [0, 0]
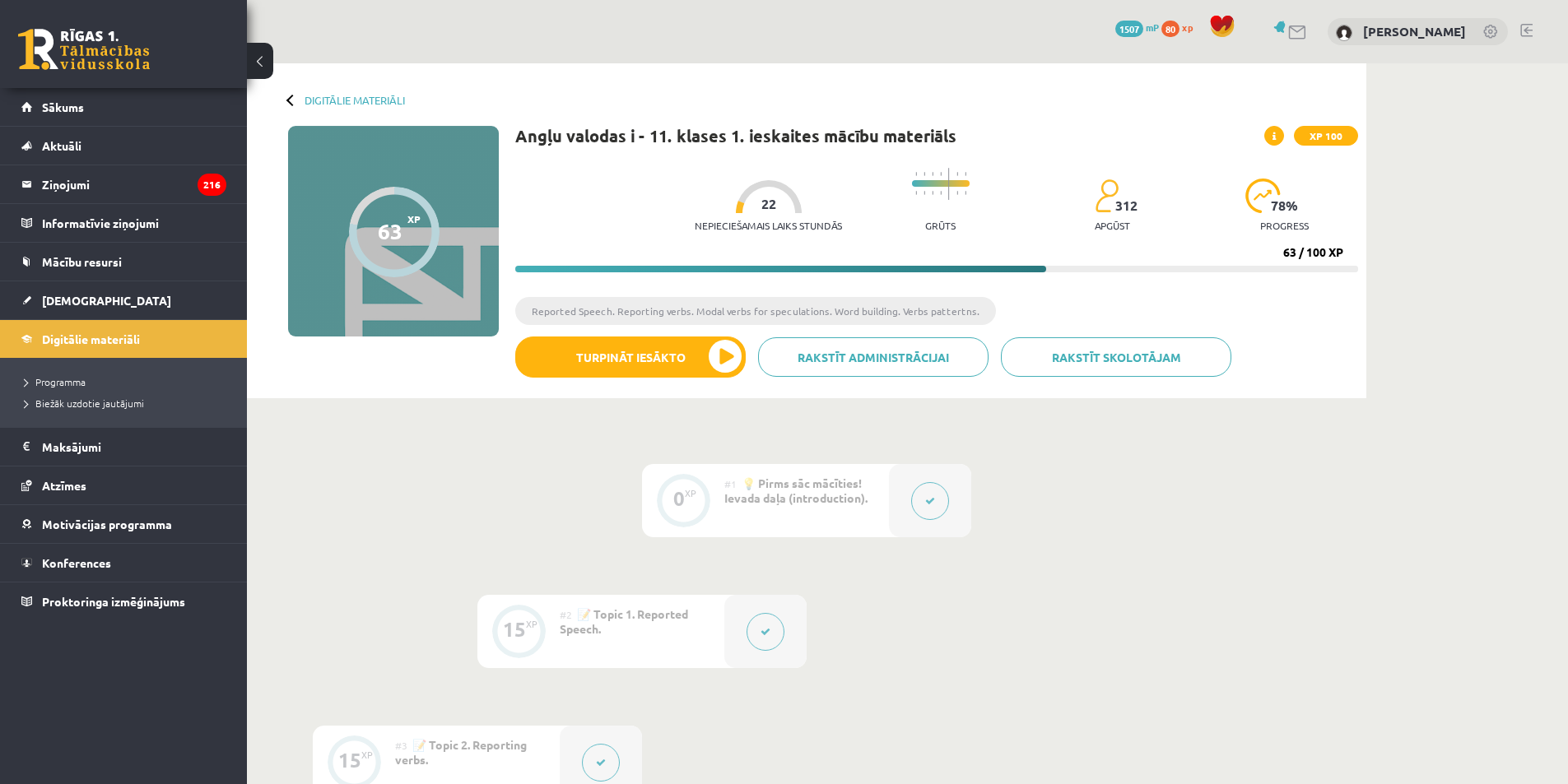
drag, startPoint x: 496, startPoint y: 525, endPoint x: 402, endPoint y: 515, distance: 94.5
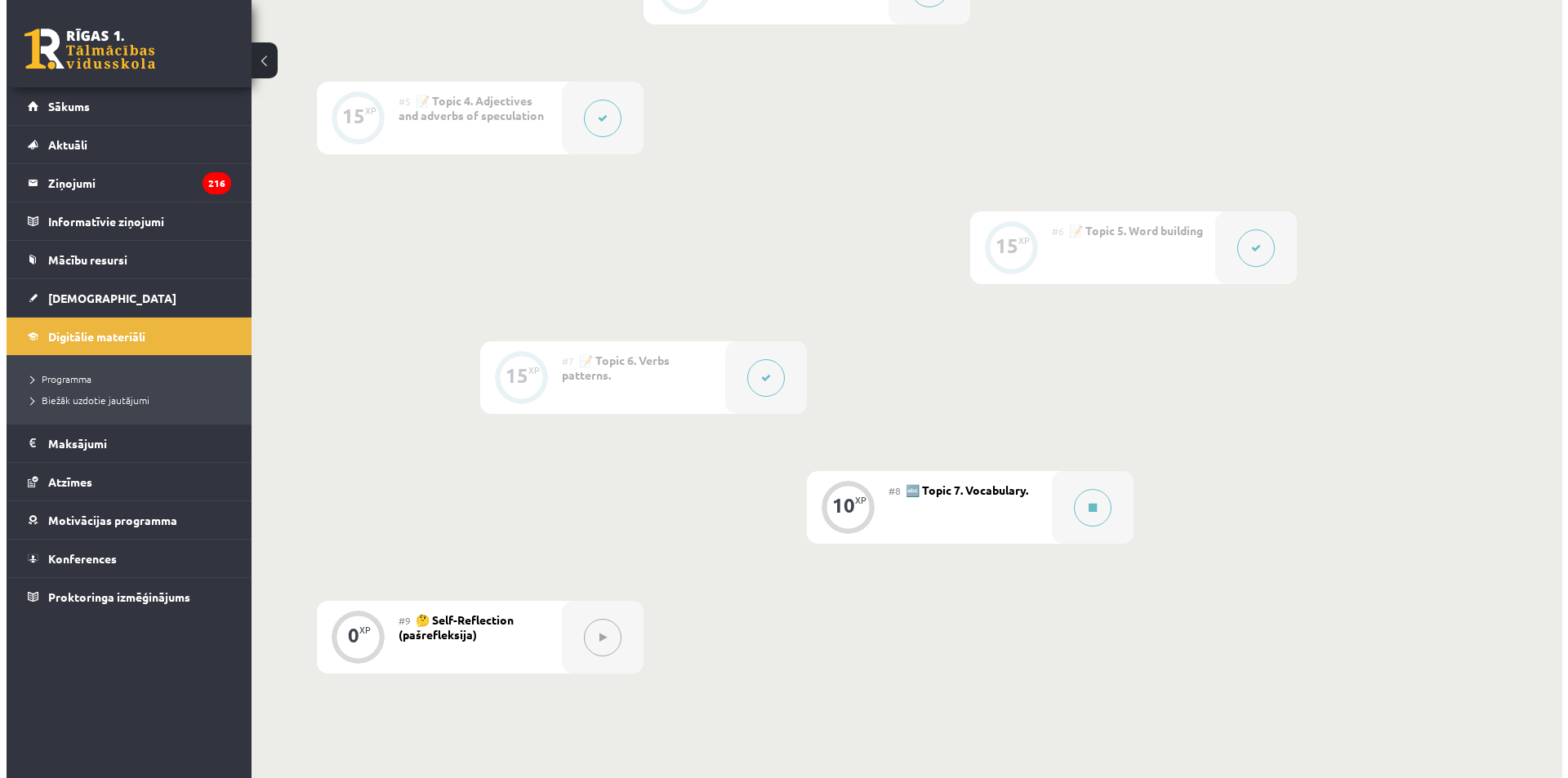
scroll to position [1079, 0]
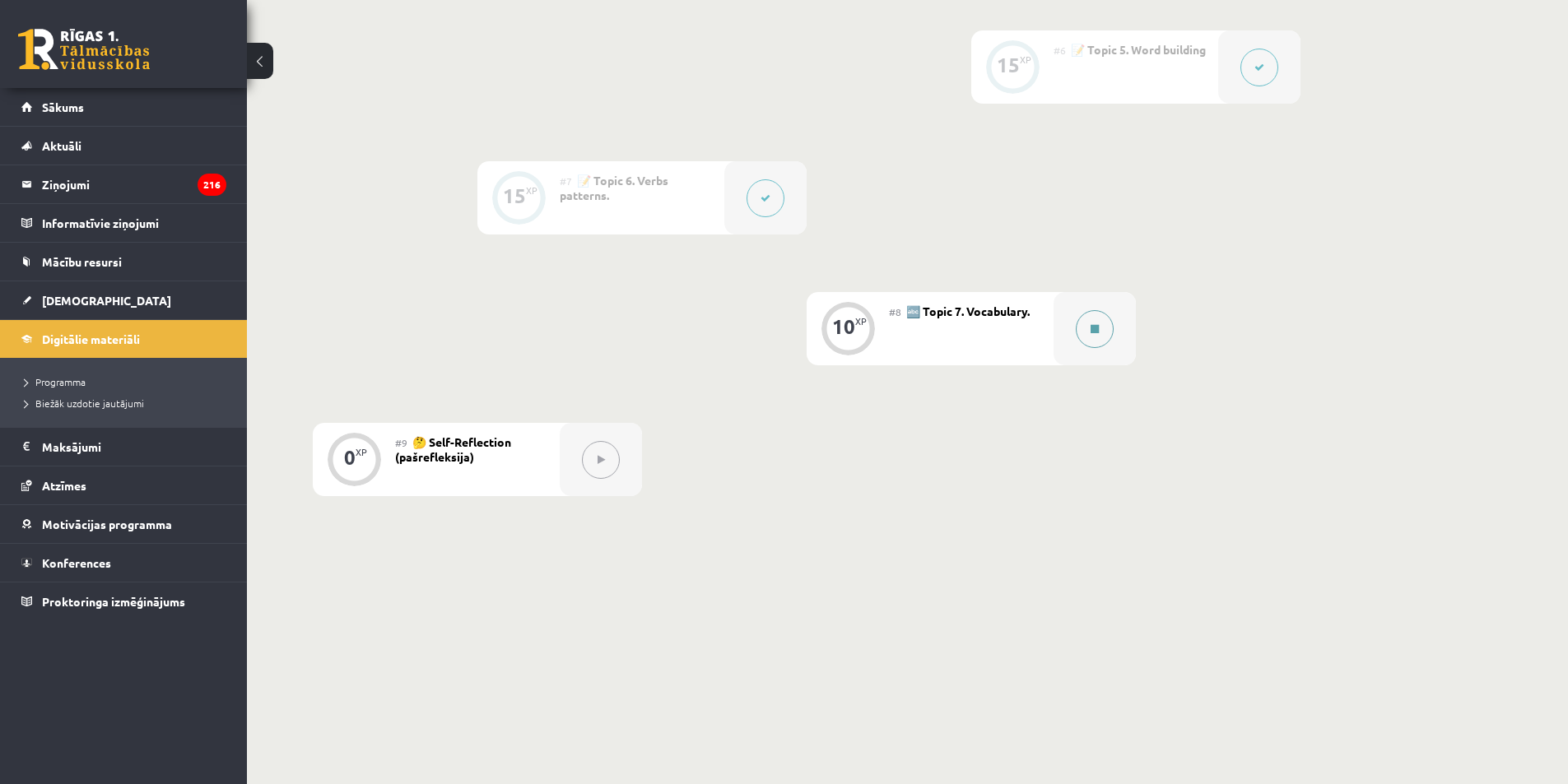
click at [1085, 334] on button at bounding box center [1095, 329] width 38 height 38
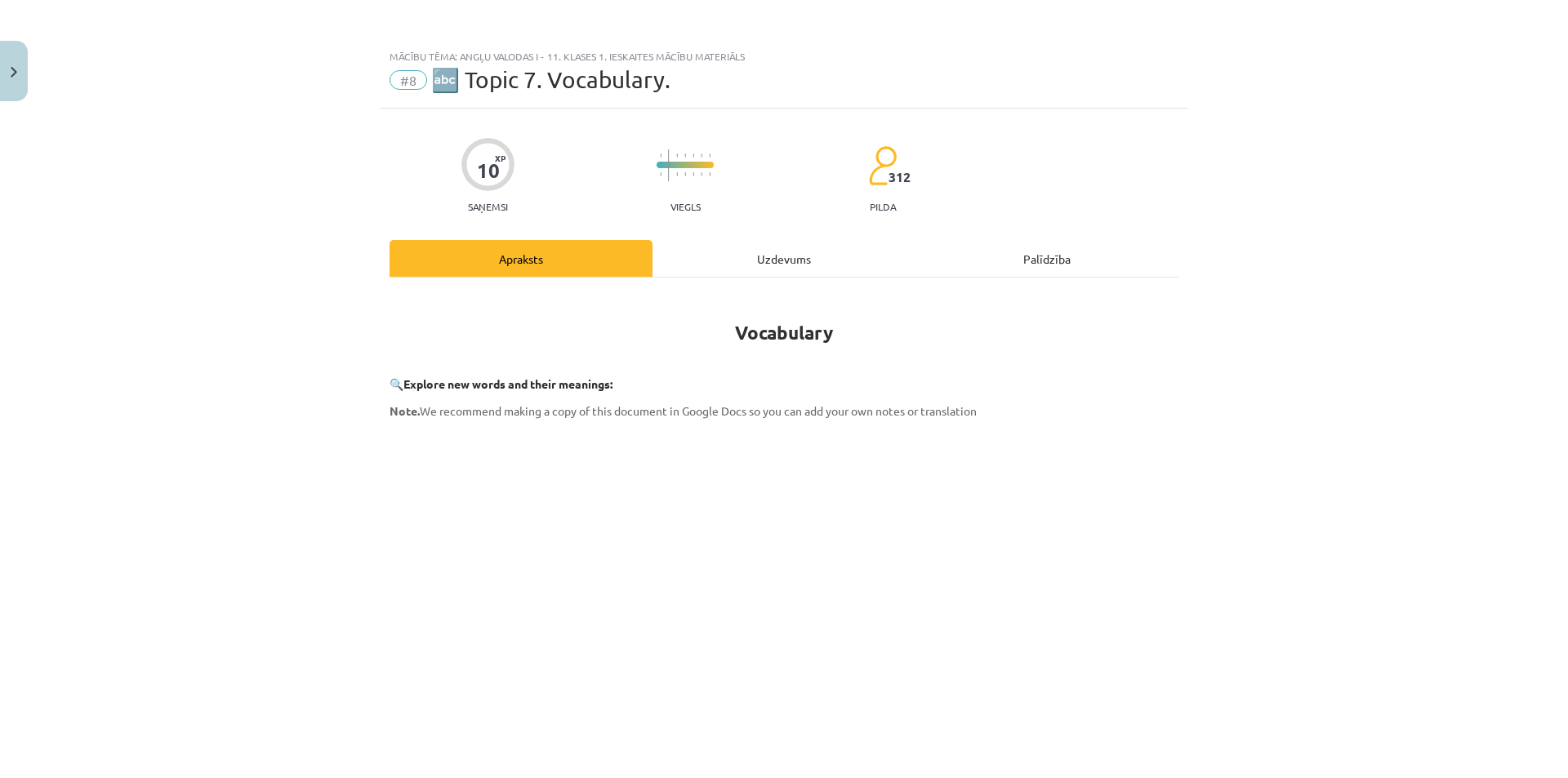
click at [696, 257] on div "Uzdevums" at bounding box center [783, 258] width 263 height 37
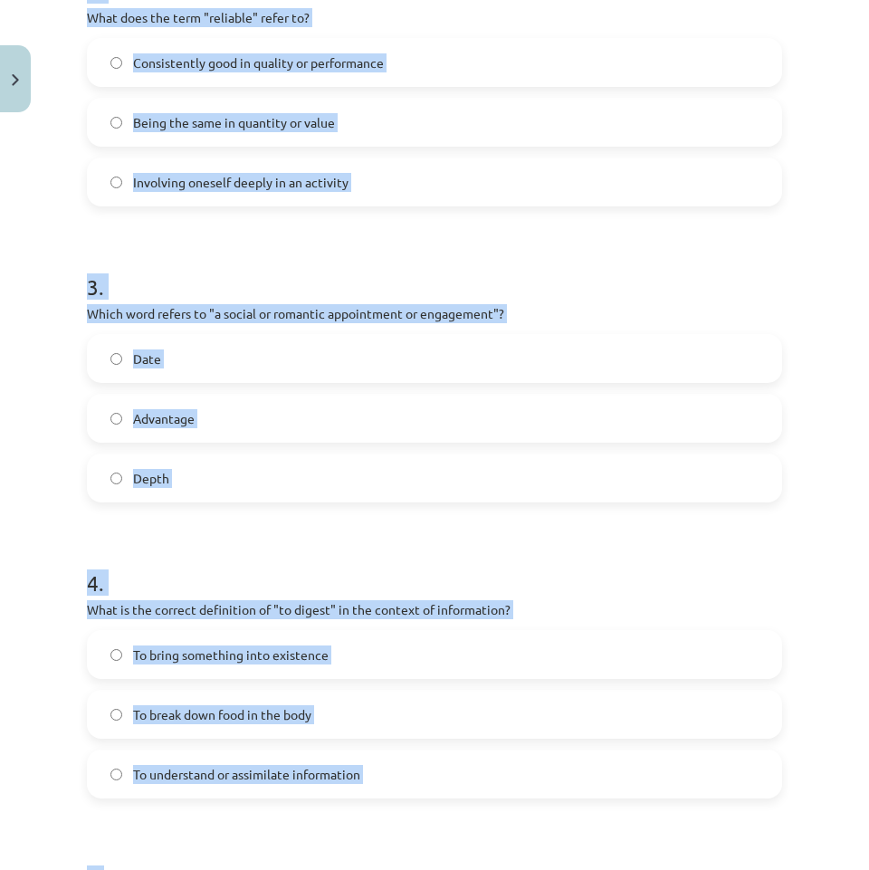
scroll to position [1204, 0]
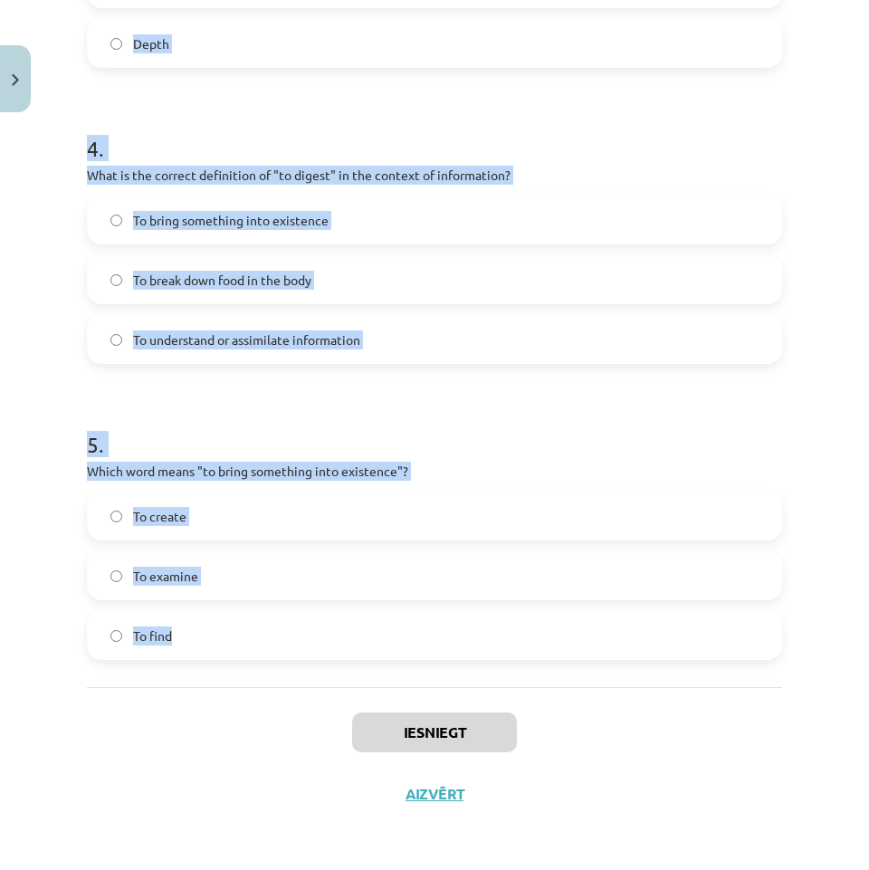
drag, startPoint x: 238, startPoint y: 393, endPoint x: 747, endPoint y: 674, distance: 581.3
click at [747, 674] on div "Mācību tēma: Angļu valodas i - 11. klases 1. ieskaites mācību materiāls #8 🔤 To…" at bounding box center [434, 435] width 869 height 870
copy form "Which of the following means "the surroundings or conditions in which a person,…"
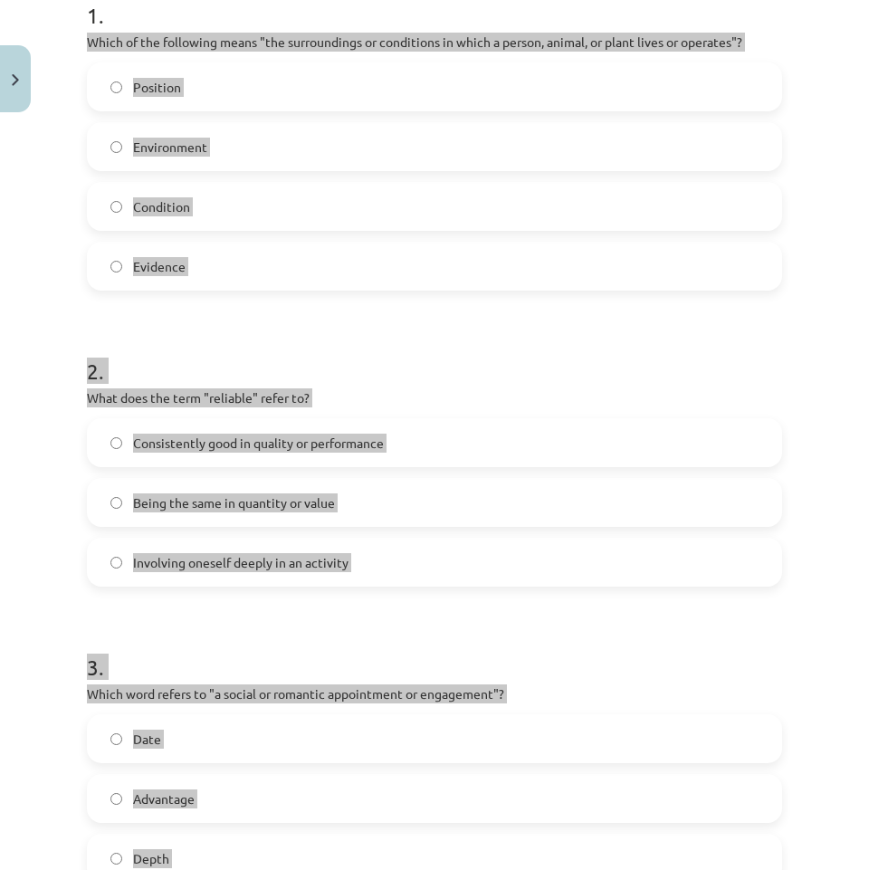
scroll to position [0, 0]
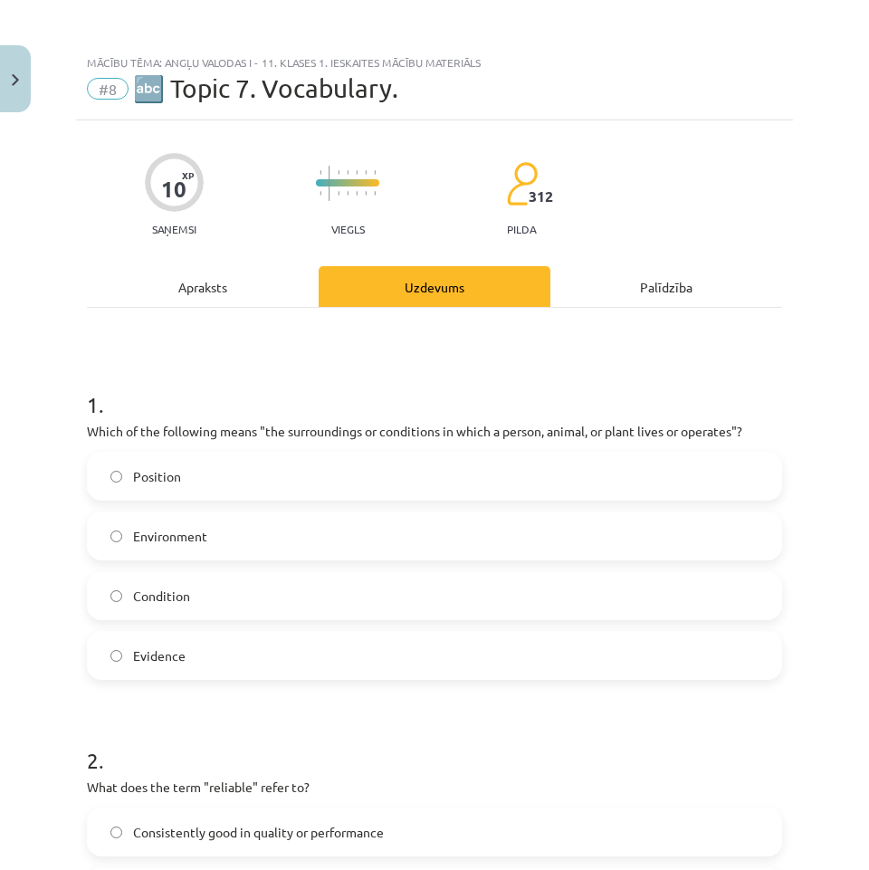
click at [32, 388] on div "Mācību tēma: Angļu valodas i - 11. klases 1. ieskaites mācību materiāls #8 🔤 To…" at bounding box center [434, 435] width 869 height 870
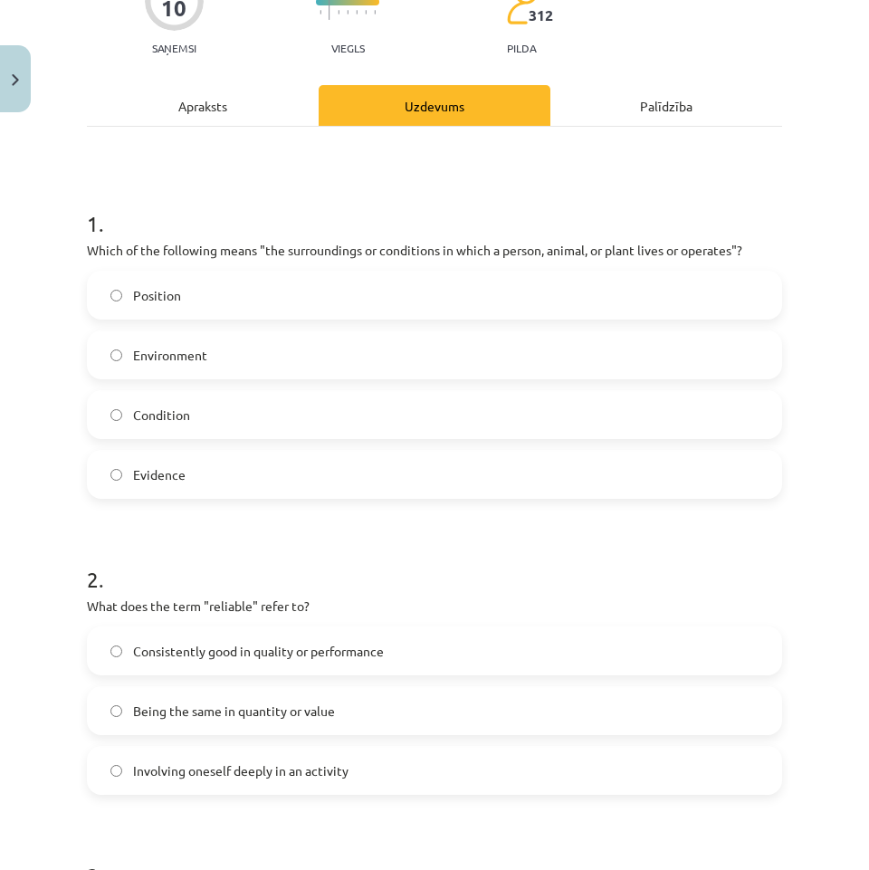
click at [227, 351] on label "Environment" at bounding box center [434, 354] width 691 height 45
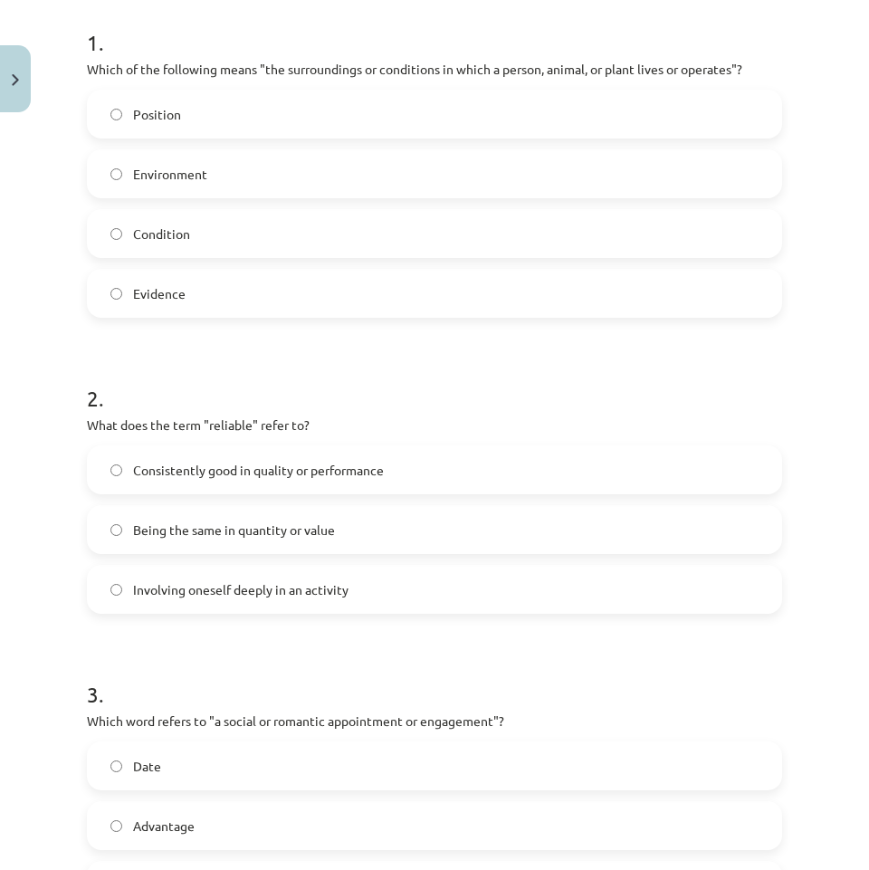
scroll to position [453, 0]
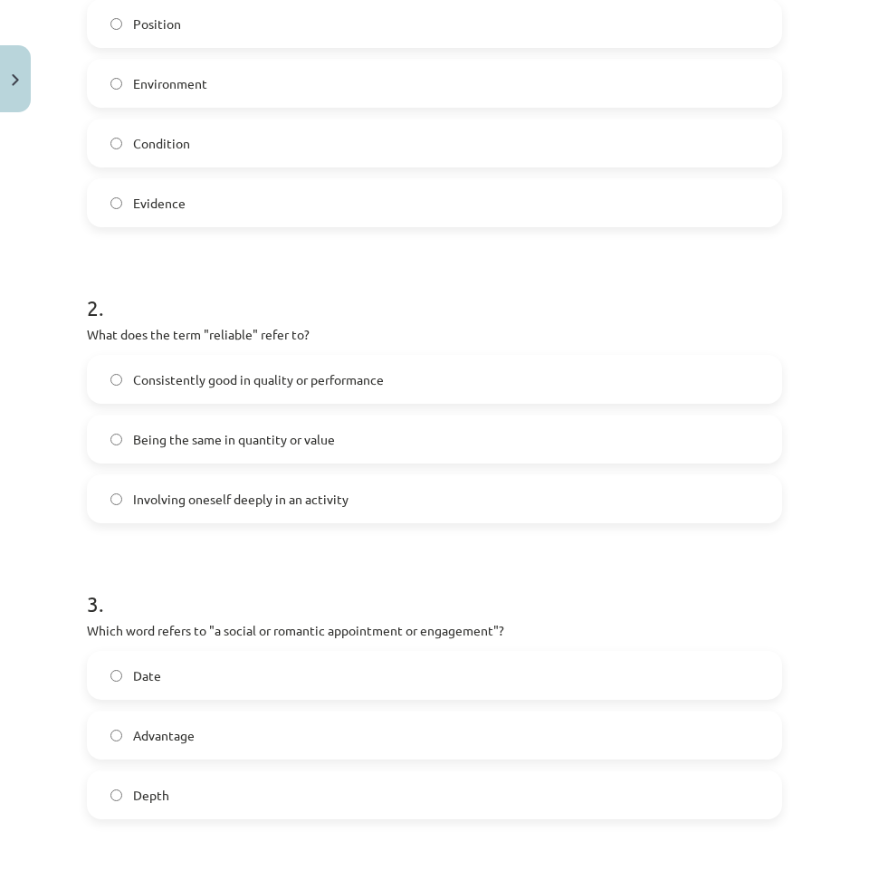
click at [159, 386] on span "Consistently good in quality or performance" at bounding box center [258, 379] width 251 height 19
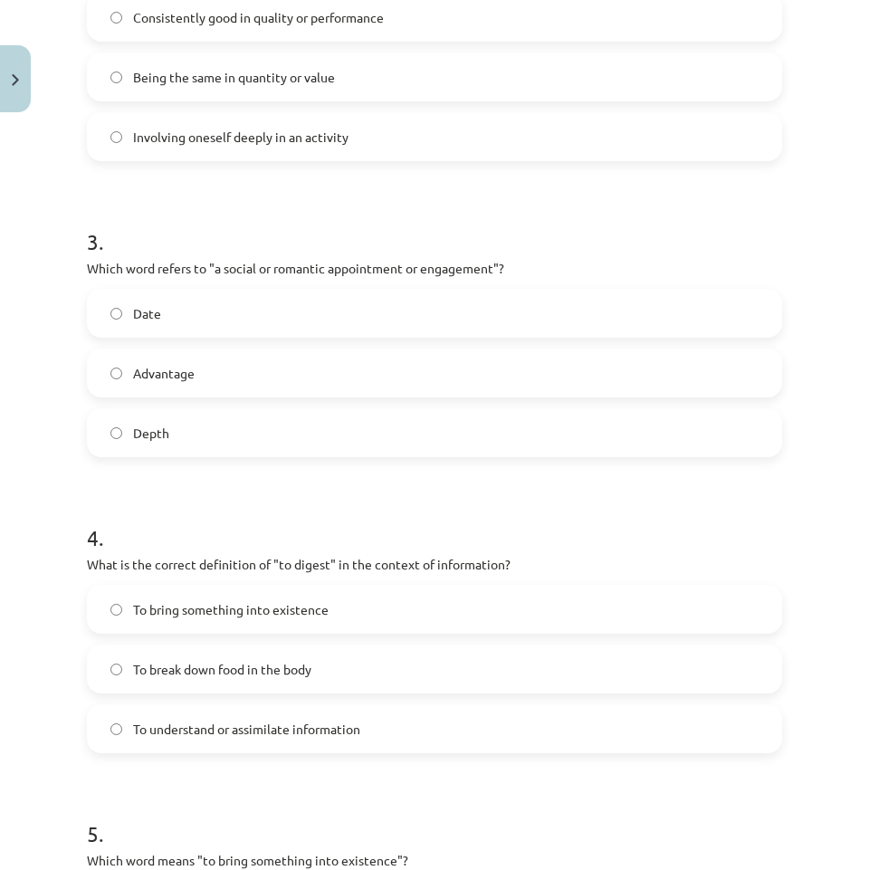
click at [167, 307] on label "Date" at bounding box center [434, 313] width 691 height 45
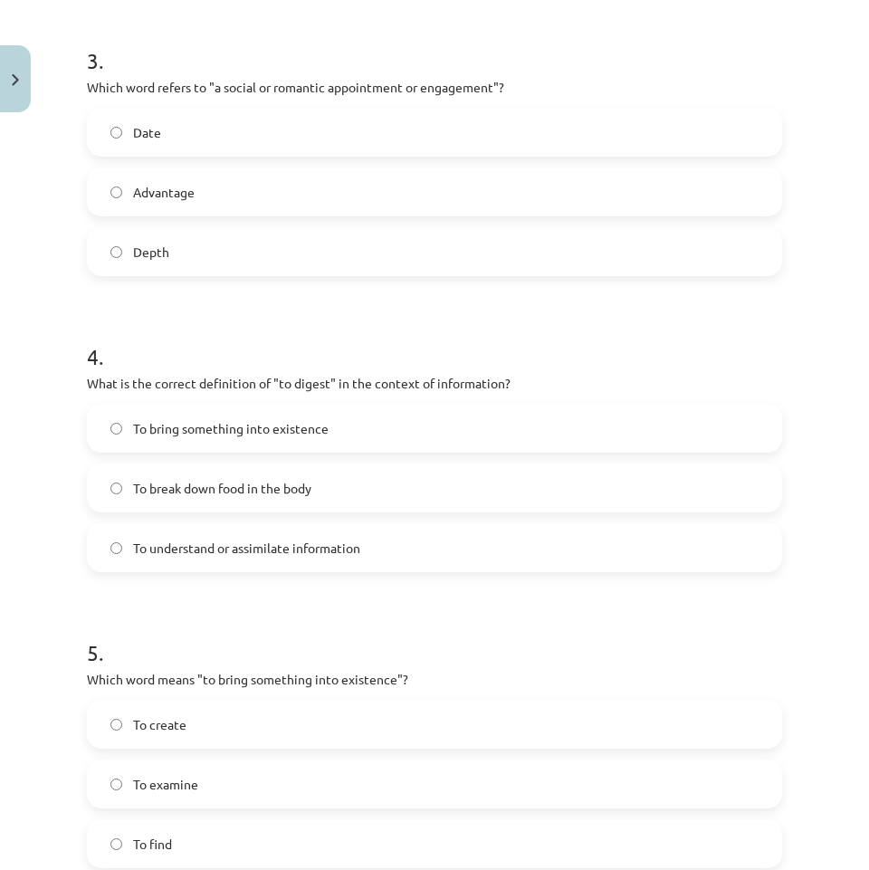
click at [136, 496] on span "To break down food in the body" at bounding box center [222, 488] width 178 height 19
click at [176, 548] on span "To understand or assimilate information" at bounding box center [246, 547] width 227 height 19
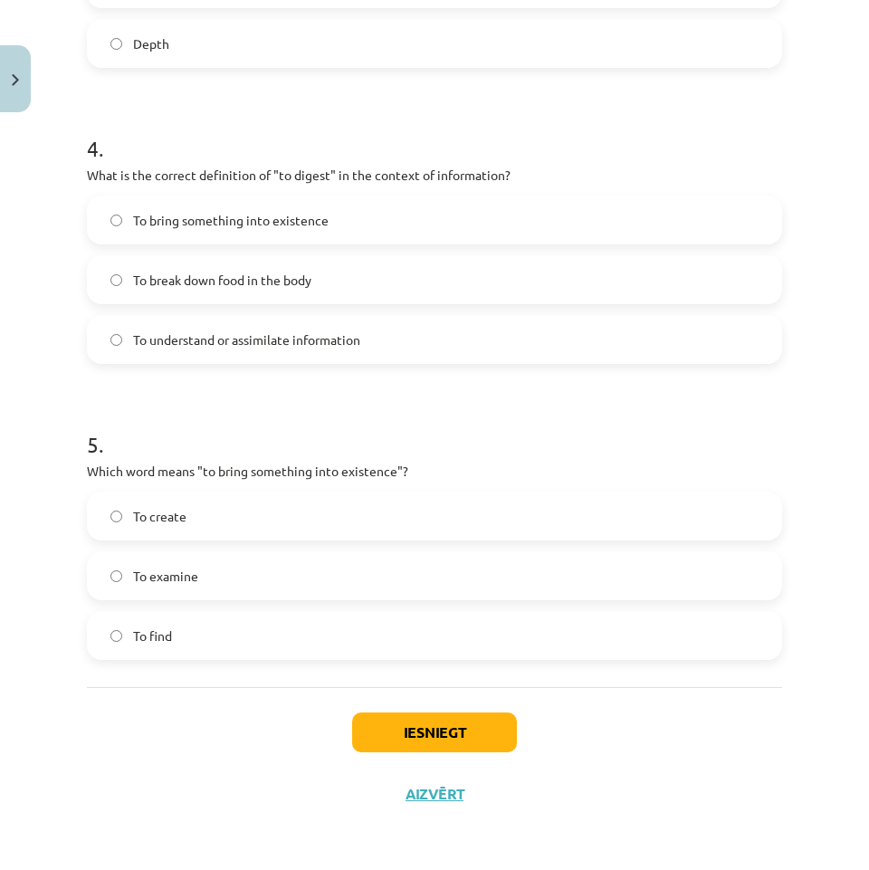
click at [248, 529] on label "To create" at bounding box center [434, 515] width 691 height 45
click at [439, 717] on button "Iesniegt" at bounding box center [434, 732] width 165 height 40
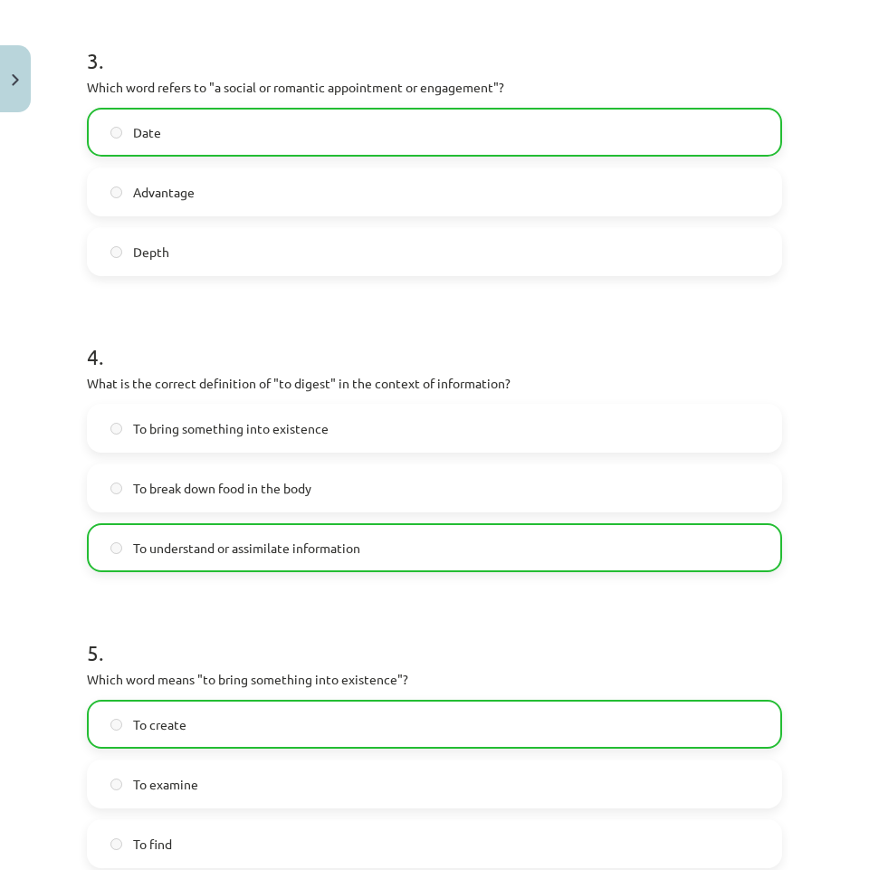
scroll to position [1262, 0]
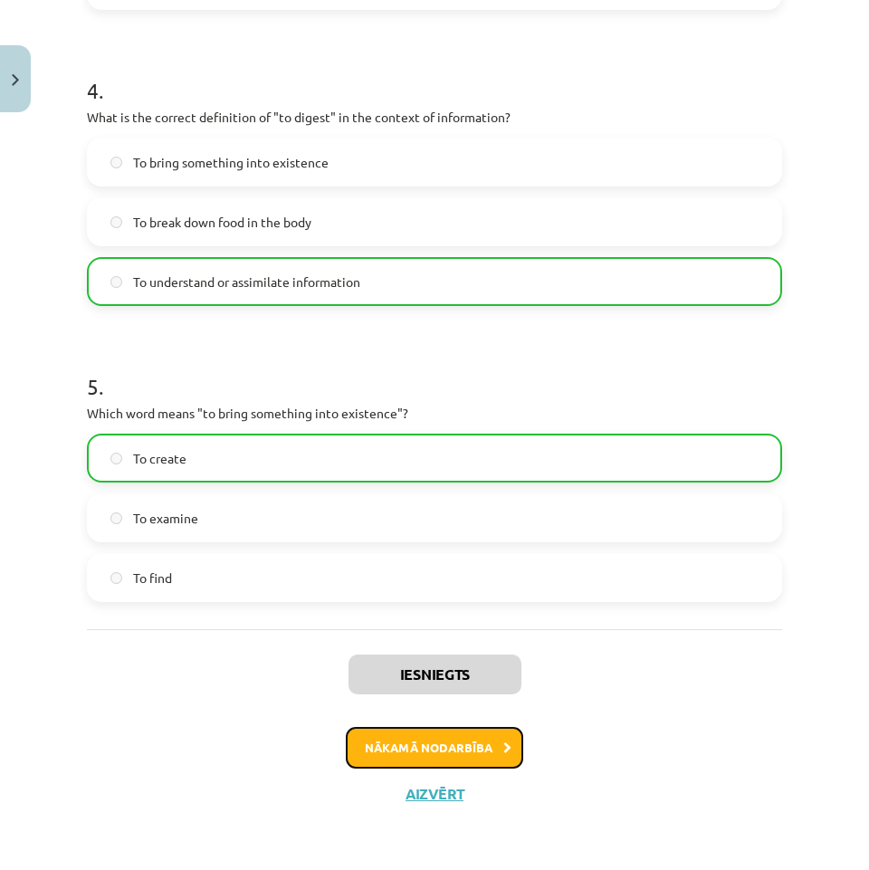
click at [454, 758] on button "Nākamā nodarbība" at bounding box center [434, 748] width 177 height 42
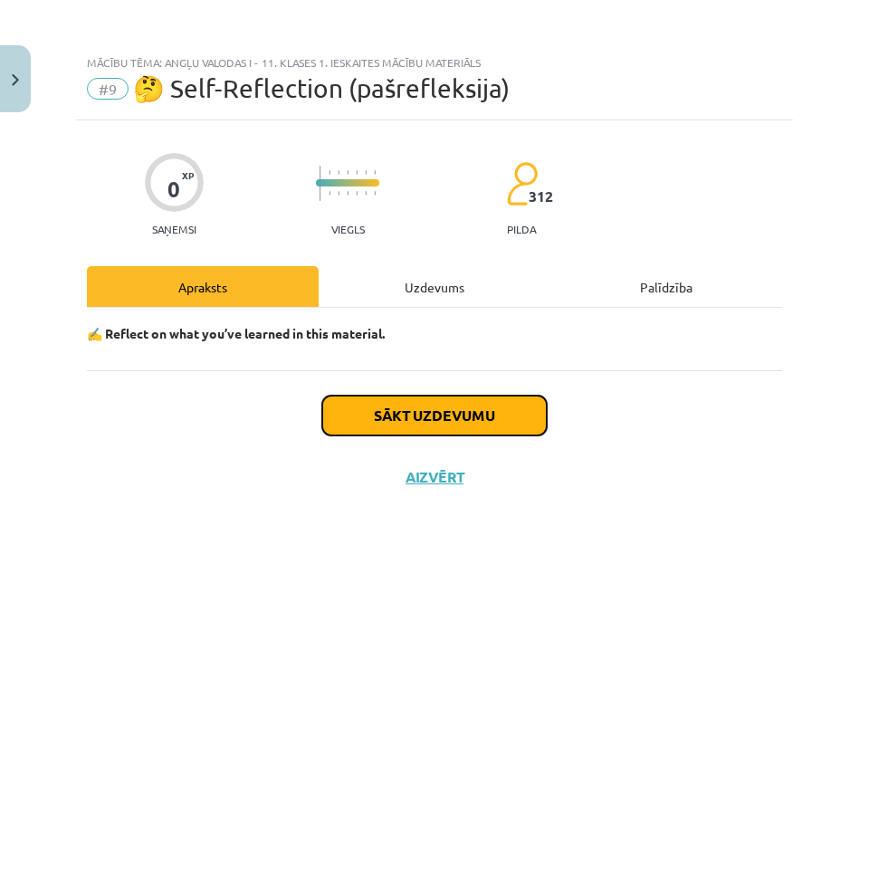
click at [437, 429] on button "Sākt uzdevumu" at bounding box center [434, 415] width 224 height 40
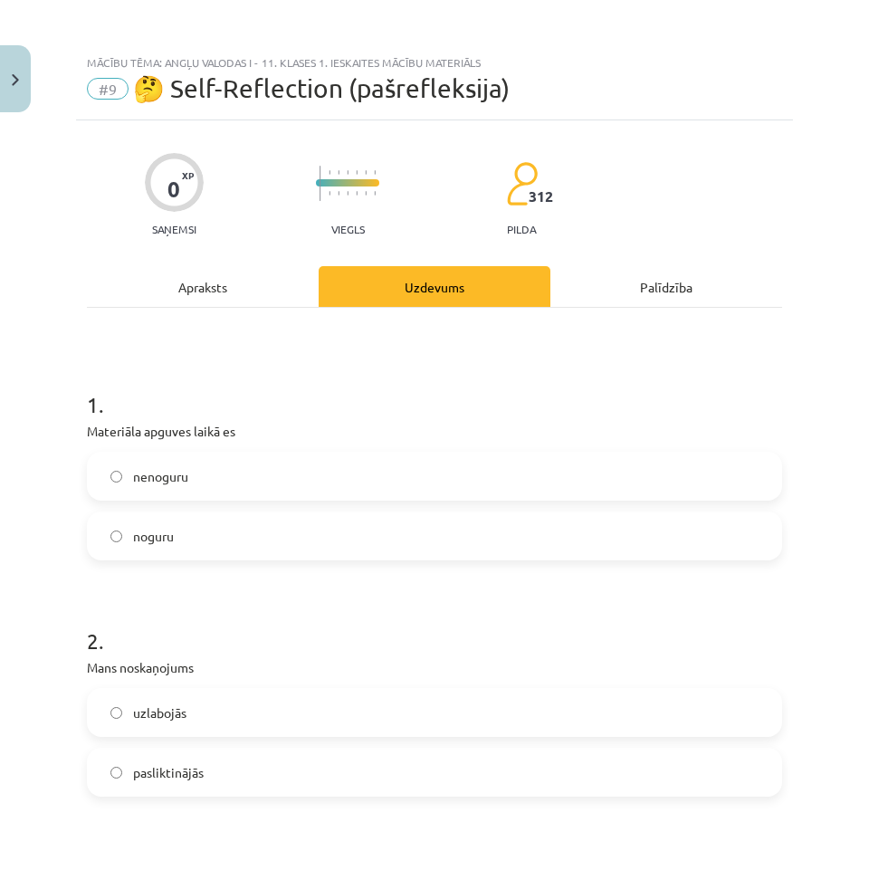
click at [201, 479] on label "nenoguru" at bounding box center [434, 475] width 691 height 45
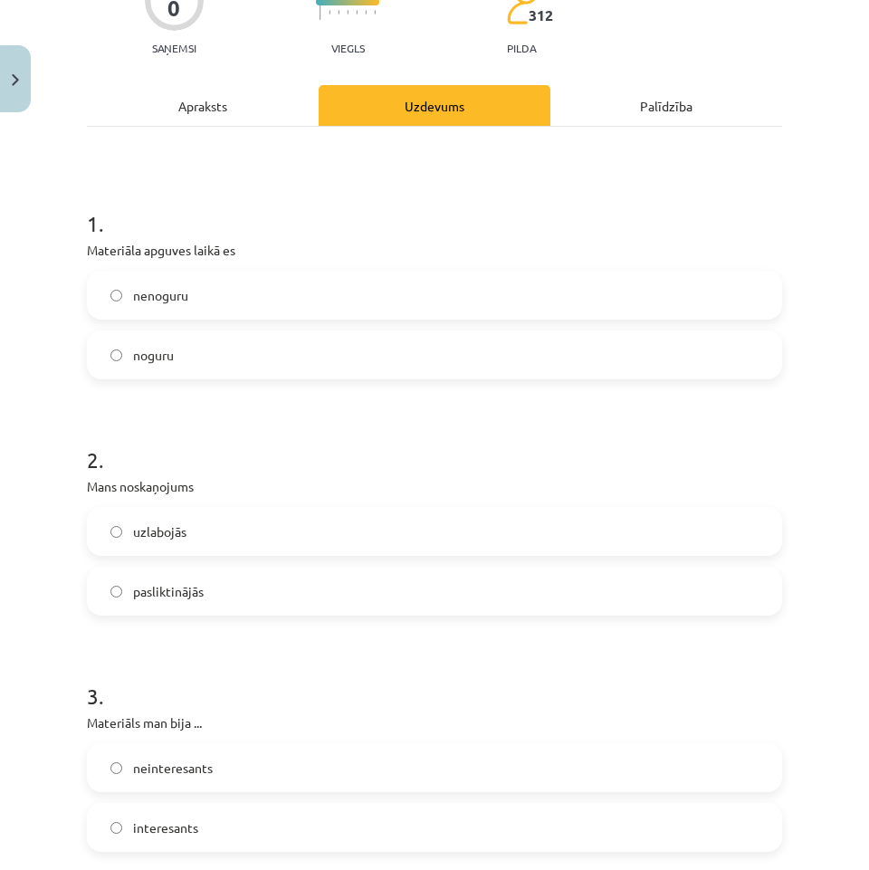
click at [218, 533] on label "uzlabojās" at bounding box center [434, 531] width 691 height 45
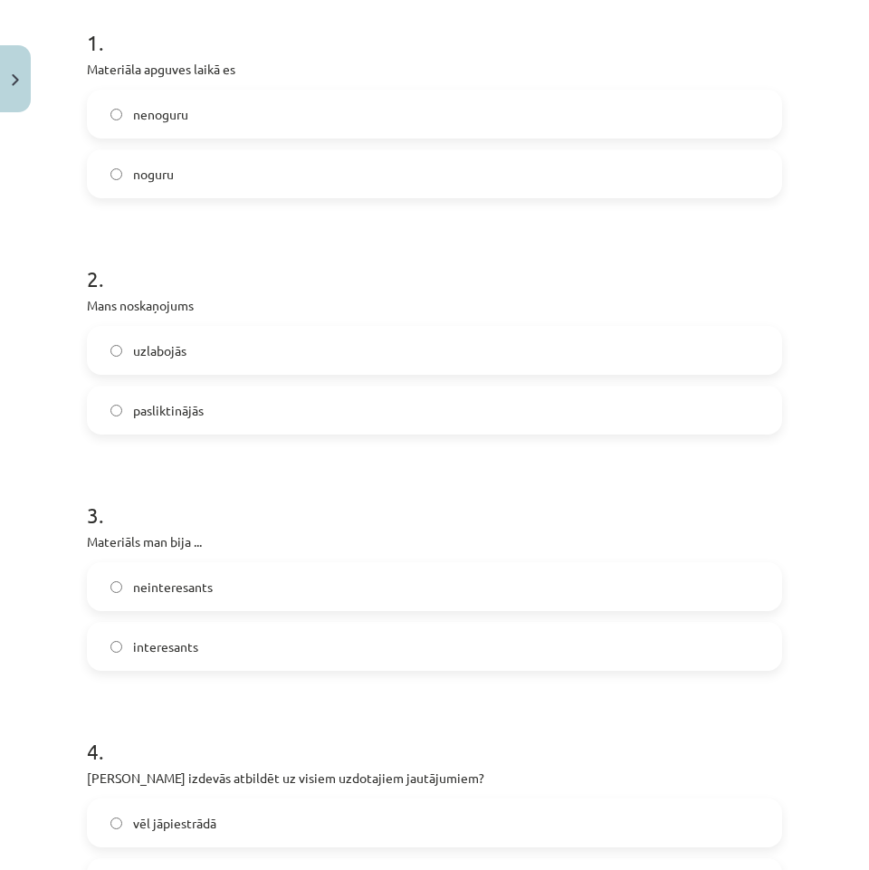
scroll to position [634, 0]
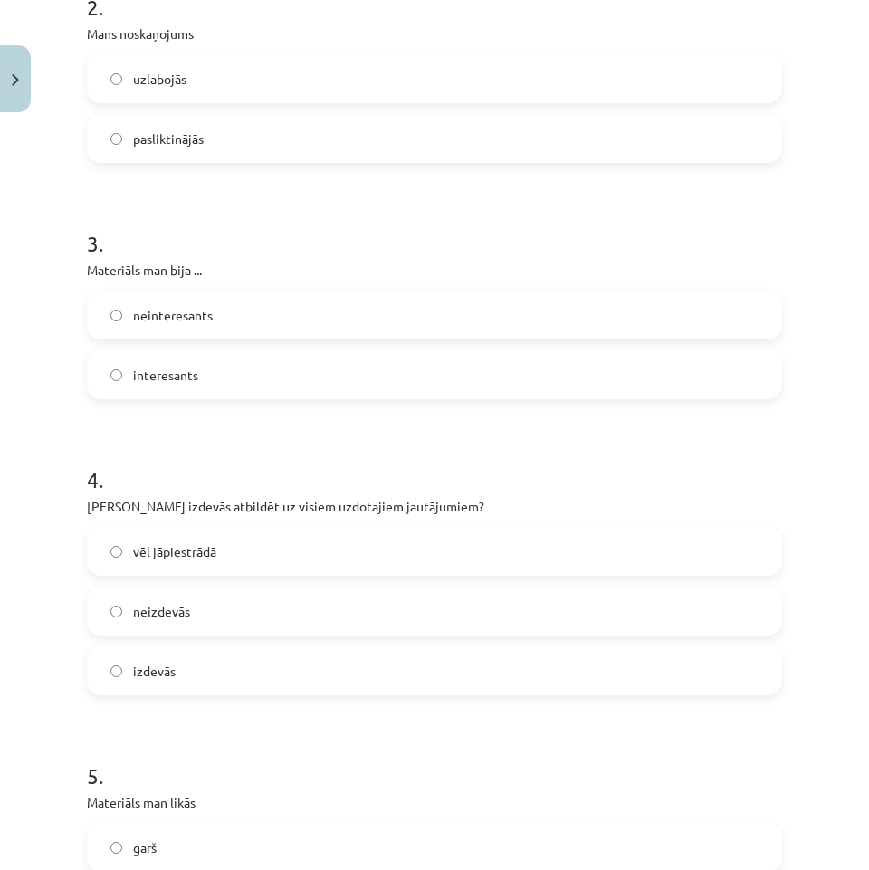
click at [232, 319] on label "neinteresants" at bounding box center [434, 314] width 691 height 45
click at [243, 377] on label "interesants" at bounding box center [434, 374] width 691 height 45
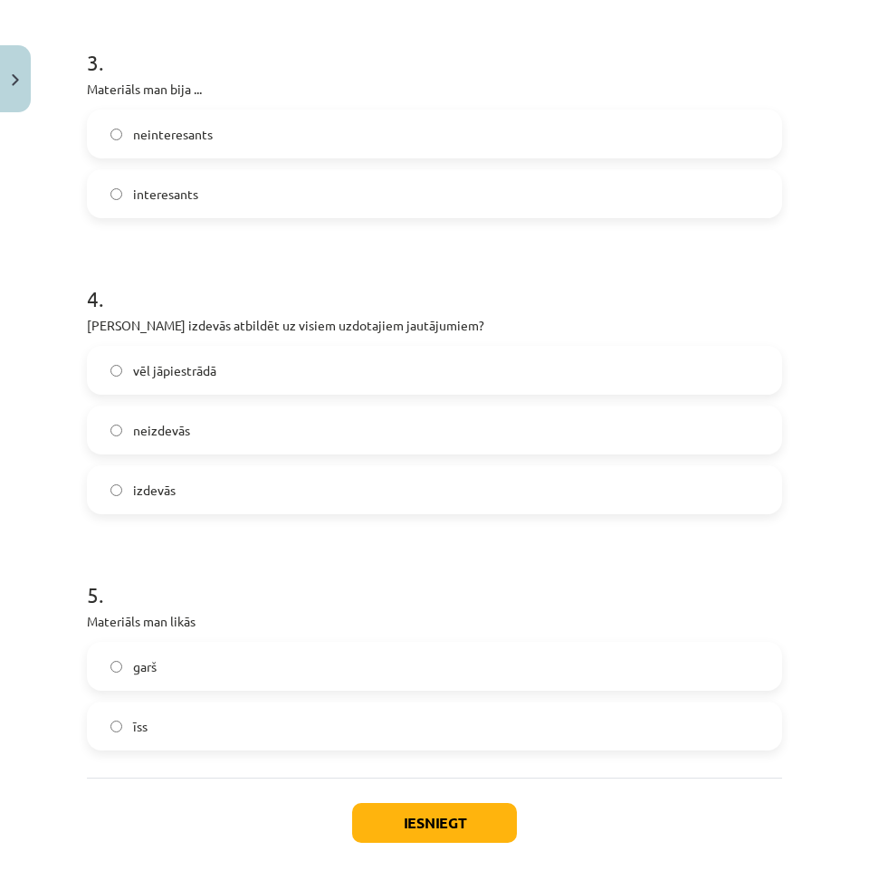
click at [187, 496] on label "izdevās" at bounding box center [434, 489] width 691 height 45
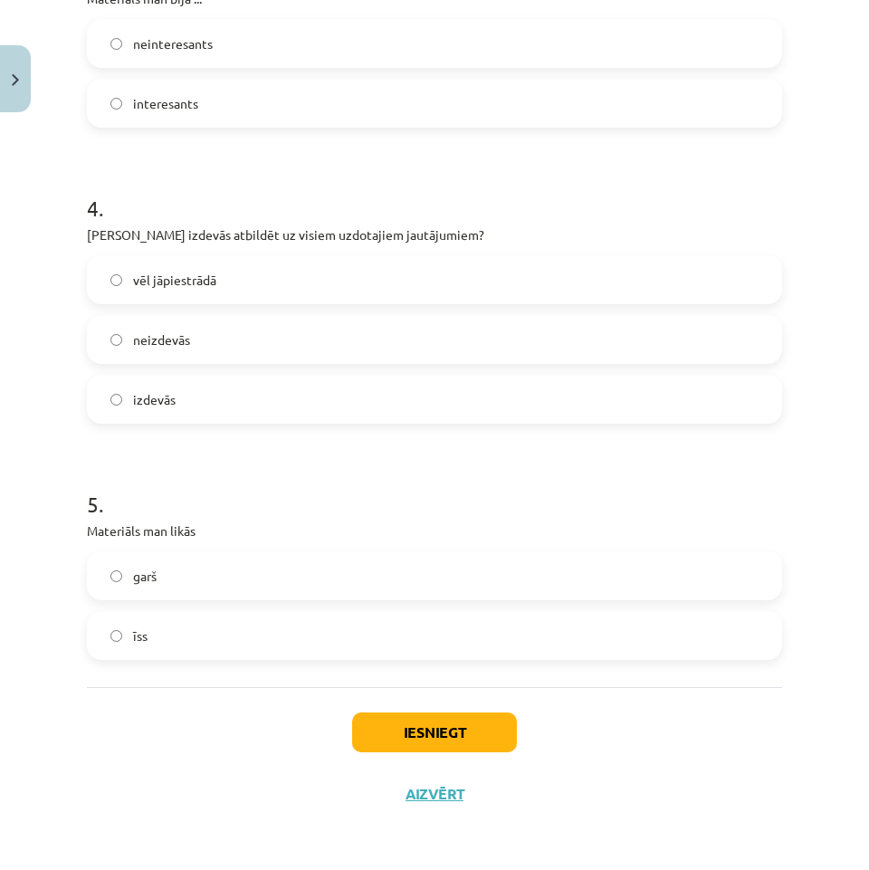
drag, startPoint x: 198, startPoint y: 583, endPoint x: 187, endPoint y: 601, distance: 21.1
click at [197, 584] on label "garš" at bounding box center [434, 575] width 691 height 45
click at [167, 634] on label "īss" at bounding box center [434, 635] width 691 height 45
click at [169, 582] on label "garš" at bounding box center [434, 575] width 691 height 45
click at [442, 723] on button "Iesniegt" at bounding box center [434, 732] width 165 height 40
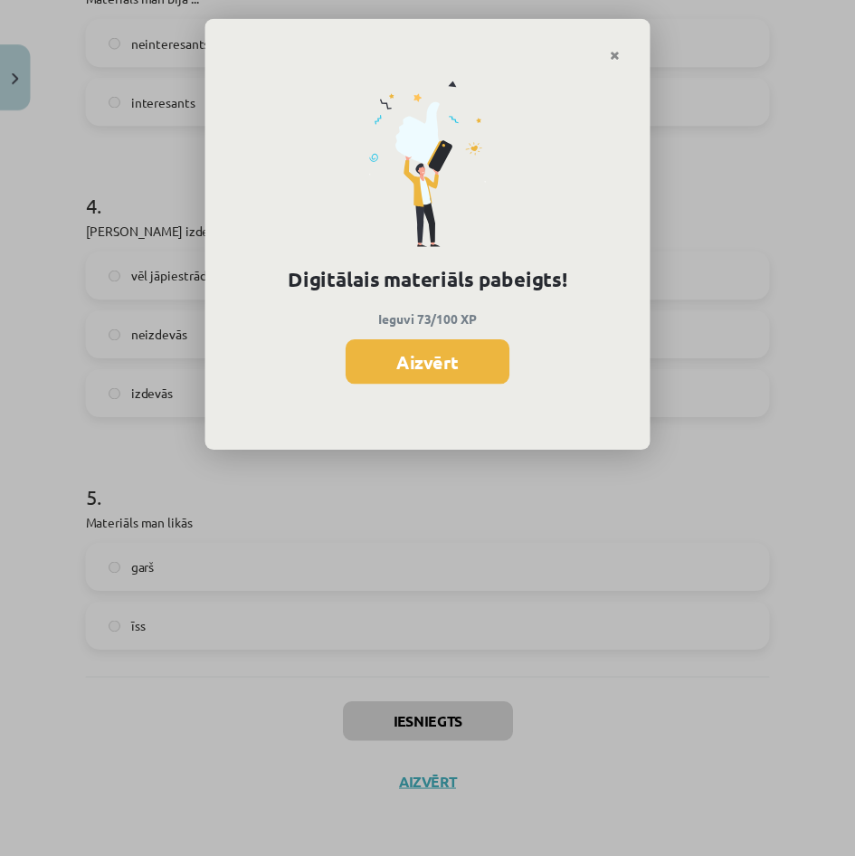
scroll to position [1138, 0]
click at [471, 364] on button "Aizvērt" at bounding box center [434, 367] width 167 height 45
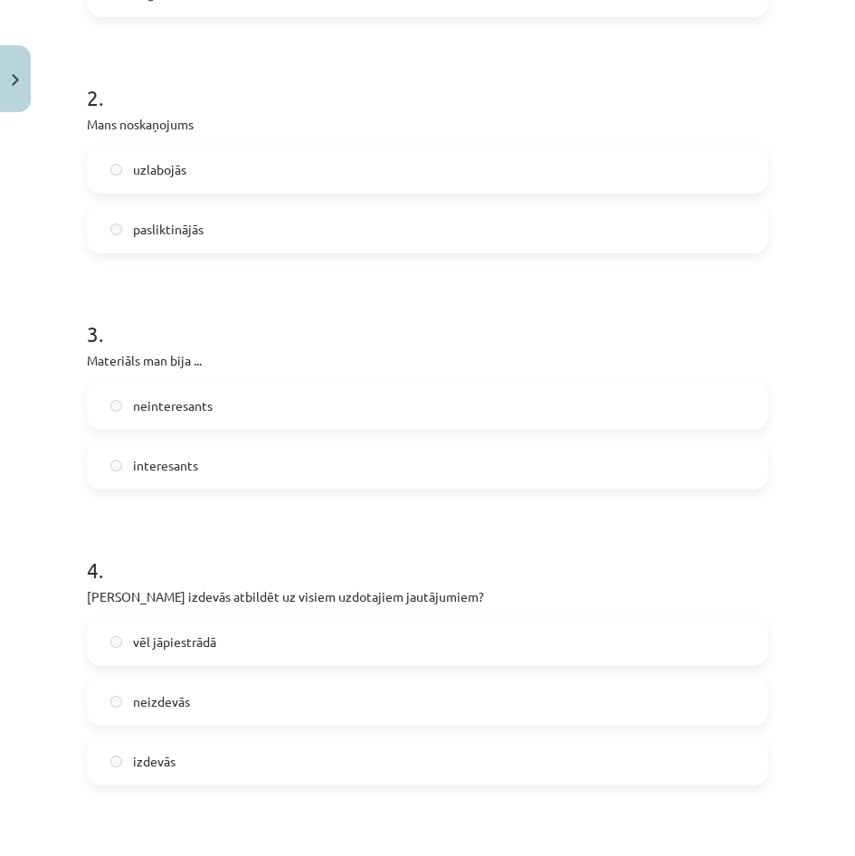
scroll to position [905, 0]
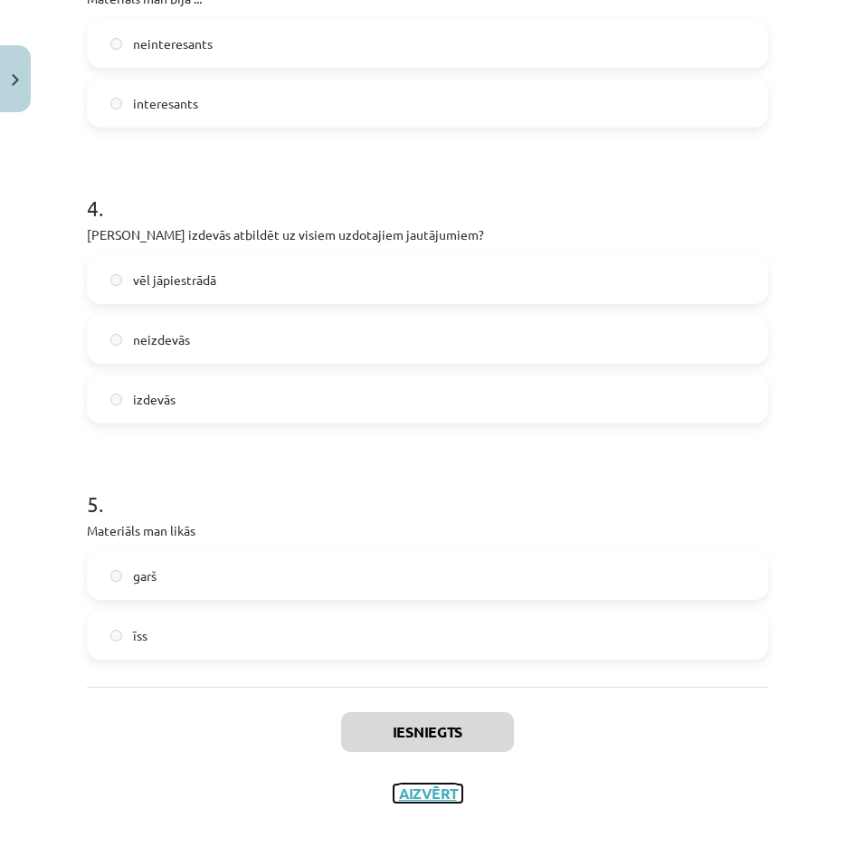
click at [419, 796] on button "Aizvērt" at bounding box center [428, 794] width 69 height 18
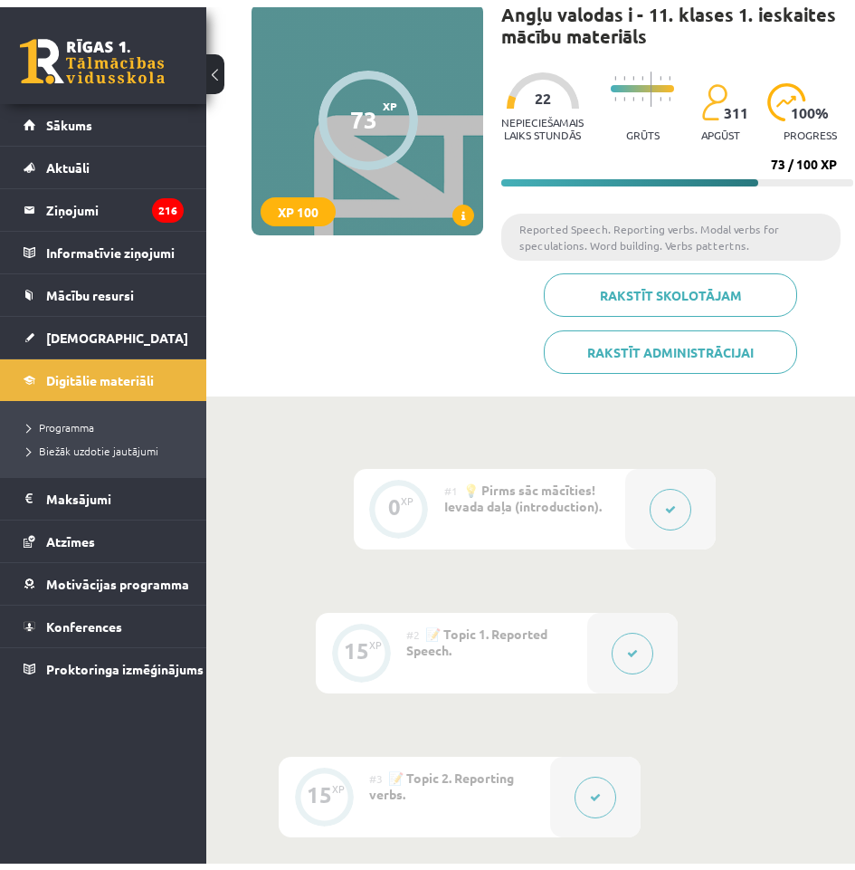
scroll to position [0, 0]
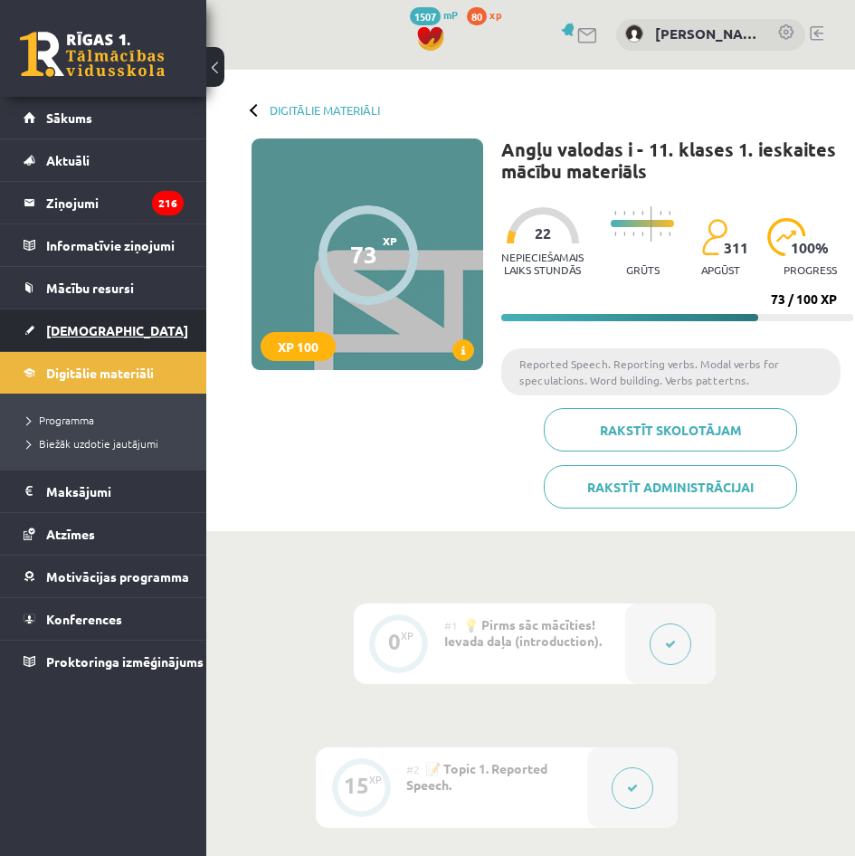
click at [53, 325] on span "[DEMOGRAPHIC_DATA]" at bounding box center [117, 330] width 142 height 16
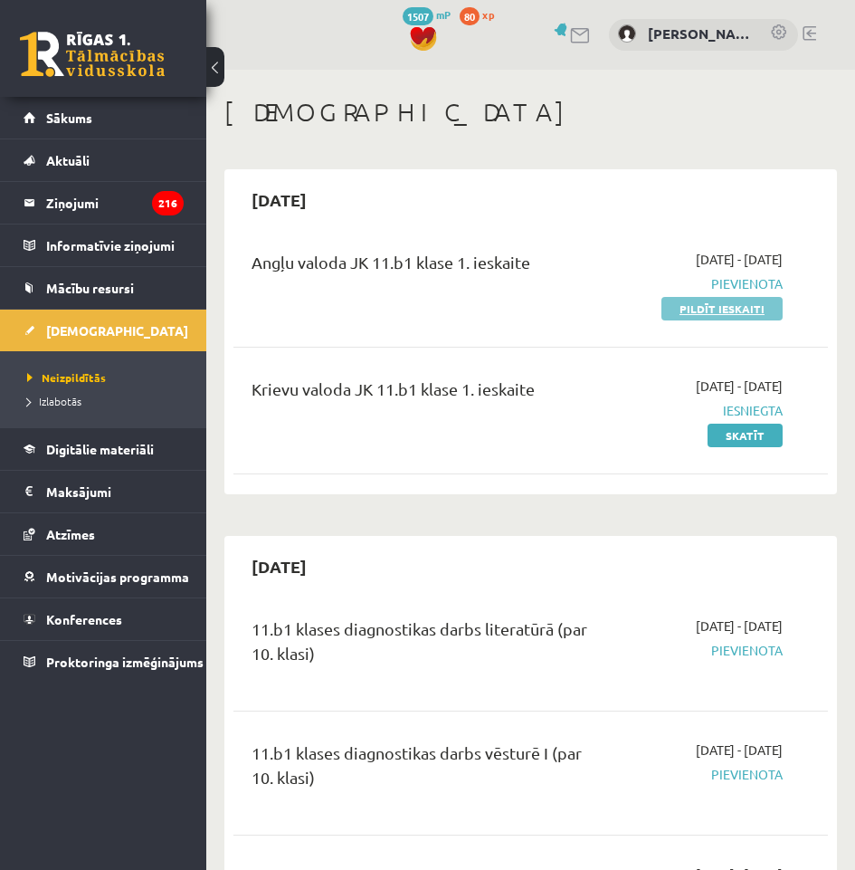
click at [731, 314] on link "Pildīt ieskaiti" at bounding box center [722, 309] width 121 height 24
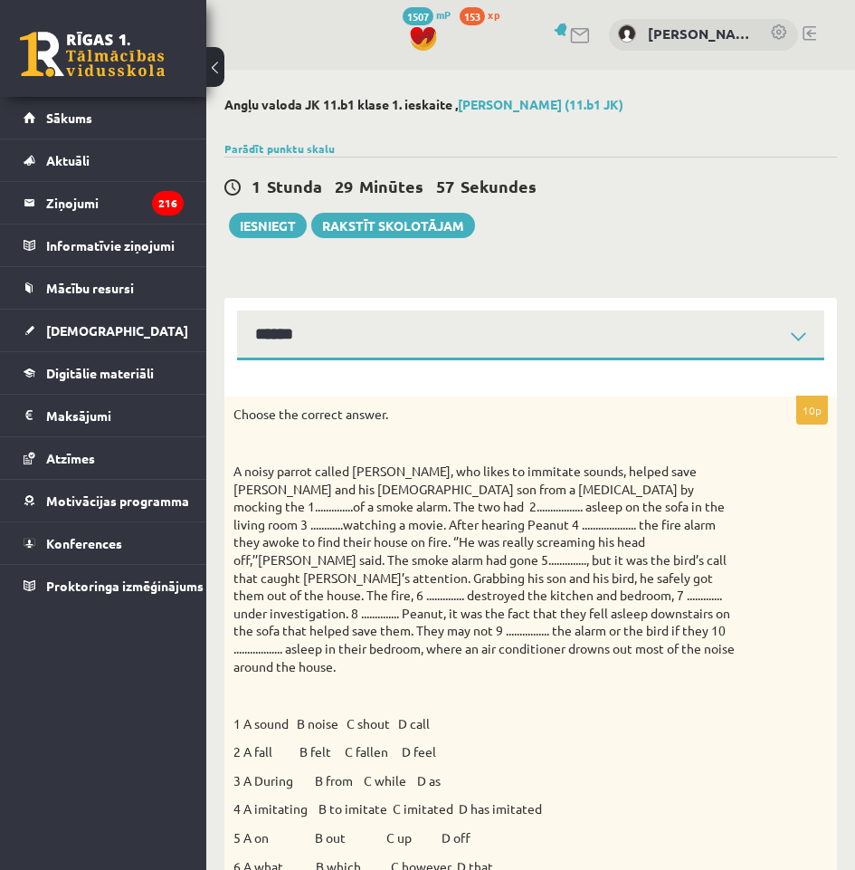
select select "**********"
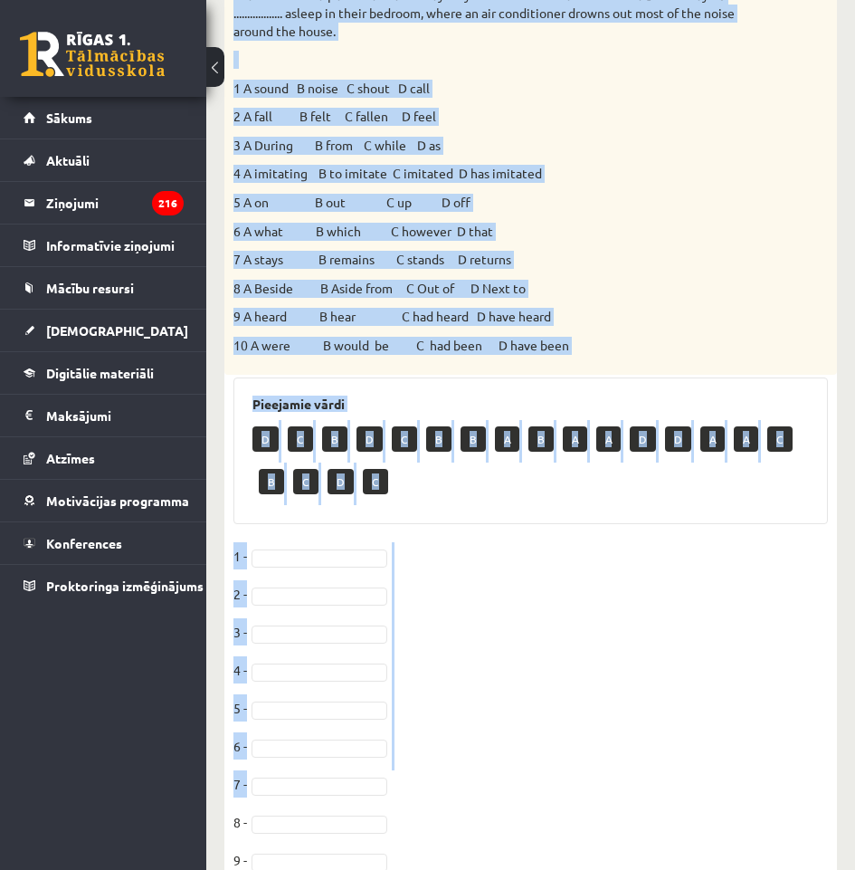
scroll to position [726, 0]
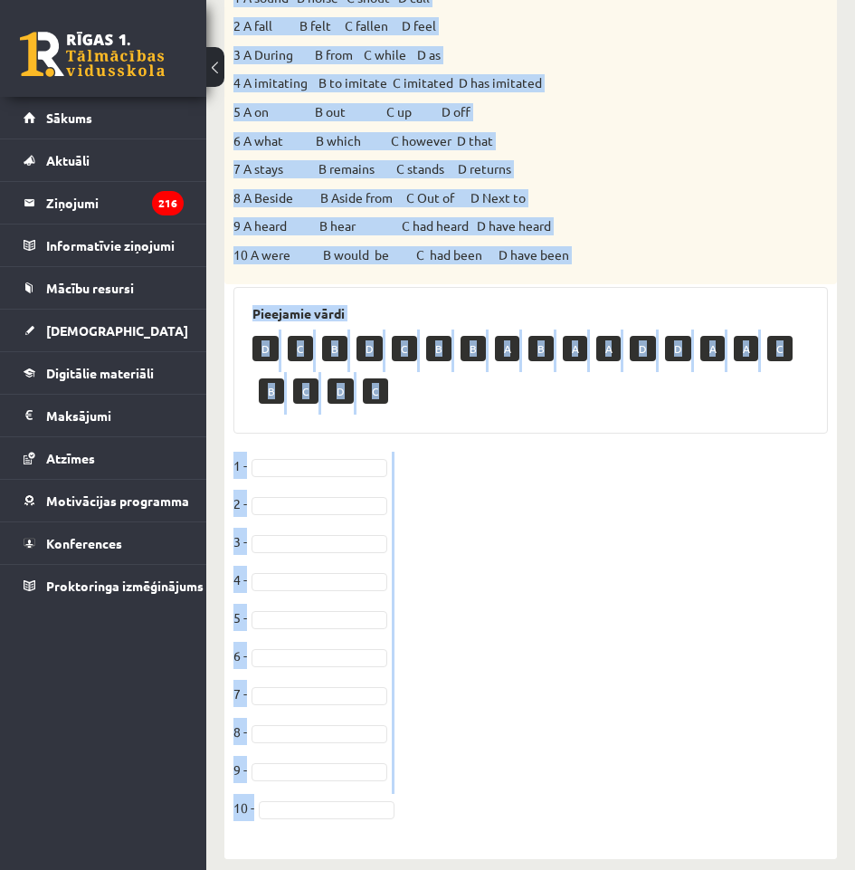
drag, startPoint x: 233, startPoint y: 233, endPoint x: 734, endPoint y: 796, distance: 753.8
click at [734, 796] on div "10p Choose the correct answer. 1 A sound B noise C shout D call 2 A fall B felt…" at bounding box center [530, 256] width 613 height 1171
click at [540, 529] on fieldset "1 - 2 - 3 - 4 - 5 - 6 - 7 - 8 - 9 - 10 -" at bounding box center [530, 642] width 595 height 380
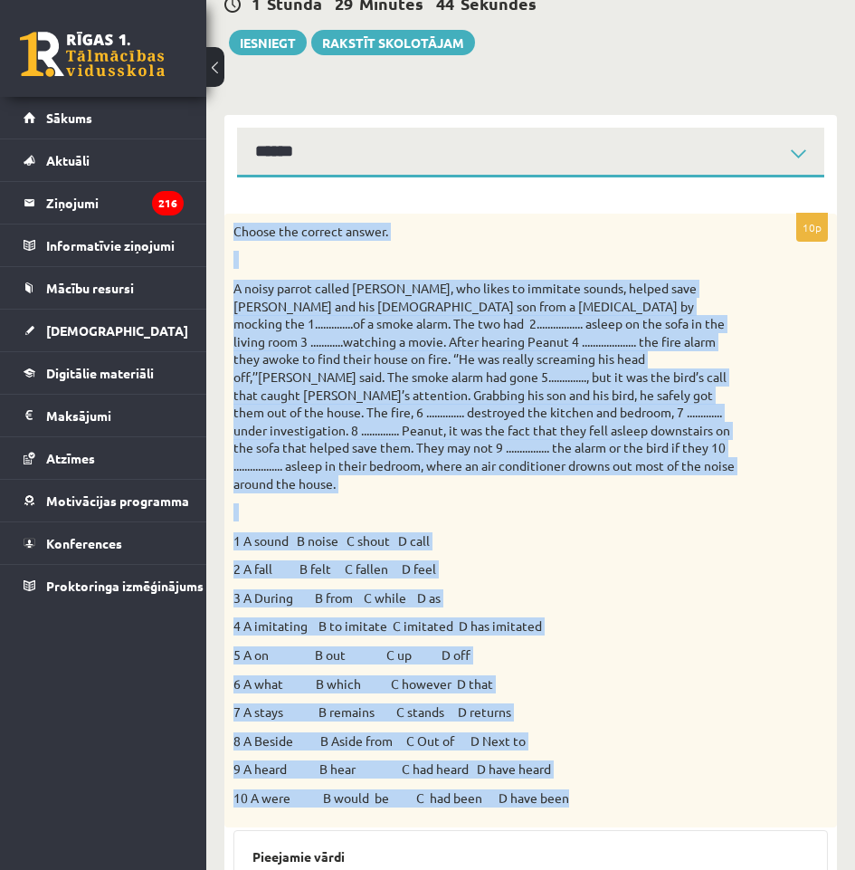
scroll to position [454, 0]
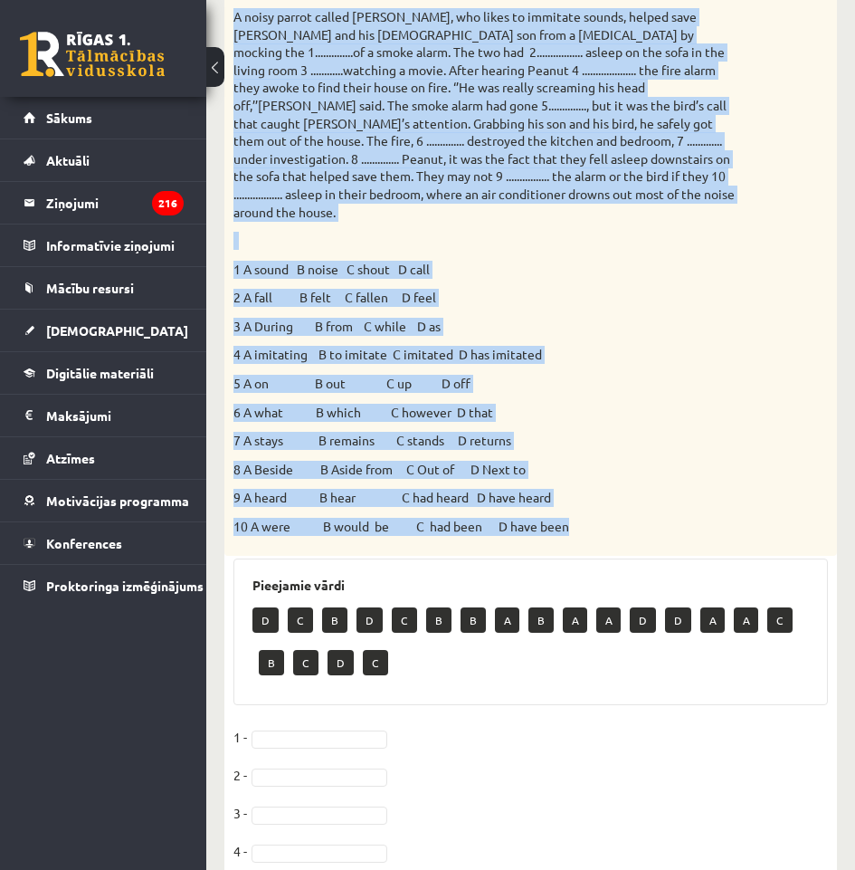
drag, startPoint x: 232, startPoint y: 226, endPoint x: 599, endPoint y: 515, distance: 467.3
click at [599, 515] on div "Choose the correct answer. 1 A sound B noise C shout D call 2 A fall B felt C f…" at bounding box center [530, 249] width 613 height 614
copy div "Choose the correct answer. A noisy parrot called Peanut, who likes to immitate …"
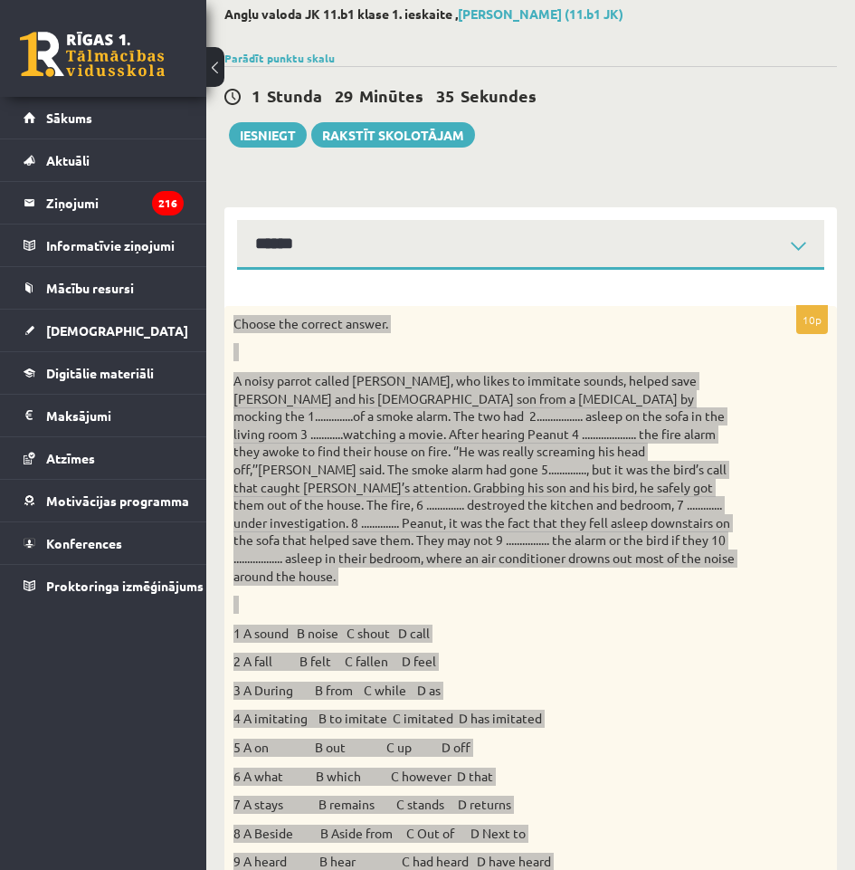
scroll to position [181, 0]
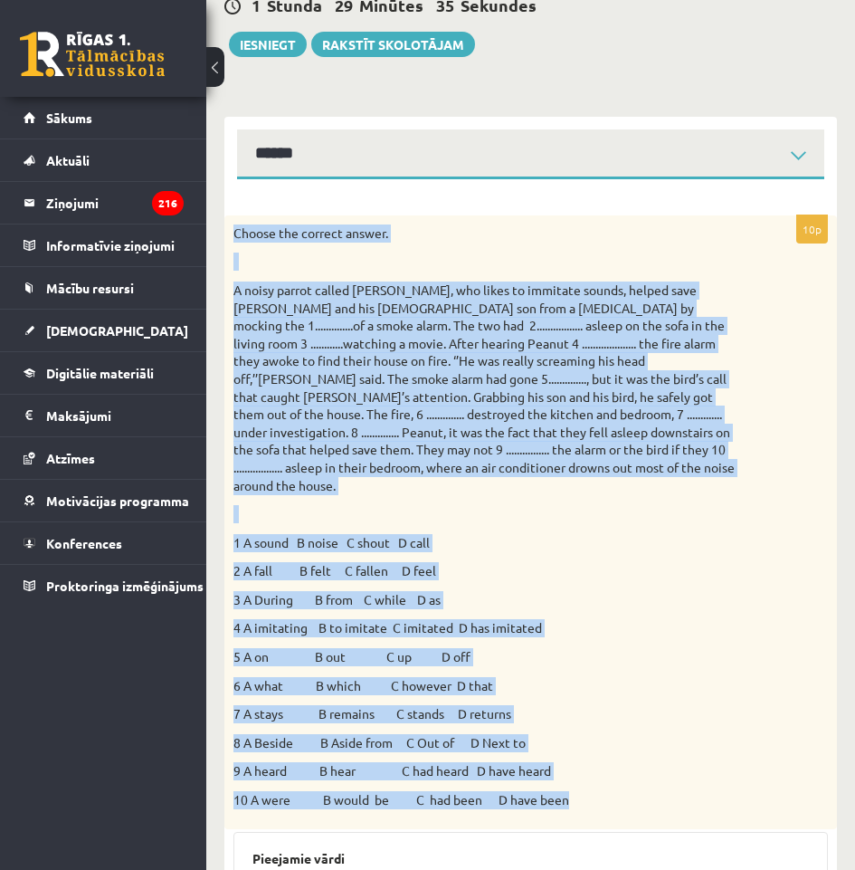
click at [700, 562] on p "2 A fall B felt C fallen D feel" at bounding box center [485, 571] width 504 height 18
click at [694, 591] on p "3 A During B from C while D as" at bounding box center [485, 600] width 504 height 18
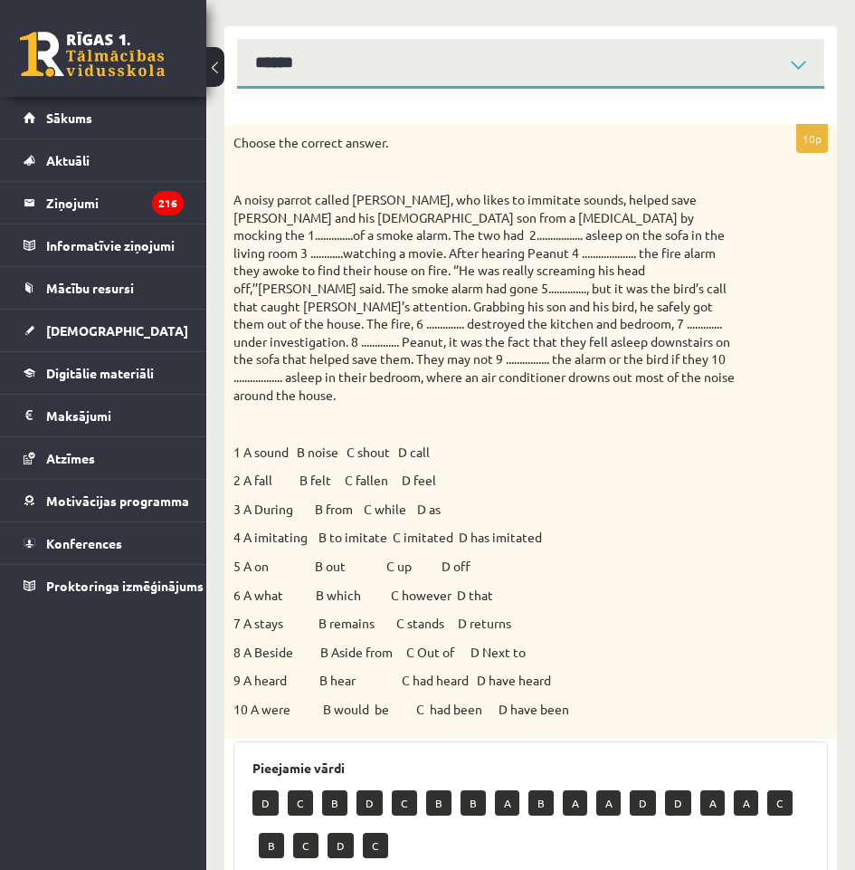
scroll to position [453, 0]
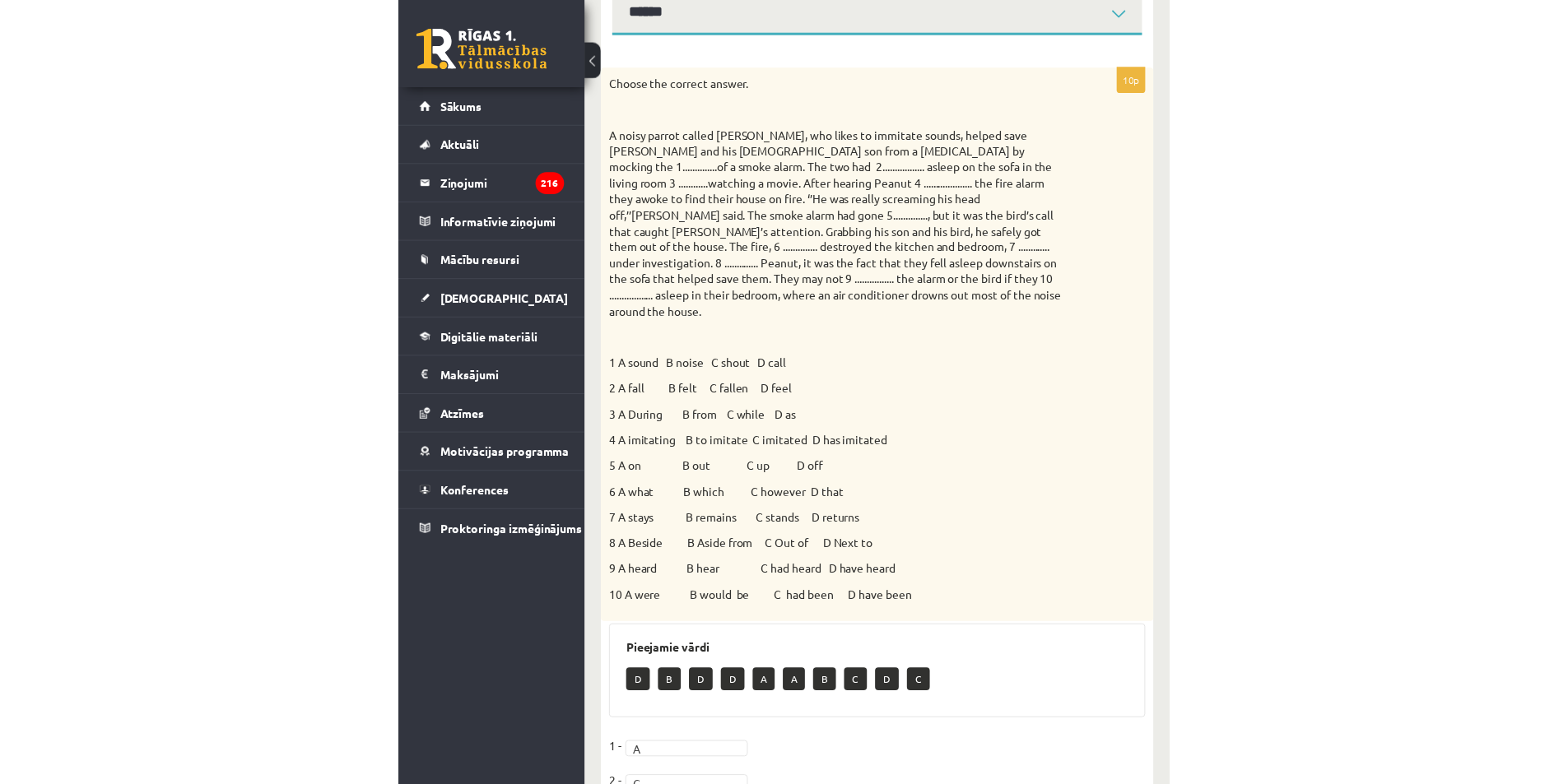
scroll to position [127, 0]
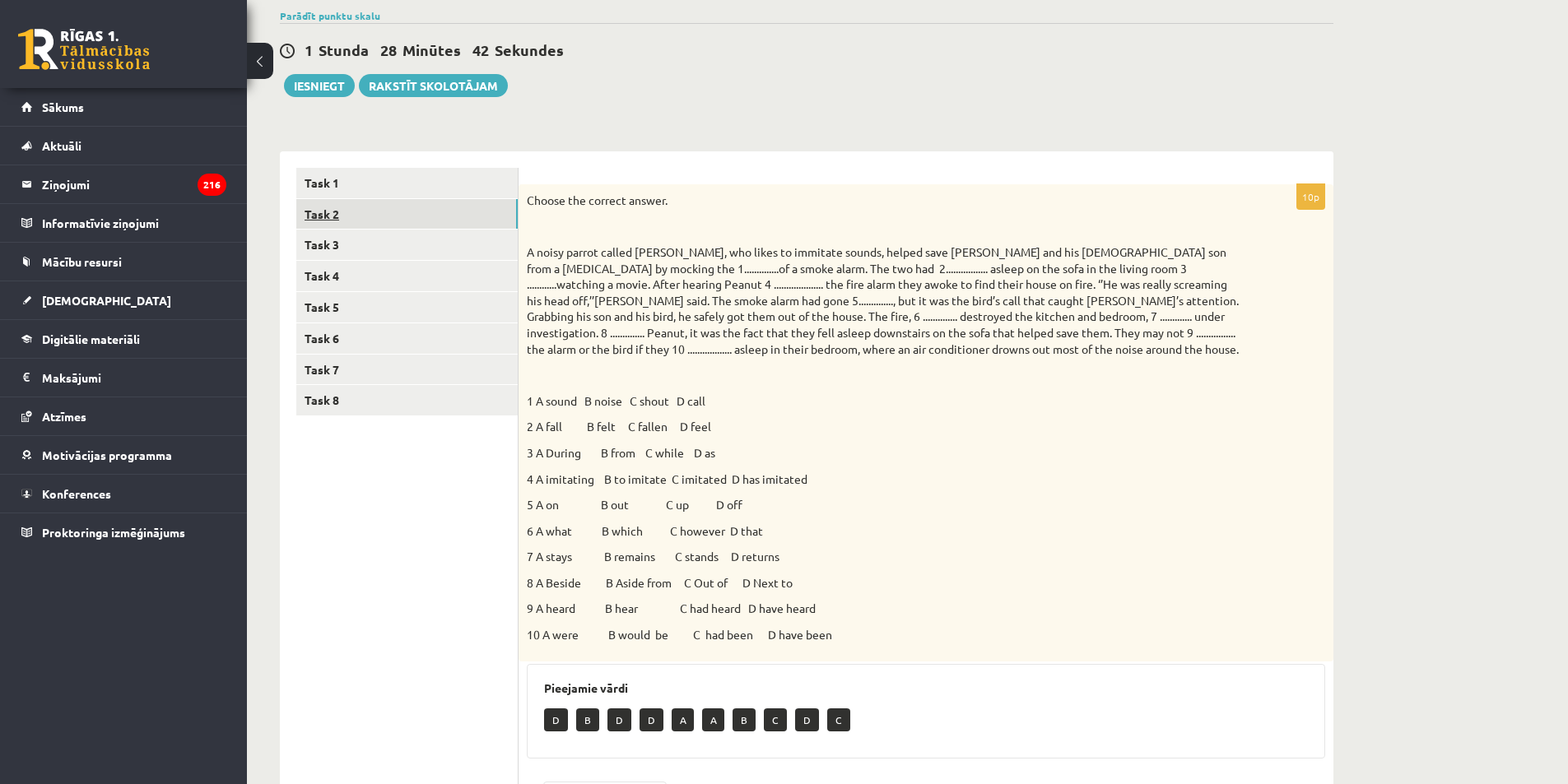
click at [370, 225] on link "Task 2" at bounding box center [407, 214] width 221 height 30
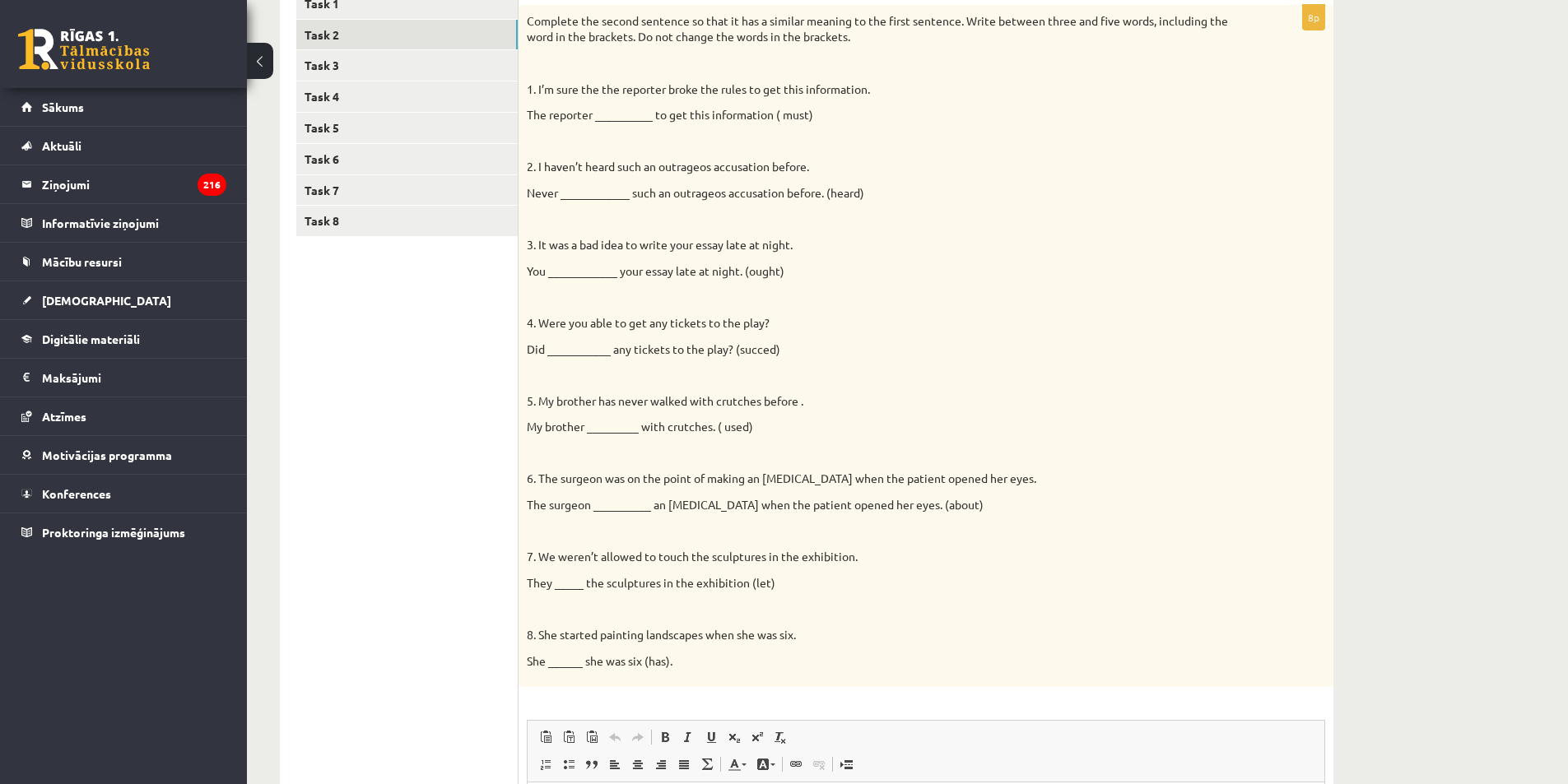
scroll to position [225, 0]
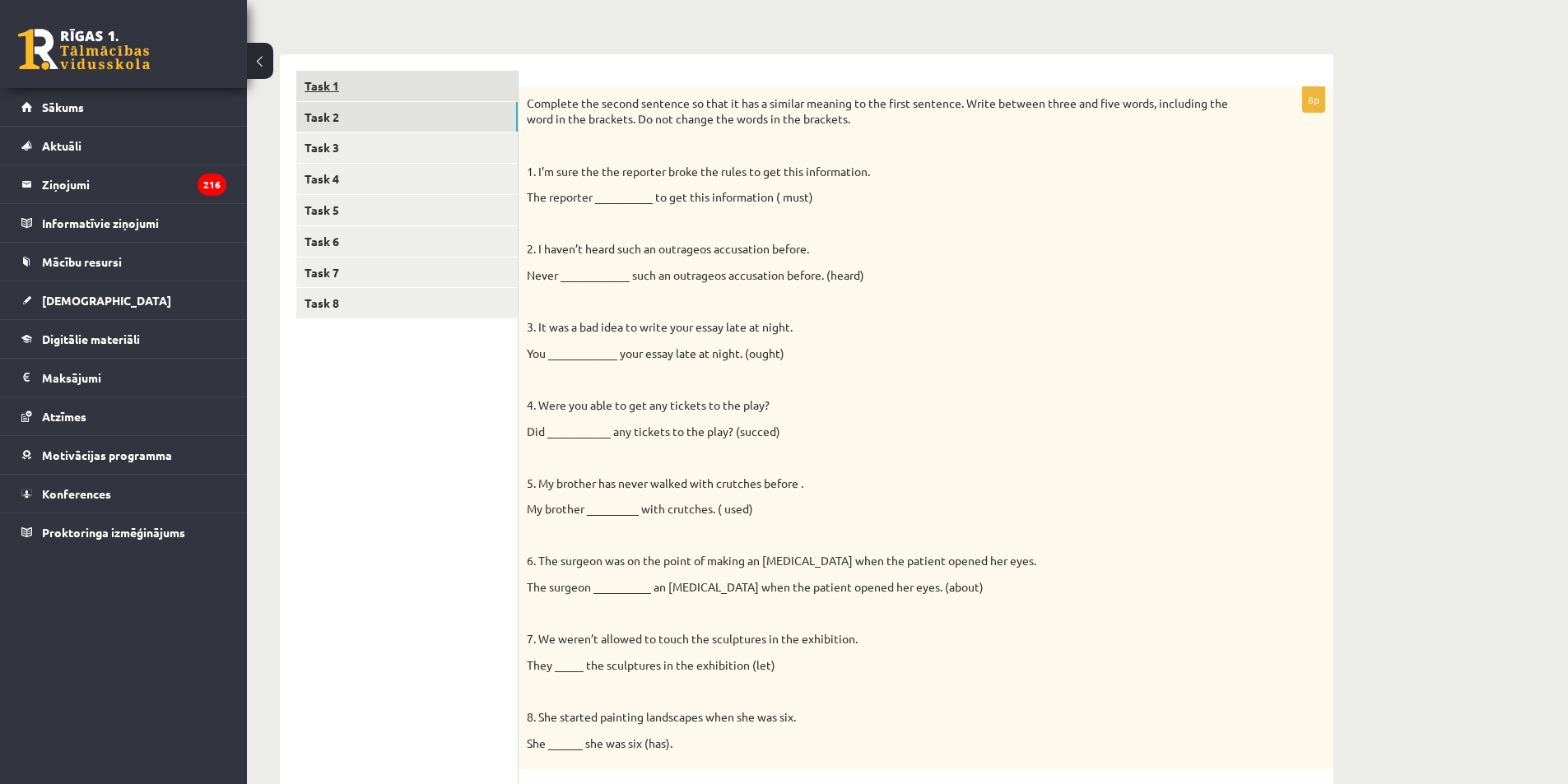
click at [404, 82] on link "Task 1" at bounding box center [407, 85] width 221 height 30
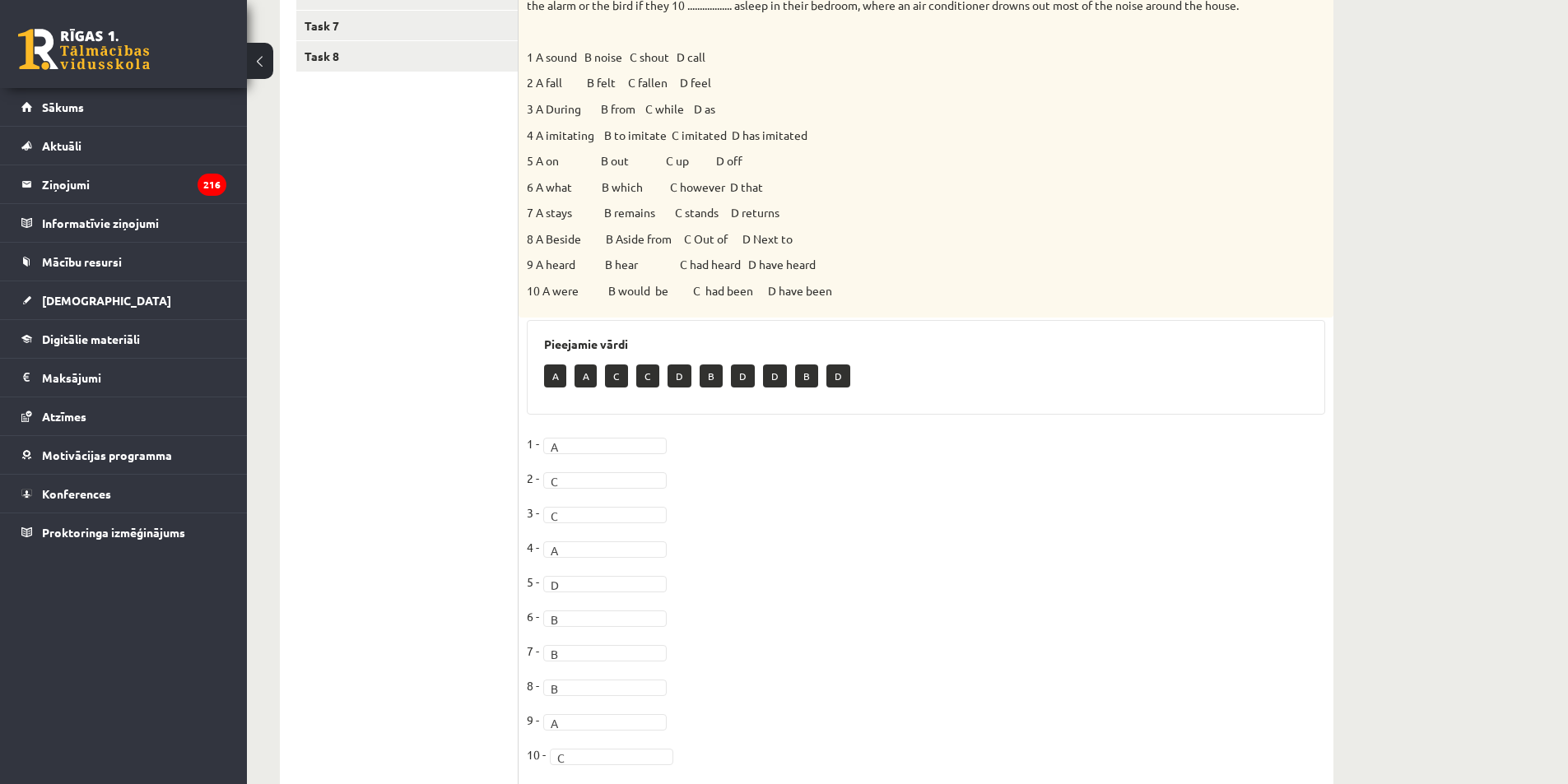
scroll to position [307, 0]
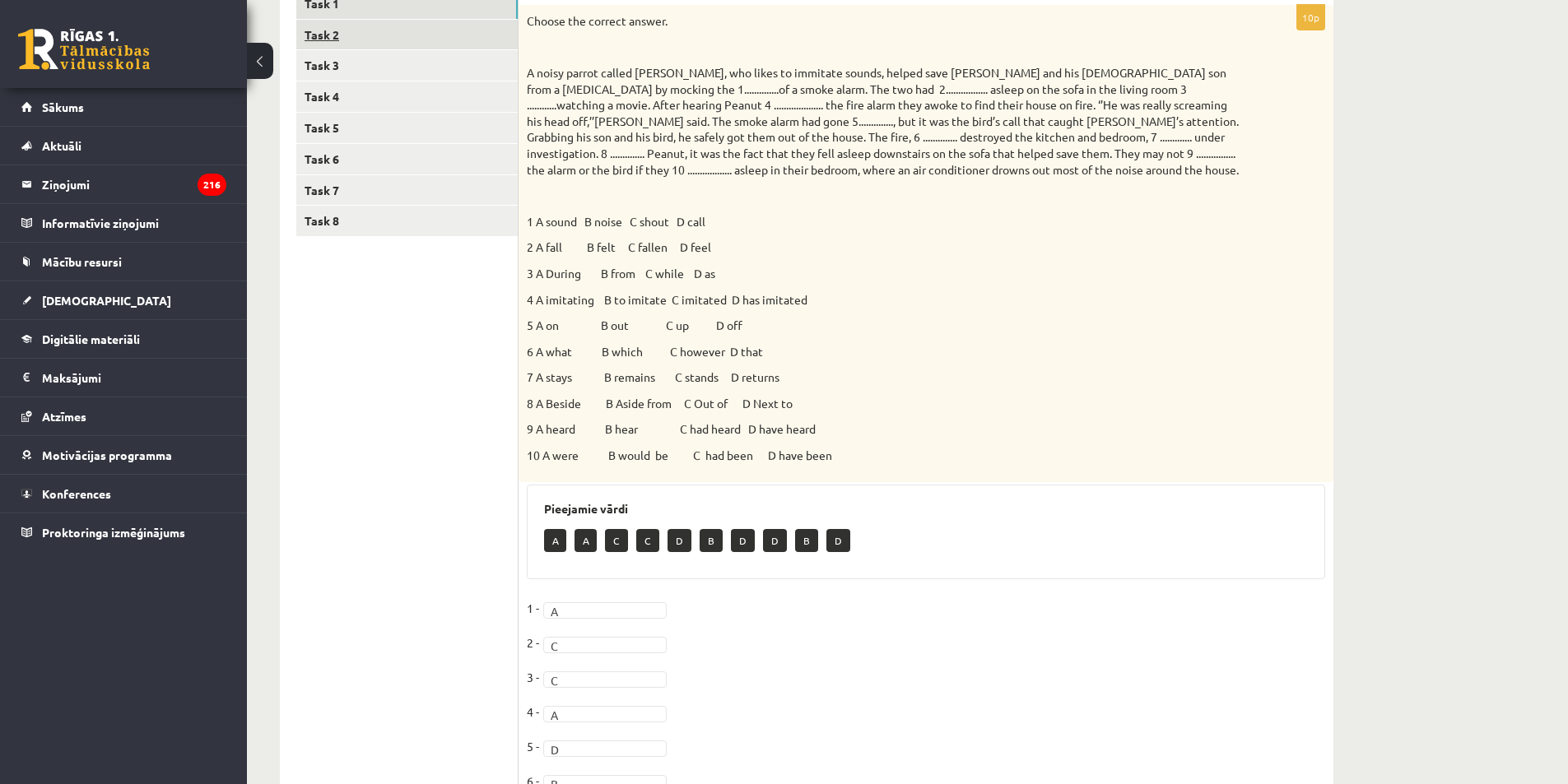
click at [356, 36] on link "Task 2" at bounding box center [407, 35] width 221 height 30
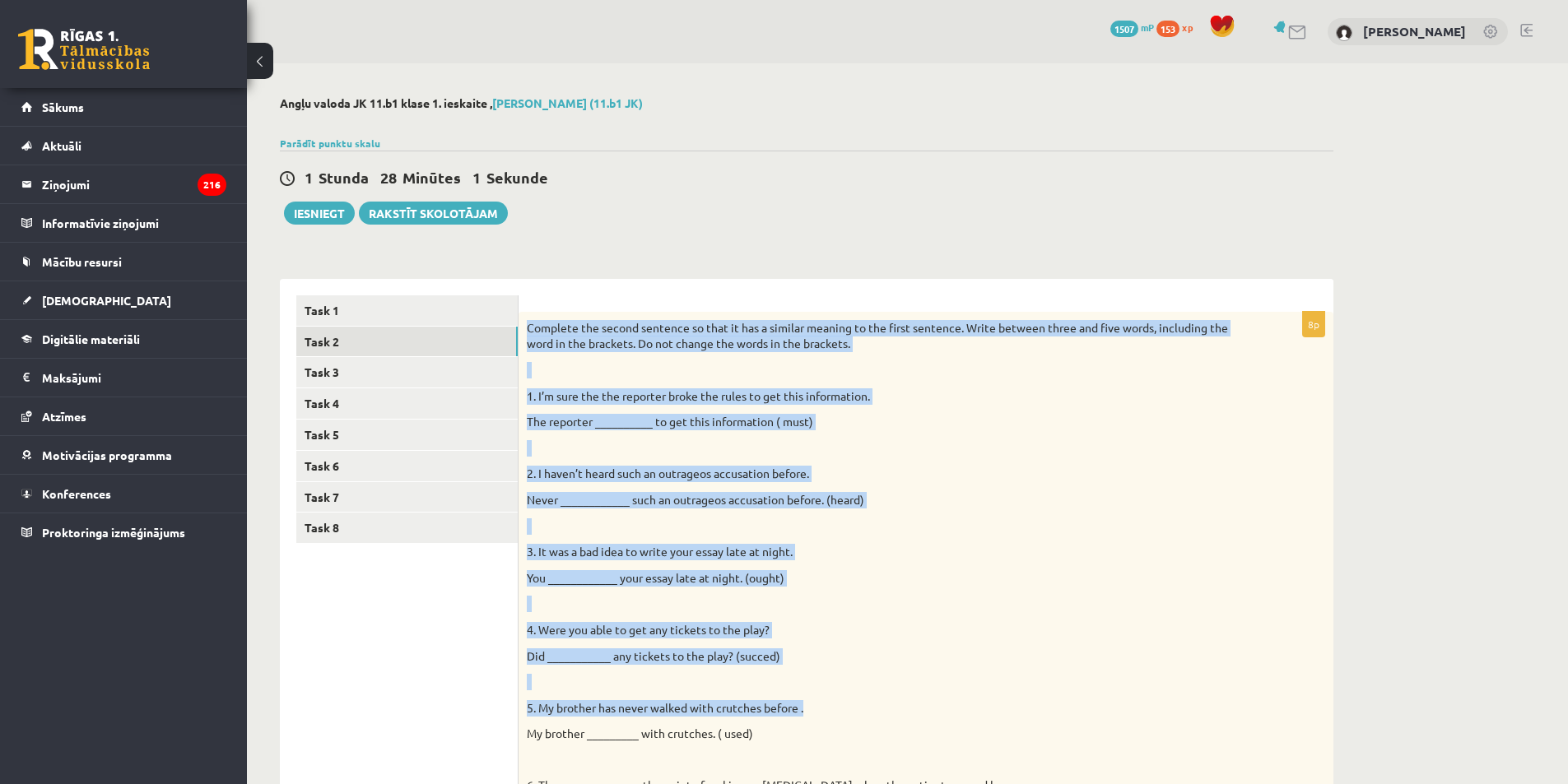
scroll to position [494, 0]
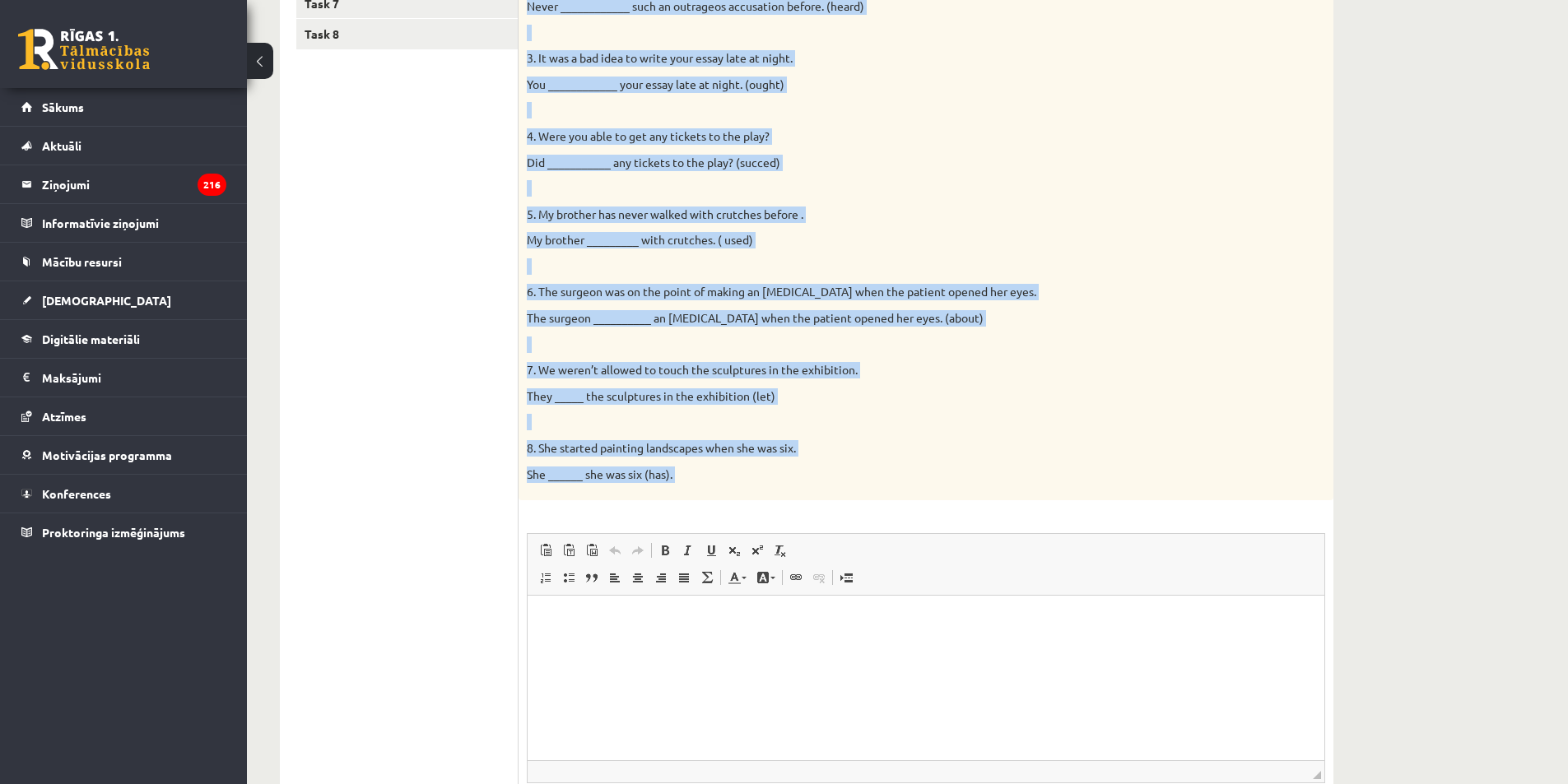
drag, startPoint x: 529, startPoint y: 325, endPoint x: 897, endPoint y: 503, distance: 408.8
click at [777, 503] on div "8p Complete the second sentence so that it has a similar meaning to the first s…" at bounding box center [926, 347] width 815 height 1058
copy div "Complete the second sentence so that it has a similar meaning to the first sent…"
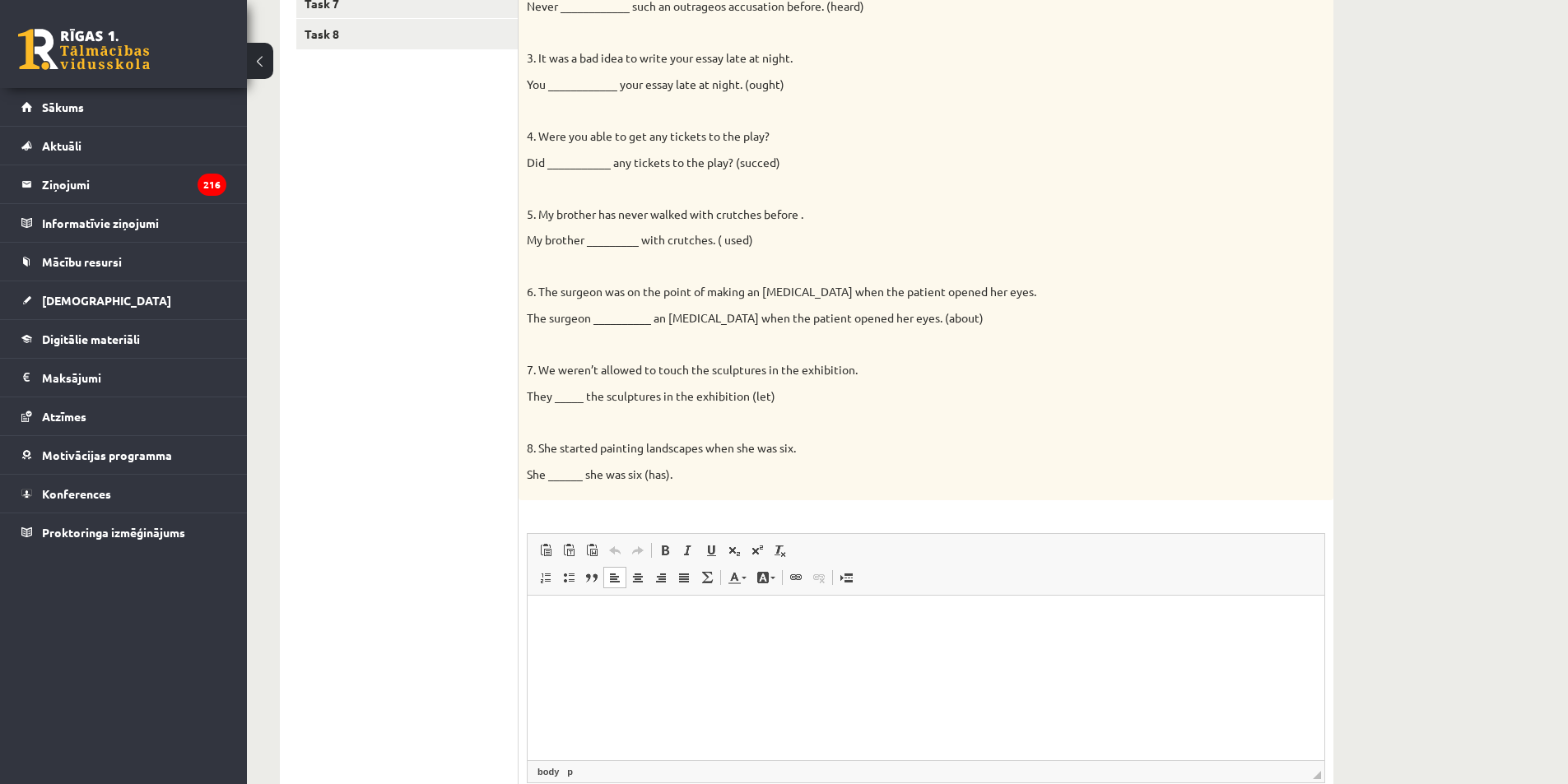
click at [687, 646] on html at bounding box center [926, 620] width 797 height 50
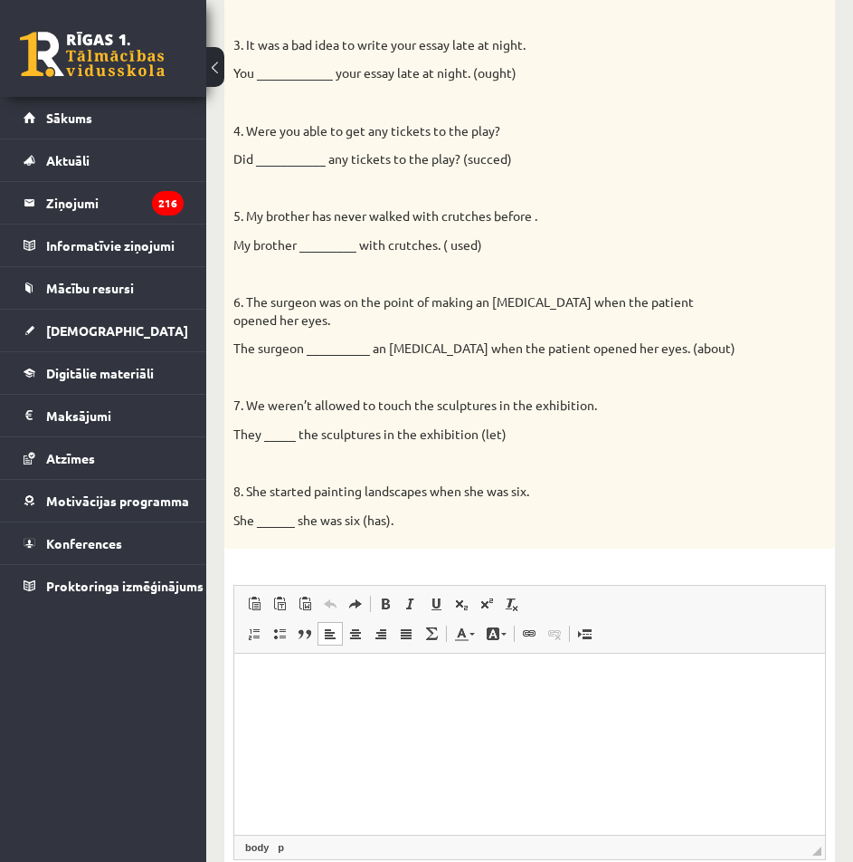
scroll to position [780, 0]
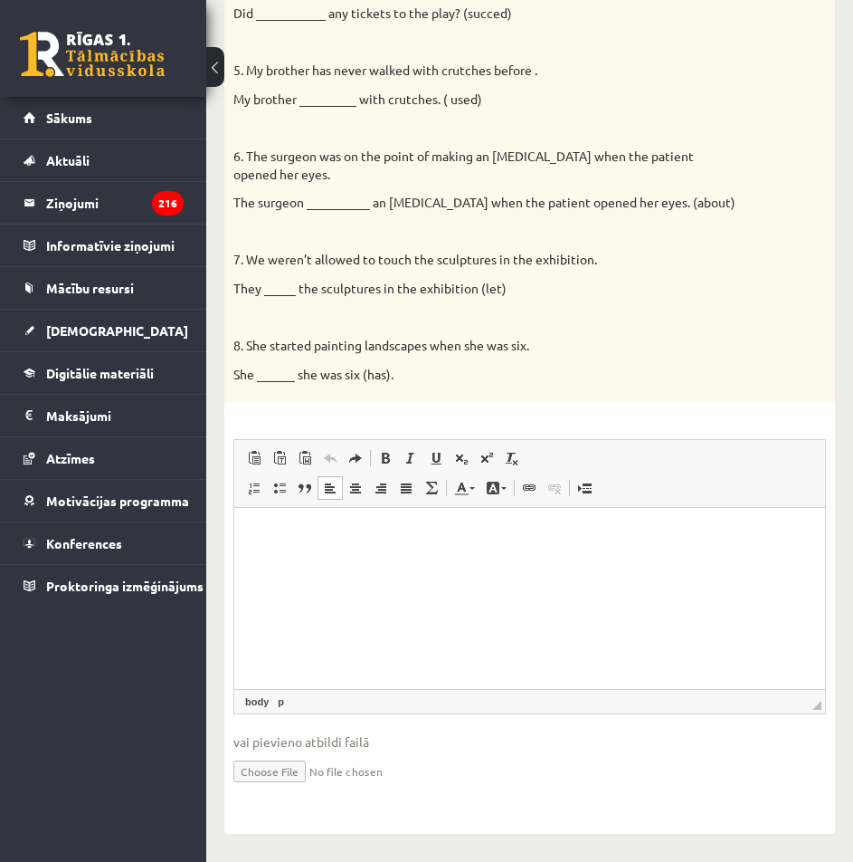
click at [384, 563] on html at bounding box center [529, 535] width 591 height 55
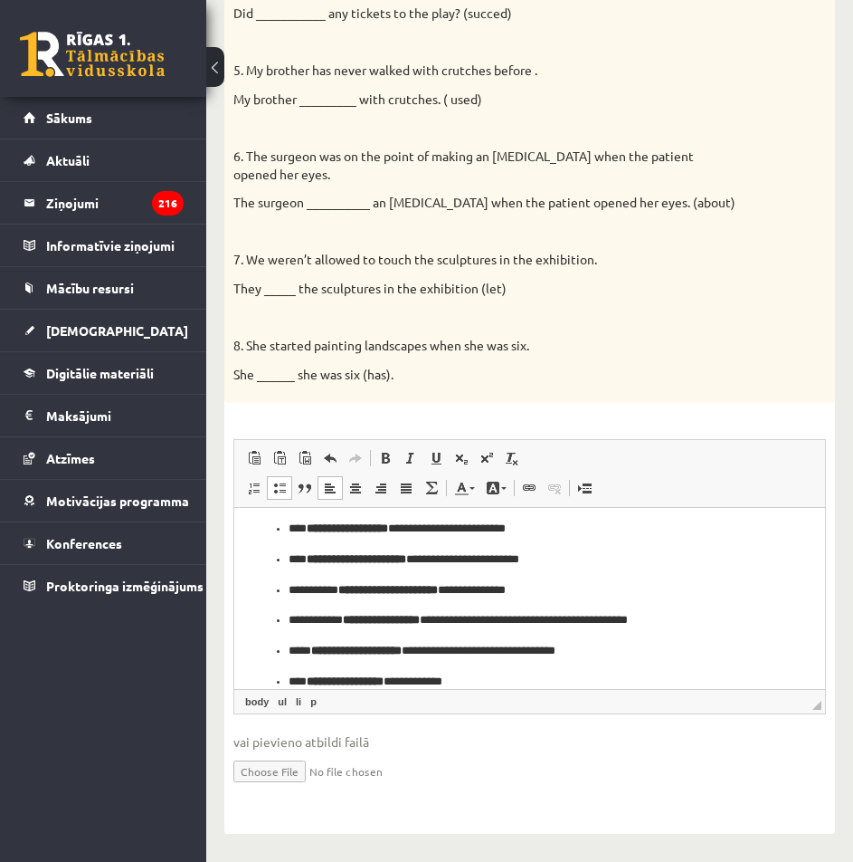
scroll to position [0, 0]
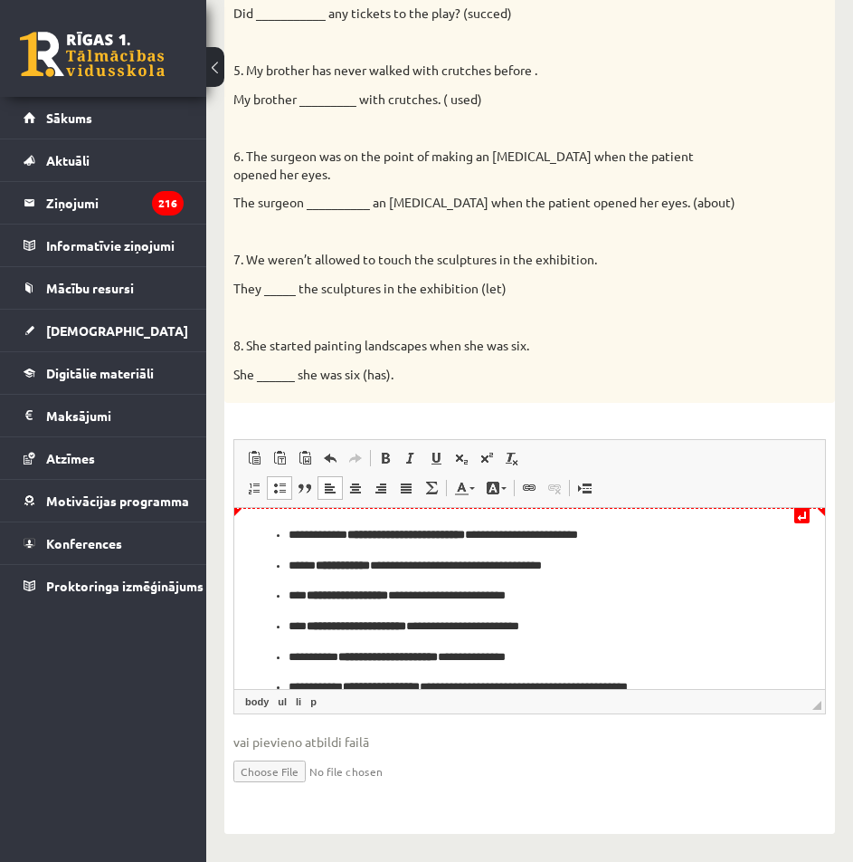
click at [281, 533] on ul "**********" at bounding box center [530, 642] width 555 height 233
click at [280, 563] on ul "**********" at bounding box center [530, 658] width 555 height 202
click at [270, 594] on ul "**********" at bounding box center [530, 671] width 555 height 171
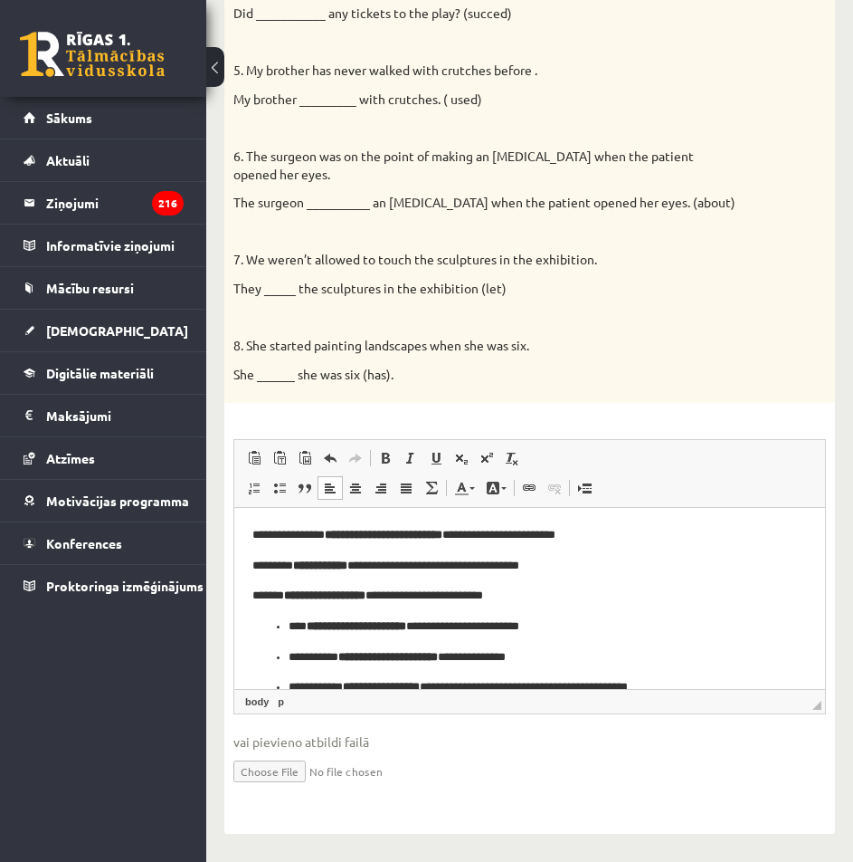
click at [281, 626] on ul "**********" at bounding box center [530, 687] width 555 height 140
click at [281, 655] on ul "**********" at bounding box center [530, 703] width 555 height 110
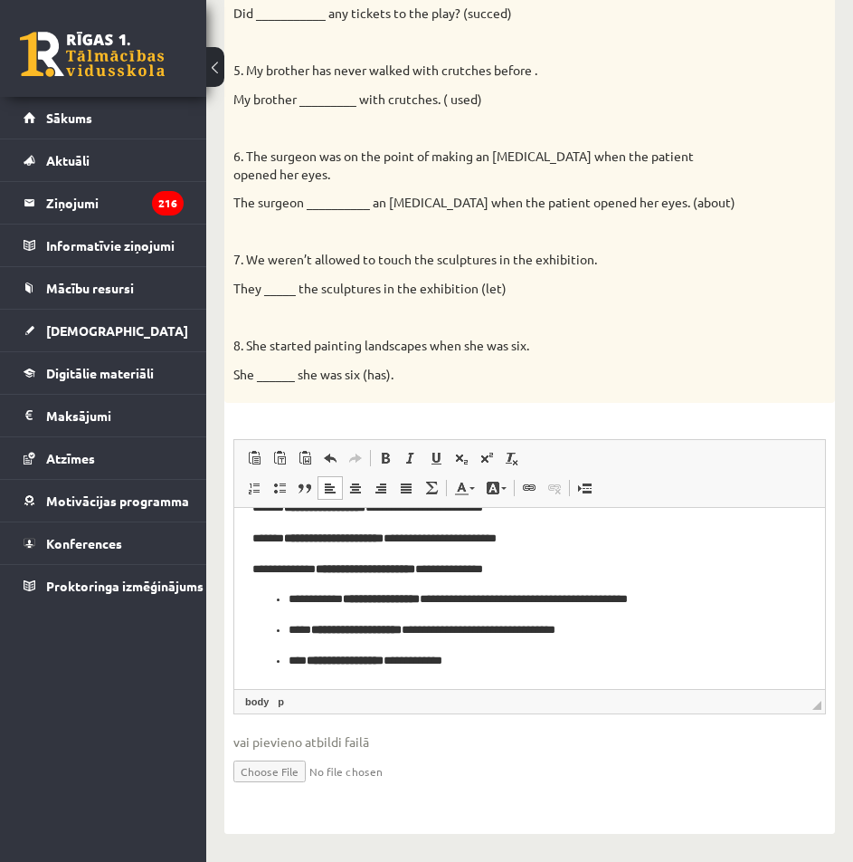
click at [285, 596] on ul "**********" at bounding box center [530, 630] width 555 height 80
click at [281, 662] on ul "**********" at bounding box center [530, 645] width 555 height 49
click at [285, 632] on ul "**********" at bounding box center [530, 645] width 555 height 49
click at [237, 625] on html "**********" at bounding box center [529, 554] width 591 height 269
click at [285, 660] on ul "**********" at bounding box center [530, 661] width 555 height 19
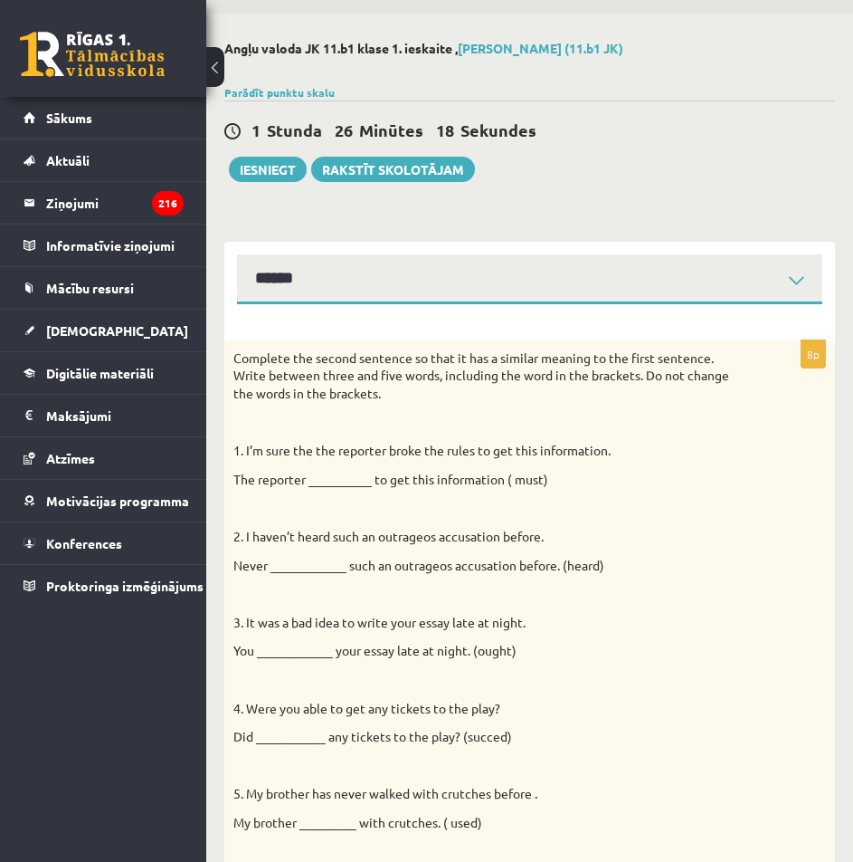
scroll to position [0, 0]
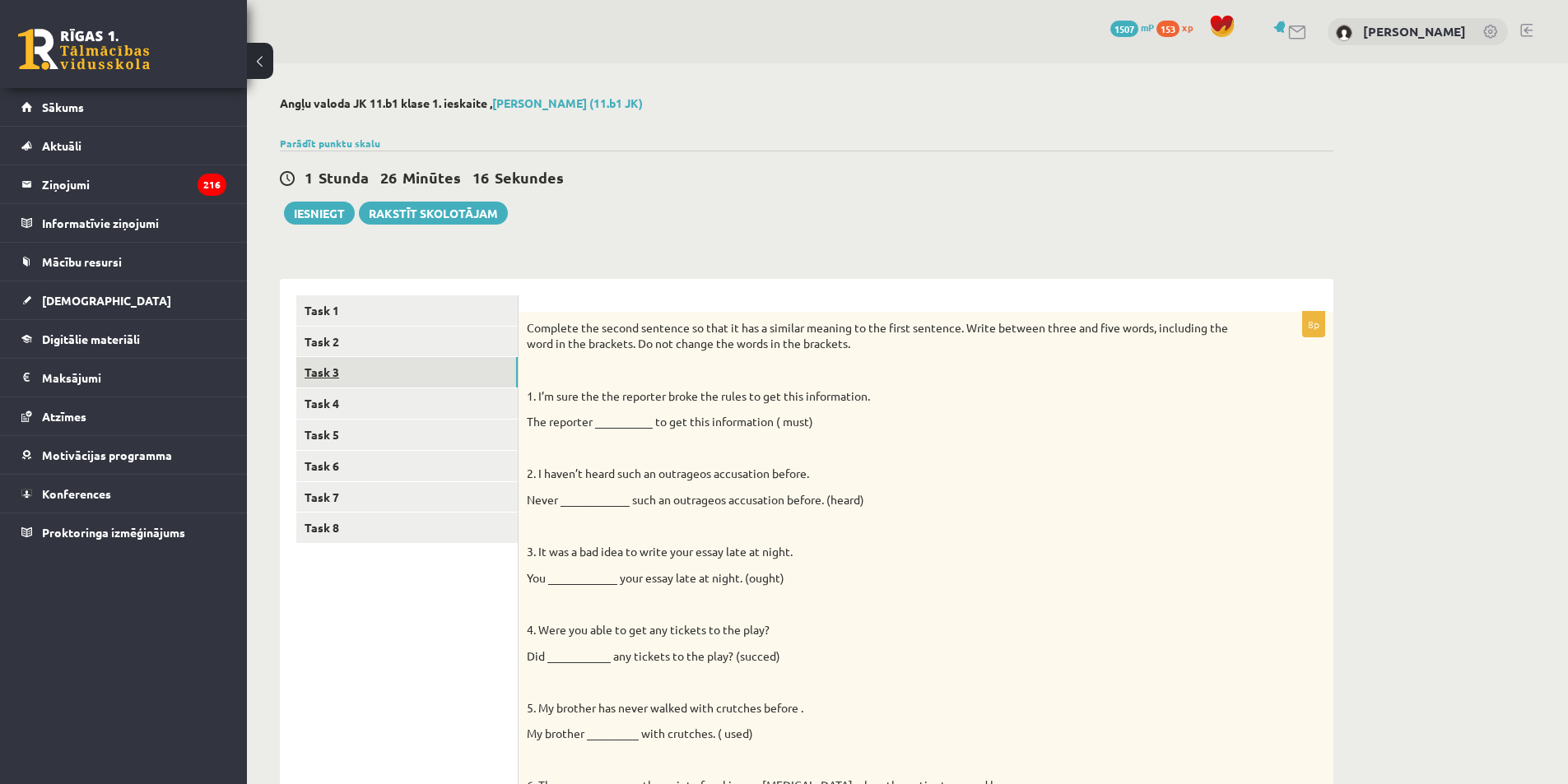
click at [324, 365] on link "Task 3" at bounding box center [407, 372] width 221 height 30
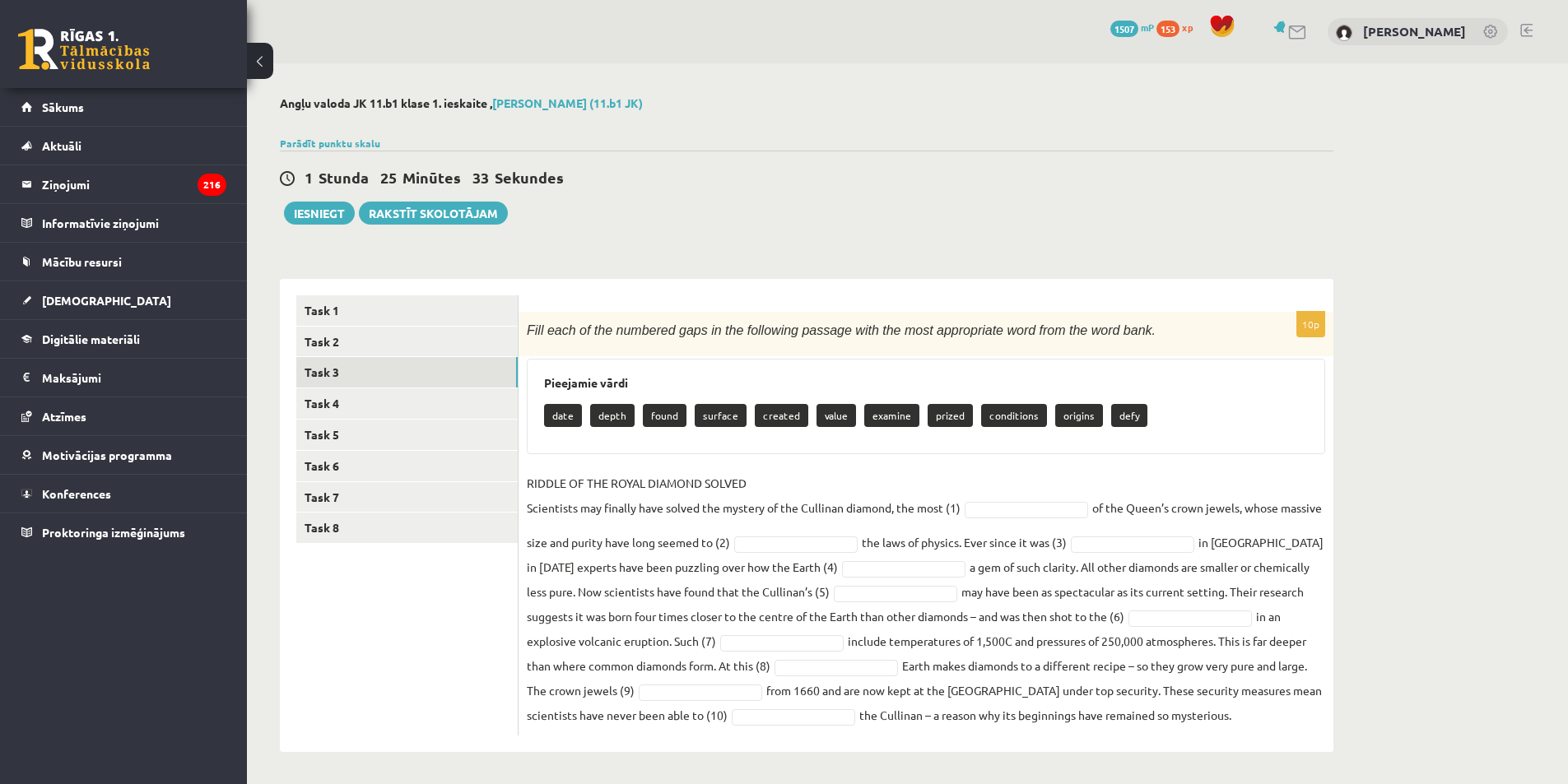
drag, startPoint x: 528, startPoint y: 329, endPoint x: 1323, endPoint y: 720, distance: 885.9
click at [777, 720] on div "10p Fill each of the numbered gaps in the following passage with the most appro…" at bounding box center [926, 524] width 815 height 424
copy div "Fill each of the numbered gaps in the following passage with the most appropria…"
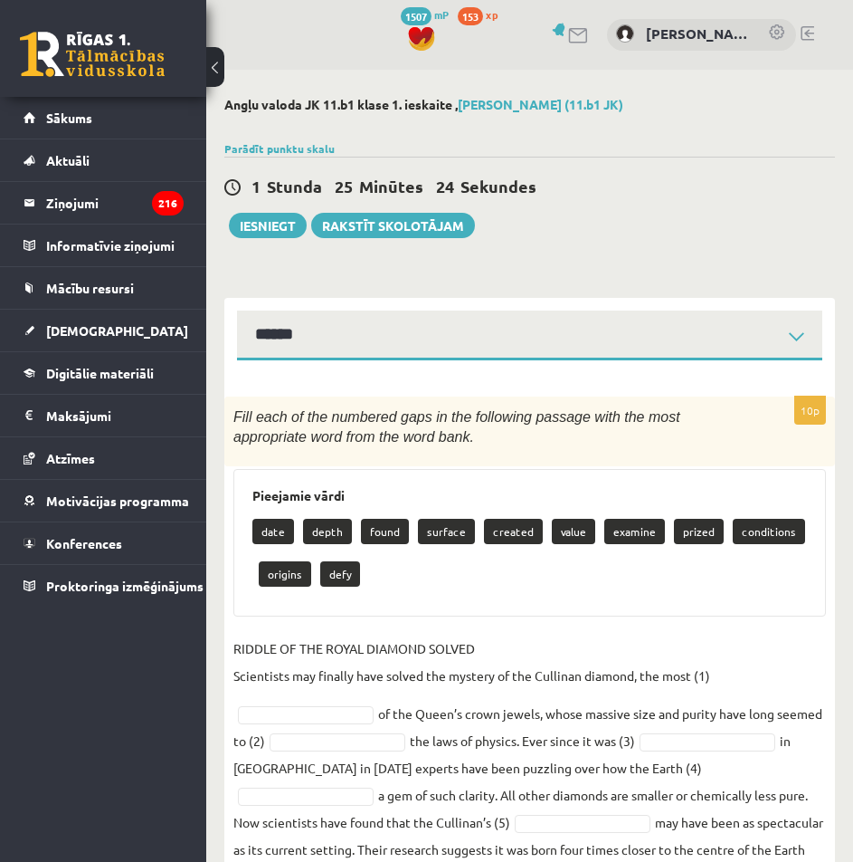
click at [613, 636] on p "RIDDLE OF THE ROYAL DIAMOND SOLVED Scientists may finally have solved the myste…" at bounding box center [471, 661] width 477 height 54
click at [577, 600] on div "Pieejamie vārdi date depth found surface created value examine prized condition…" at bounding box center [529, 543] width 593 height 148
click at [572, 604] on div "Pieejamie vārdi date depth found surface created value examine prized condition…" at bounding box center [529, 543] width 593 height 148
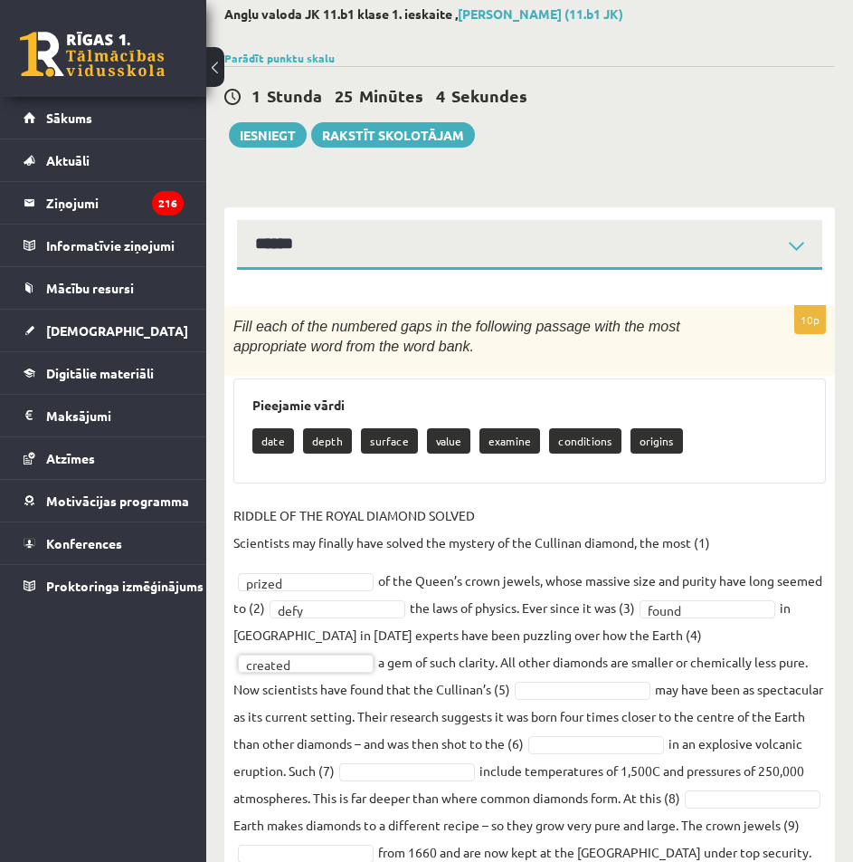
scroll to position [181, 0]
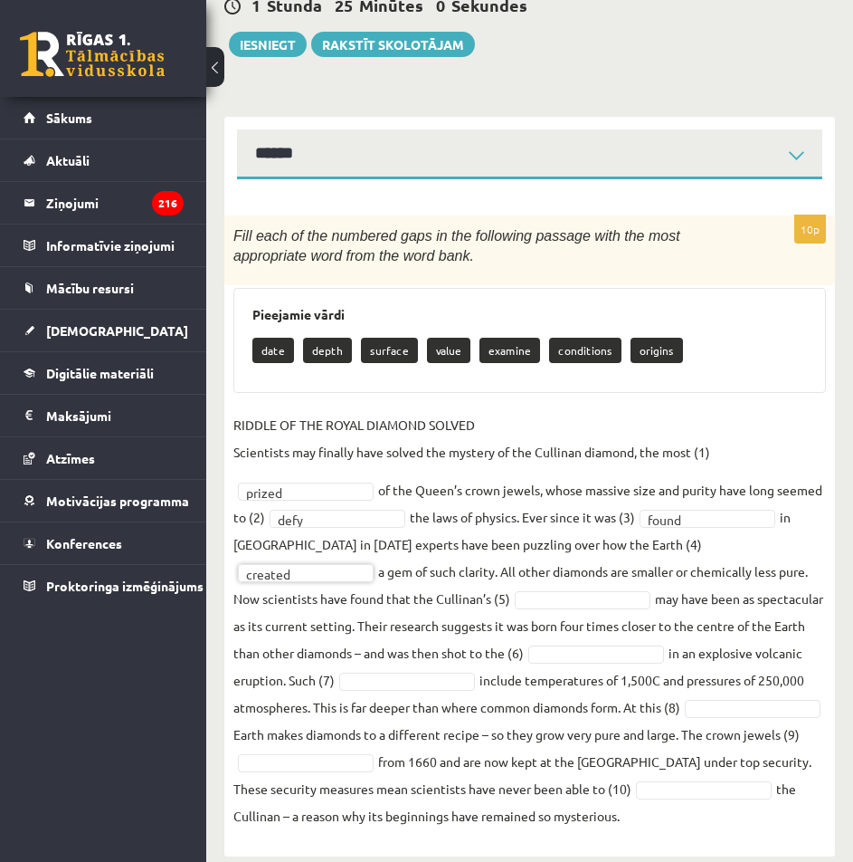
drag, startPoint x: 543, startPoint y: 595, endPoint x: 539, endPoint y: 583, distance: 12.3
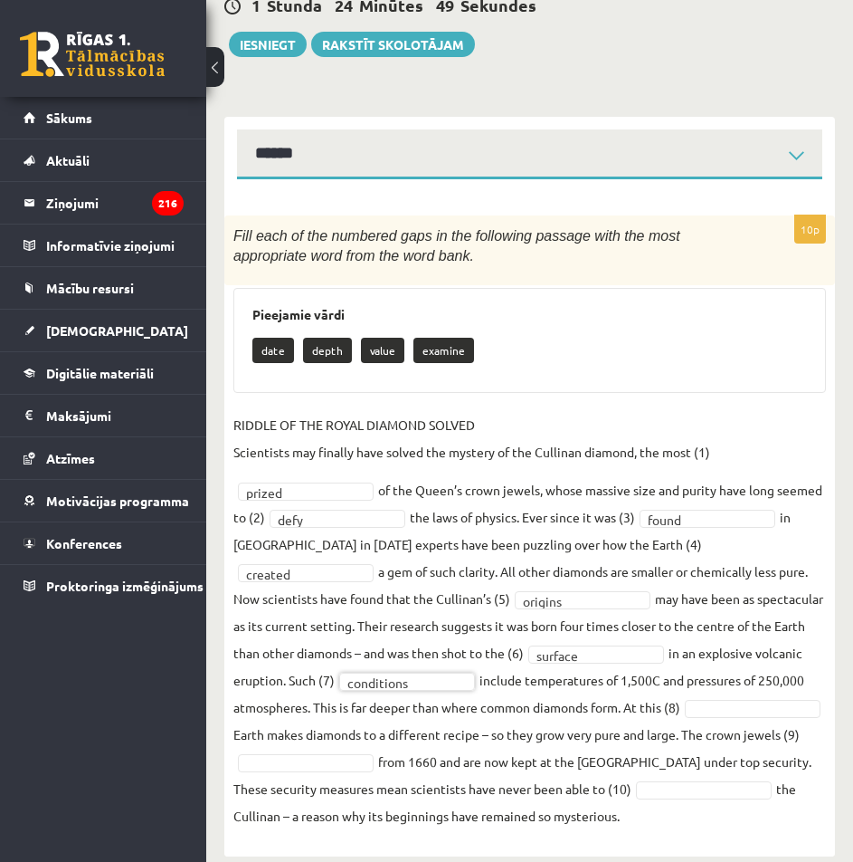
scroll to position [205, 0]
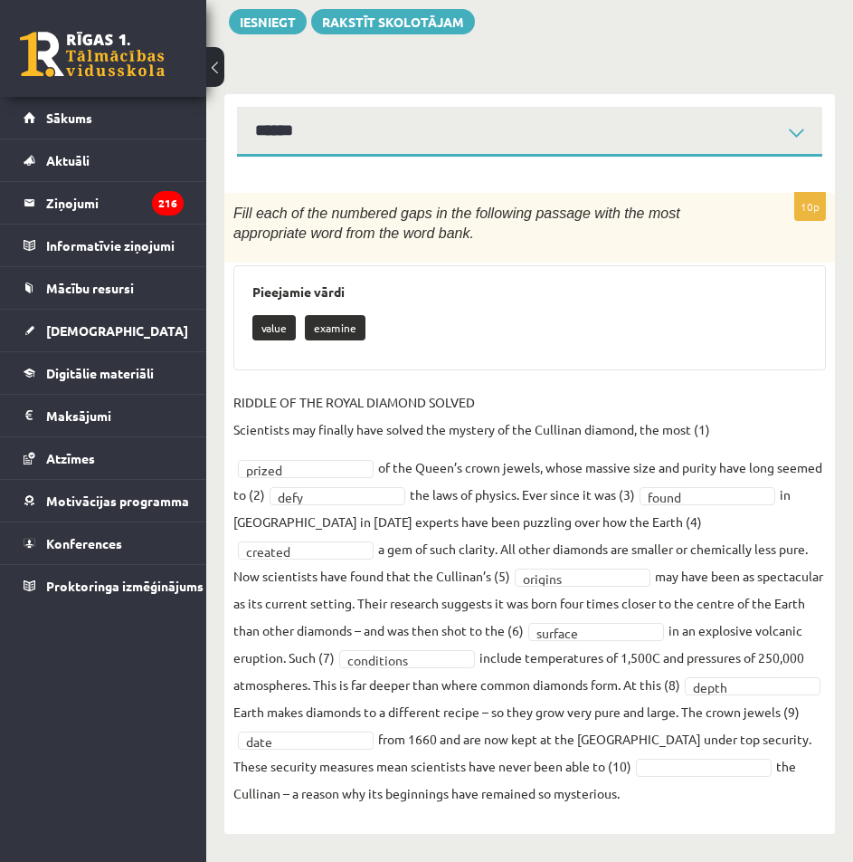
click at [332, 782] on fieldset "**********" at bounding box center [529, 597] width 593 height 418
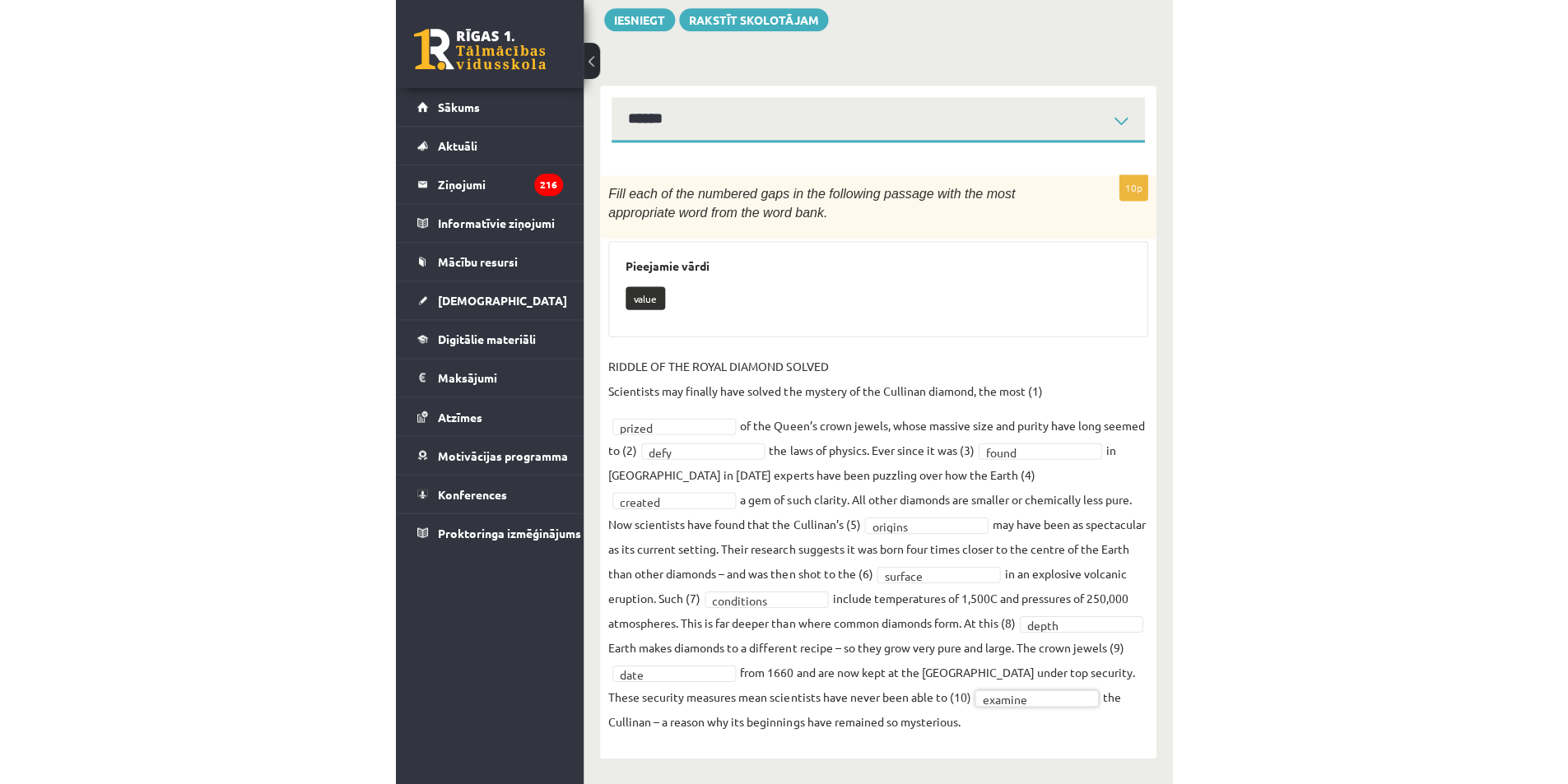
scroll to position [3, 0]
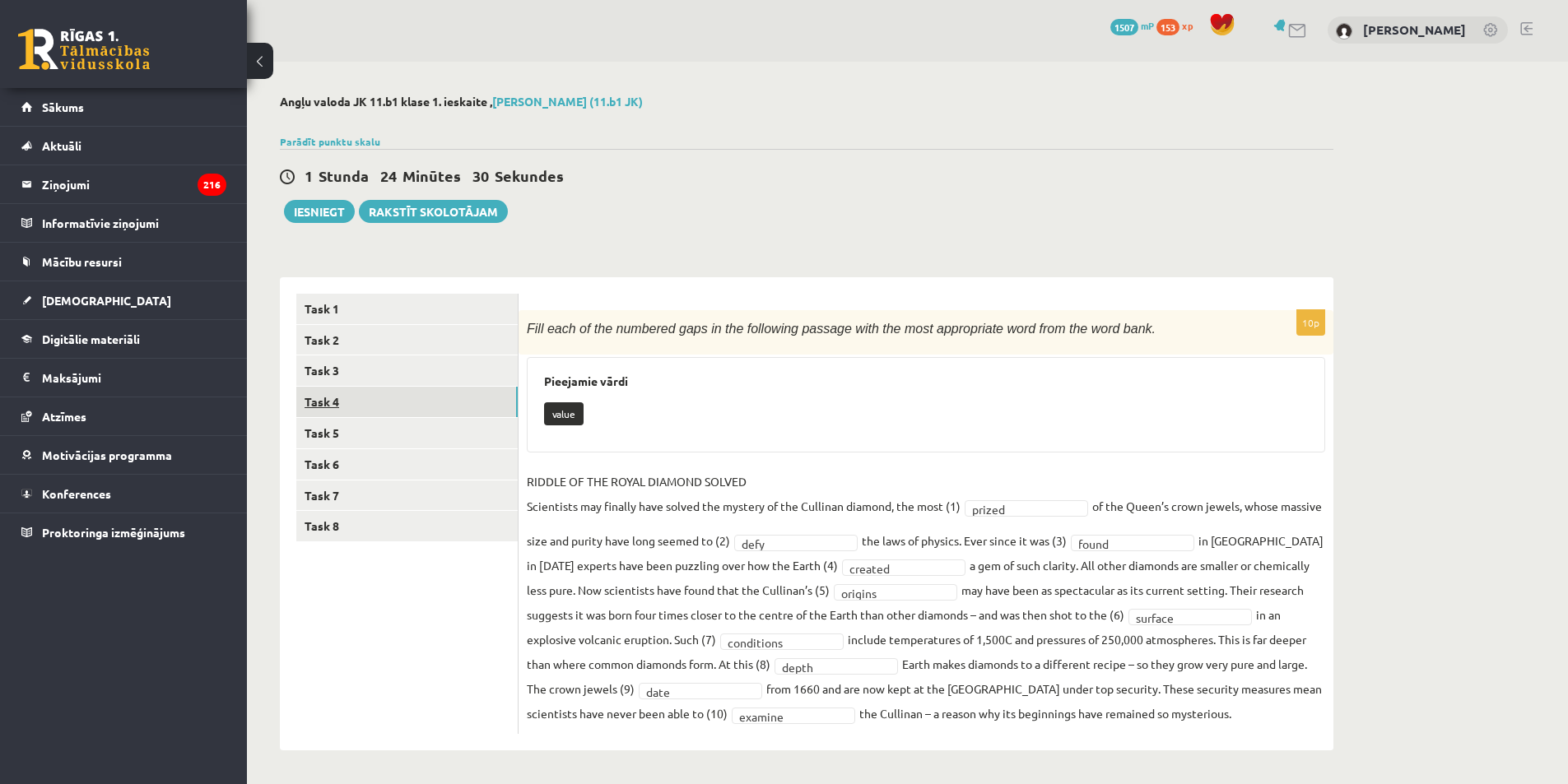
click at [405, 400] on link "Task 4" at bounding box center [407, 401] width 221 height 30
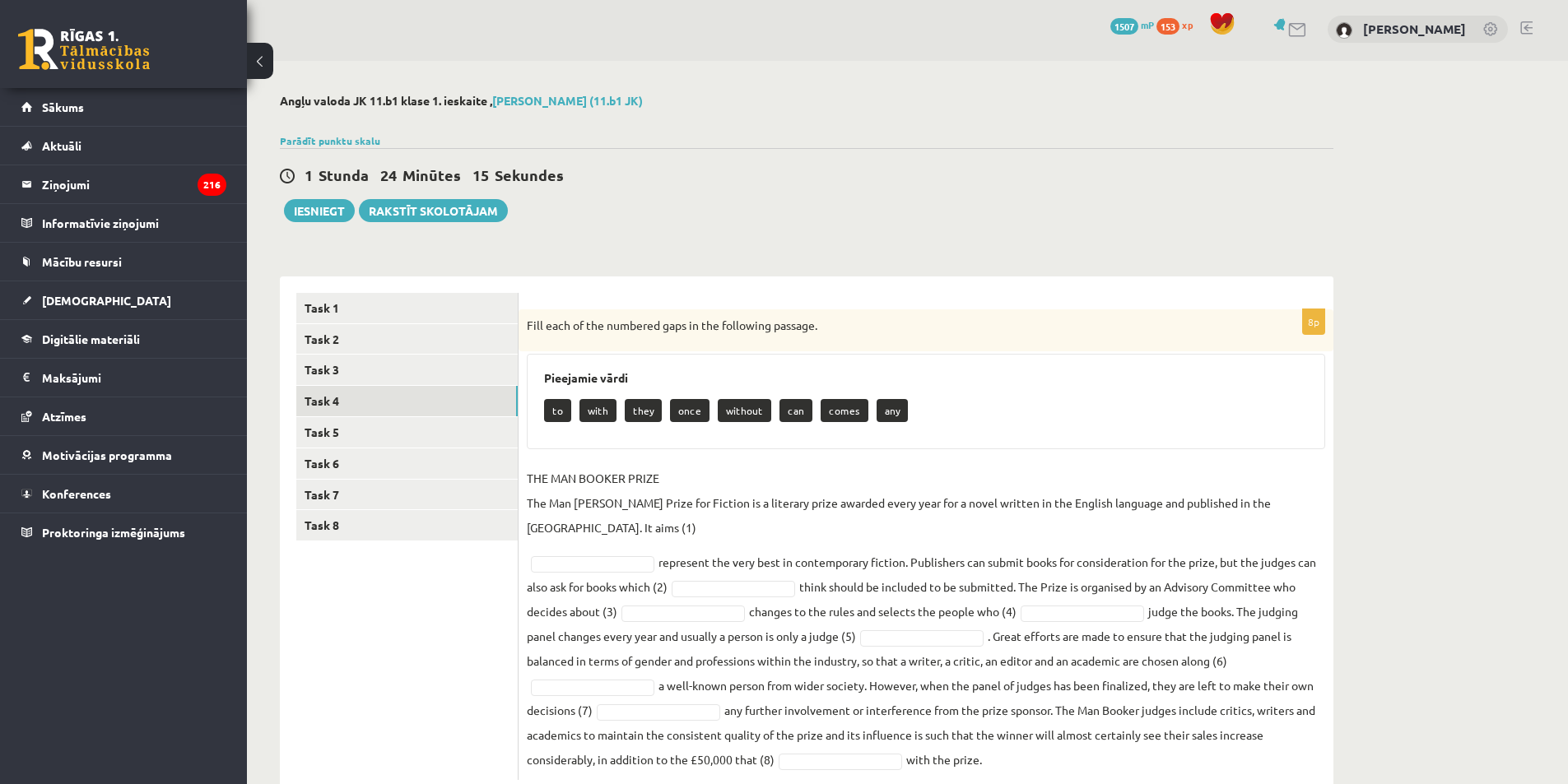
drag, startPoint x: 525, startPoint y: 333, endPoint x: 1028, endPoint y: 749, distance: 652.7
click at [777, 749] on div "8p Fill each of the numbered gaps in the following passage. Pieejamie vārdi to …" at bounding box center [926, 545] width 815 height 471
copy div "Fill each of the numbered gaps in the following passage. Pieejamie vārdi to wit…"
click at [361, 438] on link "Task 5" at bounding box center [407, 432] width 221 height 30
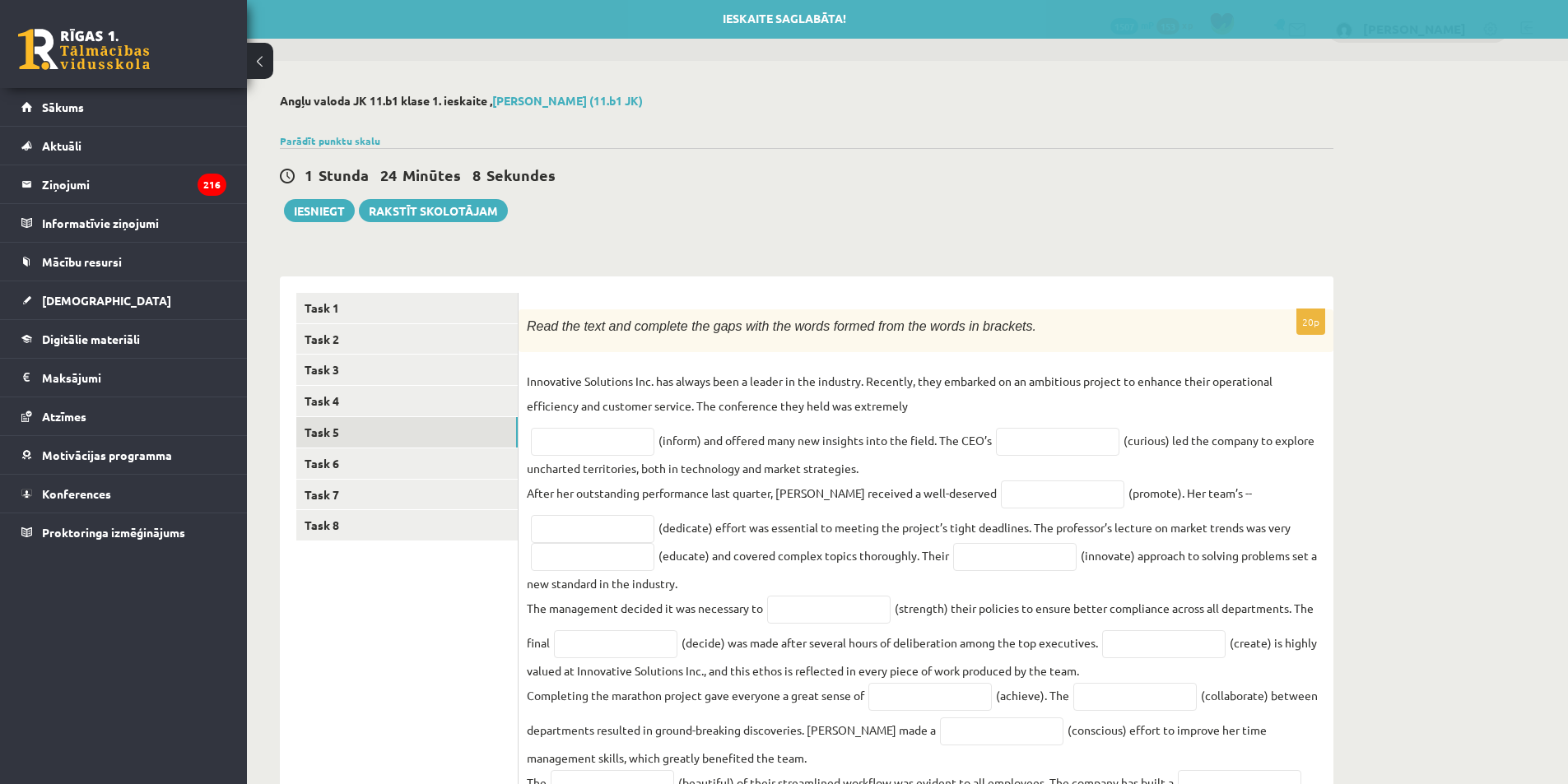
scroll to position [249, 0]
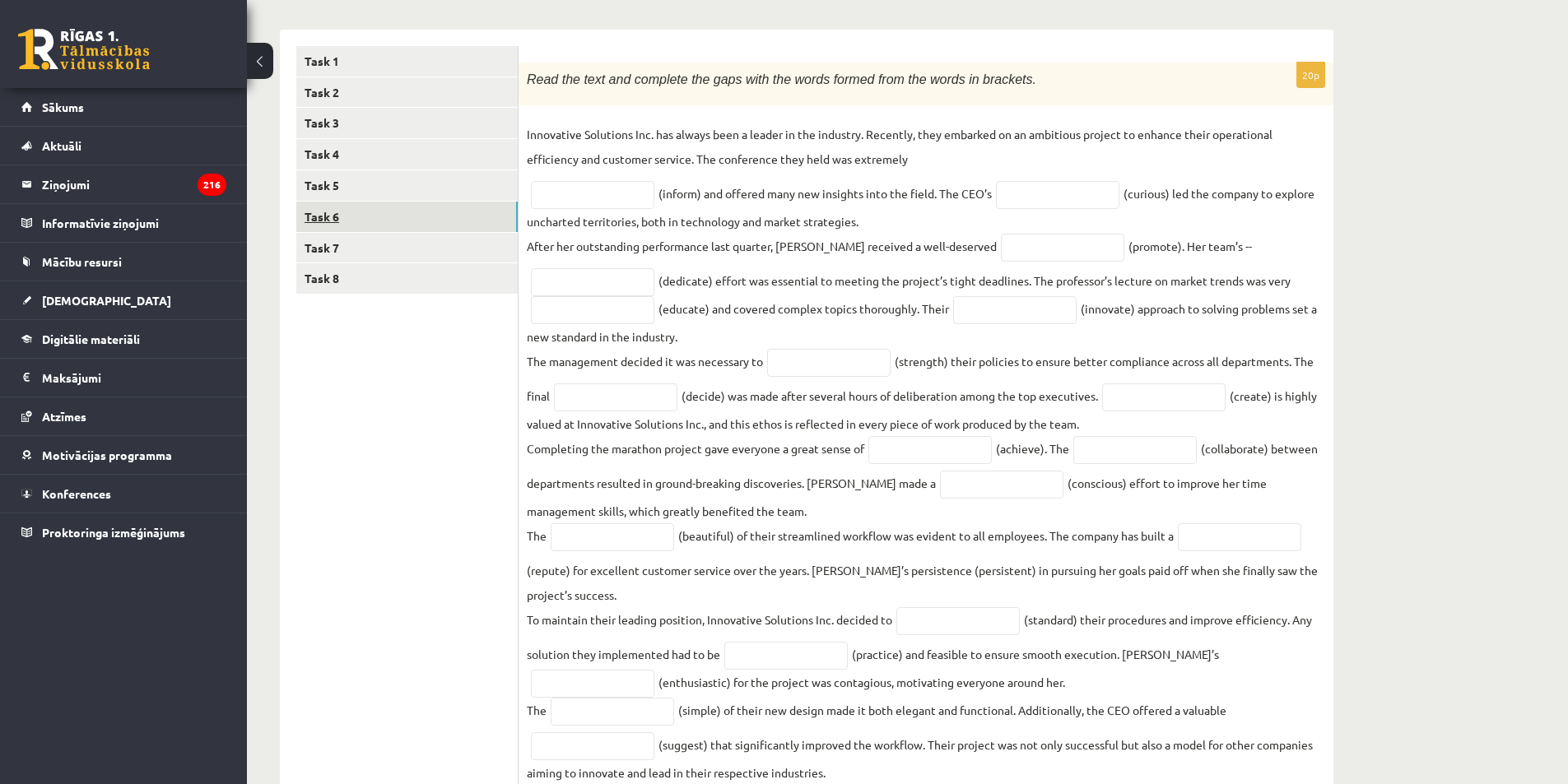
click at [361, 216] on link "Task 6" at bounding box center [407, 216] width 221 height 30
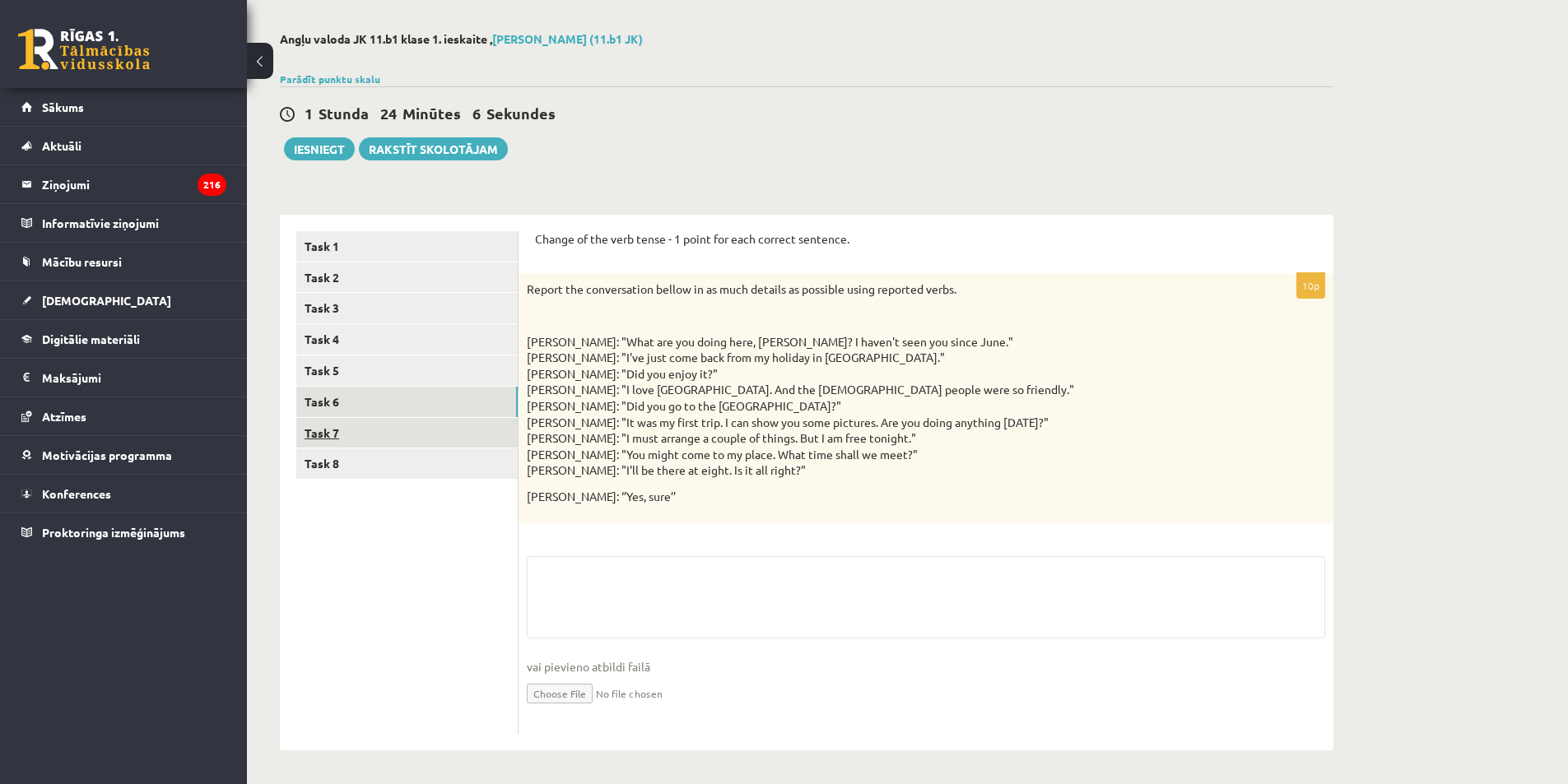
click at [350, 436] on link "Task 7" at bounding box center [407, 433] width 221 height 30
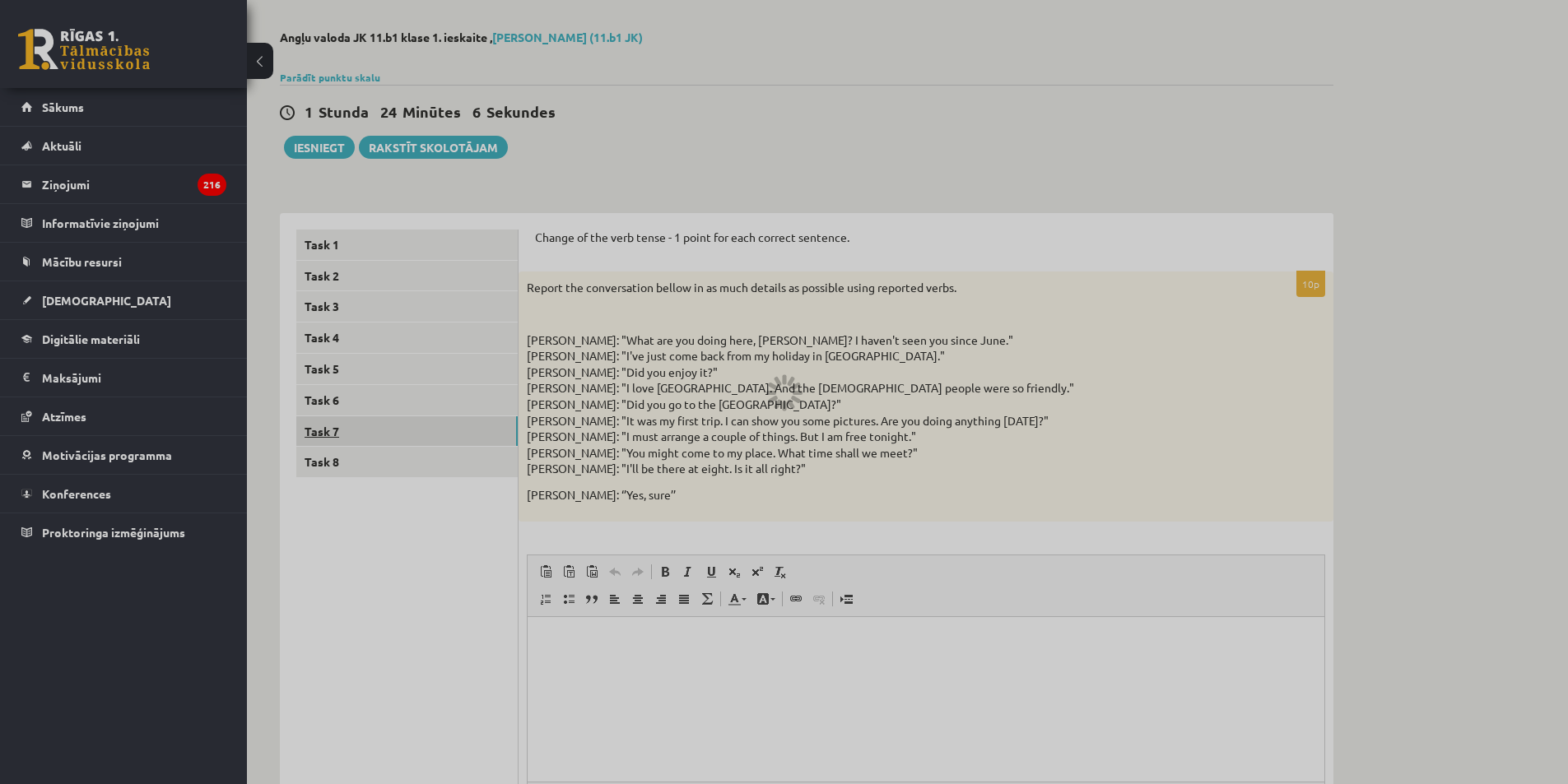
scroll to position [48, 0]
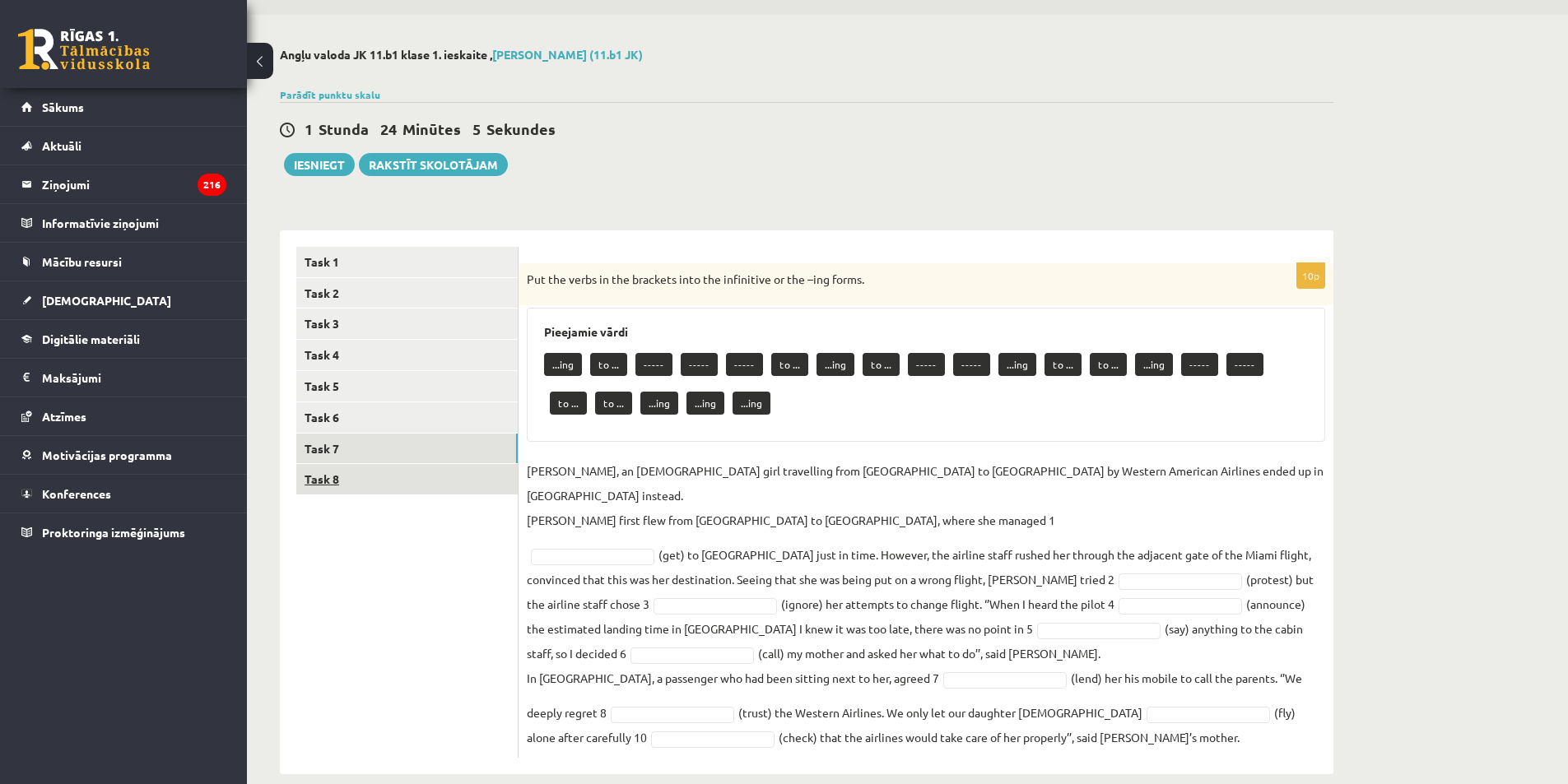
click at [357, 487] on link "Task 8" at bounding box center [407, 478] width 221 height 30
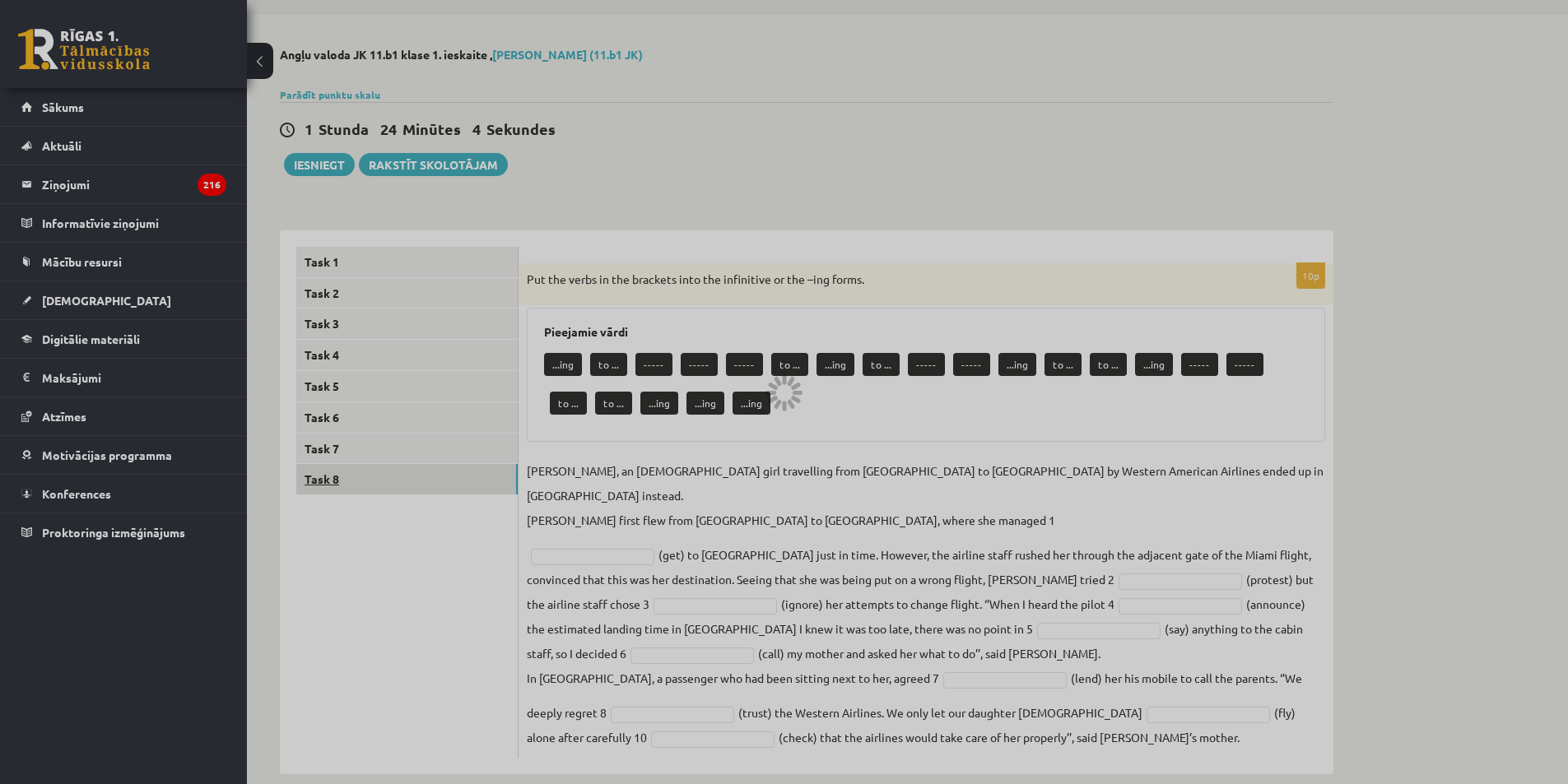
scroll to position [30, 0]
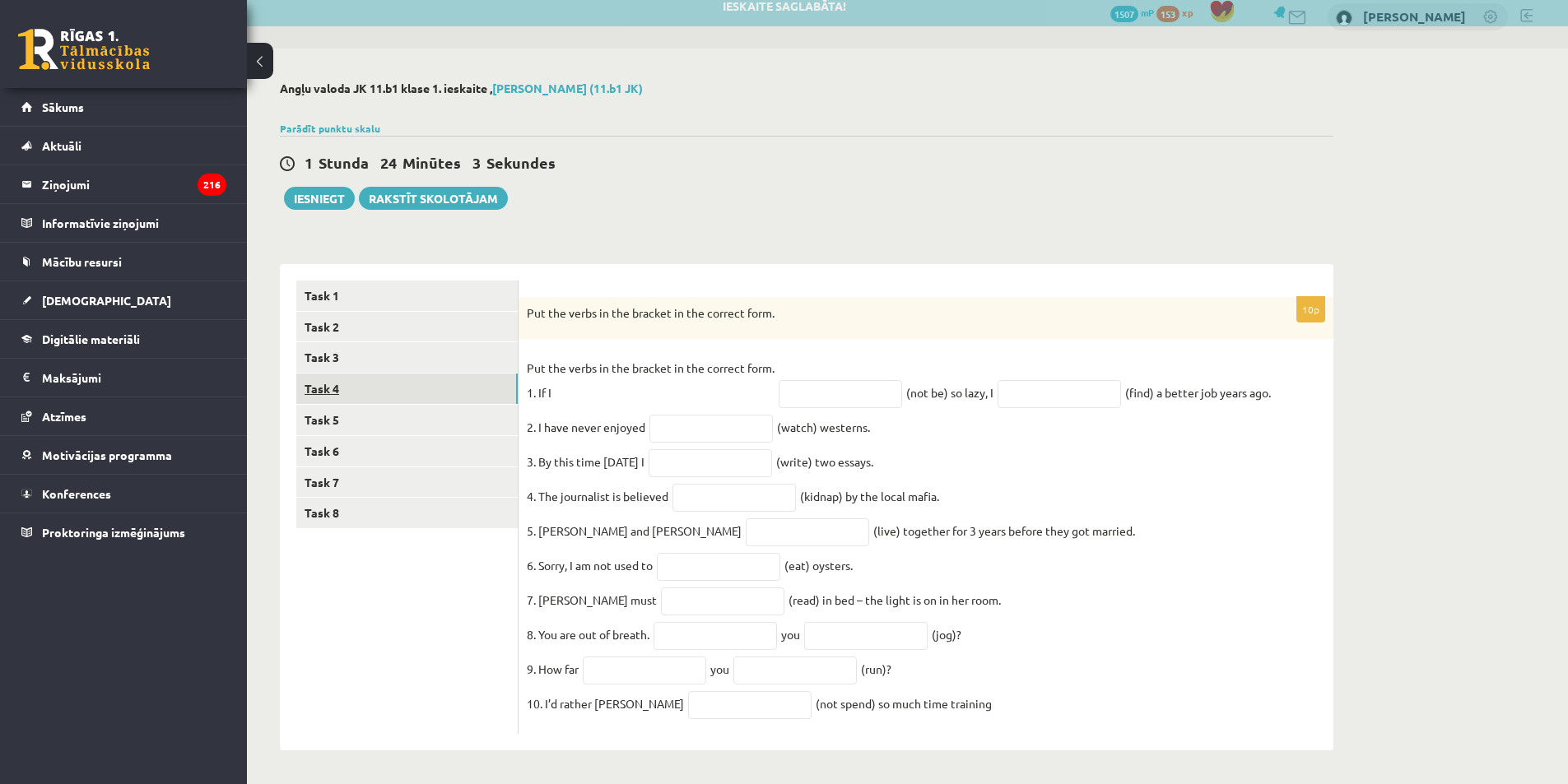
click at [362, 374] on link "Task 4" at bounding box center [407, 388] width 221 height 30
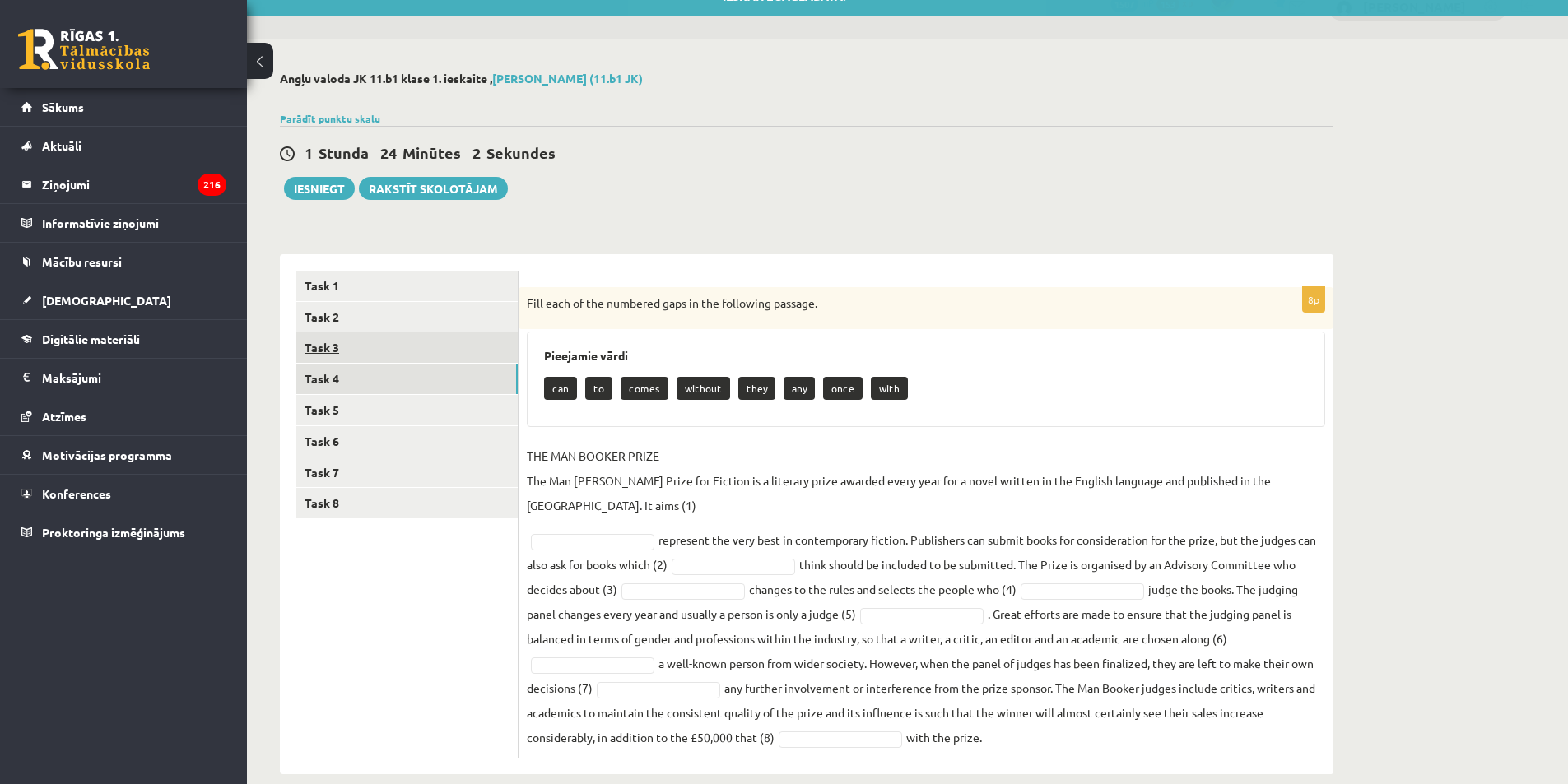
click at [338, 351] on link "Task 3" at bounding box center [407, 347] width 221 height 30
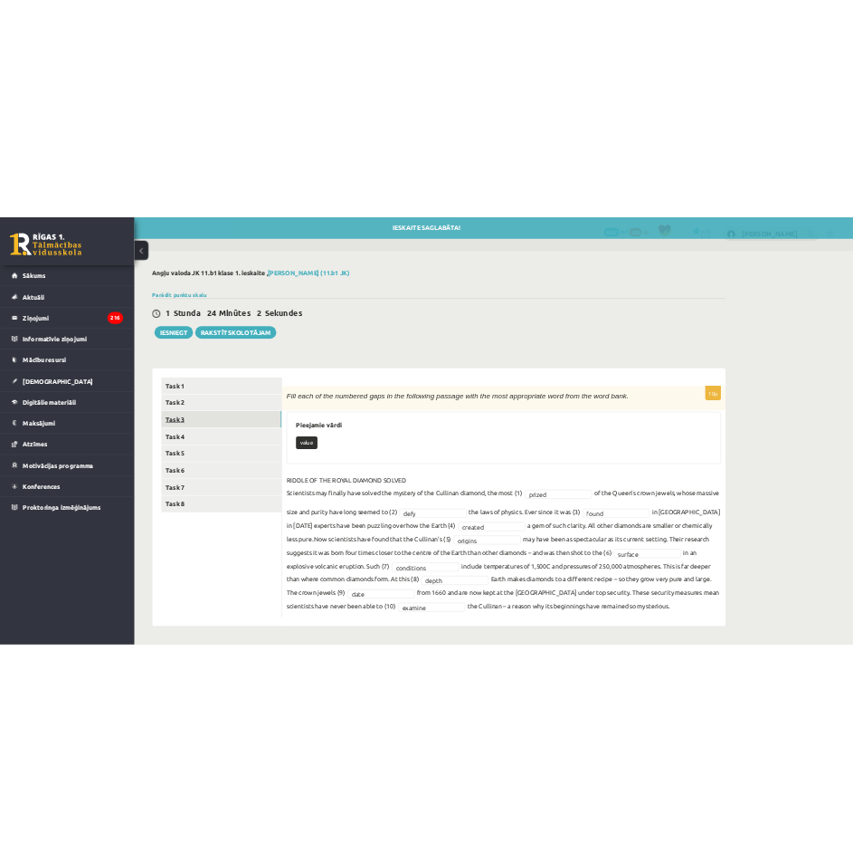
scroll to position [3, 0]
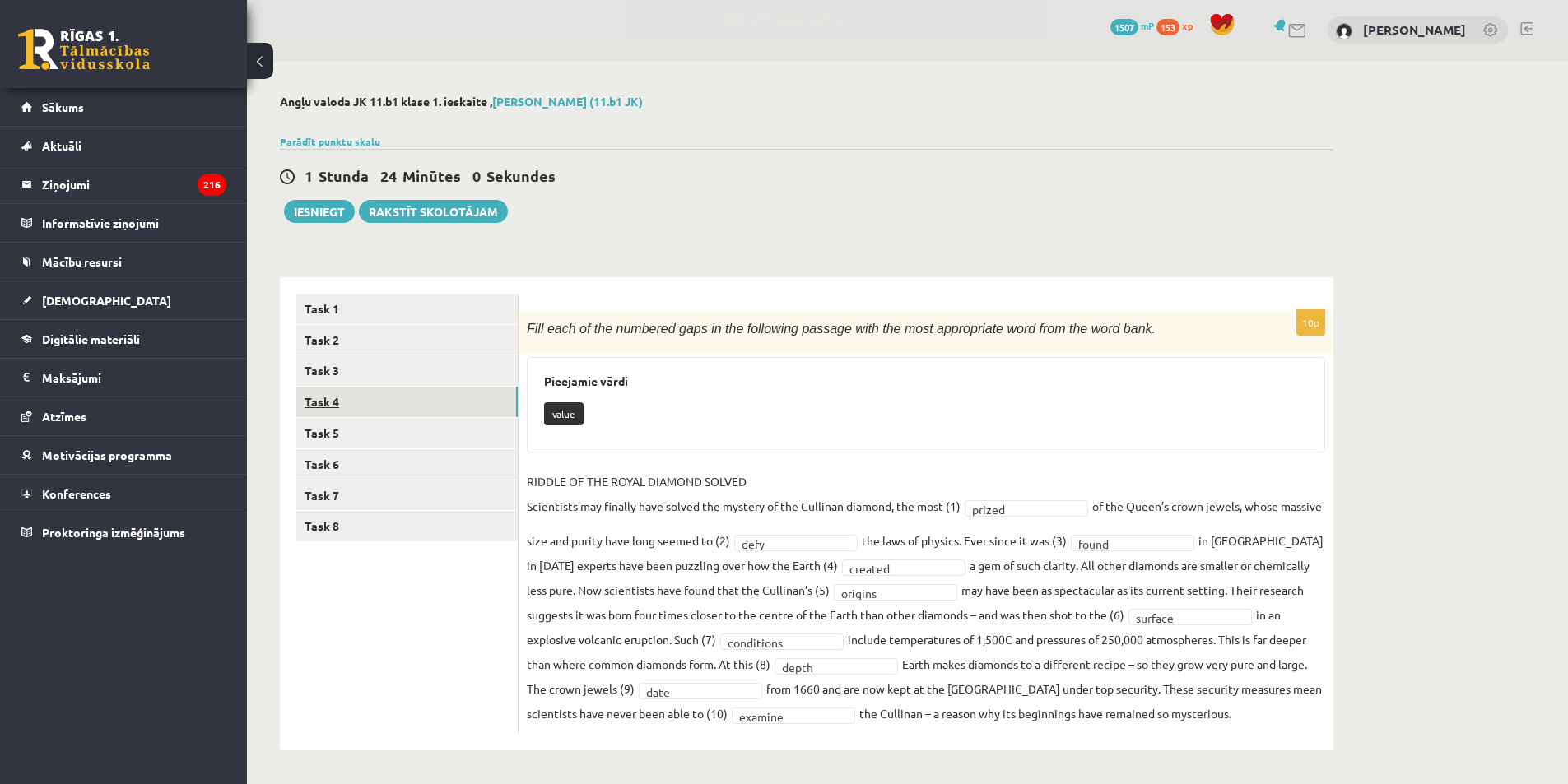
click at [354, 406] on link "Task 4" at bounding box center [407, 401] width 221 height 30
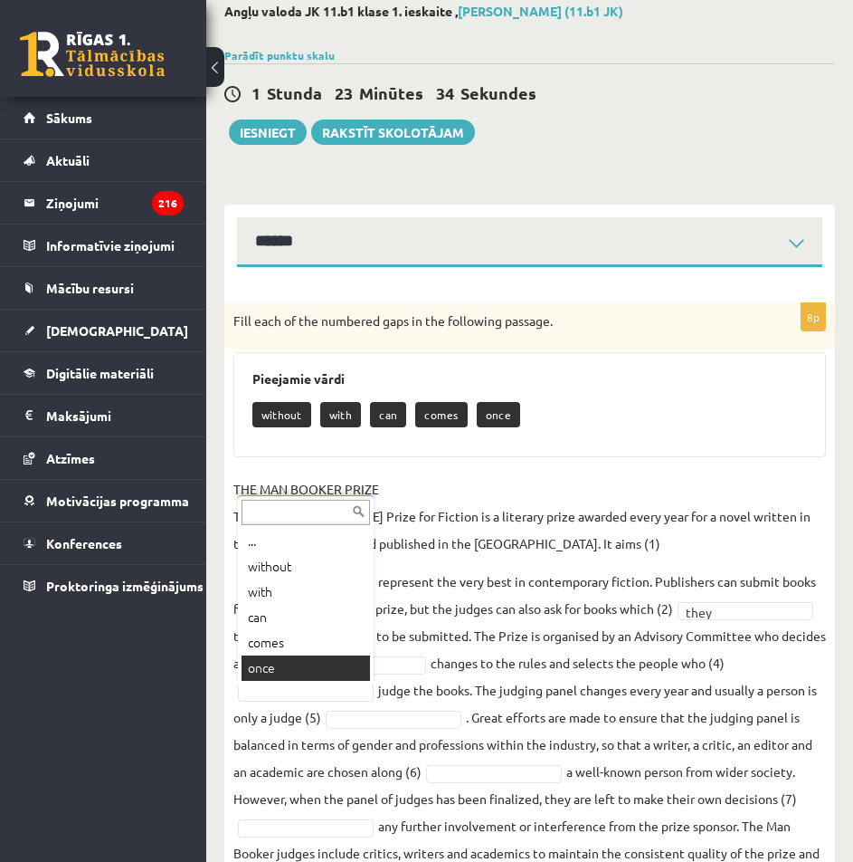
scroll to position [184, 0]
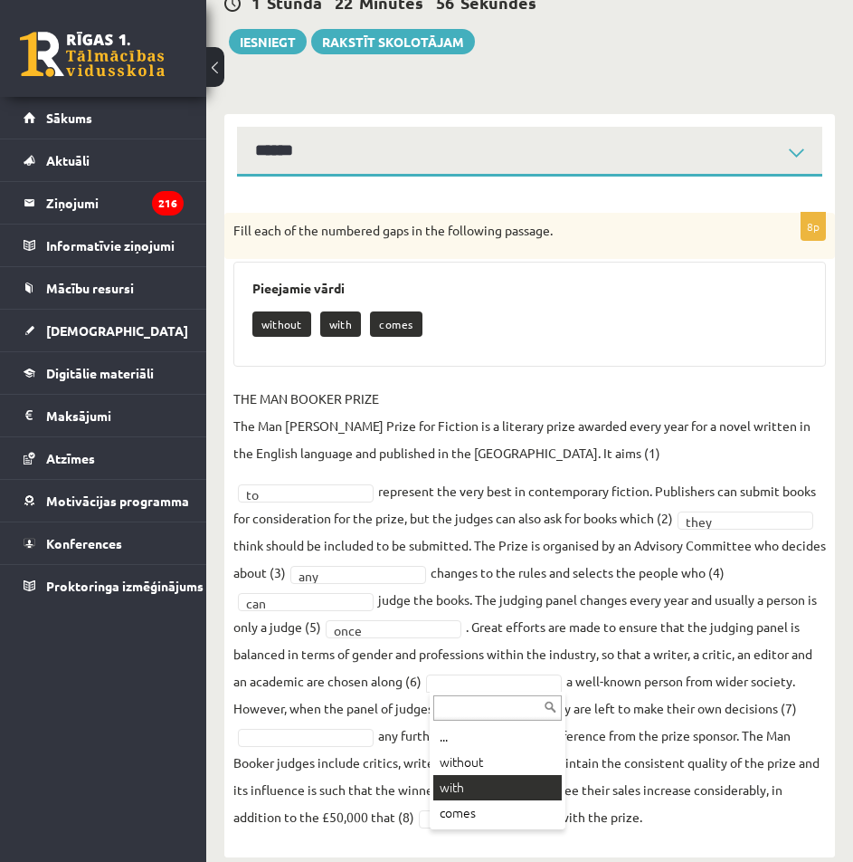
drag, startPoint x: 473, startPoint y: 780, endPoint x: 468, endPoint y: 760, distance: 20.6
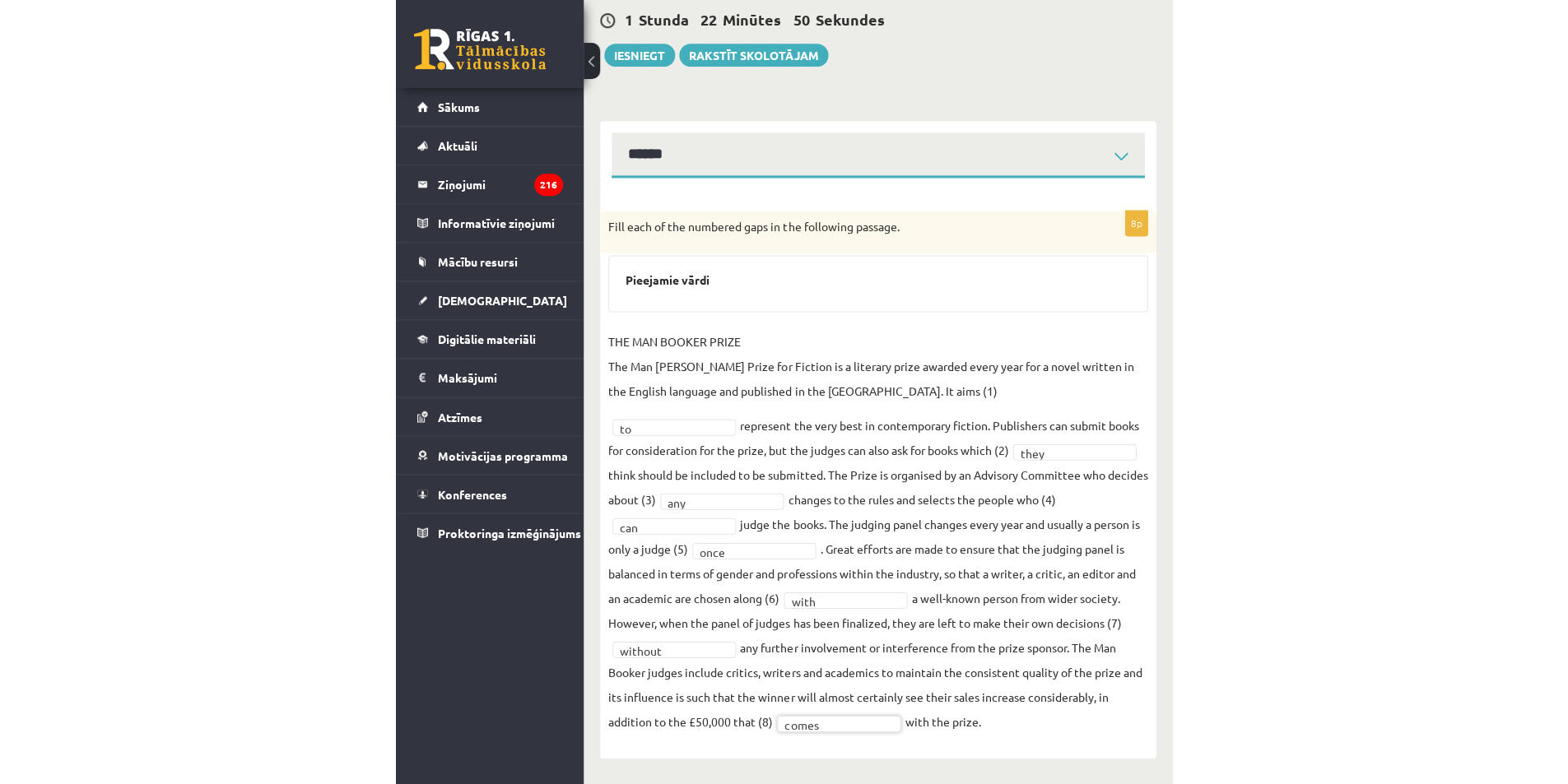
scroll to position [0, 0]
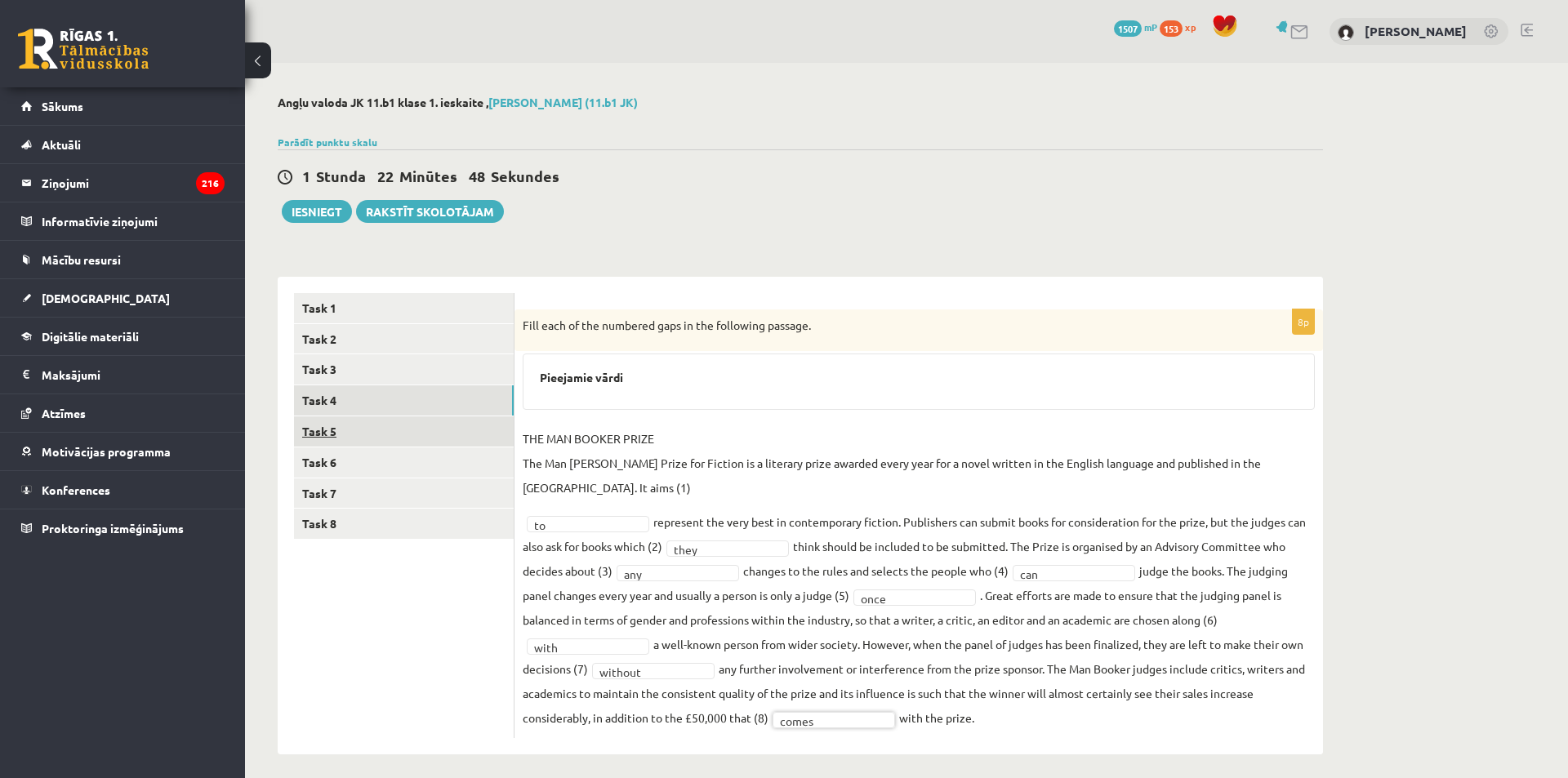
click at [368, 435] on link "Task 5" at bounding box center [403, 431] width 219 height 30
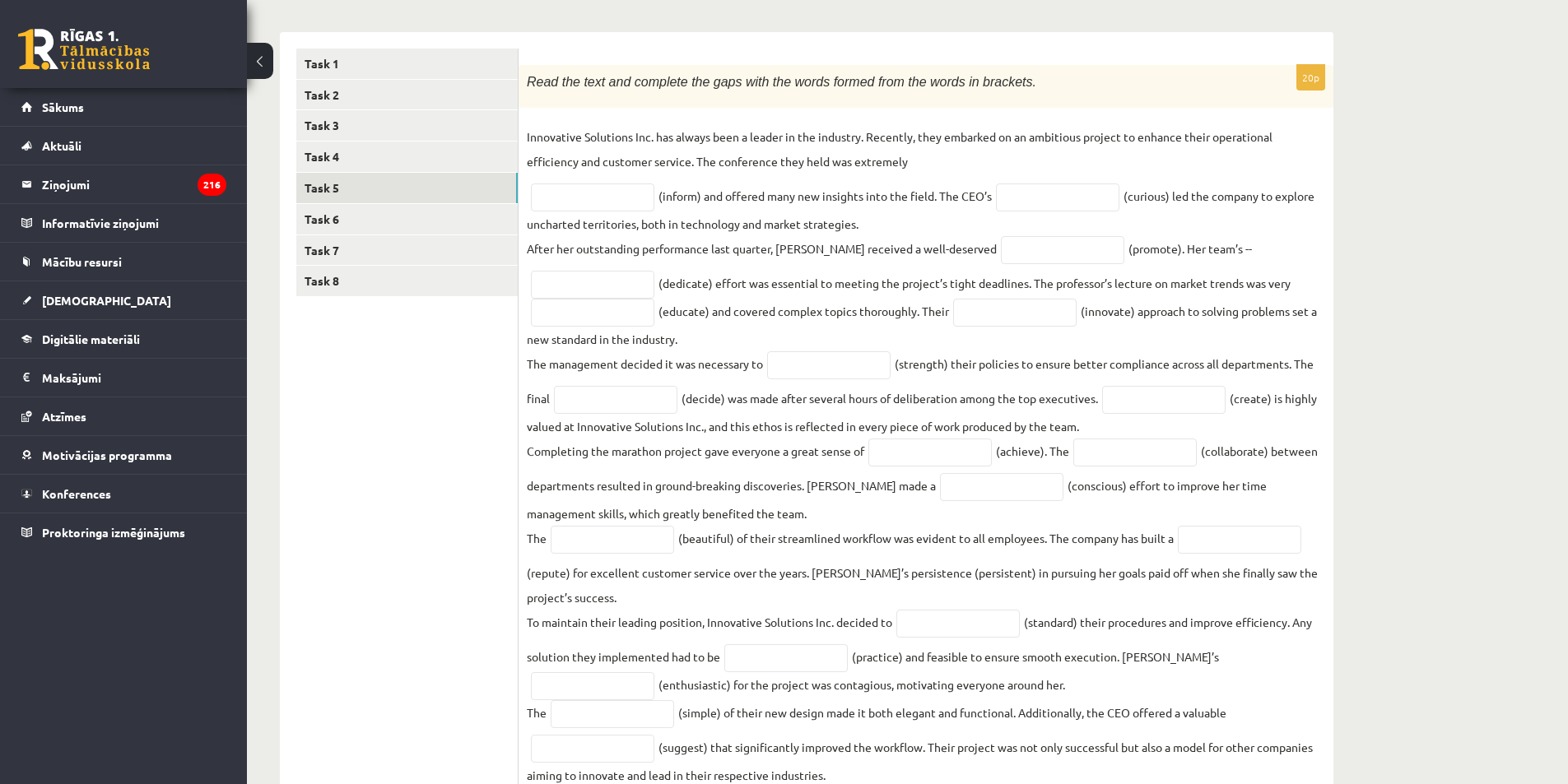
scroll to position [317, 0]
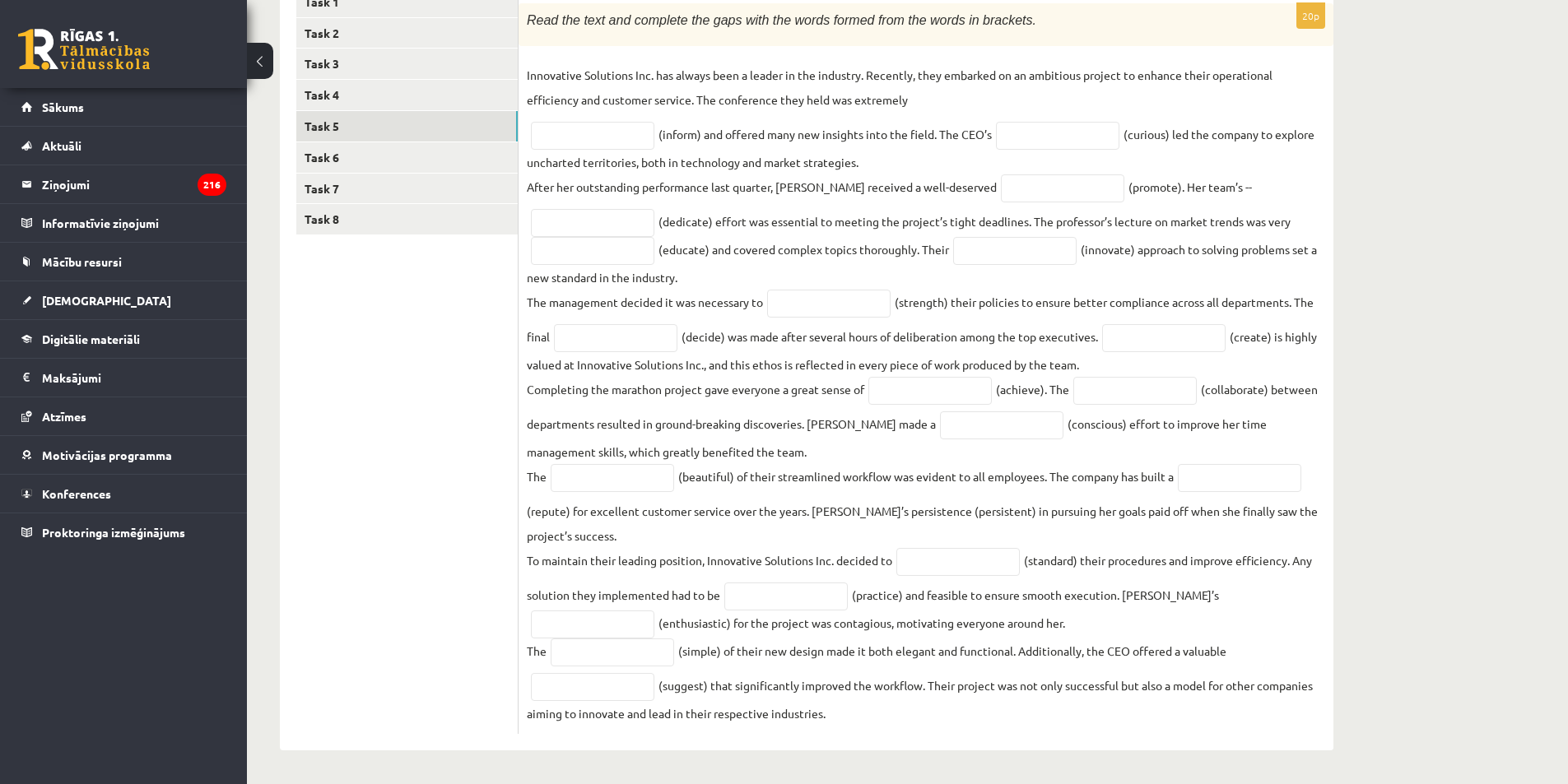
drag, startPoint x: 524, startPoint y: 81, endPoint x: 1085, endPoint y: 764, distance: 883.9
click at [777, 764] on div "Angļu valoda JK 11.b1 klase 1. ieskaite , Emīls Adrians Jeziks (11.b1 JK) Parād…" at bounding box center [807, 268] width 1120 height 1029
copy div "Read the text and complete the gaps with the words formed from the words in bra…"
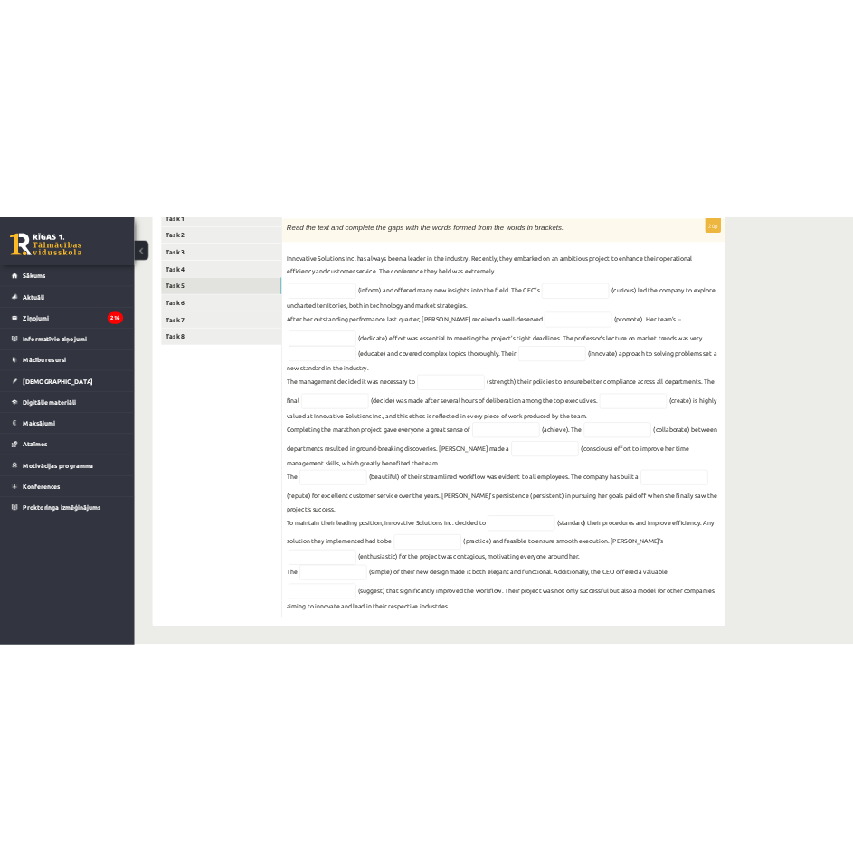
scroll to position [340, 0]
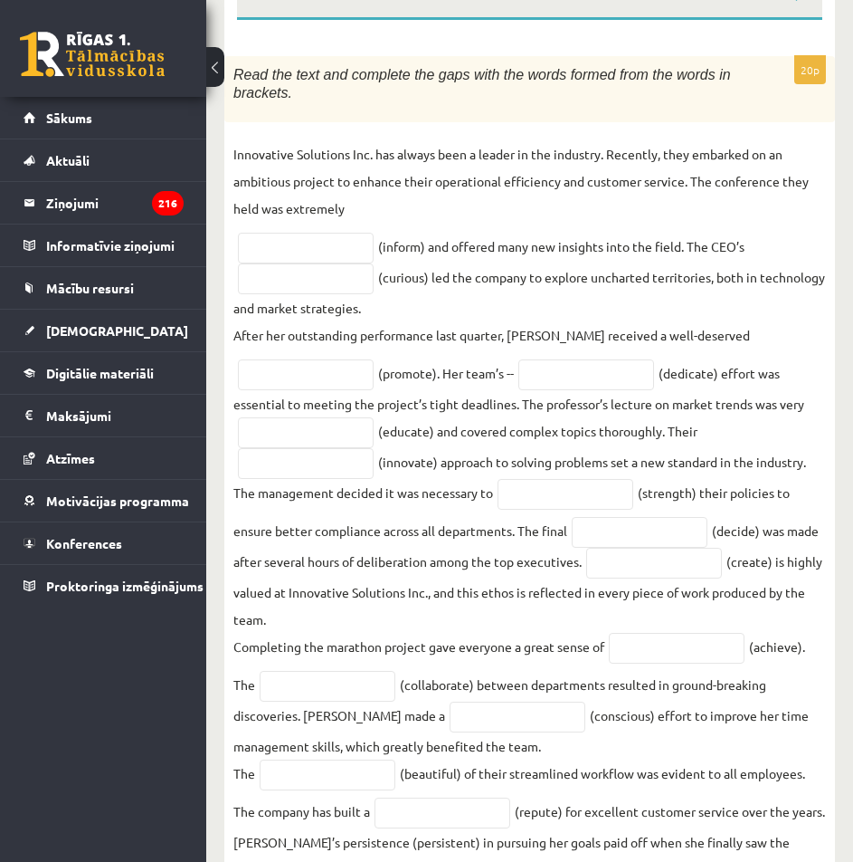
click at [736, 100] on div "Read the text and complete the gaps with the words formed from the words in bra…" at bounding box center [529, 89] width 611 height 66
click at [304, 237] on input "text" at bounding box center [306, 248] width 136 height 31
type input "**********"
click at [294, 281] on input "text" at bounding box center [306, 278] width 136 height 31
type input "*********"
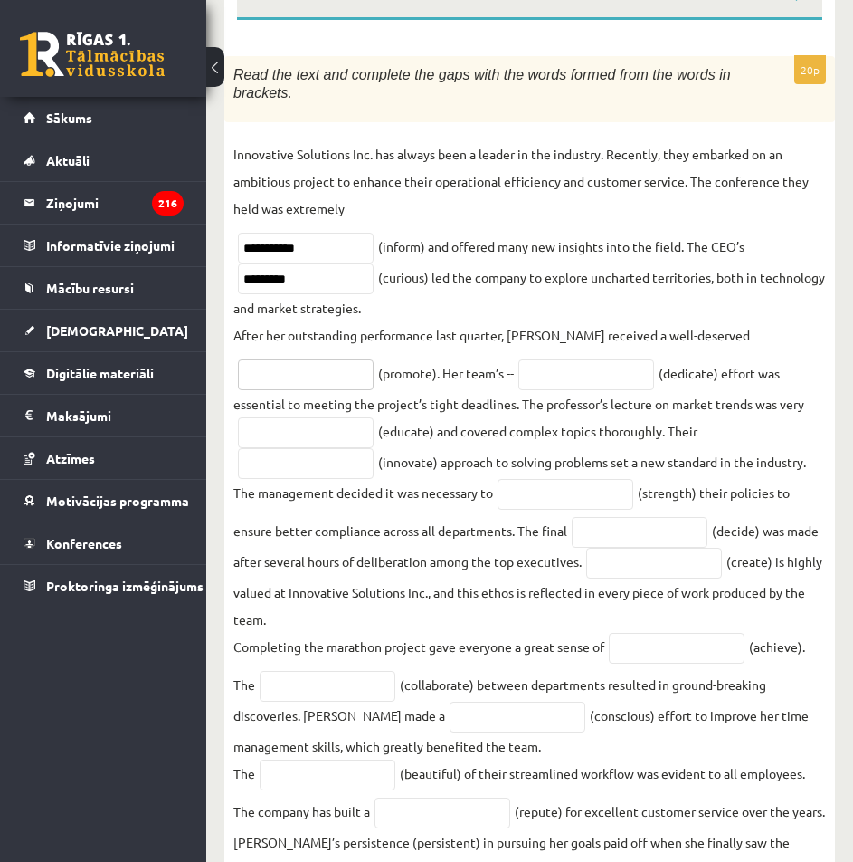
click at [310, 377] on input "text" at bounding box center [306, 374] width 136 height 31
type input "*********"
click at [595, 383] on input "text" at bounding box center [587, 374] width 136 height 31
type input "*********"
click at [308, 439] on input "text" at bounding box center [306, 432] width 136 height 31
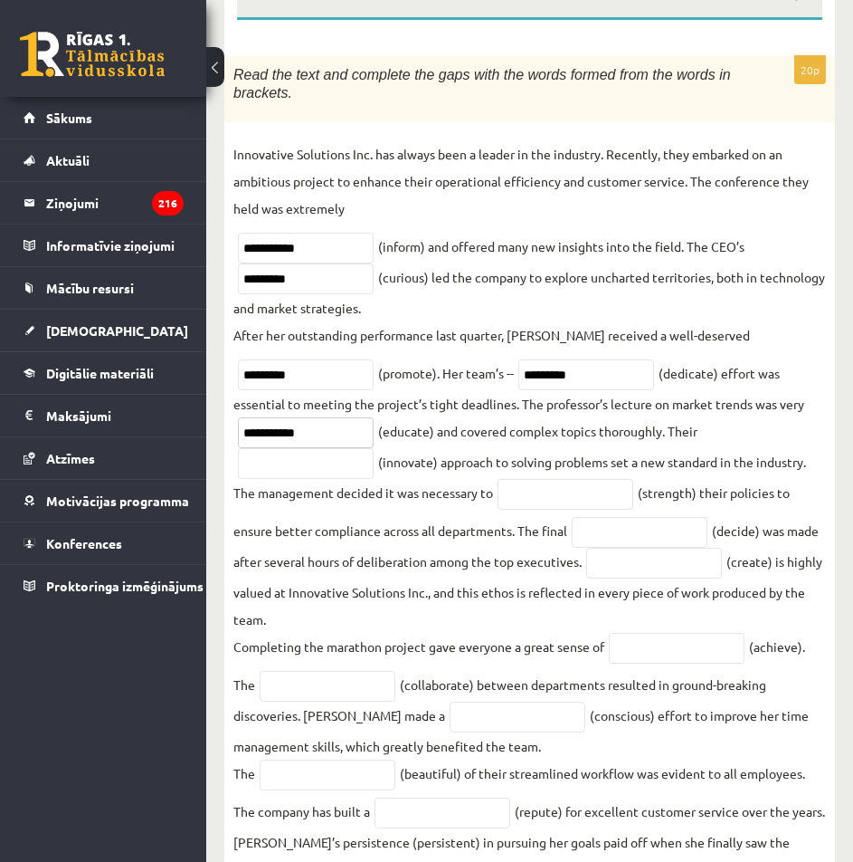
type input "**********"
click at [314, 468] on input "text" at bounding box center [306, 463] width 136 height 31
type input "**********"
click at [597, 491] on input "text" at bounding box center [566, 494] width 136 height 31
type input "**********"
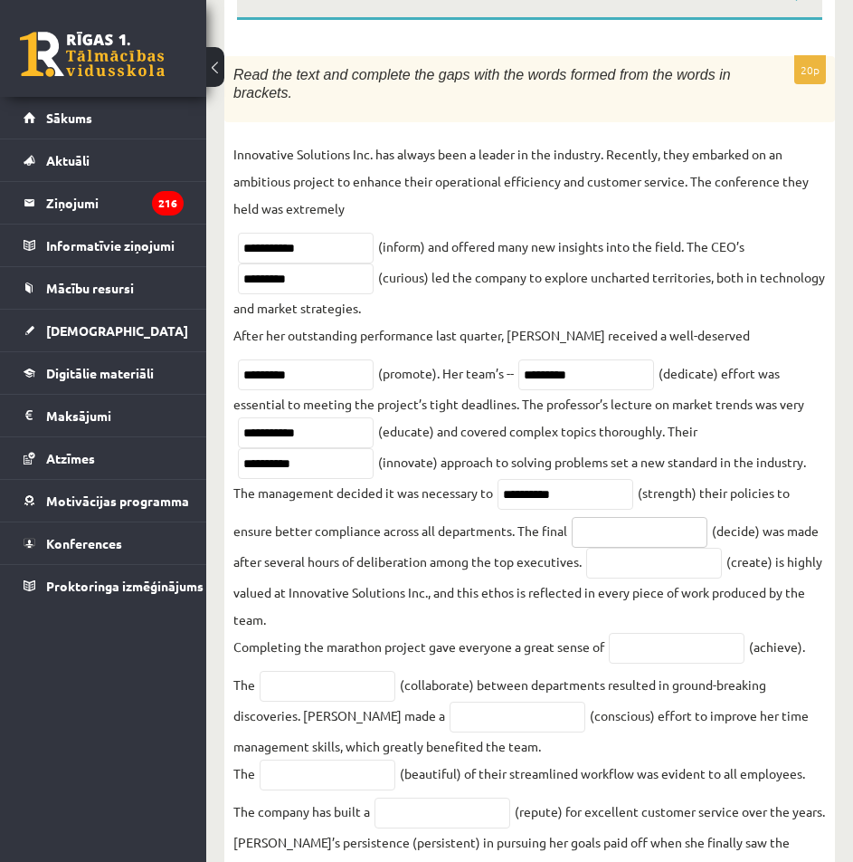
click at [639, 533] on input "text" at bounding box center [640, 532] width 136 height 31
type input "********"
click at [681, 584] on fieldset "**********" at bounding box center [529, 636] width 593 height 992
click at [689, 578] on input "text" at bounding box center [654, 563] width 136 height 31
type input "**********"
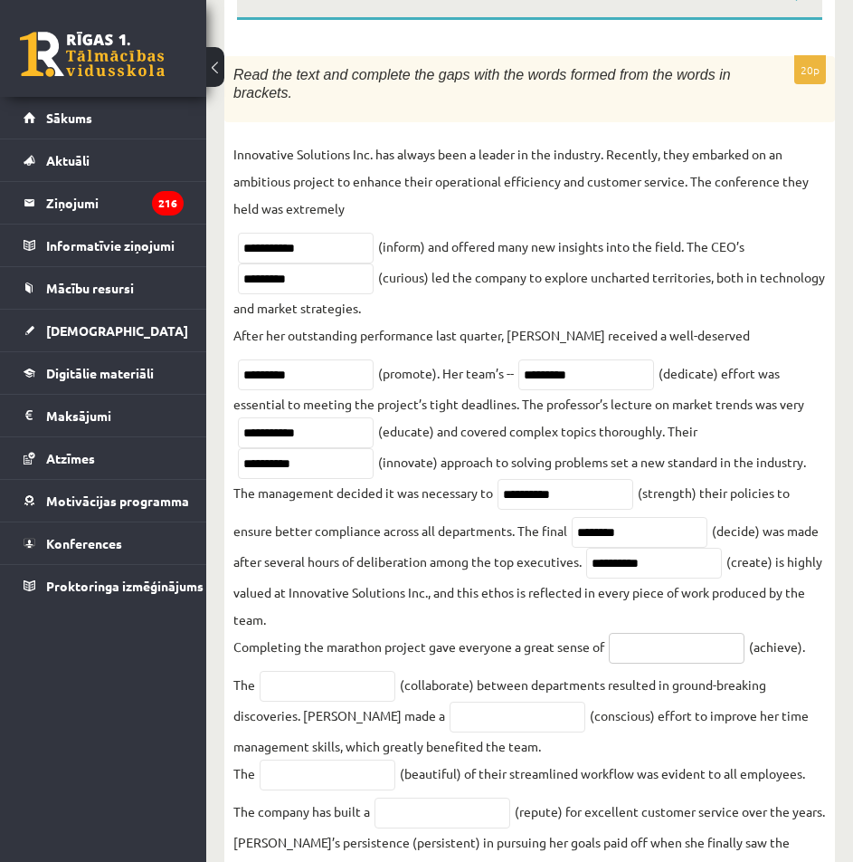
click at [650, 647] on input "text" at bounding box center [677, 648] width 136 height 31
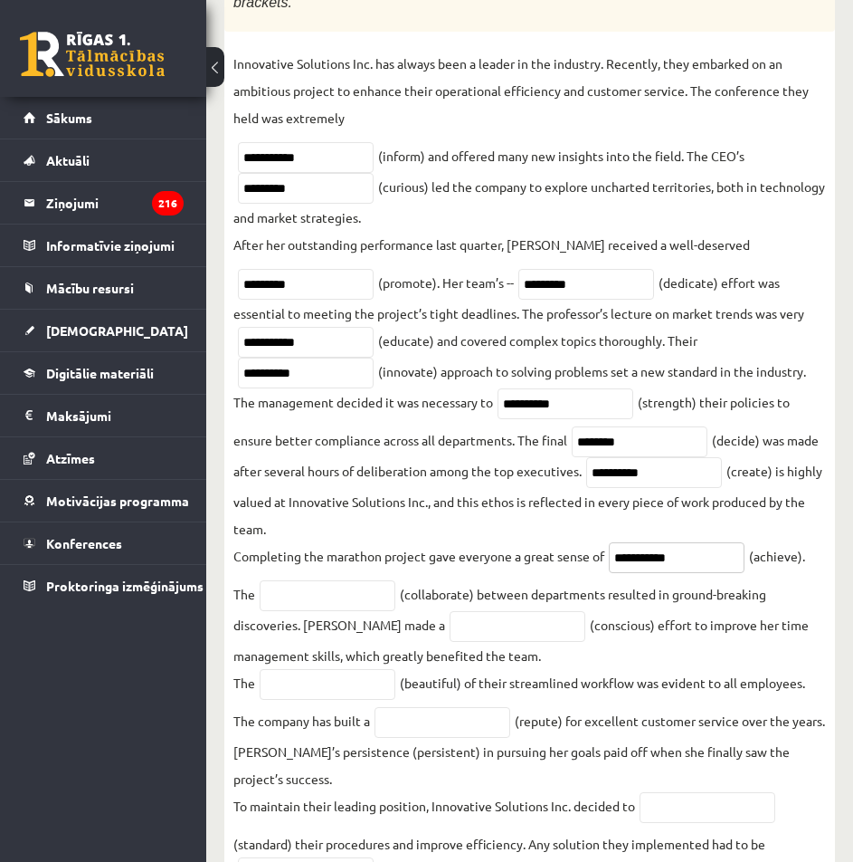
type input "**********"
click at [338, 591] on input "text" at bounding box center [328, 595] width 136 height 31
type input "**********"
click at [468, 636] on input "text" at bounding box center [518, 626] width 136 height 31
type input "*********"
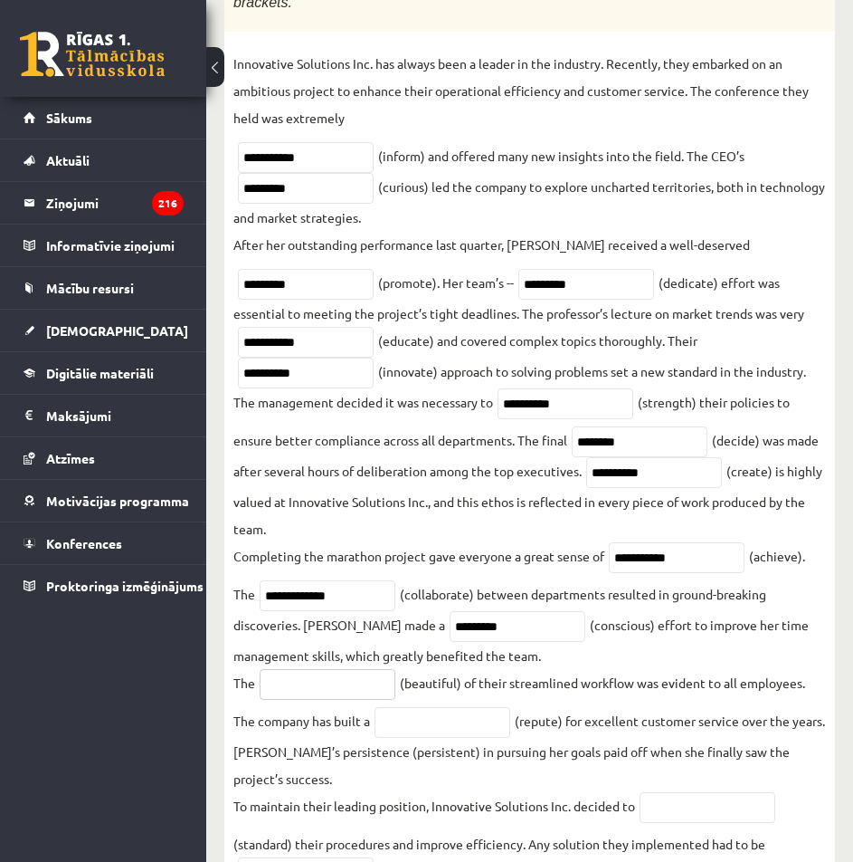
click at [342, 687] on input "text" at bounding box center [328, 684] width 136 height 31
type input "******"
click at [443, 735] on input "text" at bounding box center [443, 722] width 136 height 31
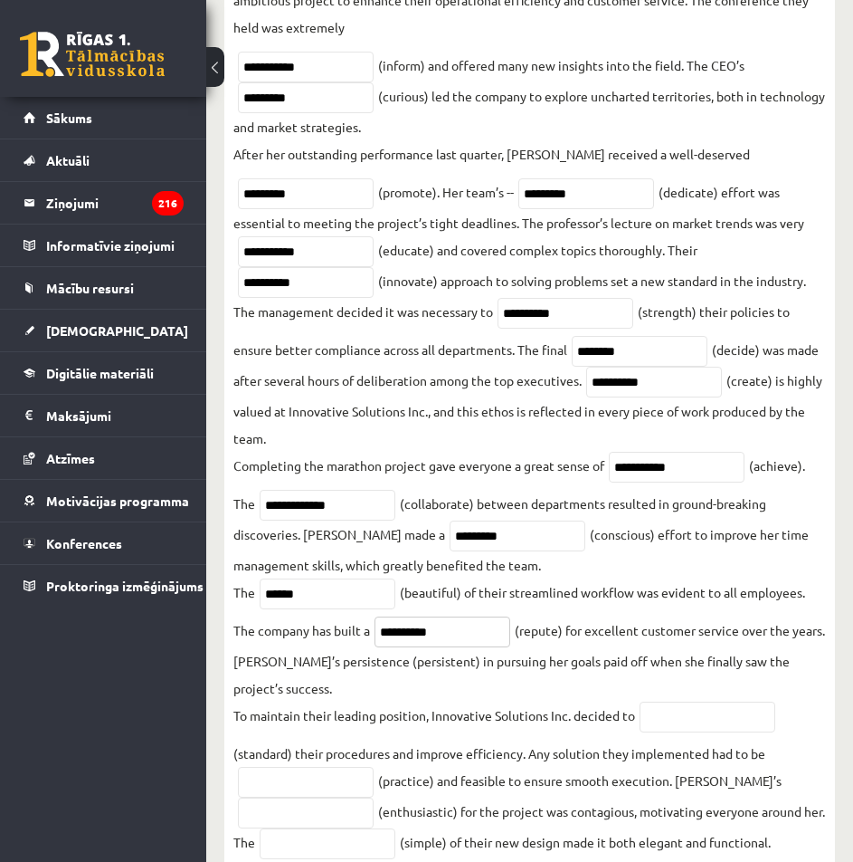
type input "**********"
click at [696, 729] on input "text" at bounding box center [708, 716] width 136 height 31
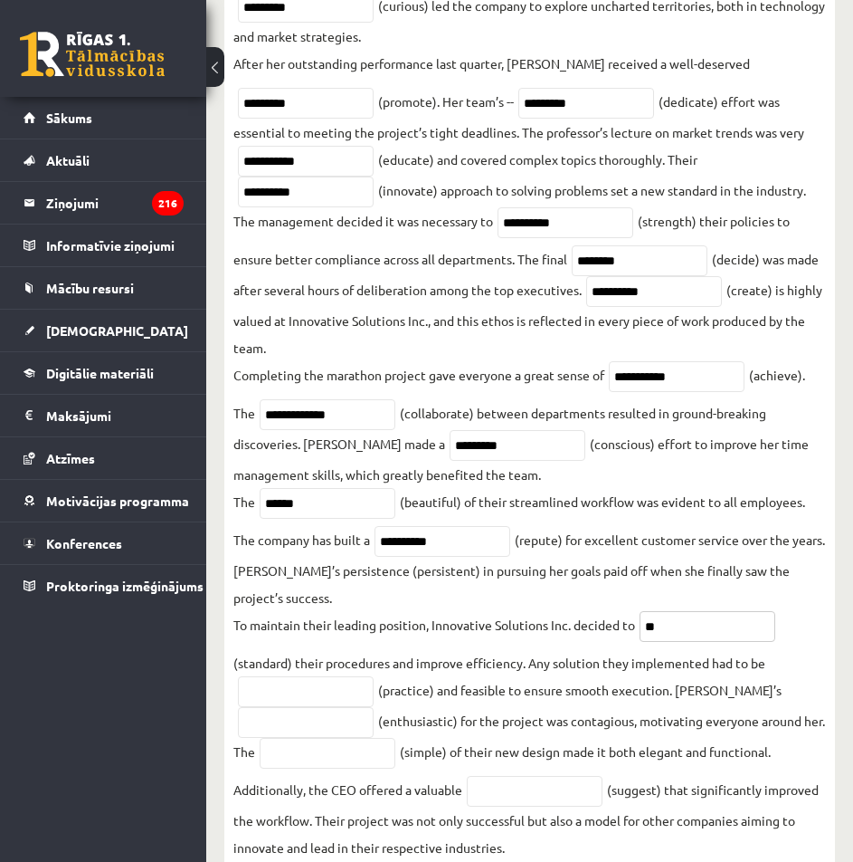
type input "*"
type input "**********"
click at [341, 700] on input "text" at bounding box center [306, 691] width 136 height 31
type input "*********"
click at [335, 731] on input "text" at bounding box center [306, 722] width 136 height 31
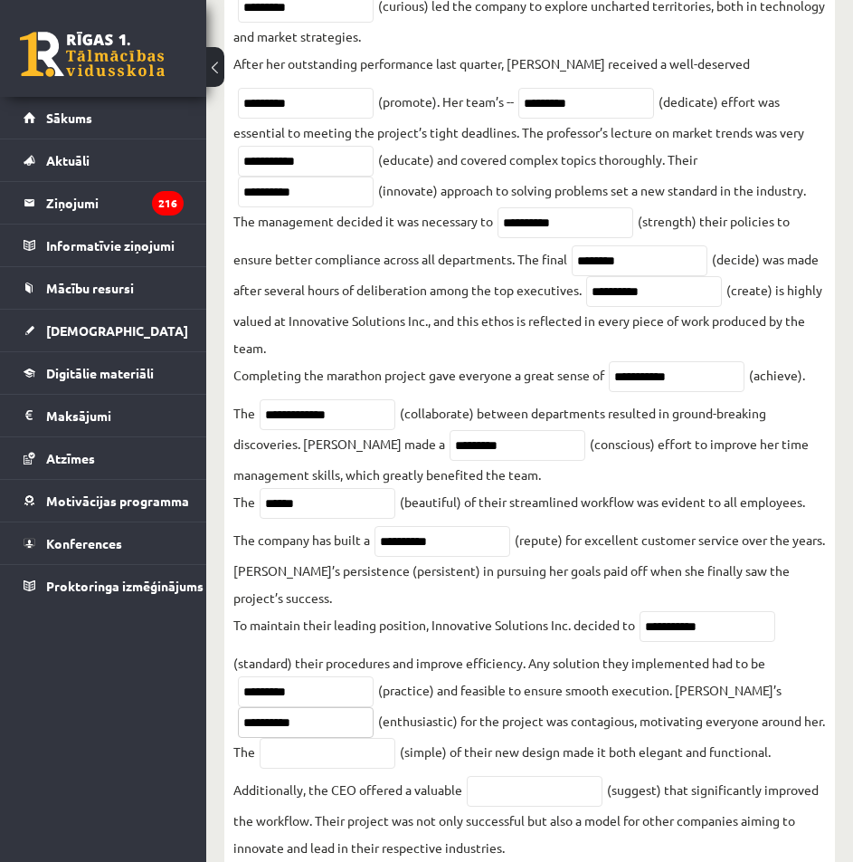
scroll to position [702, 0]
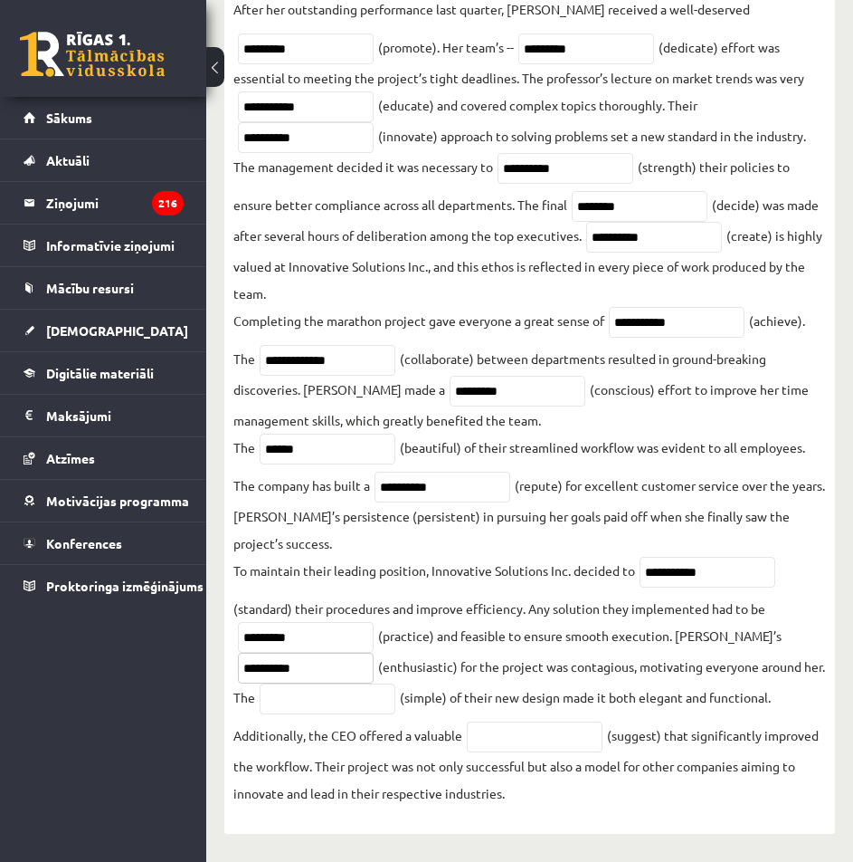
type input "**********"
click at [348, 699] on input "text" at bounding box center [328, 698] width 136 height 31
type input "**********"
click at [505, 736] on input "text" at bounding box center [535, 736] width 136 height 31
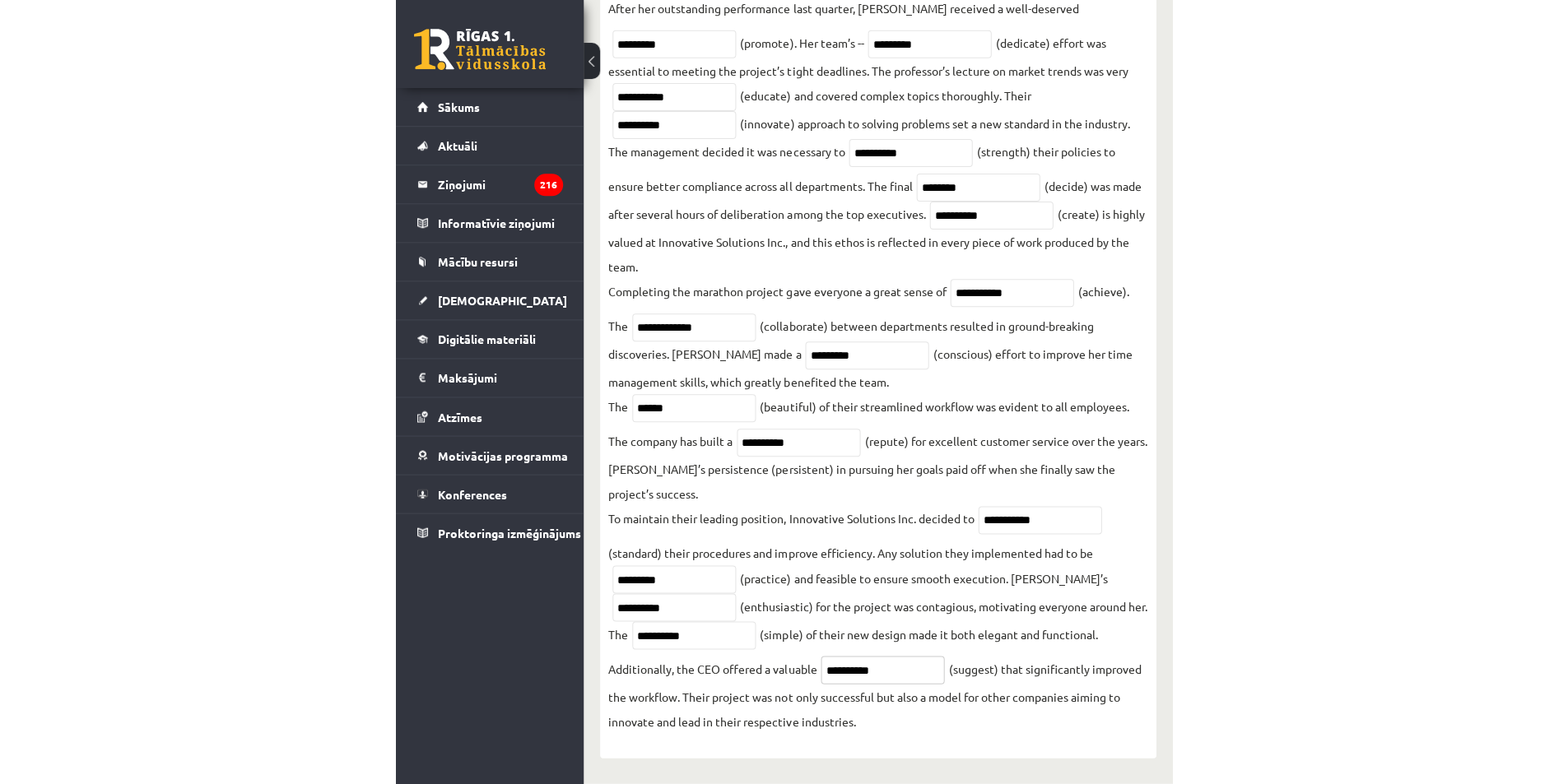
scroll to position [0, 0]
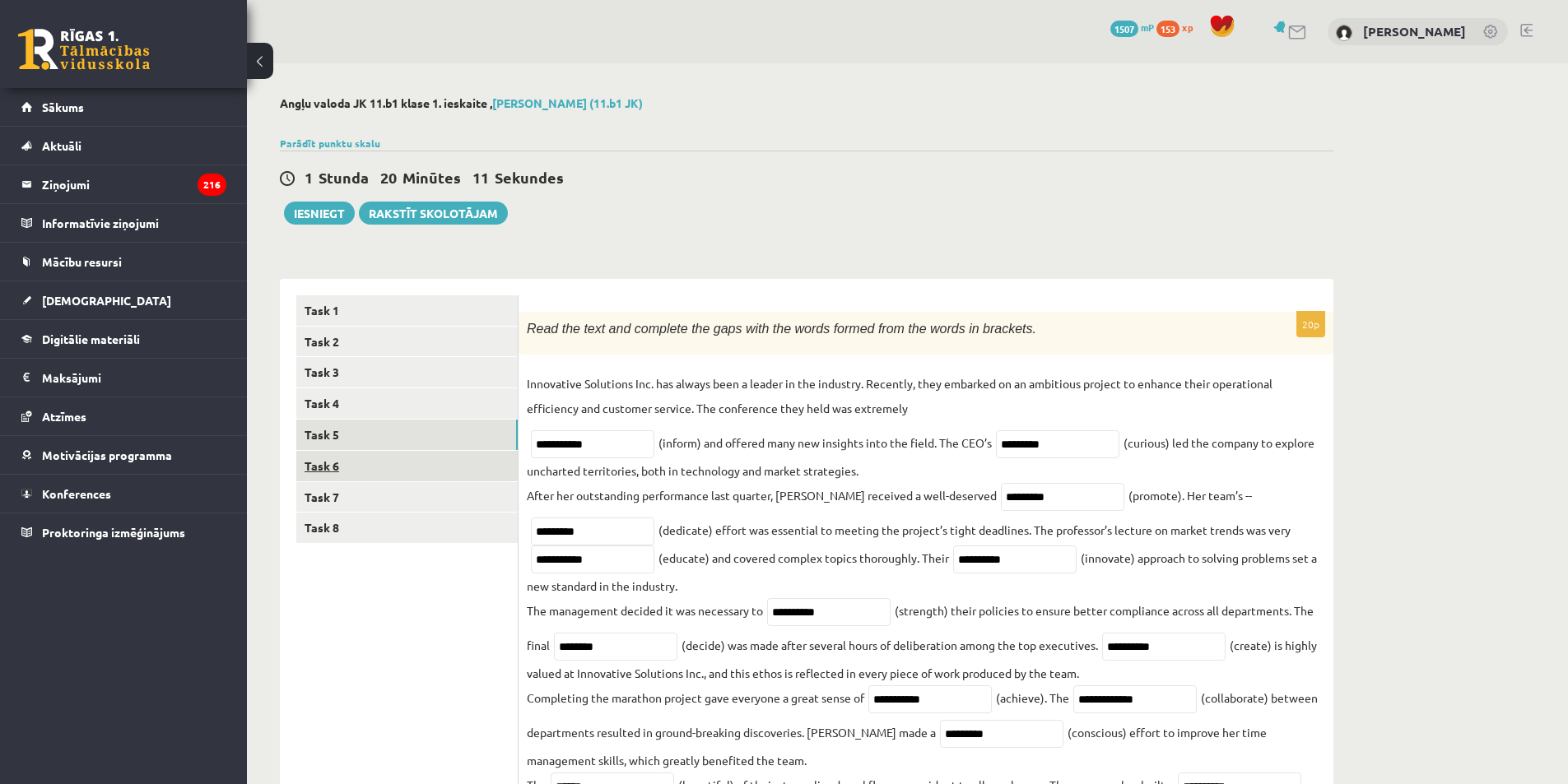
type input "**********"
click at [359, 467] on link "Task 6" at bounding box center [407, 466] width 221 height 30
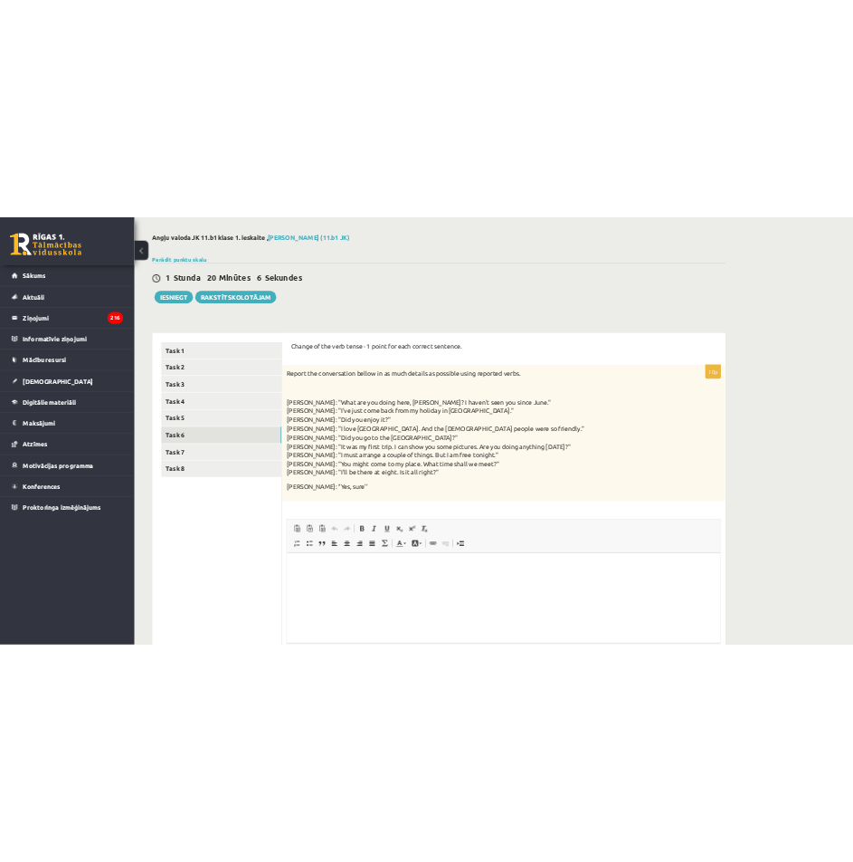
scroll to position [163, 0]
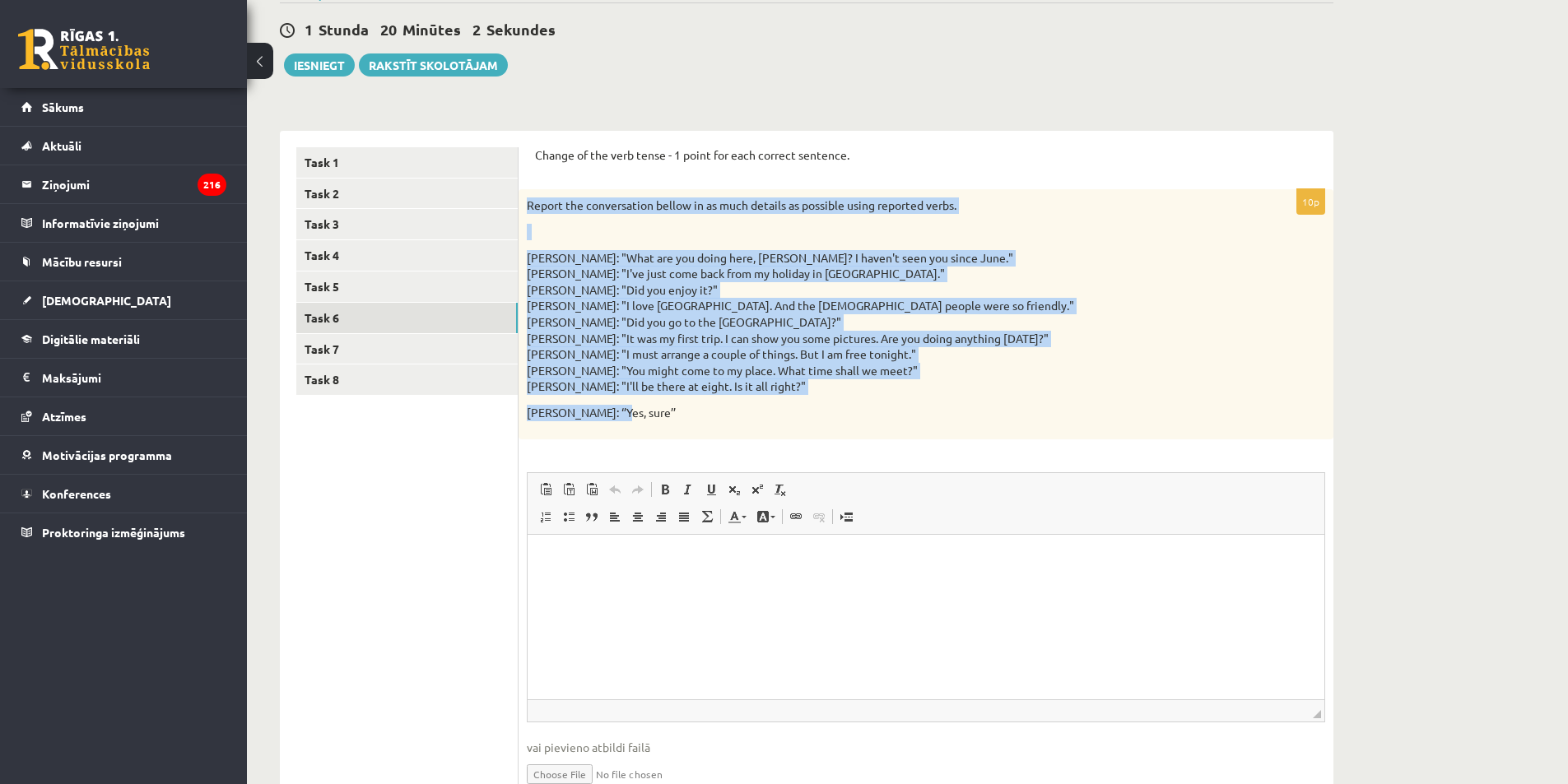
drag, startPoint x: 531, startPoint y: 209, endPoint x: 848, endPoint y: 405, distance: 372.7
click at [777, 405] on div "Report the conversation bellow in as much details as possible using reported ve…" at bounding box center [926, 314] width 815 height 249
copy div "Report the conversation bellow in as much details as possible using reported ve…"
drag, startPoint x: 605, startPoint y: 187, endPoint x: 570, endPoint y: 175, distance: 37.0
click at [602, 186] on form "Change of the verb tense - 1 point for each correct sentence. 10p Report the co…" at bounding box center [926, 481] width 782 height 668
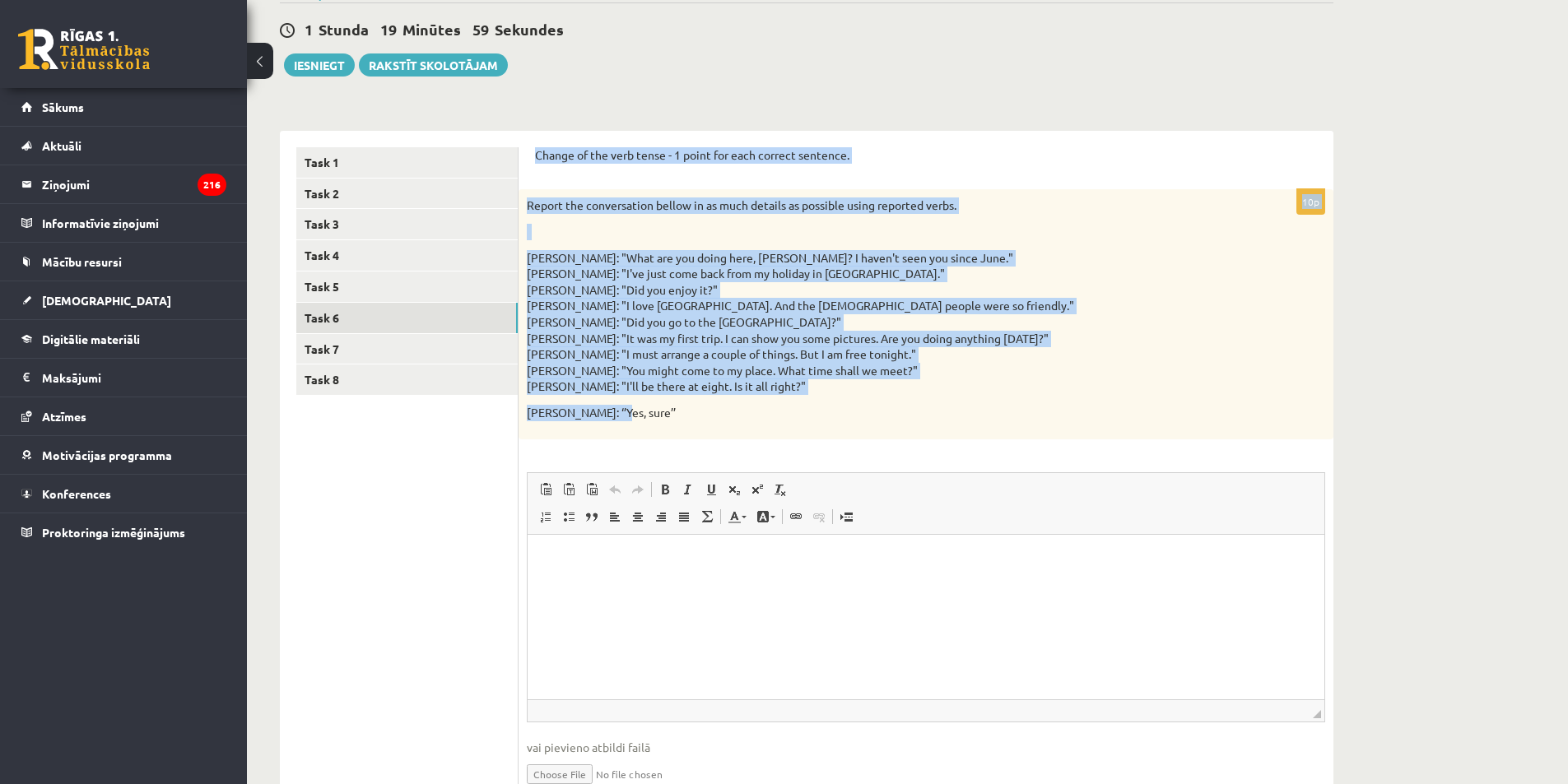
drag, startPoint x: 533, startPoint y: 154, endPoint x: 792, endPoint y: 408, distance: 362.8
click at [777, 408] on div "Change of the verb tense - 1 point for each correct sentence. 10p Report the co…" at bounding box center [926, 481] width 815 height 700
copy form "Change of the verb tense - 1 point for each correct sentence. 10p Report the co…"
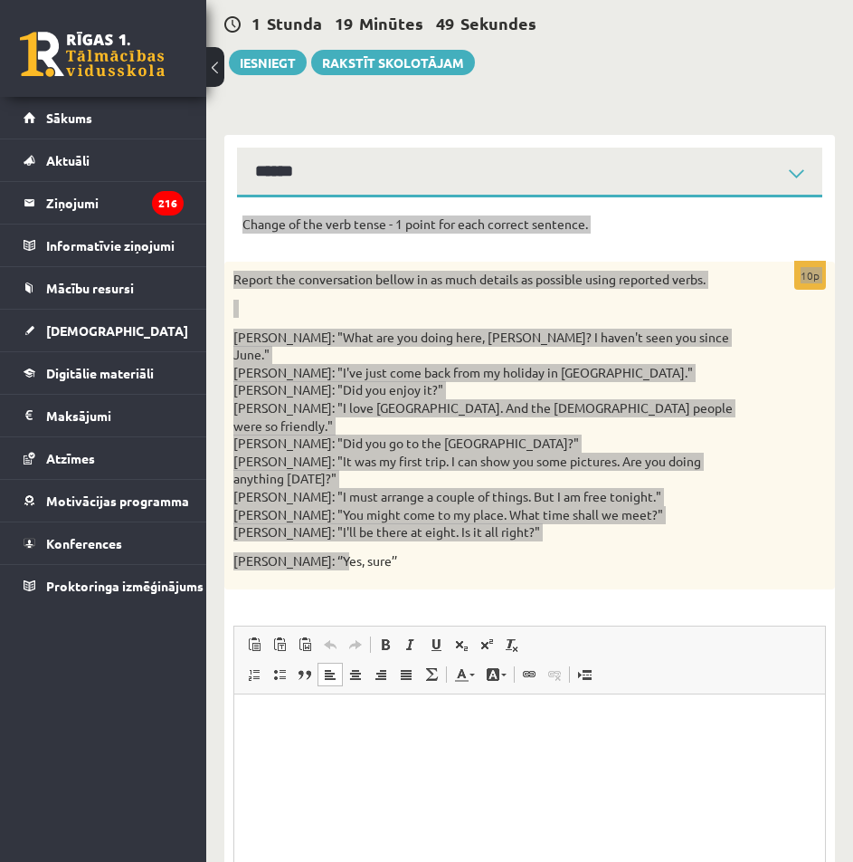
click at [577, 749] on html at bounding box center [529, 721] width 591 height 55
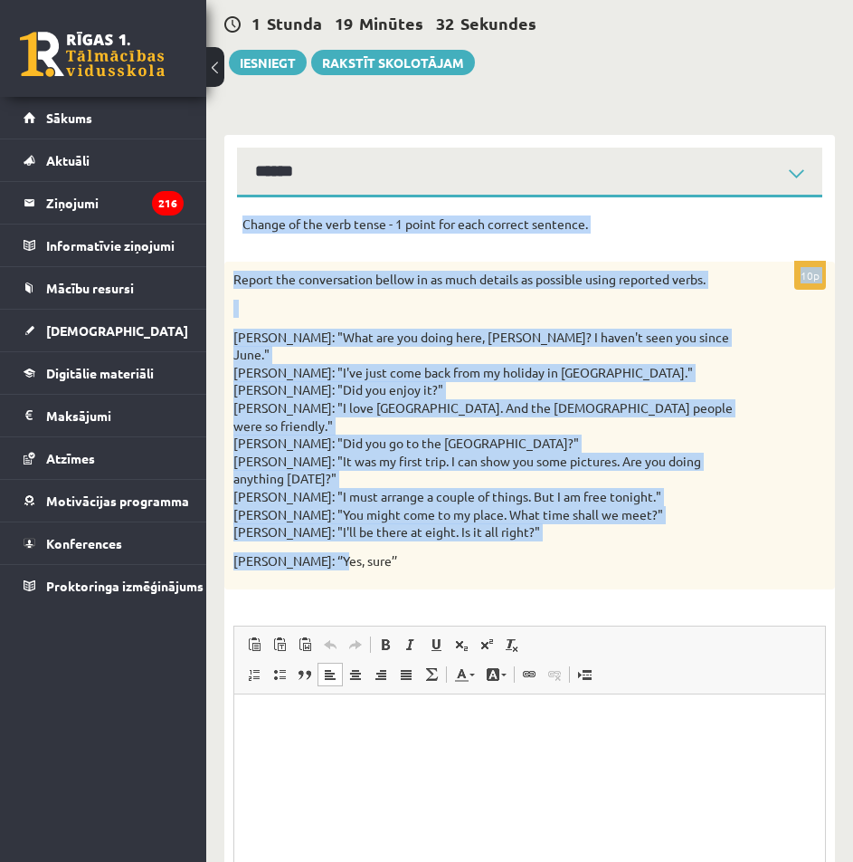
click at [788, 363] on div "Report the conversation bellow in as much details as possible using reported ve…" at bounding box center [529, 426] width 611 height 328
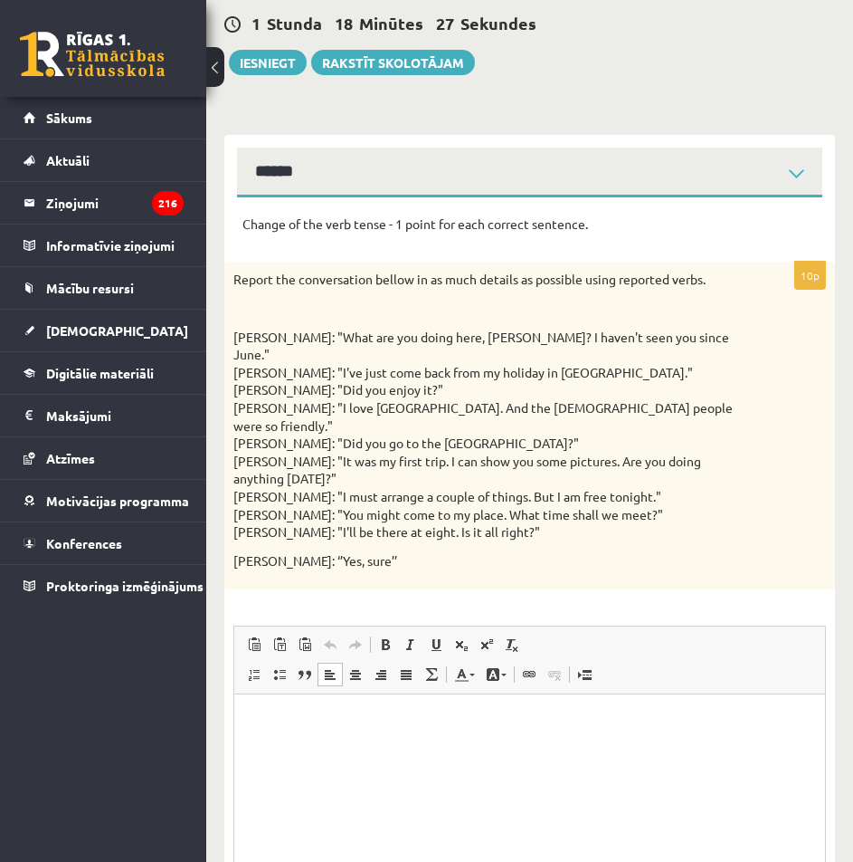
click at [271, 723] on p "Editor, wiswyg-editor-user-answer-47024995363600" at bounding box center [530, 721] width 555 height 19
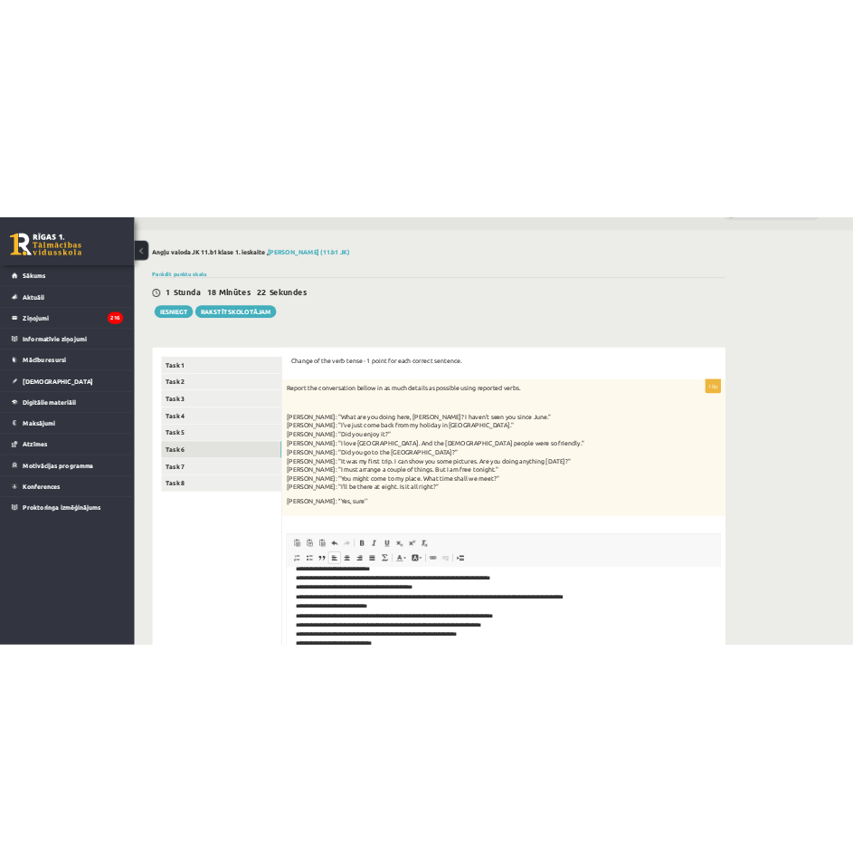
scroll to position [43, 0]
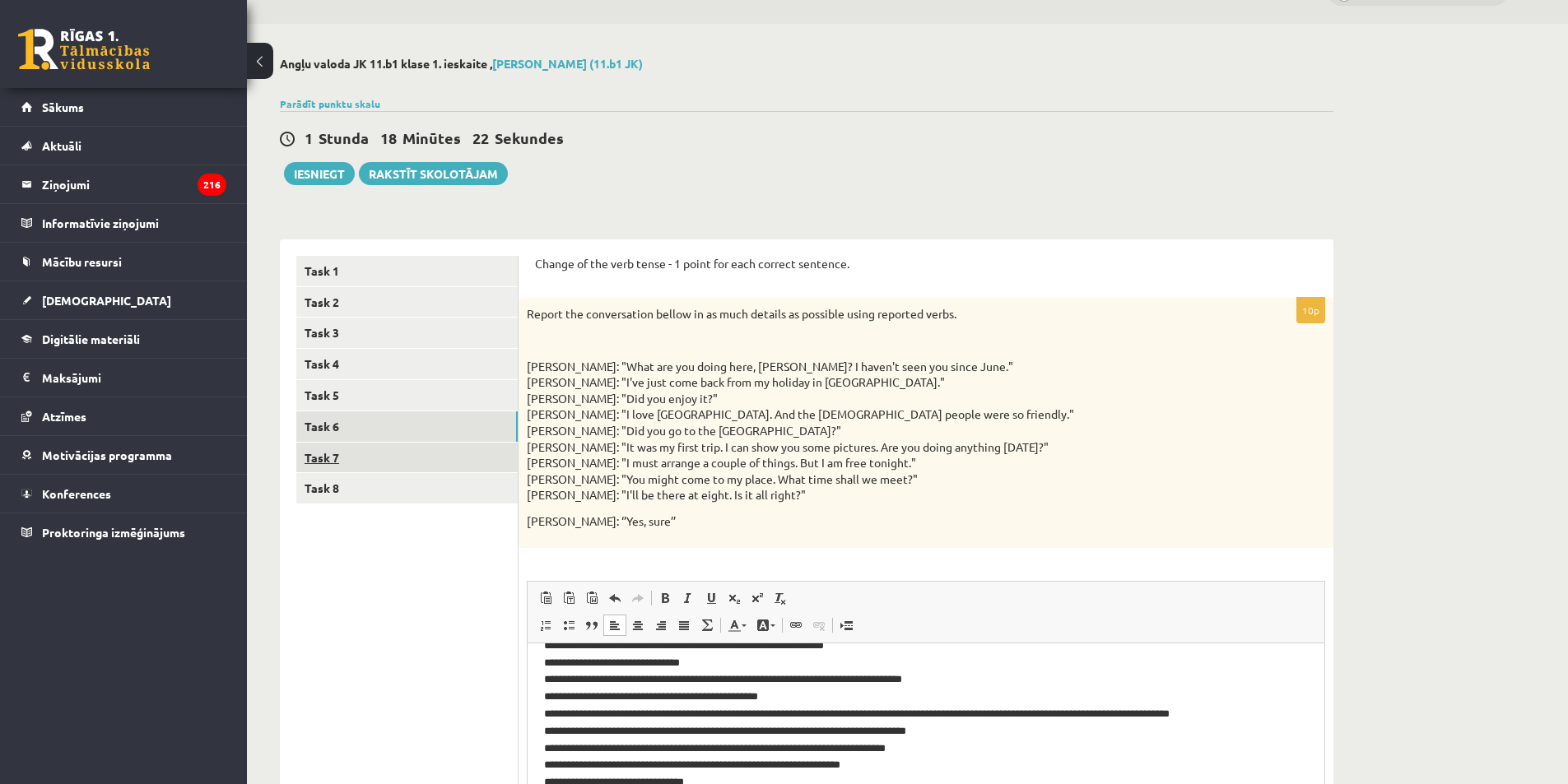
click at [350, 461] on link "Task 7" at bounding box center [407, 457] width 221 height 30
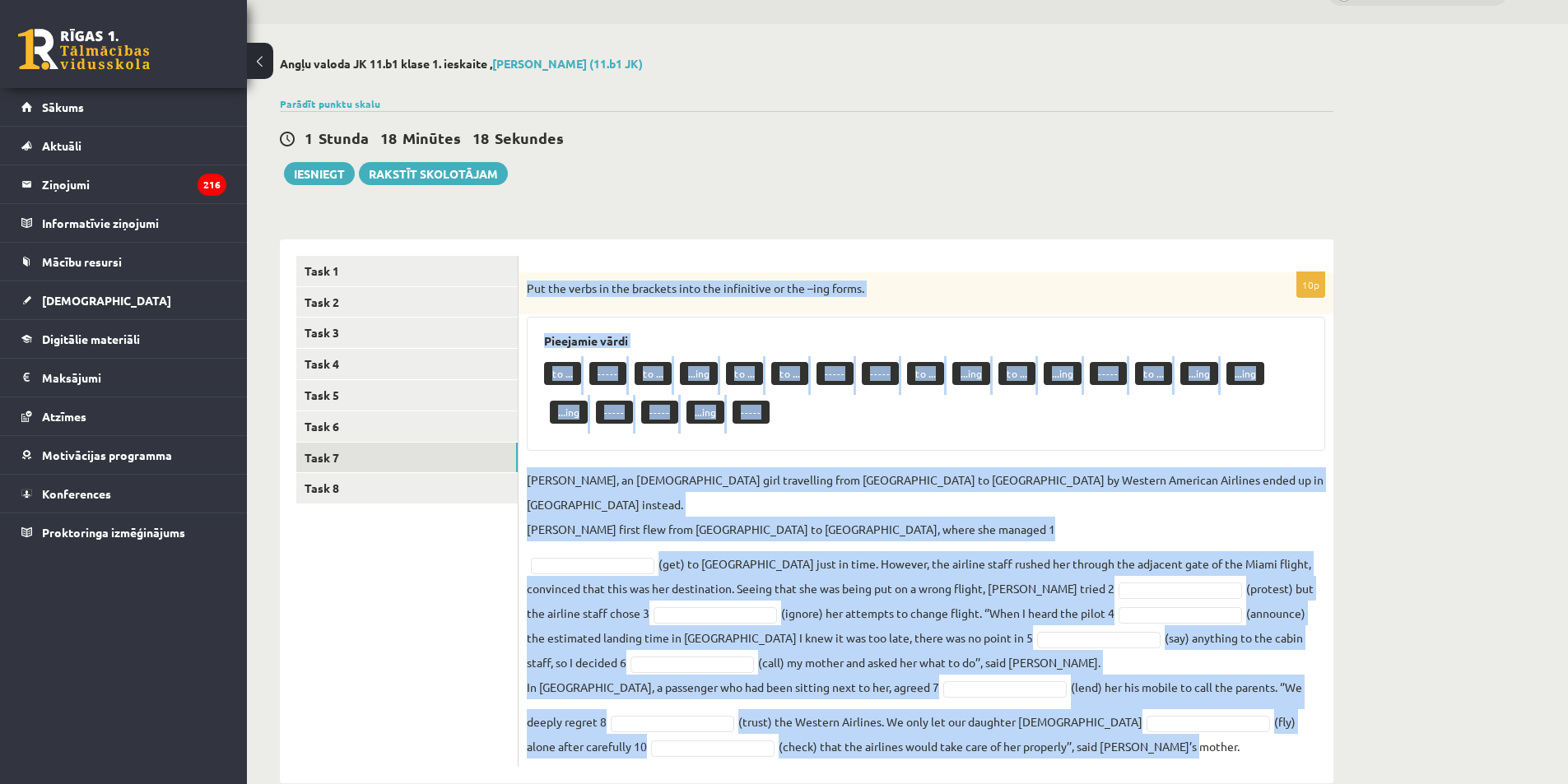
drag, startPoint x: 525, startPoint y: 287, endPoint x: 1172, endPoint y: 724, distance: 780.8
click at [777, 724] on div "10p Put the verbs in the brackets into the infinitive or the –ing forms. Pieeja…" at bounding box center [926, 520] width 815 height 495
copy div "Put the verbs in the brackets into the infinitive or the –ing forms. Pieejamie …"
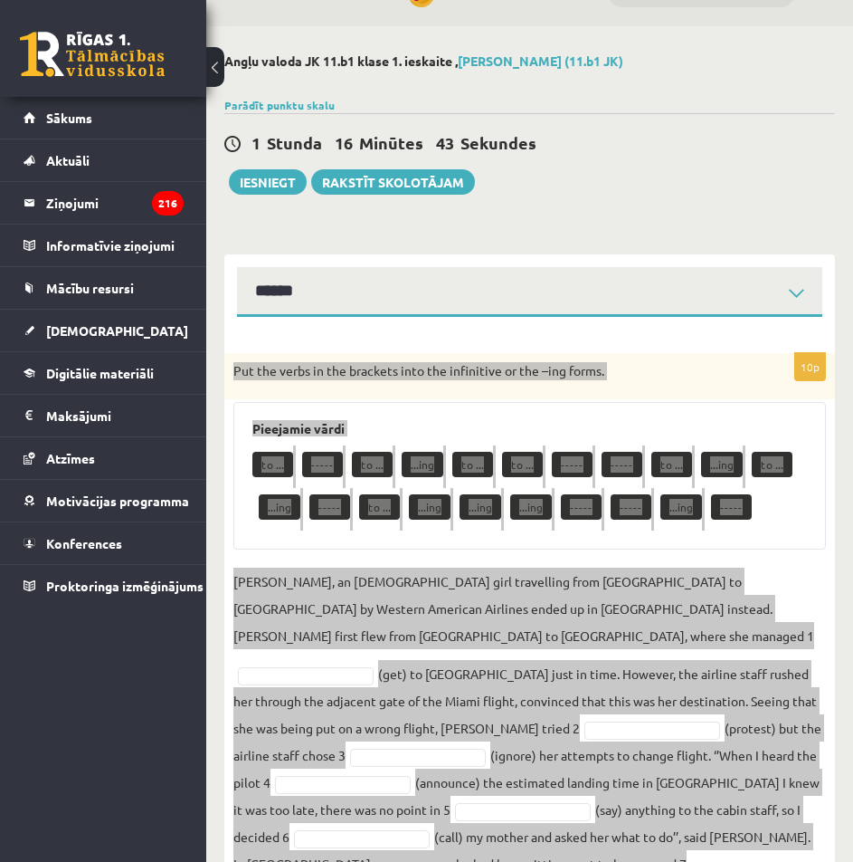
scroll to position [234, 0]
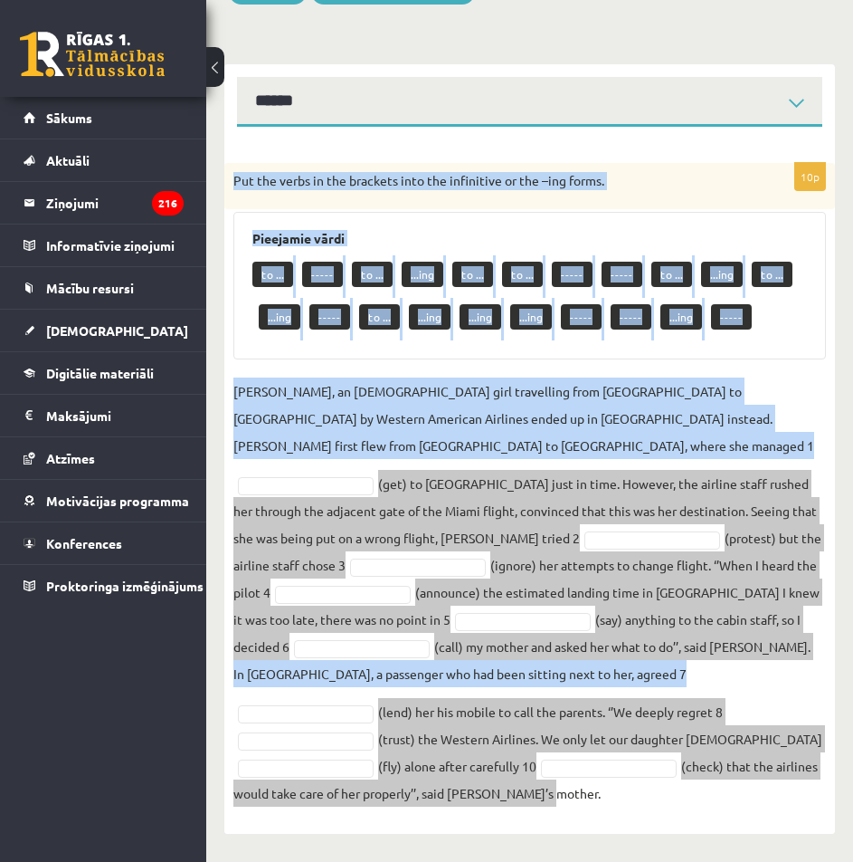
click at [721, 426] on p "Jenny Adams, an 11-year-old girl travelling from San Francisco to Philadelphia …" at bounding box center [529, 417] width 593 height 81
click at [342, 472] on fieldset "Jenny Adams, an 11-year-old girl travelling from San Francisco to Philadelphia …" at bounding box center [529, 591] width 593 height 429
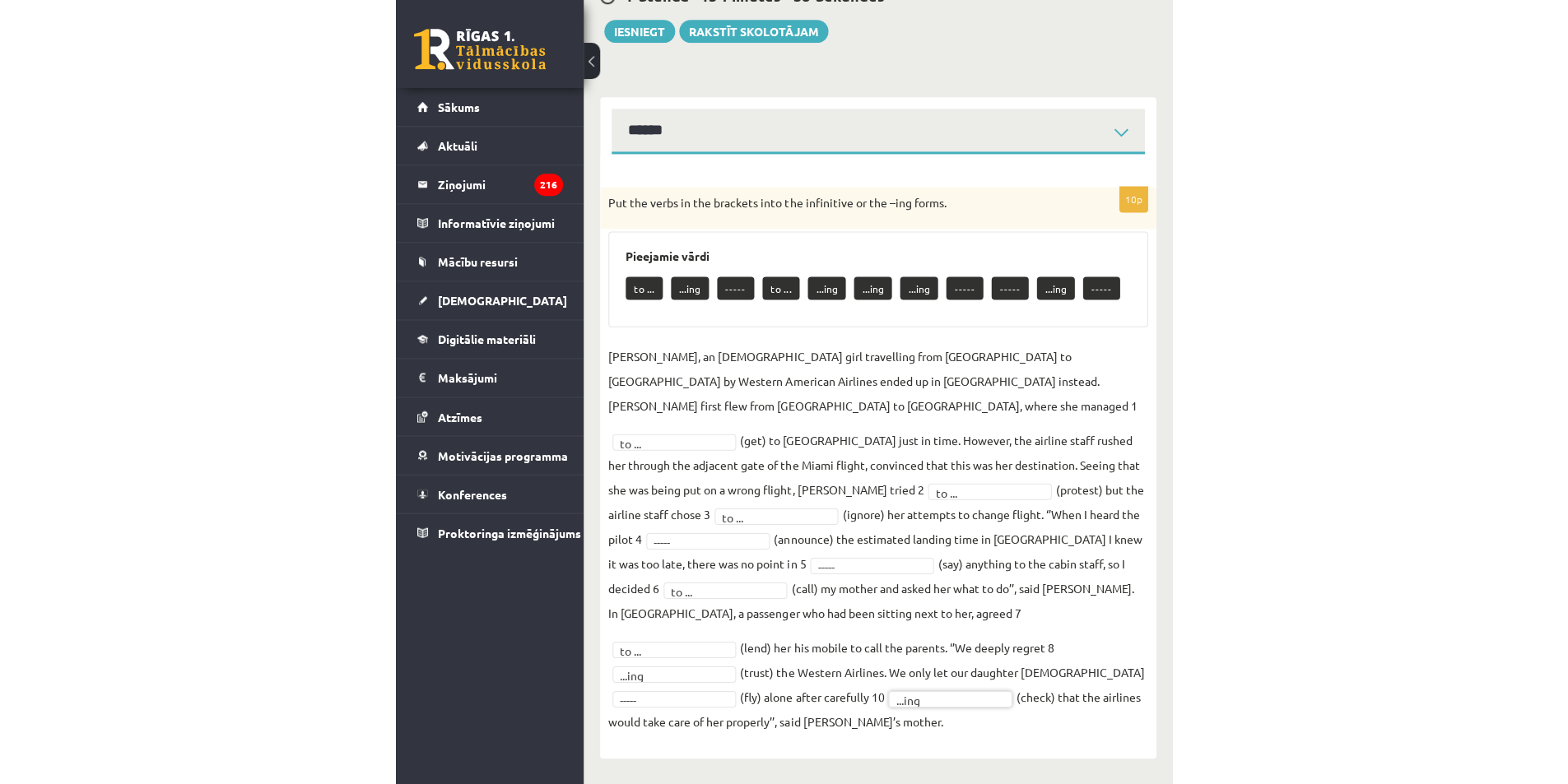
scroll to position [0, 0]
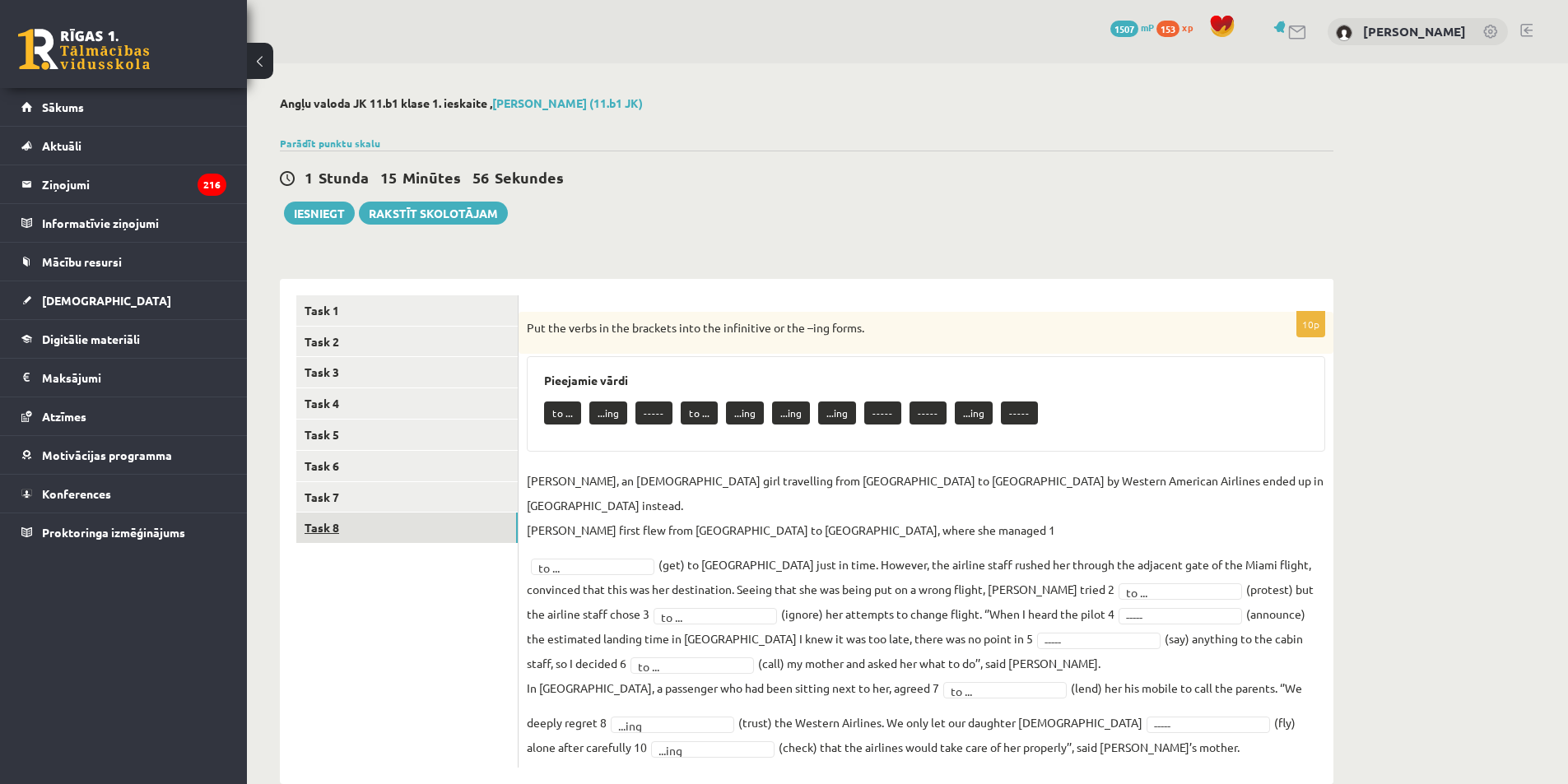
click at [332, 516] on link "Task 8" at bounding box center [407, 528] width 221 height 30
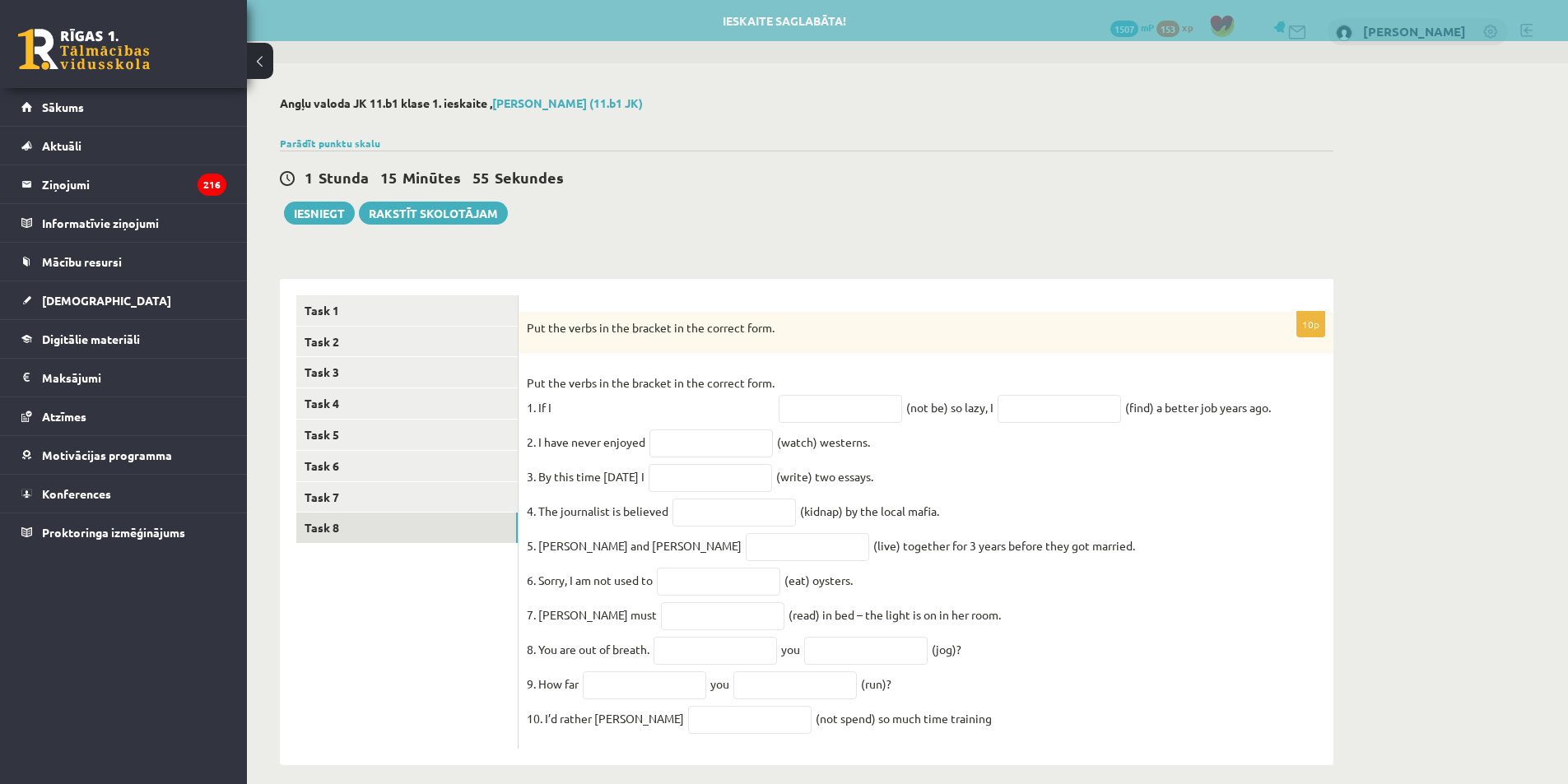
scroll to position [30, 0]
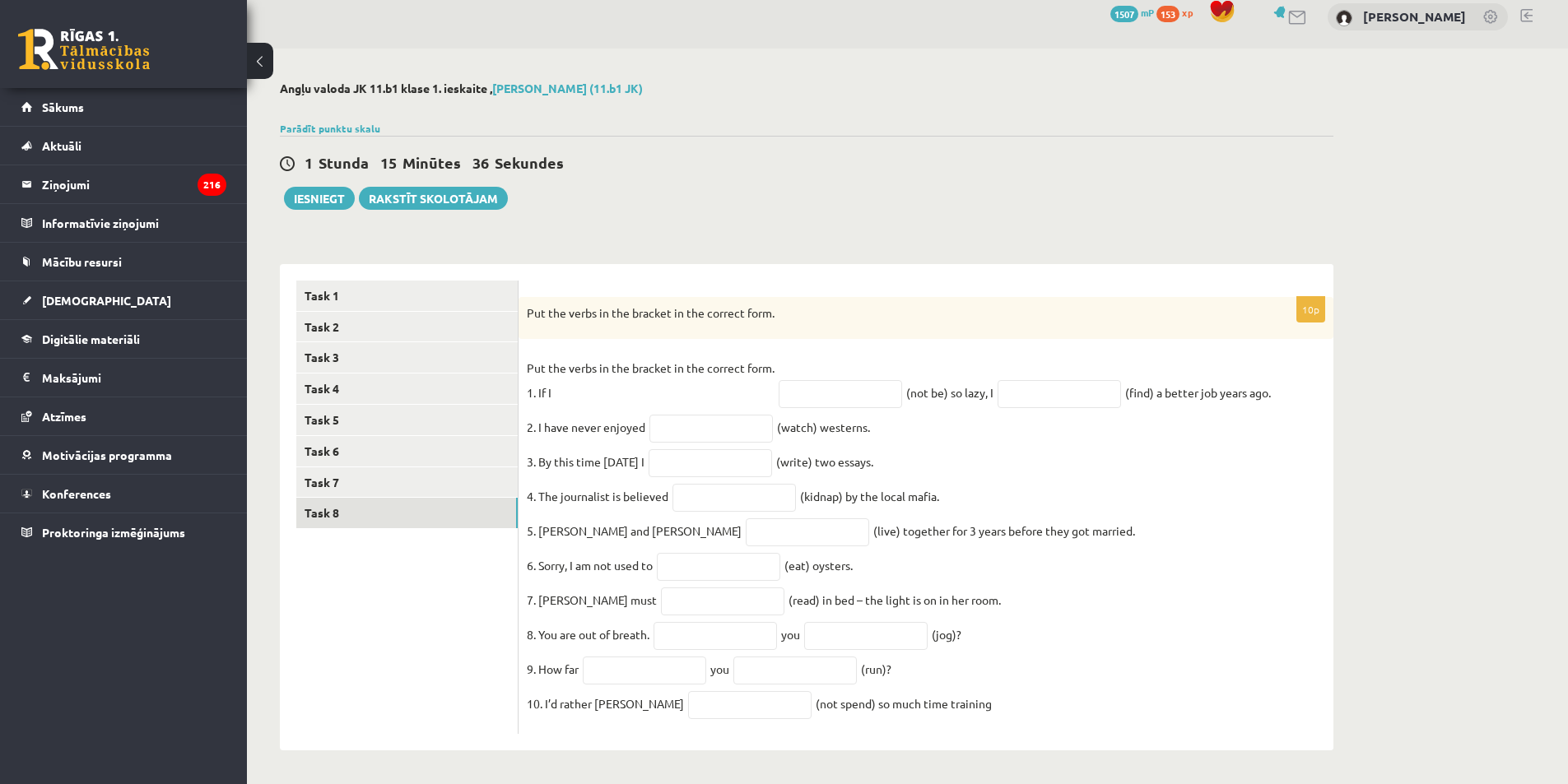
drag, startPoint x: 525, startPoint y: 295, endPoint x: 1079, endPoint y: 702, distance: 687.4
click at [777, 708] on div "10p Put the verbs in the bracket in the correct form. Put the verbs in the brac…" at bounding box center [926, 516] width 815 height 437
copy div "Put the verbs in the bracket in the correct form. Put the verbs in the bracket …"
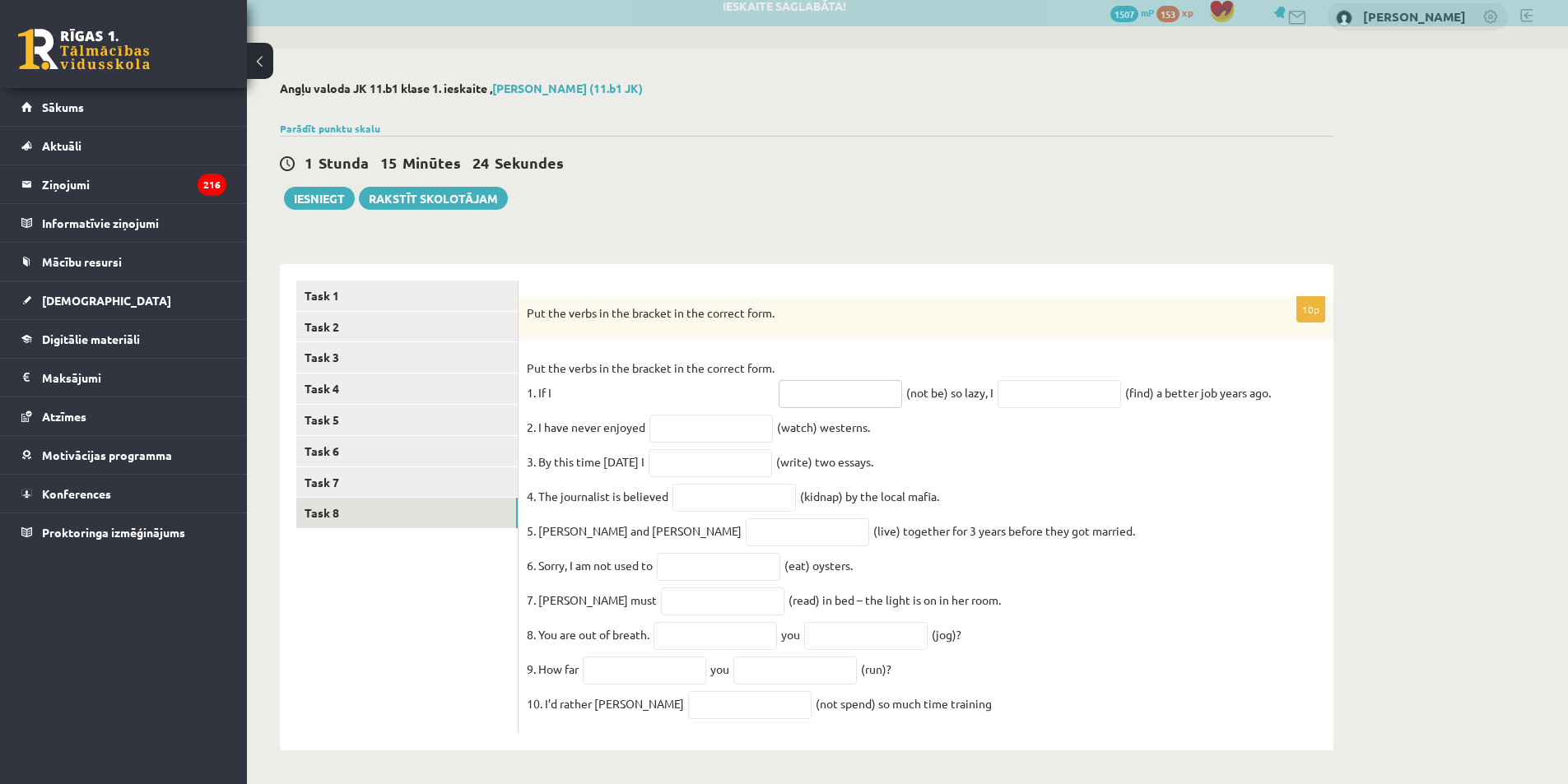
click at [777, 380] on input "text" at bounding box center [840, 394] width 124 height 28
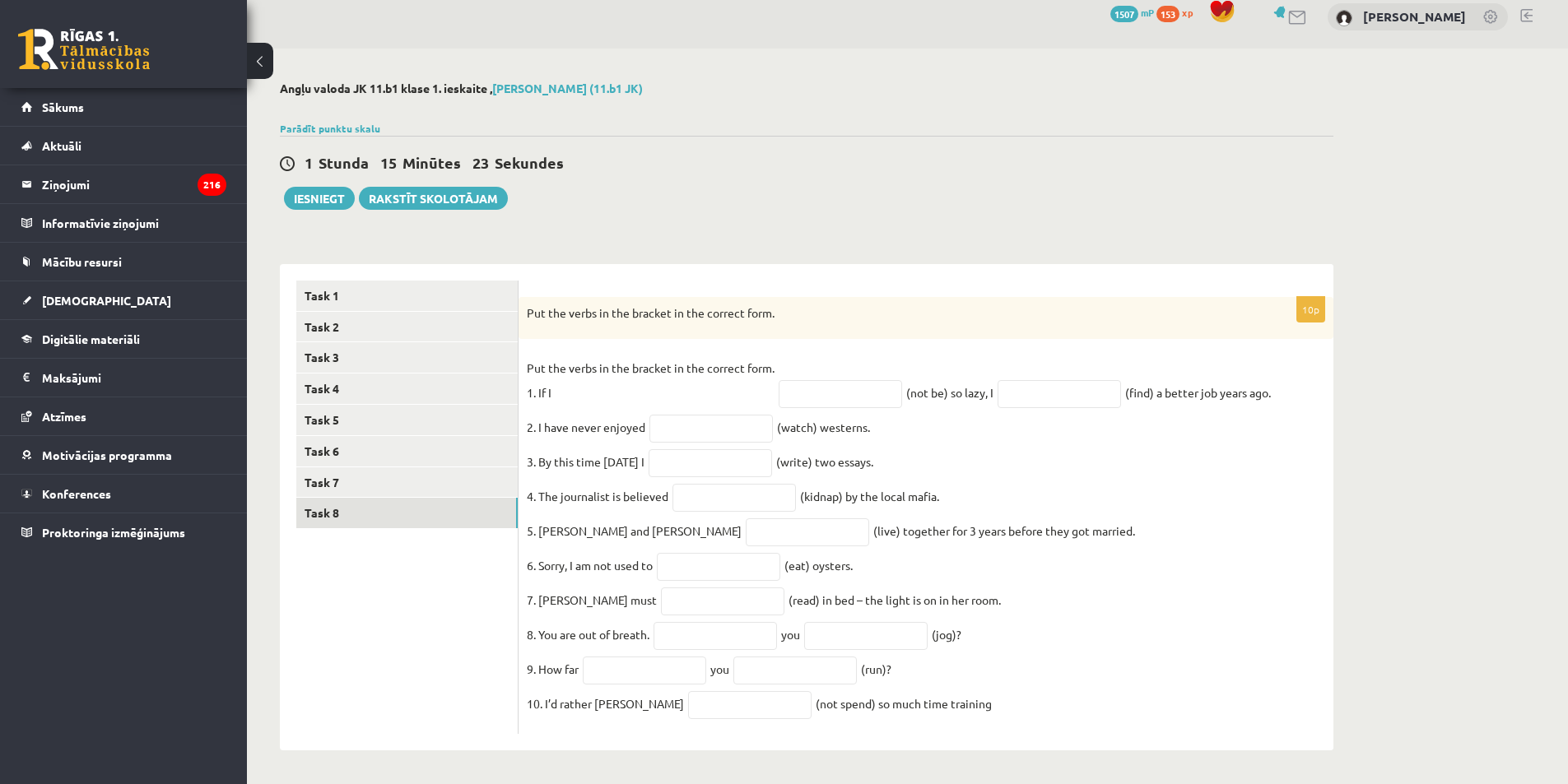
click at [777, 359] on fieldset "Put the verbs in the bracket in the correct form. 1. If I (not be) so lazy, I (…" at bounding box center [926, 540] width 799 height 370
click at [777, 380] on input "text" at bounding box center [840, 394] width 124 height 28
click at [777, 387] on input "text" at bounding box center [1060, 394] width 124 height 28
click at [777, 388] on input "text" at bounding box center [840, 394] width 124 height 28
type input "**********"
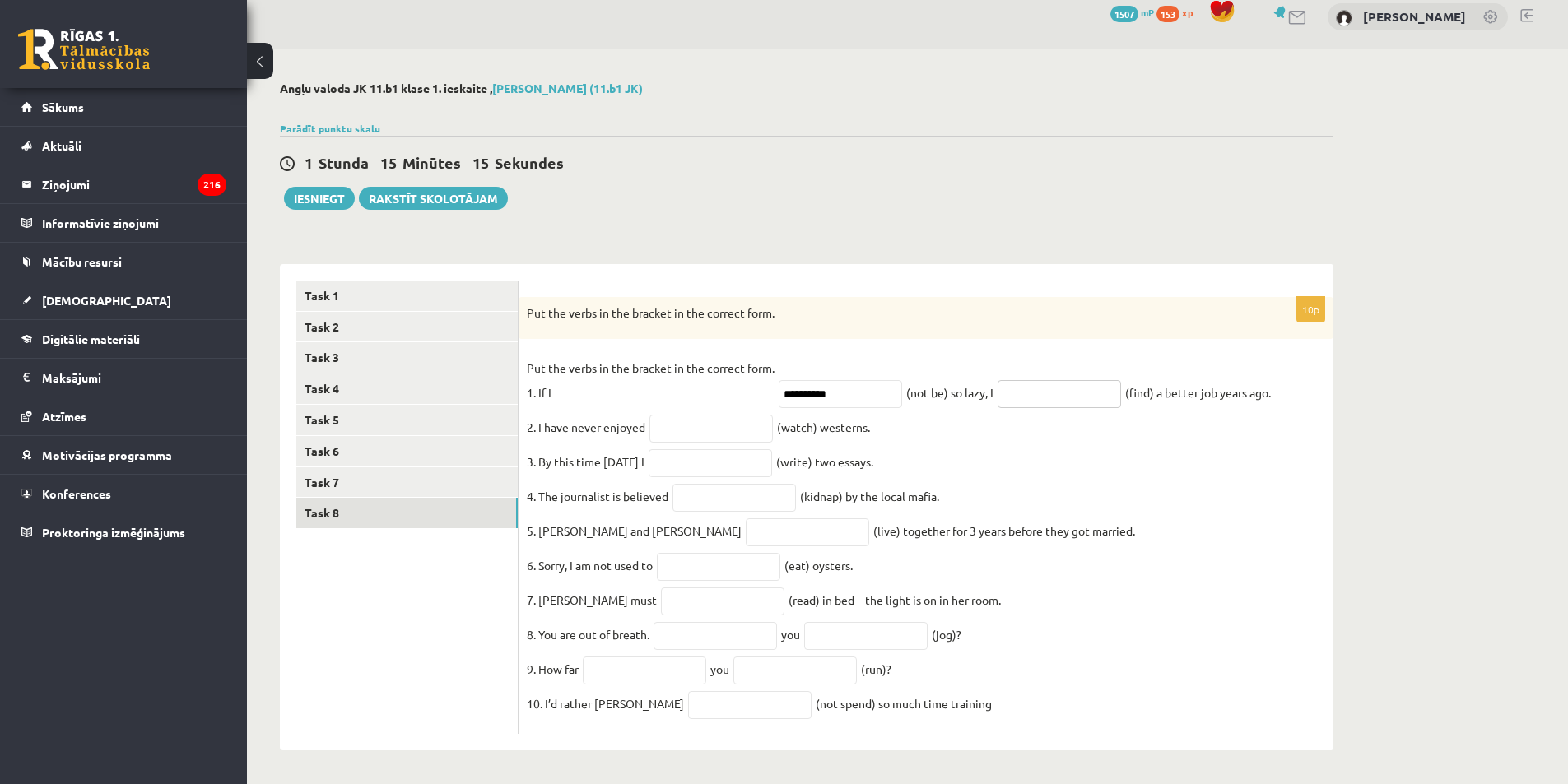
click at [777, 392] on input "text" at bounding box center [1060, 394] width 124 height 28
type input "**********"
click at [695, 425] on input "text" at bounding box center [711, 428] width 124 height 28
type input "********"
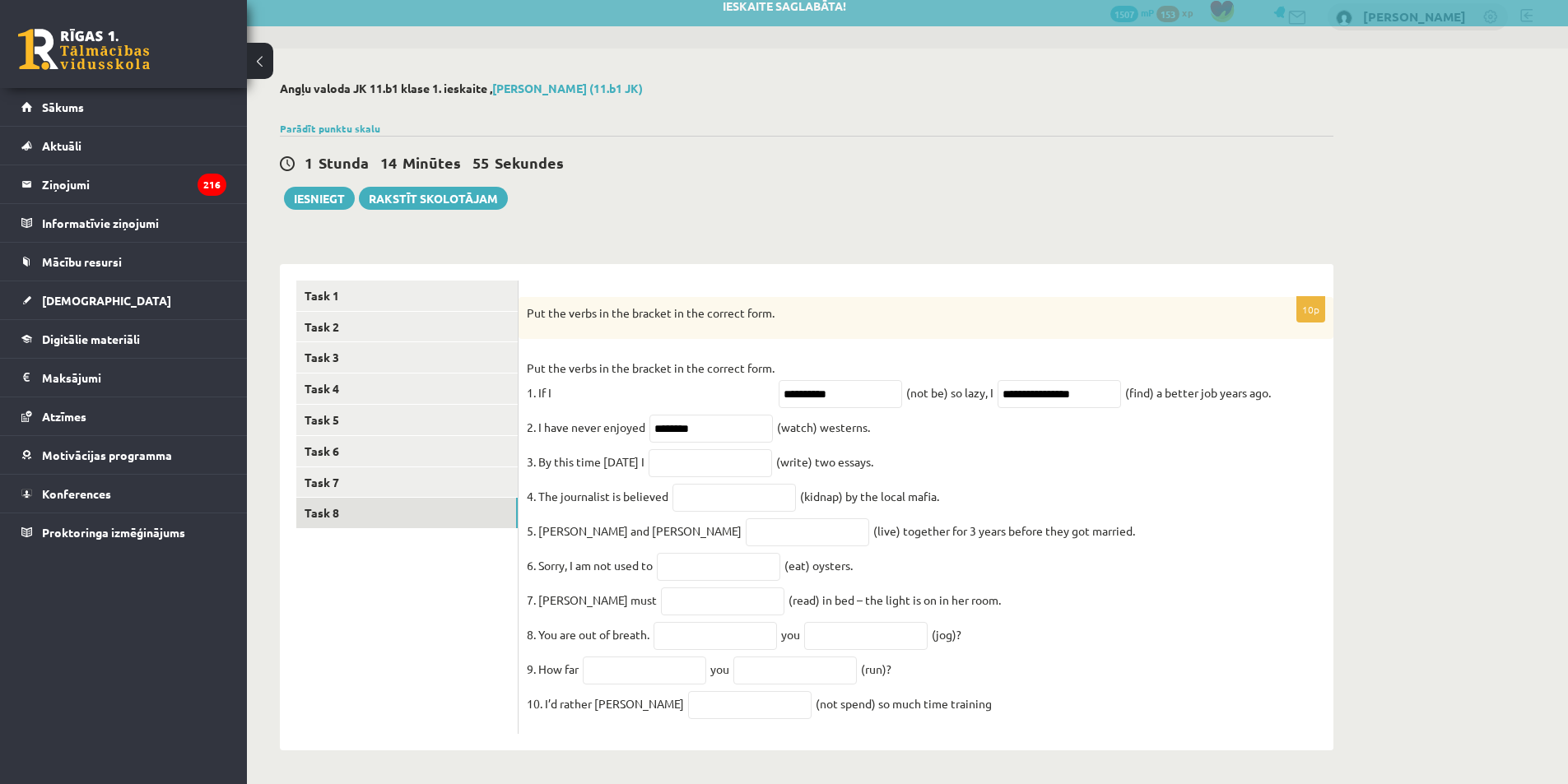
drag, startPoint x: 710, startPoint y: 458, endPoint x: 673, endPoint y: 437, distance: 42.5
click at [673, 437] on fieldset "**********" at bounding box center [926, 540] width 799 height 370
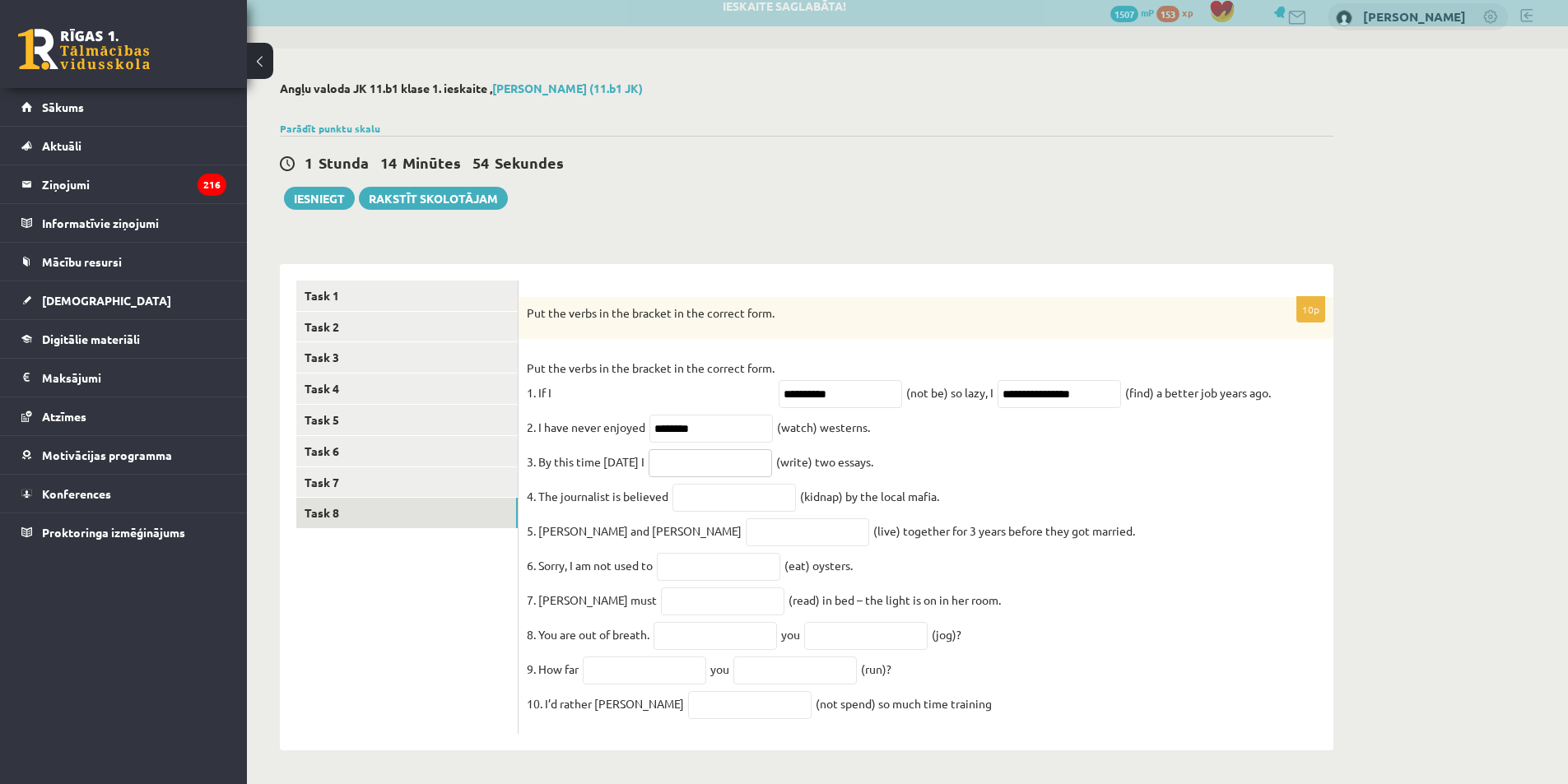
click at [680, 449] on input "text" at bounding box center [710, 463] width 124 height 28
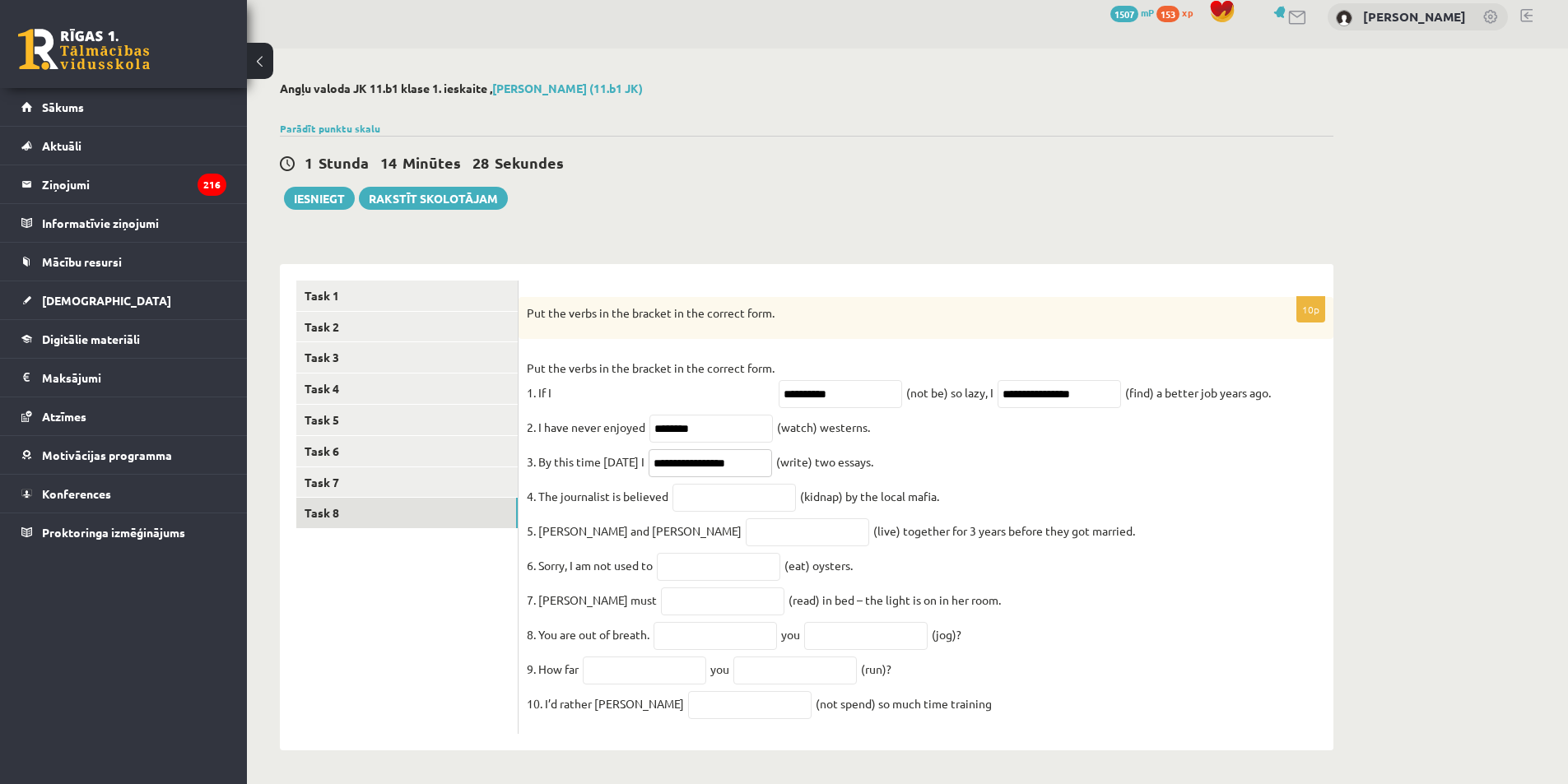
type input "**********"
click at [704, 502] on input "text" at bounding box center [734, 498] width 124 height 28
click at [777, 448] on fieldset "**********" at bounding box center [926, 540] width 799 height 370
click at [702, 493] on input "text" at bounding box center [734, 498] width 124 height 28
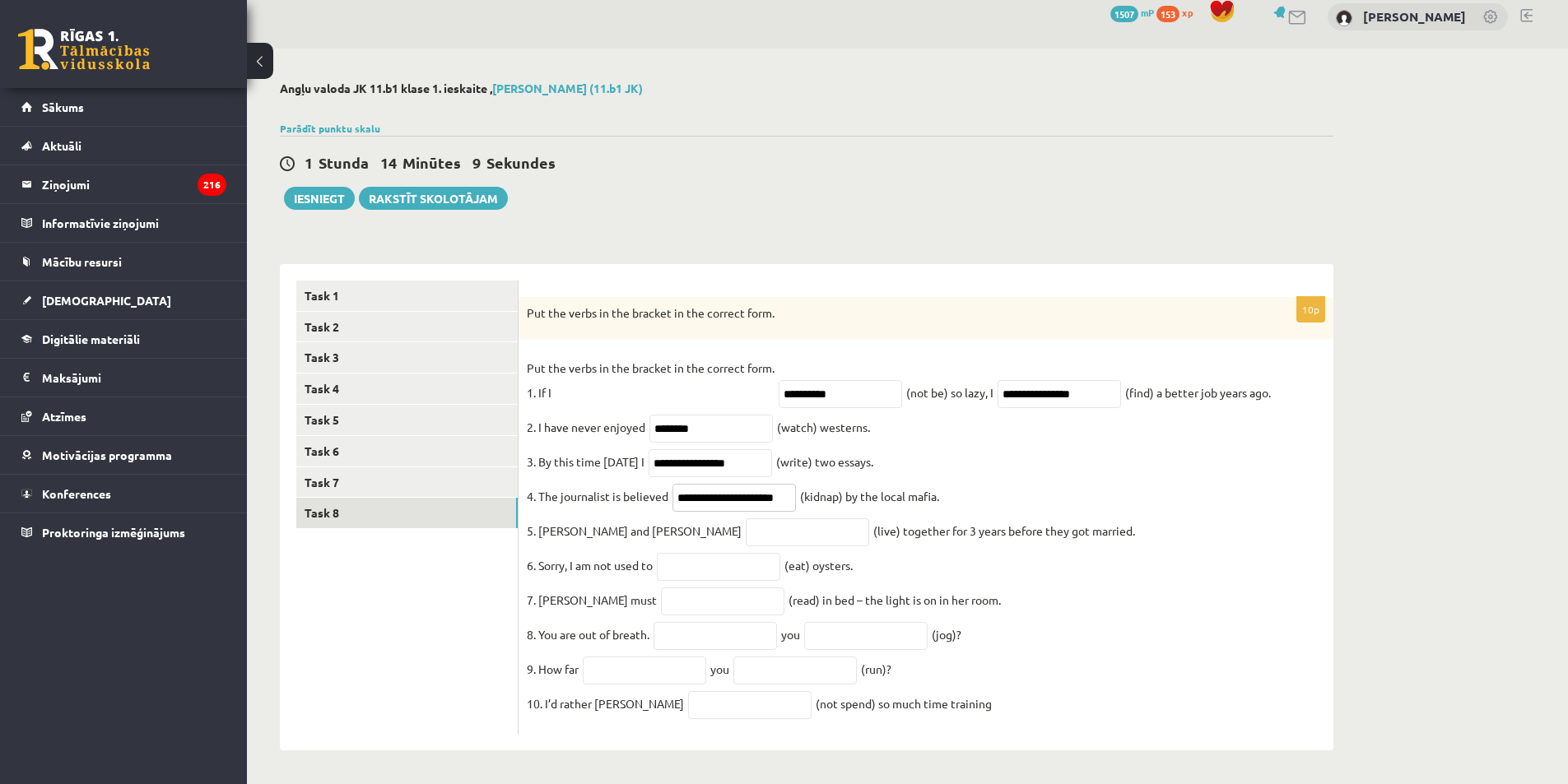
type input "**********"
click at [746, 530] on input "text" at bounding box center [808, 532] width 124 height 28
click at [746, 532] on input "**********" at bounding box center [808, 532] width 124 height 28
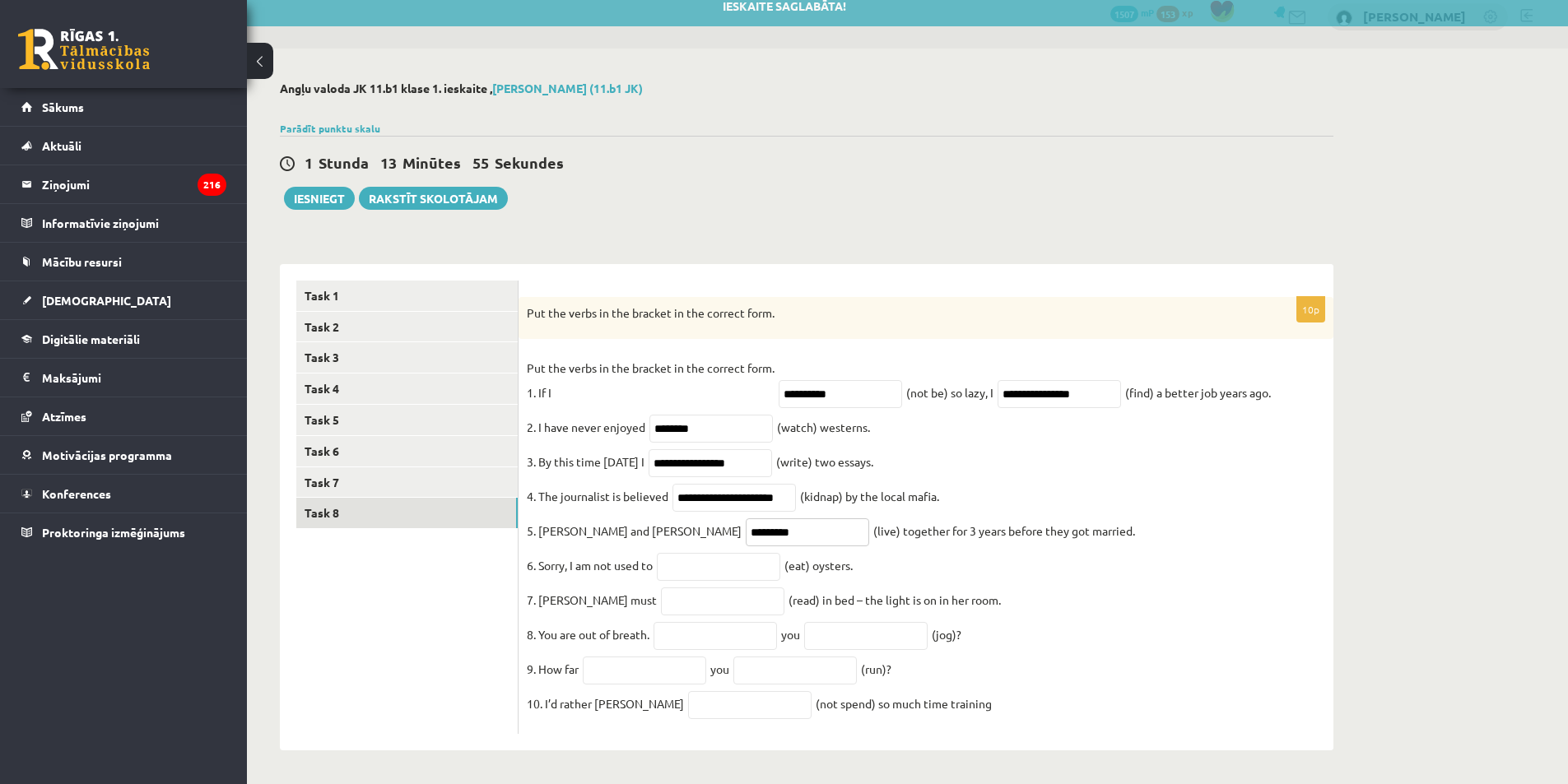
type input "*********"
click at [703, 575] on input "text" at bounding box center [719, 567] width 124 height 28
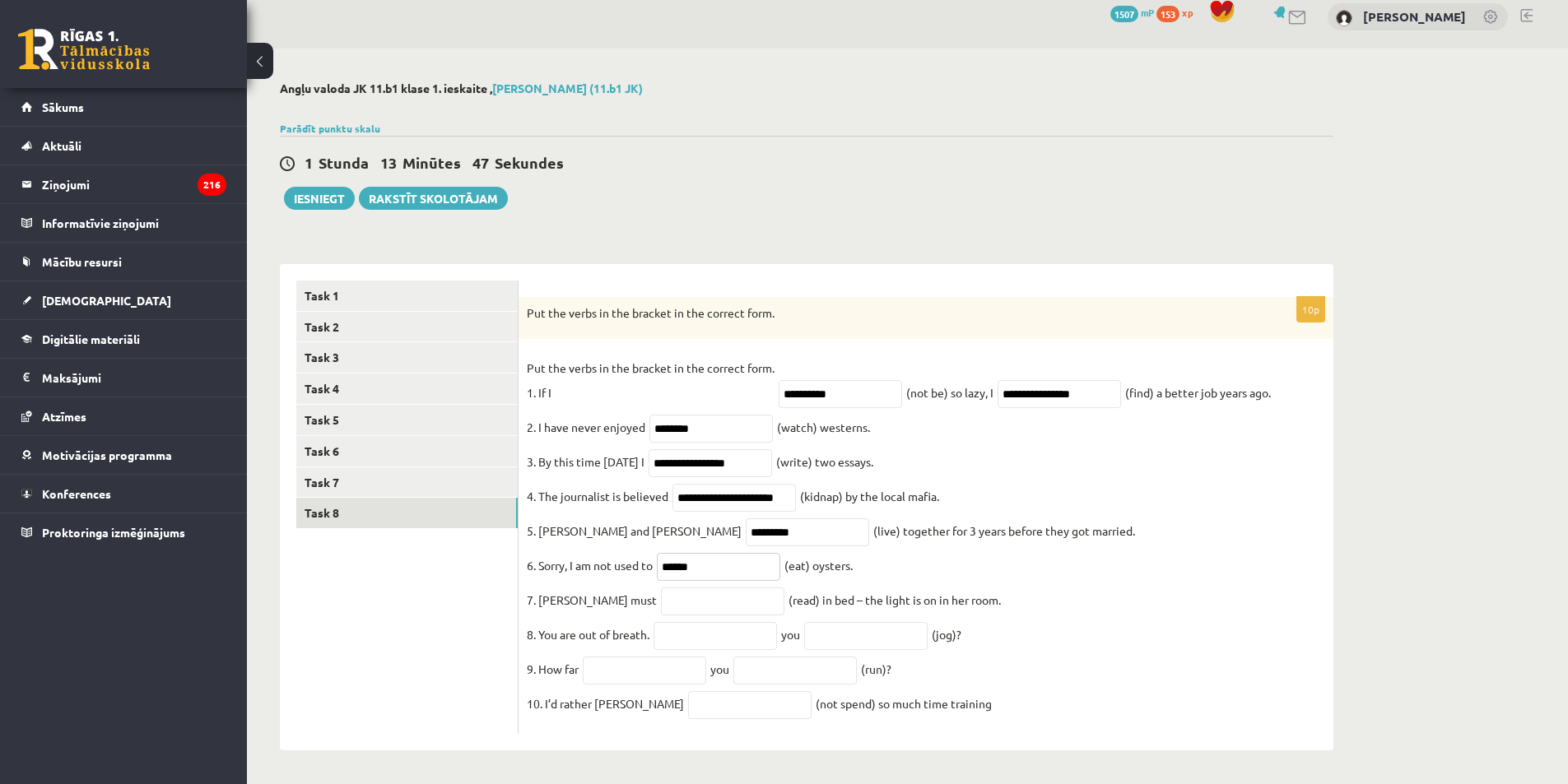
type input "******"
click at [661, 608] on input "text" at bounding box center [723, 601] width 124 height 28
type input "**********"
click at [723, 642] on input "text" at bounding box center [716, 636] width 124 height 28
type input "*"
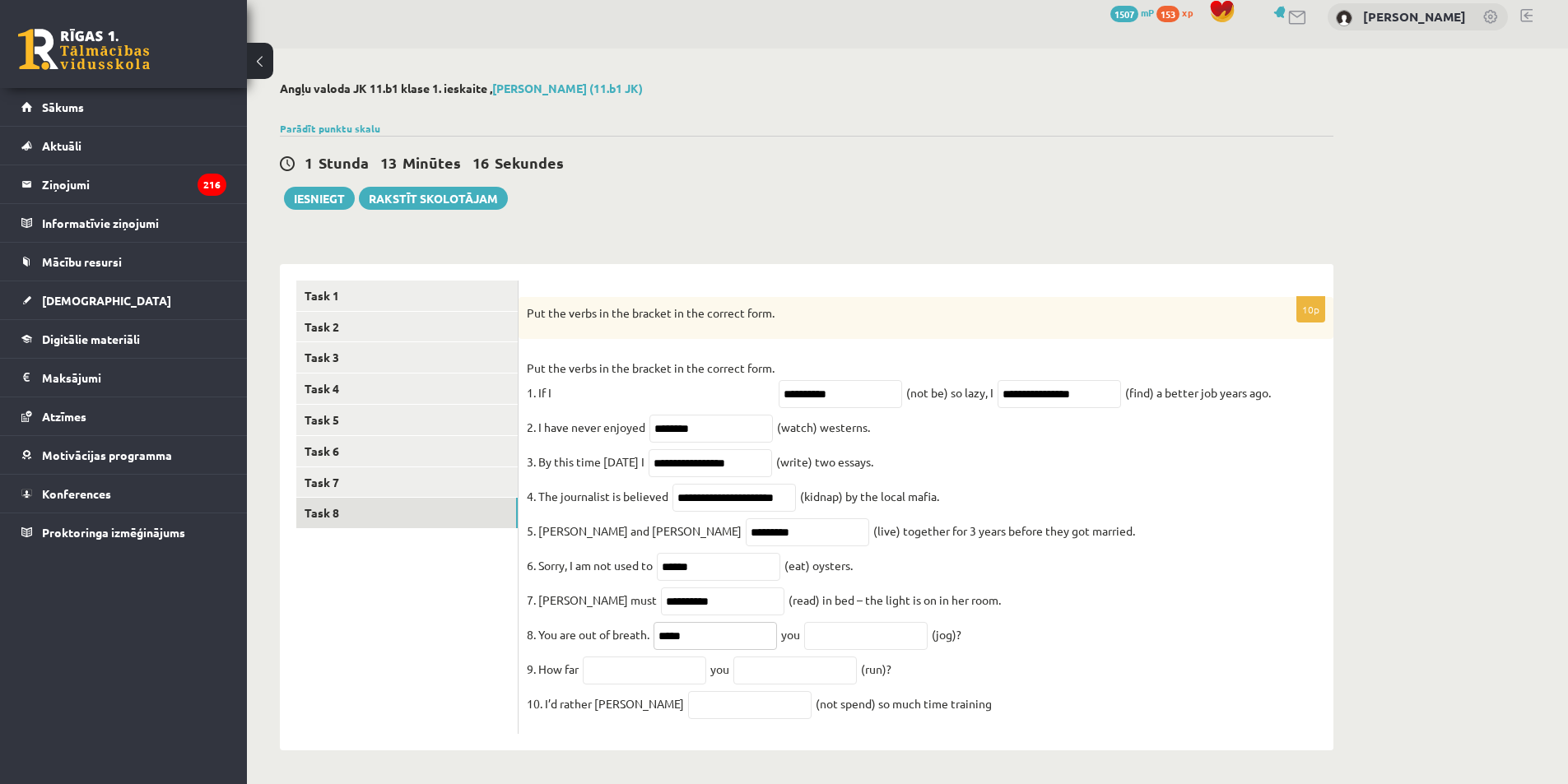
type input "****"
click at [777, 638] on input "text" at bounding box center [866, 636] width 124 height 28
type input "**********"
click at [646, 679] on input "text" at bounding box center [645, 670] width 124 height 28
type input "***"
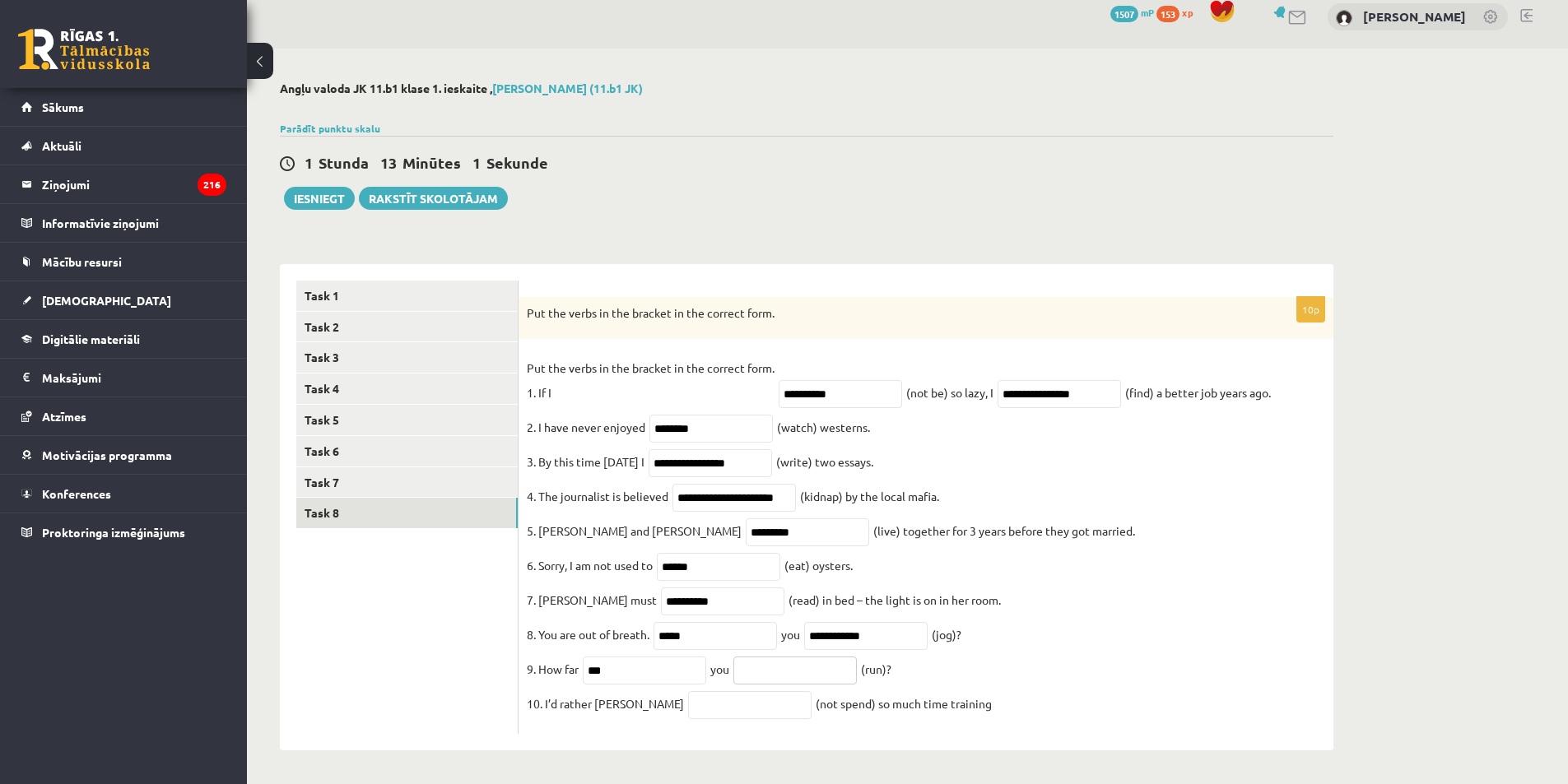
click at [767, 680] on input "text" at bounding box center [795, 670] width 124 height 28
type input "*"
type input "***"
click at [608, 669] on input "***" at bounding box center [645, 670] width 124 height 28
type input "*"
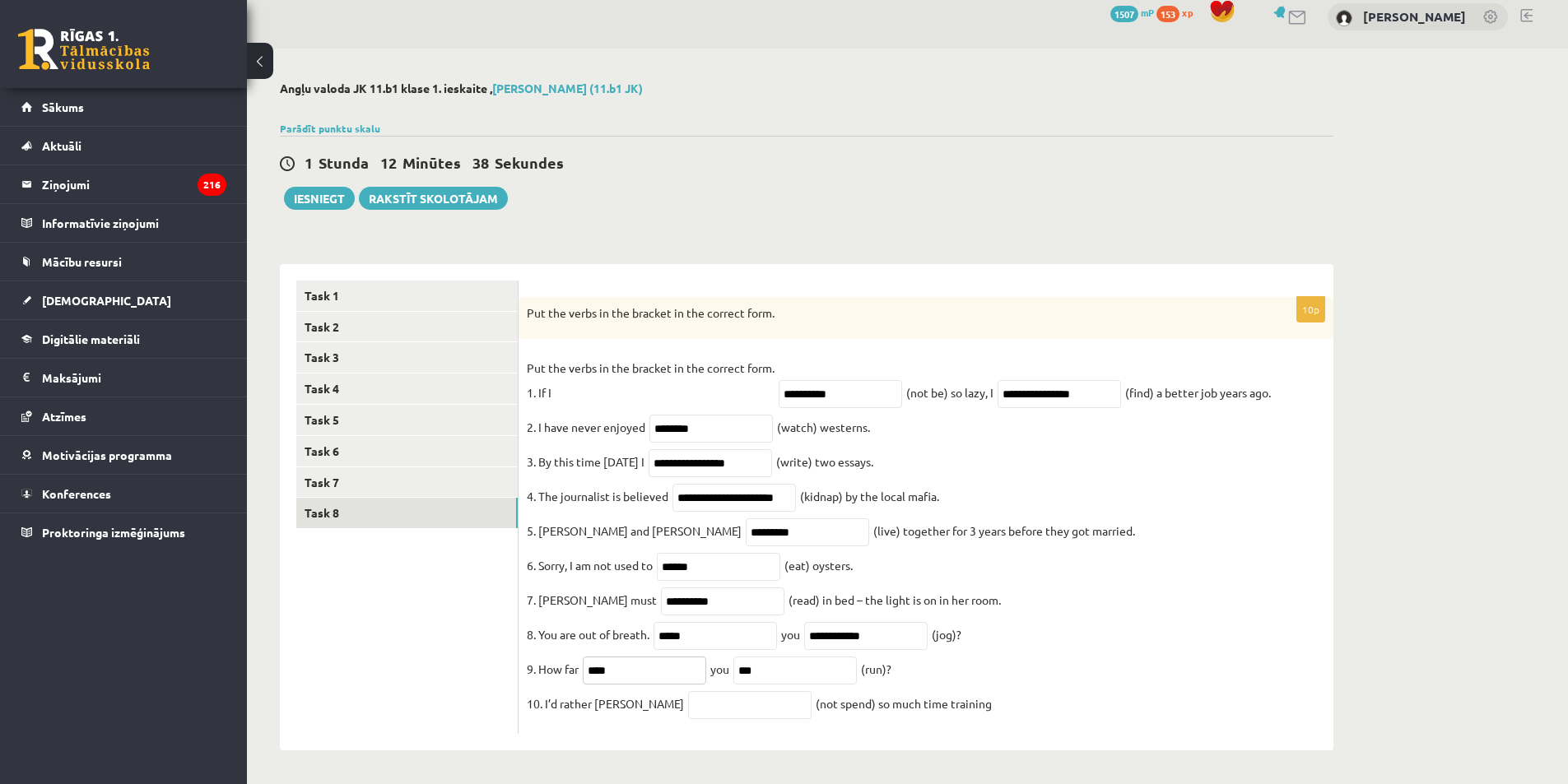
type input "****"
click at [689, 716] on input "text" at bounding box center [750, 705] width 124 height 28
type input "**********"
click at [777, 136] on div "1 Stunda 12 Minūtes 18 Sekundes Ieskaite saglabāta! Iesniegt Rakstīt skolotājam" at bounding box center [807, 172] width 1053 height 74
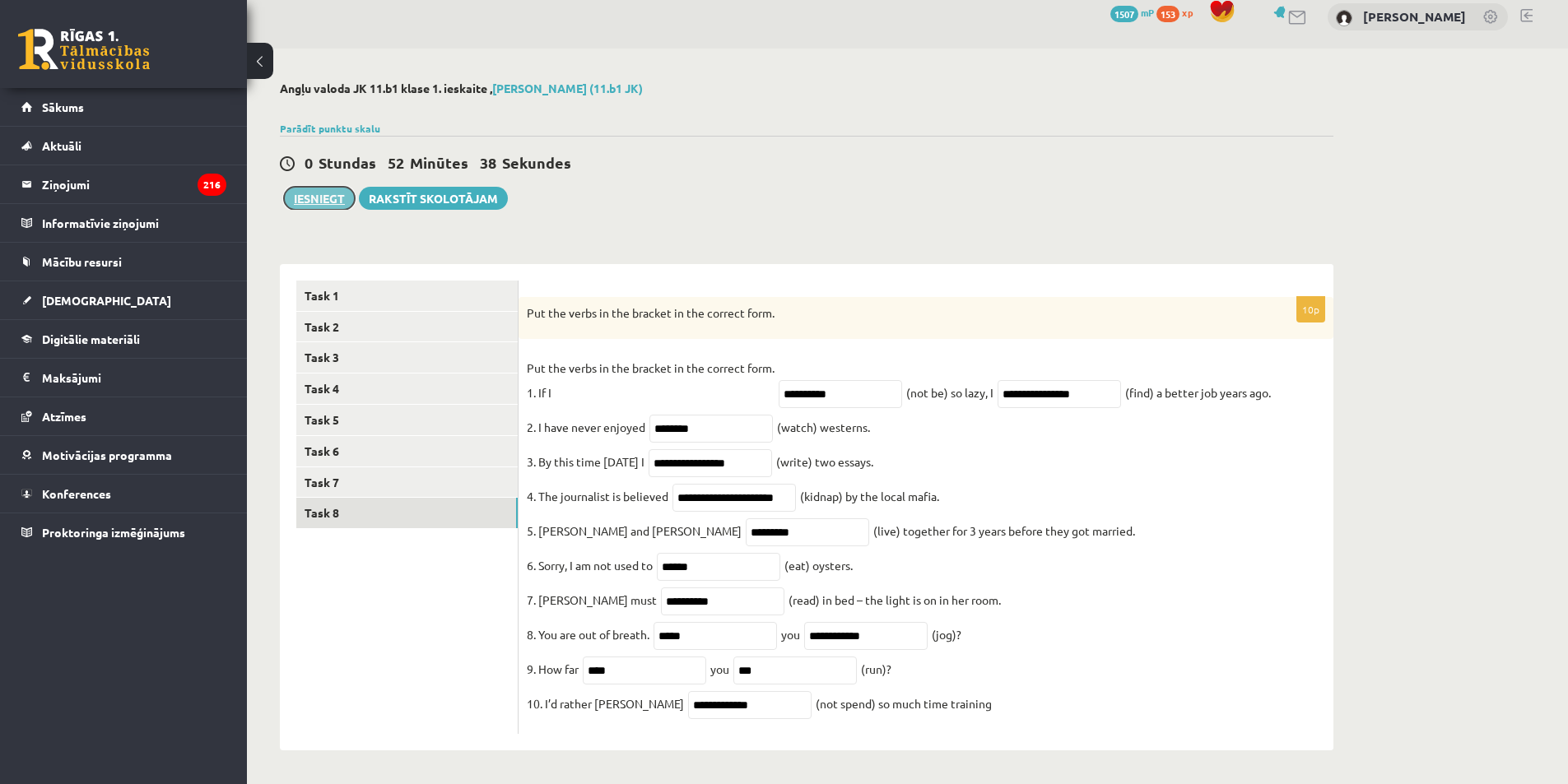
click at [317, 186] on button "Iesniegt" at bounding box center [319, 197] width 71 height 23
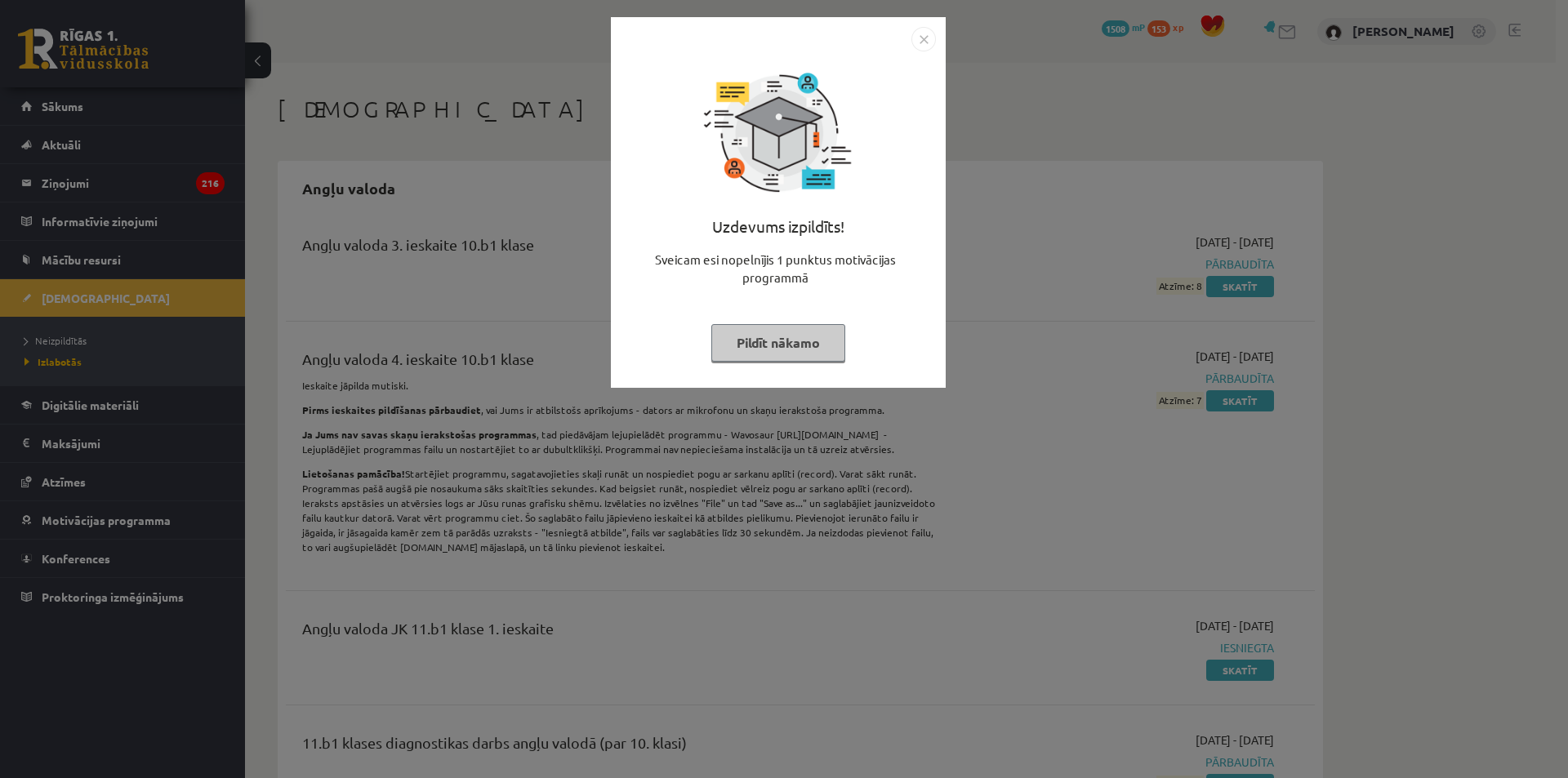
click at [816, 344] on button "Pildīt nākamo" at bounding box center [778, 343] width 134 height 38
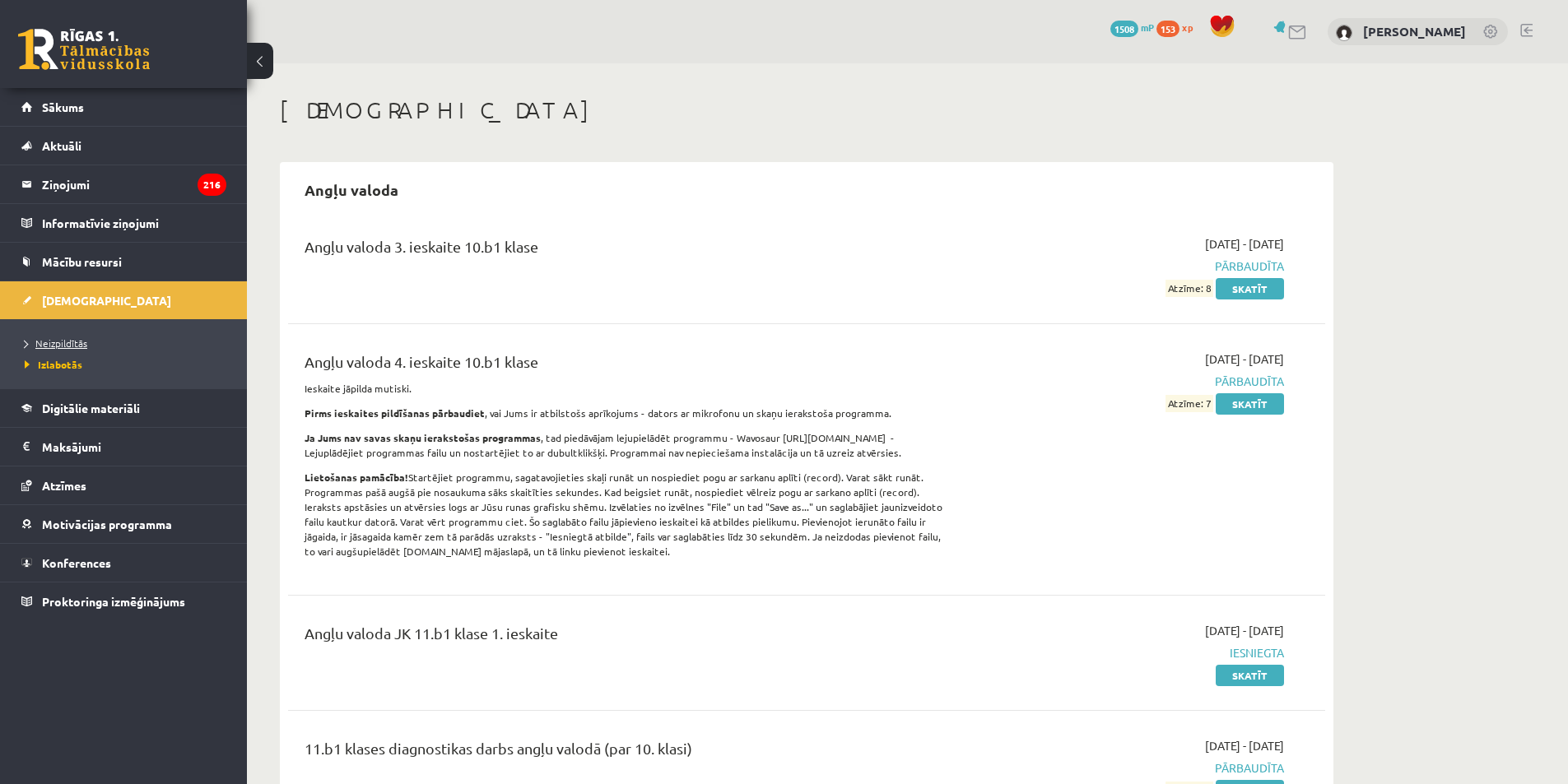
click at [58, 344] on span "Neizpildītās" at bounding box center [55, 343] width 63 height 13
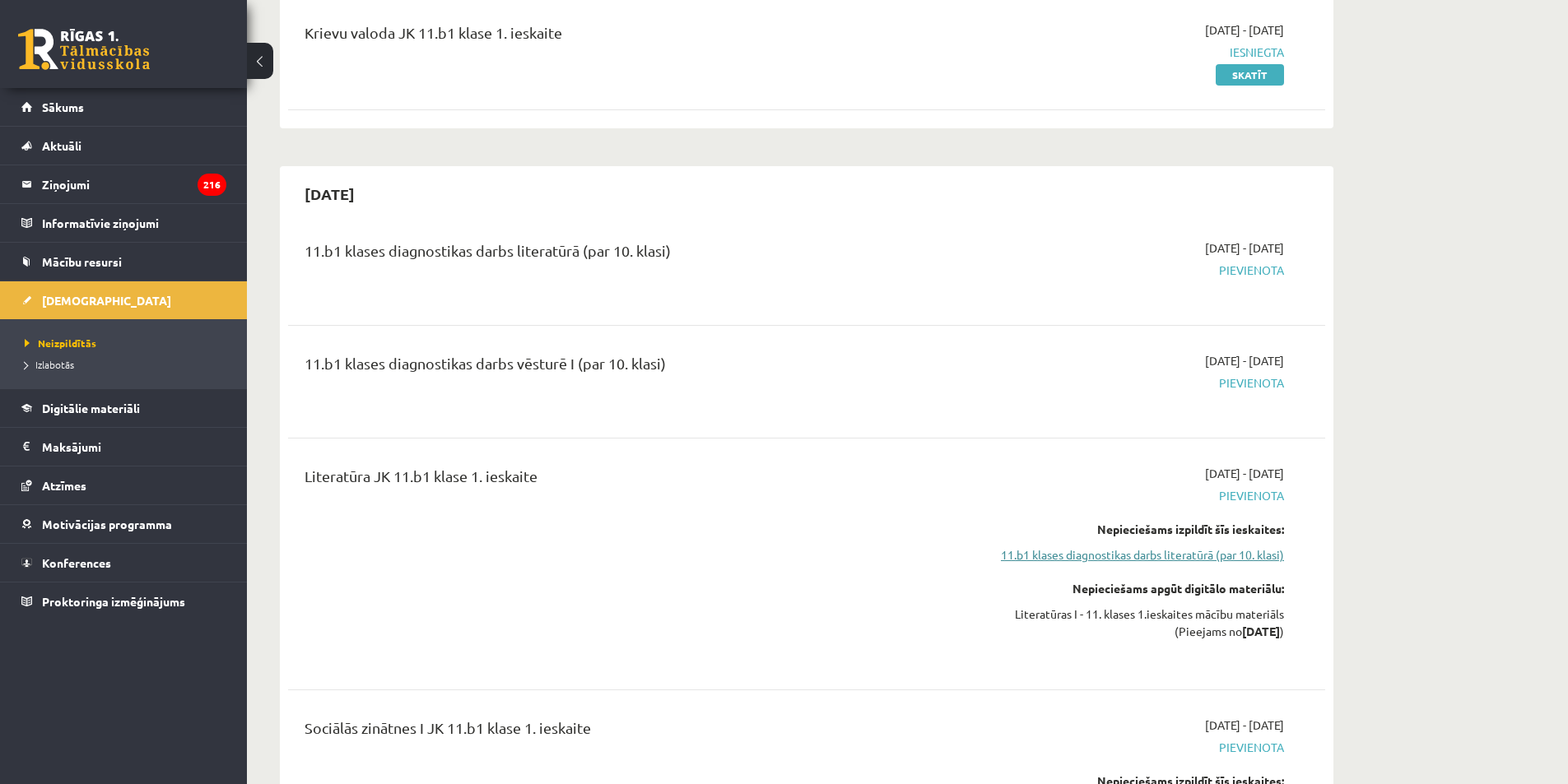
scroll to position [412, 0]
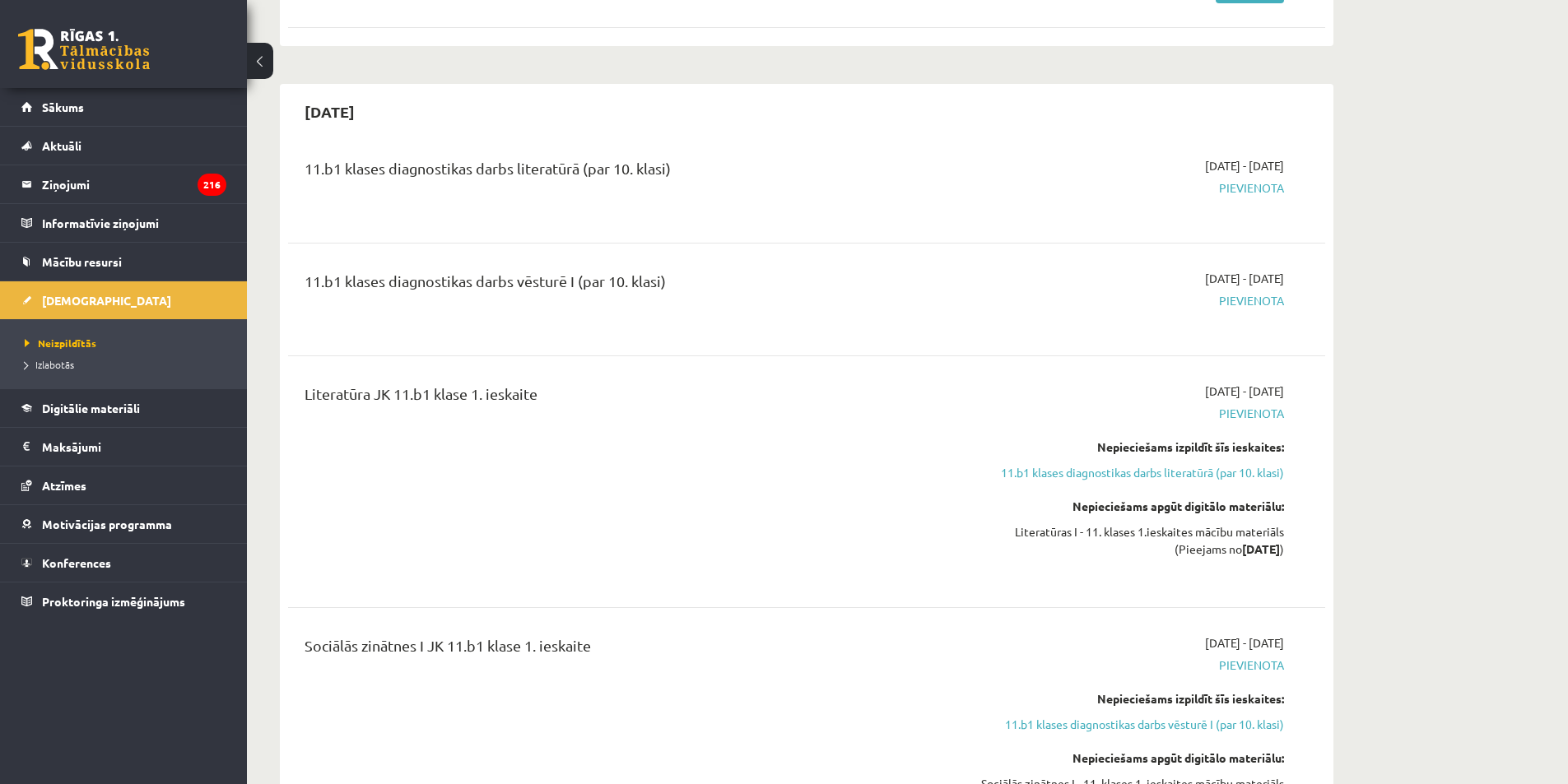
drag, startPoint x: 985, startPoint y: 472, endPoint x: 797, endPoint y: 460, distance: 188.4
click at [797, 460] on div "Literatūra JK 11.b1 klase 1. ieskaite" at bounding box center [627, 482] width 669 height 198
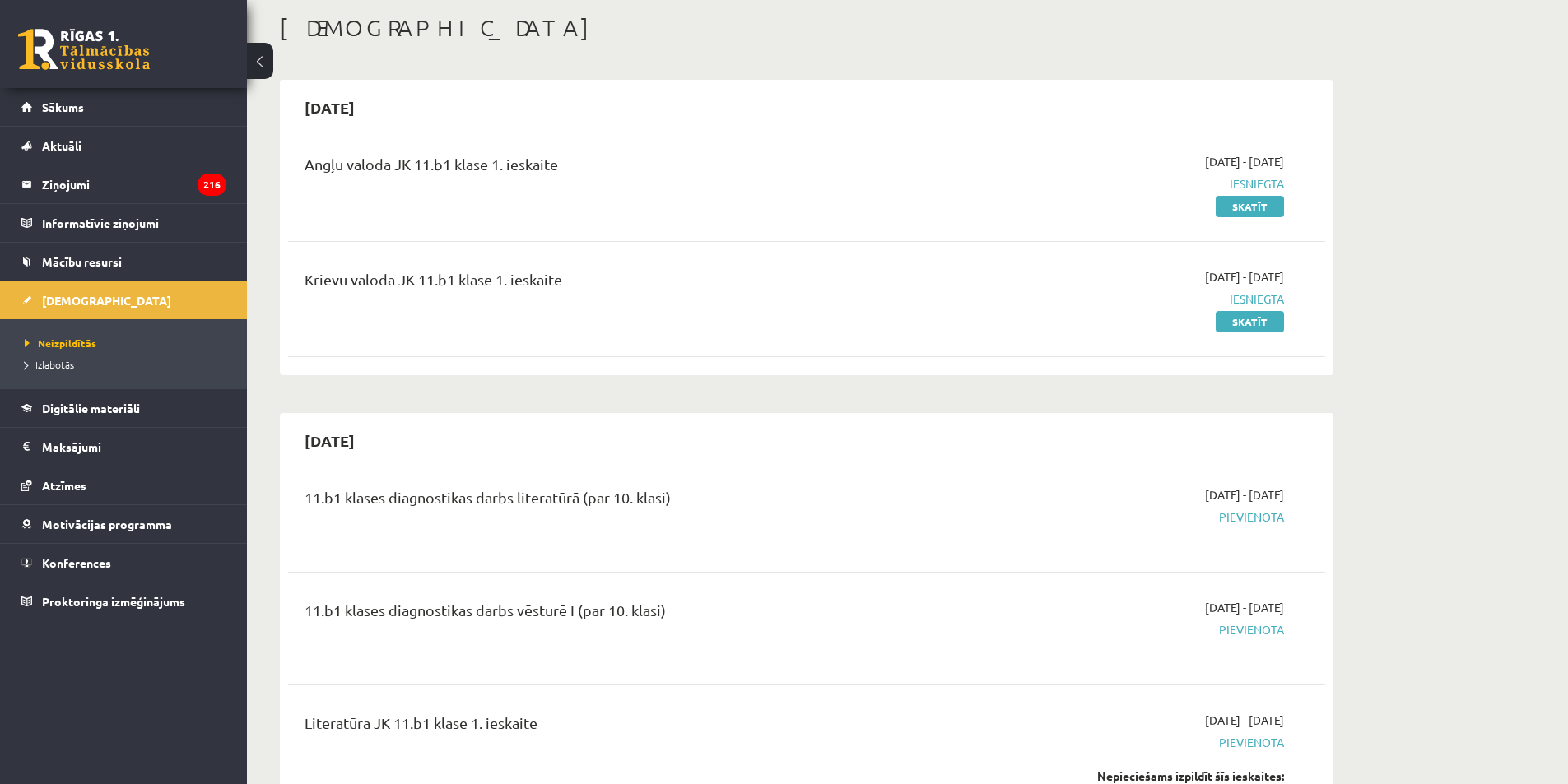
scroll to position [0, 0]
